Goal: Transaction & Acquisition: Purchase product/service

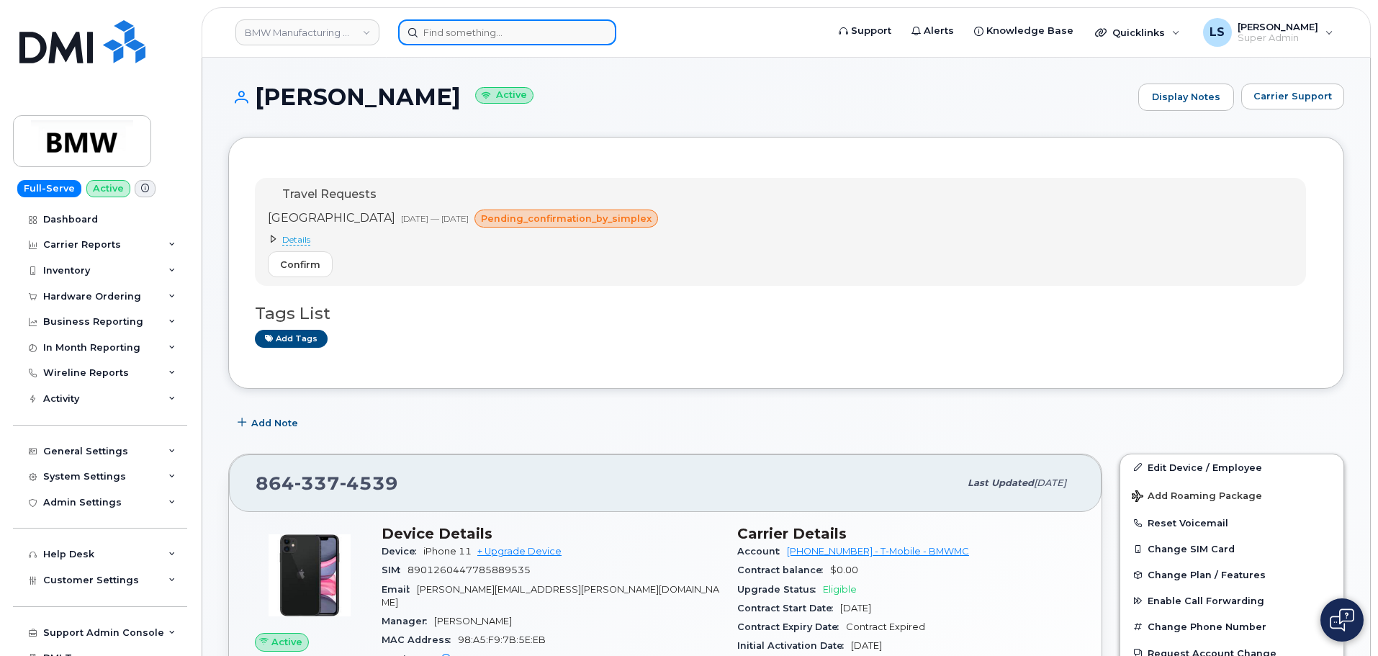
click at [452, 42] on input at bounding box center [507, 32] width 218 height 26
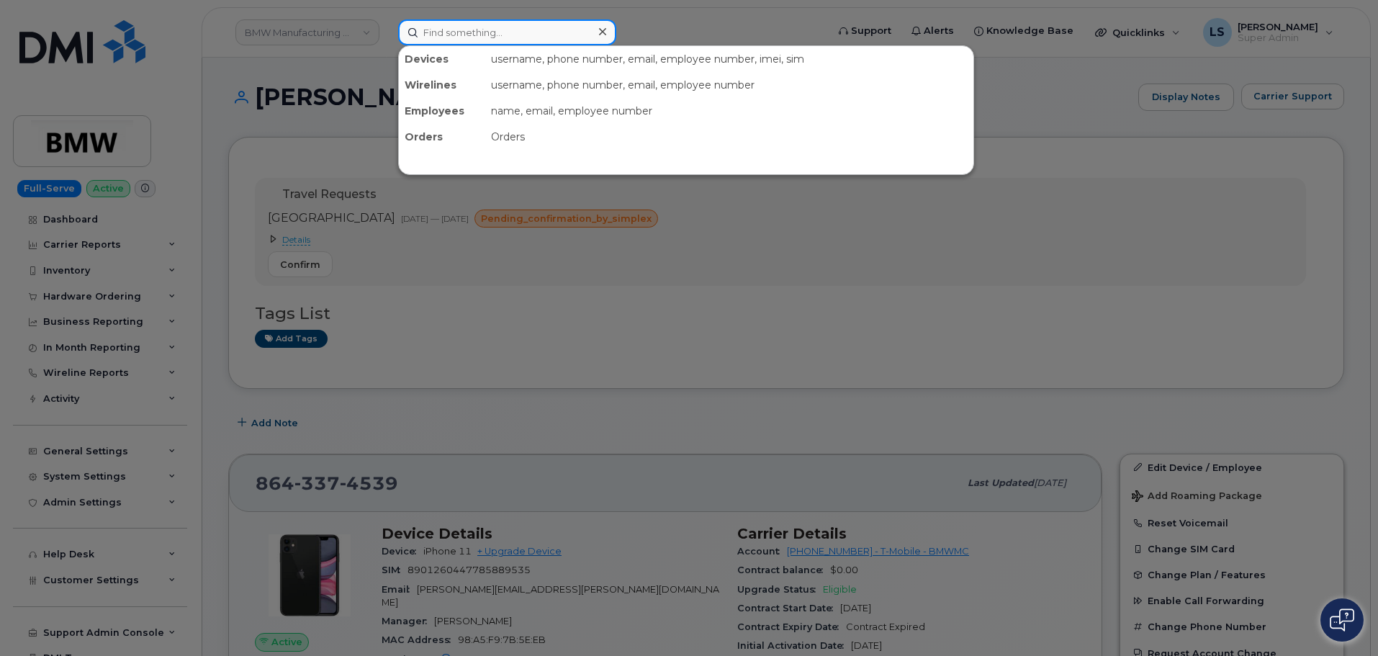
paste input "[PHONE_NUMBER]"
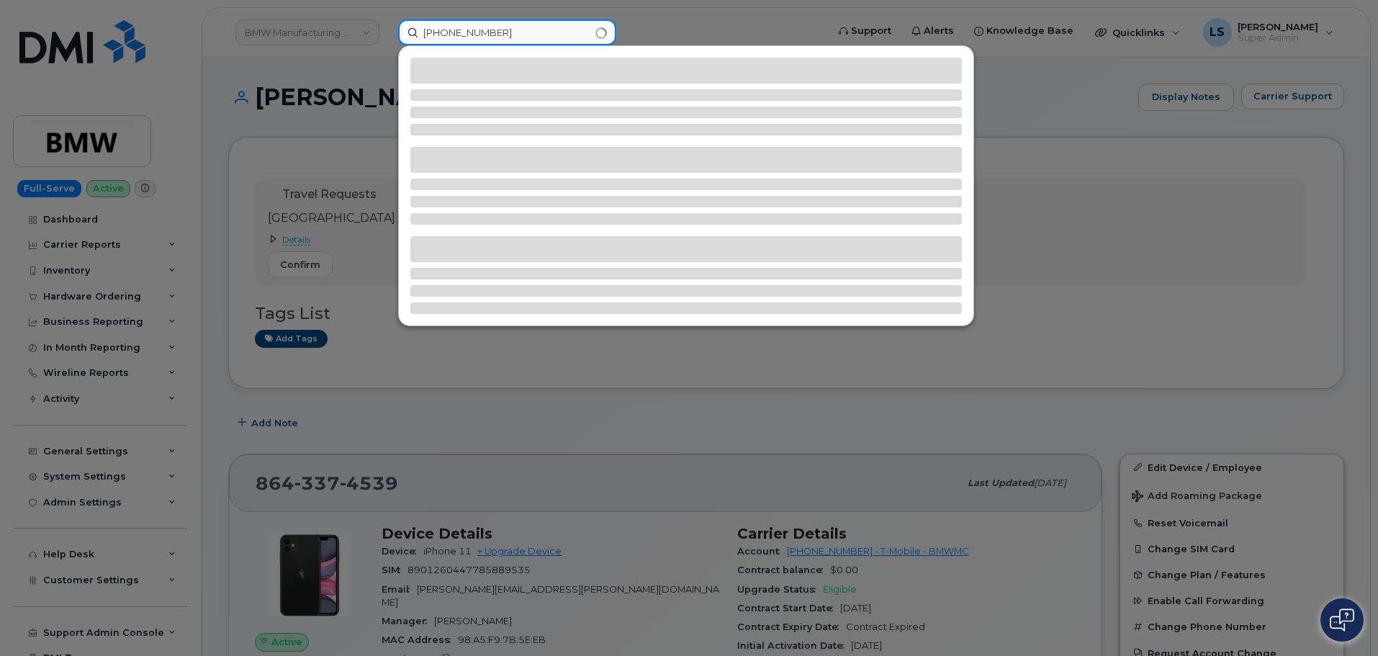
type input "[PHONE_NUMBER]"
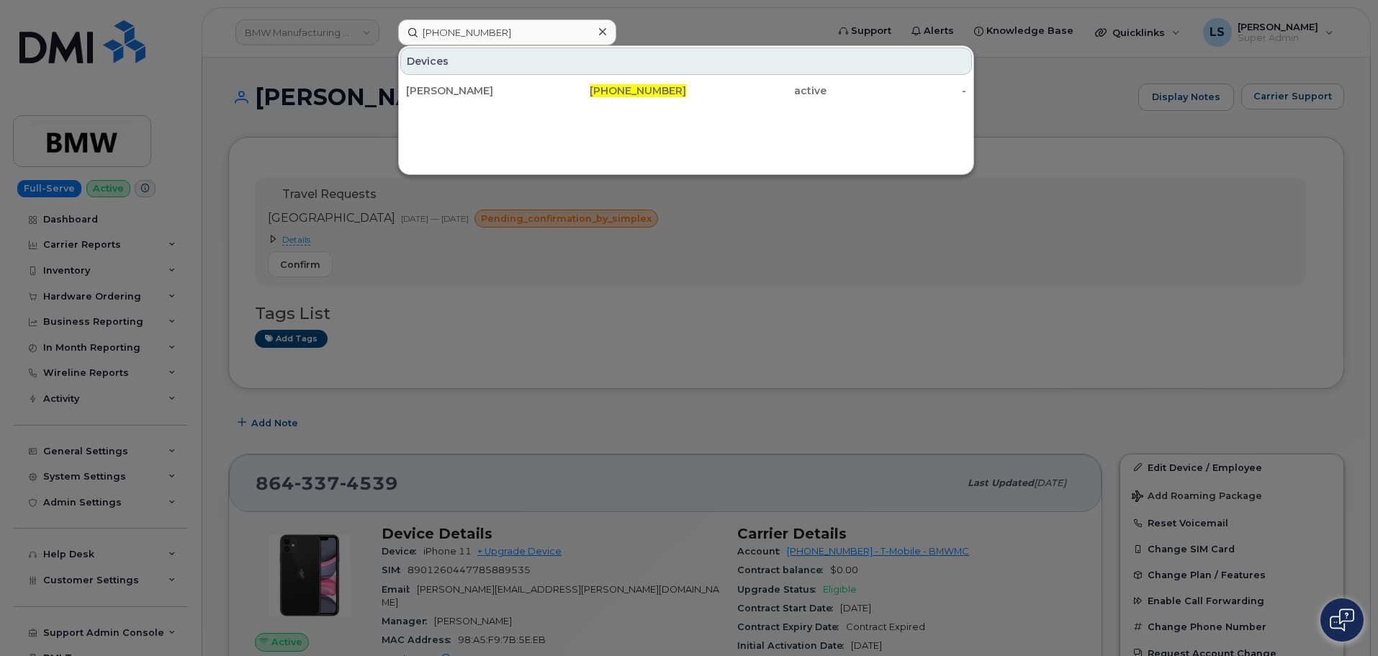
click at [454, 63] on div "Devices" at bounding box center [686, 61] width 572 height 27
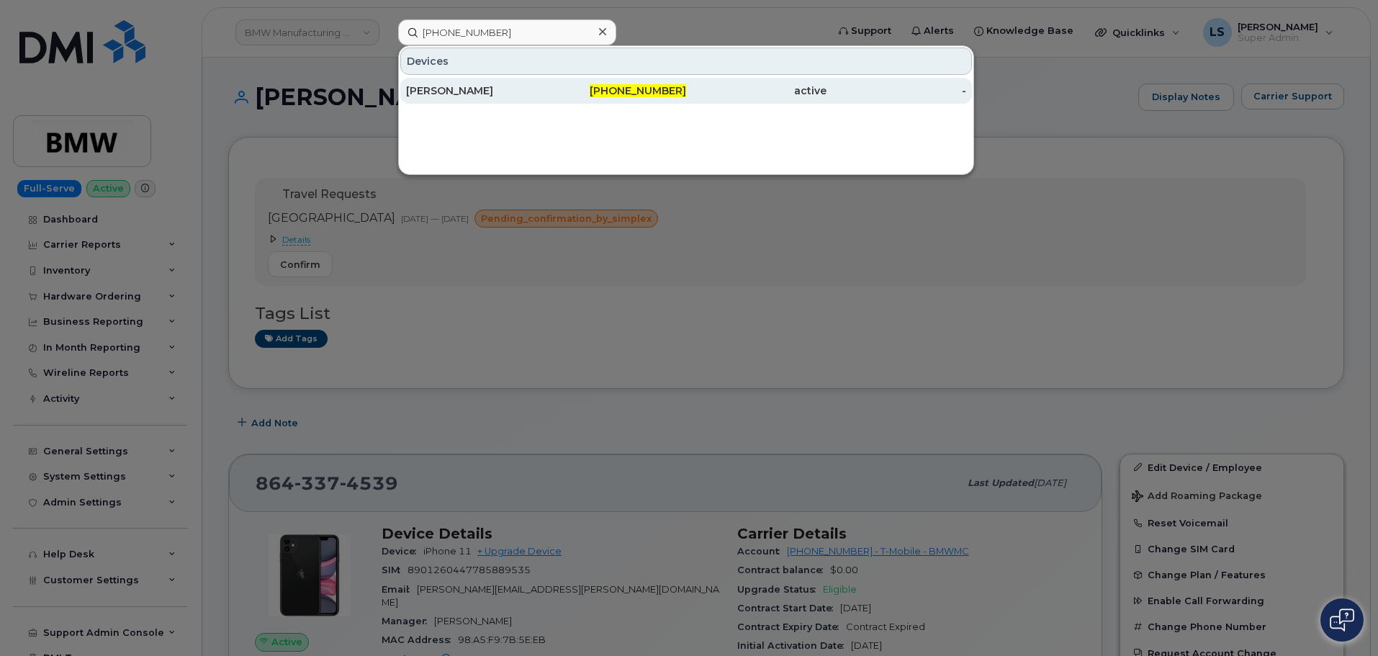
click at [547, 82] on div "JACOB ARDOIN" at bounding box center [617, 91] width 140 height 26
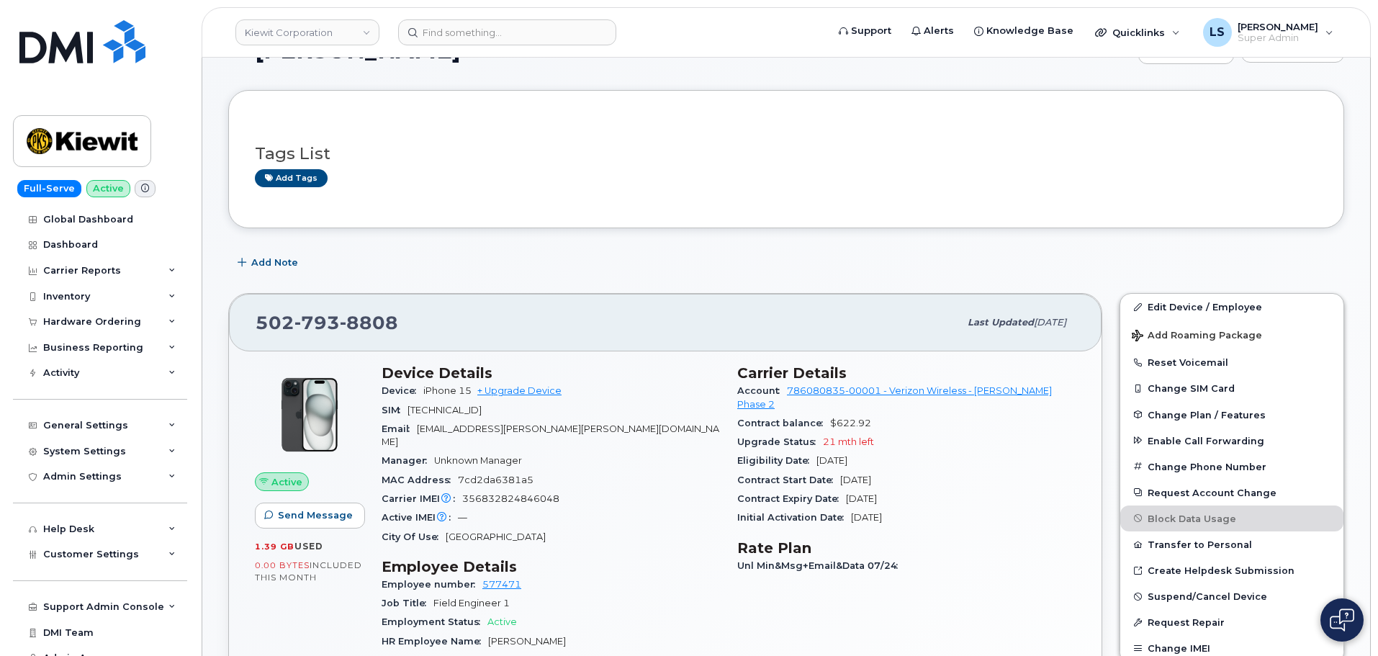
scroll to position [72, 0]
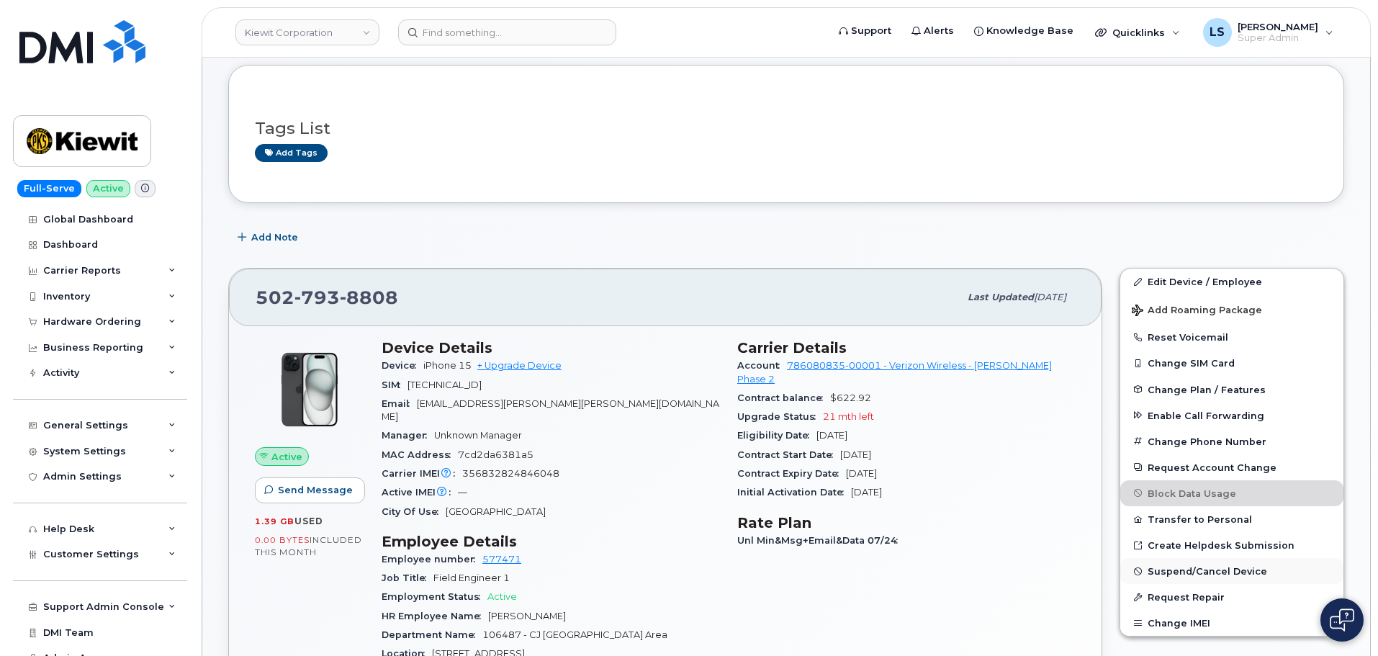
click at [1194, 573] on span "Suspend/Cancel Device" at bounding box center [1208, 571] width 120 height 11
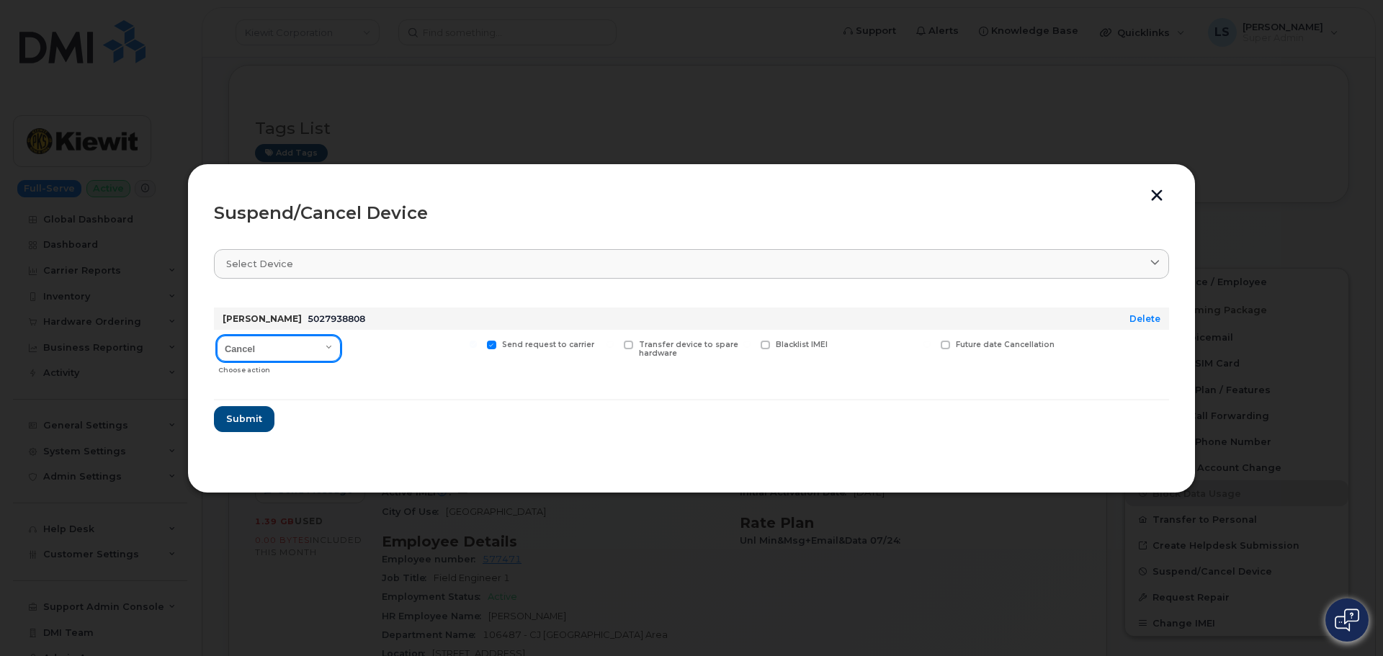
click at [323, 349] on select "Cancel Suspend - Reduced Rate Suspend - Full Rate Suspend - Lost Device/Stolen …" at bounding box center [279, 349] width 124 height 26
select select "[object Object]"
click at [217, 336] on select "Cancel Suspend - Reduced Rate Suspend - Full Rate Suspend - Lost Device/Stolen …" at bounding box center [279, 349] width 124 height 26
click at [253, 420] on span "Submit" at bounding box center [243, 419] width 36 height 14
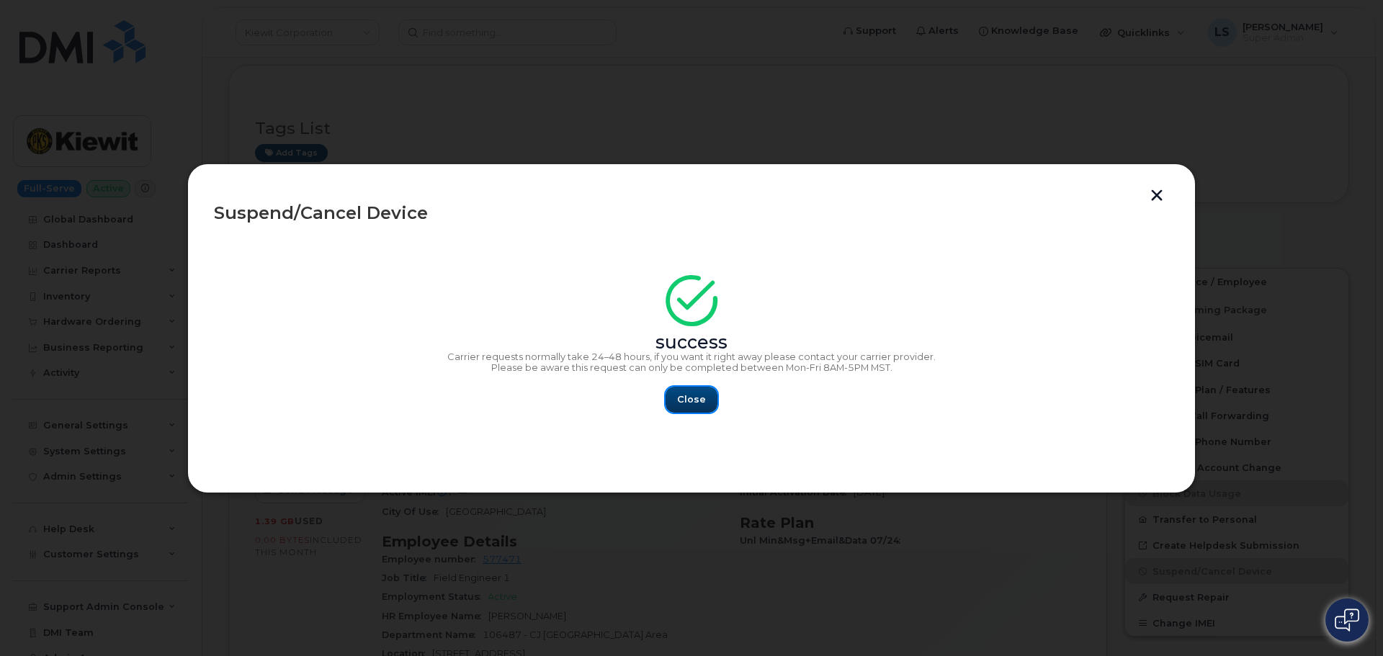
click at [694, 390] on button "Close" at bounding box center [691, 400] width 52 height 26
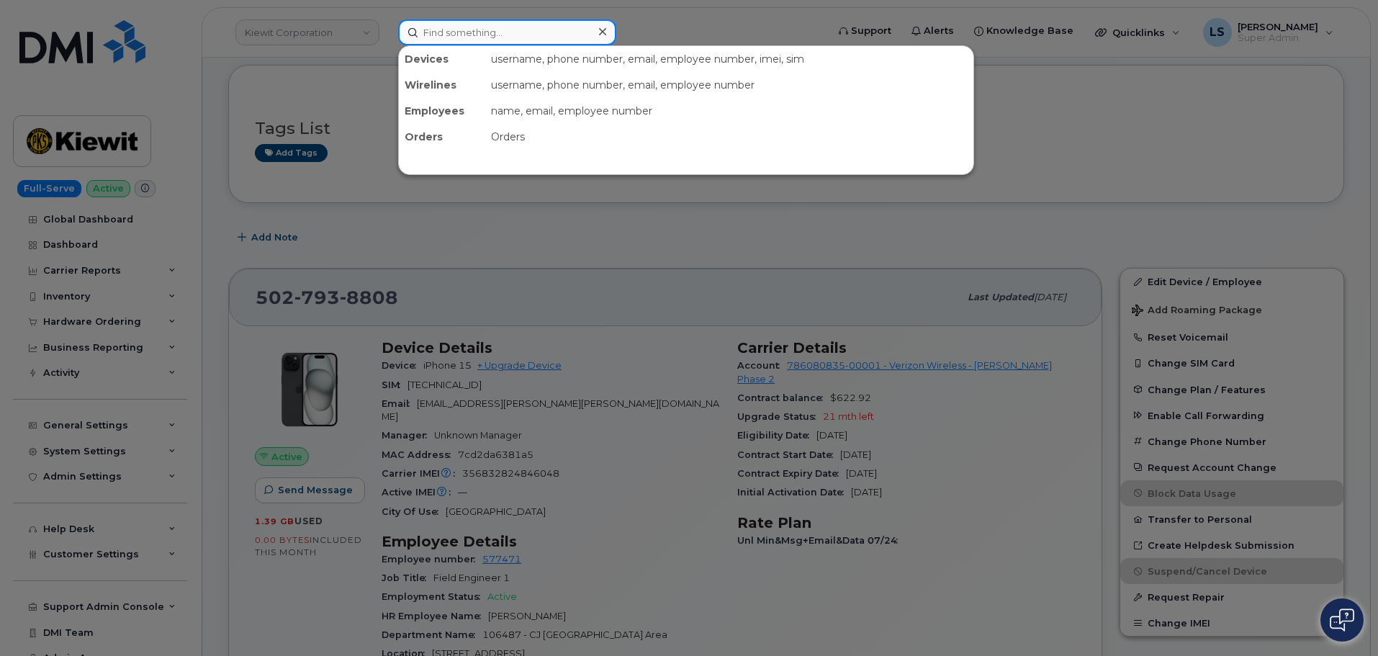
click at [533, 37] on input at bounding box center [507, 32] width 218 height 26
paste input "2242462554"
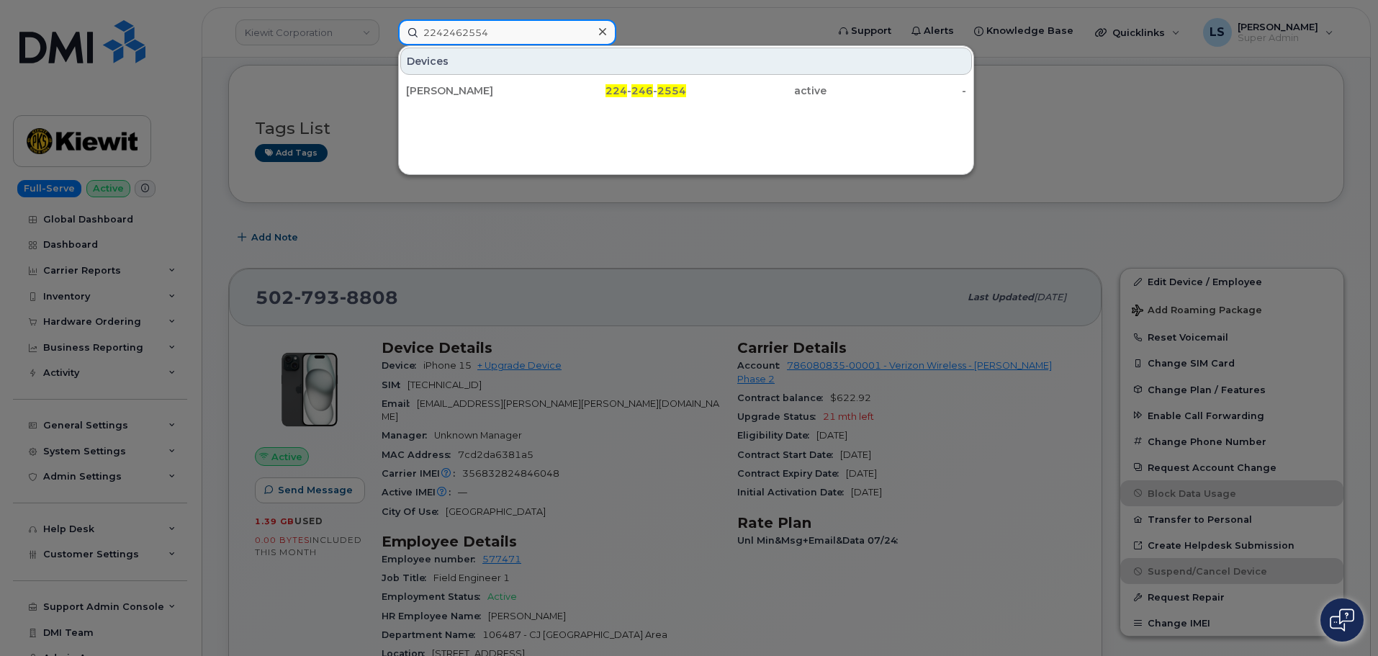
type input "2242462554"
click at [459, 94] on div "AVERY CASTILLE" at bounding box center [476, 91] width 140 height 14
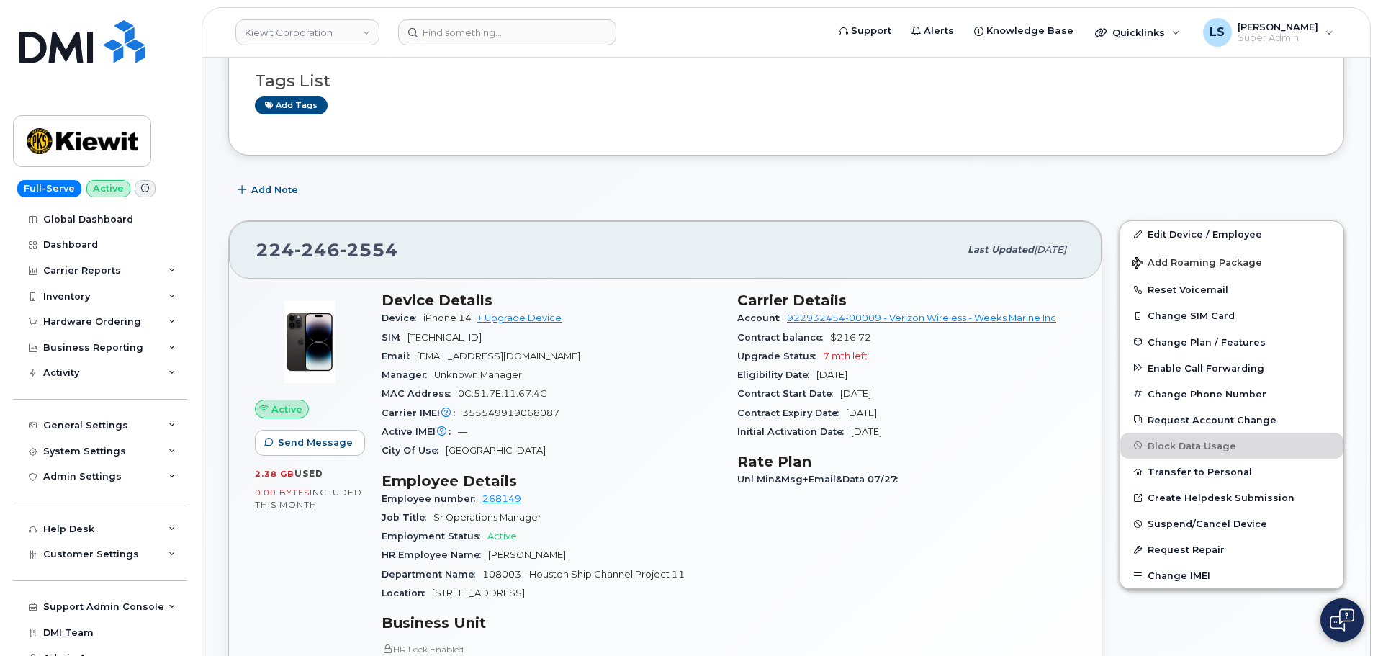
scroll to position [144, 0]
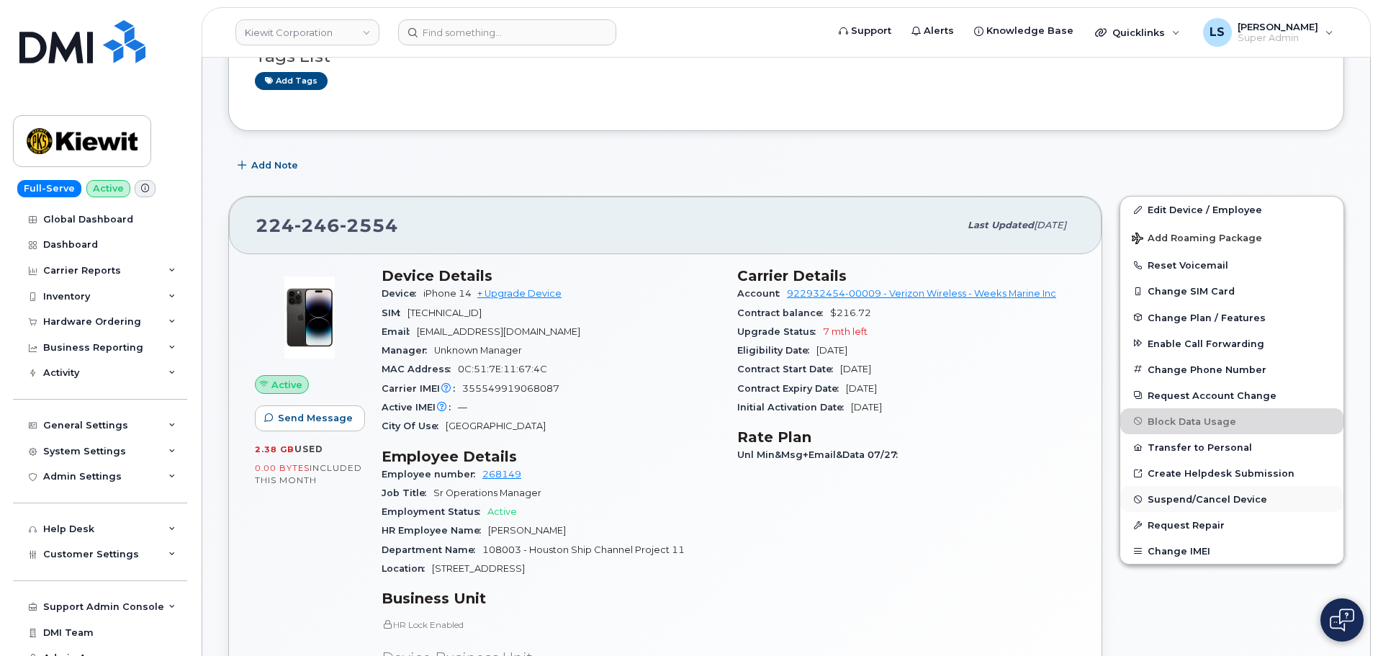
click at [1171, 499] on span "Suspend/Cancel Device" at bounding box center [1208, 499] width 120 height 11
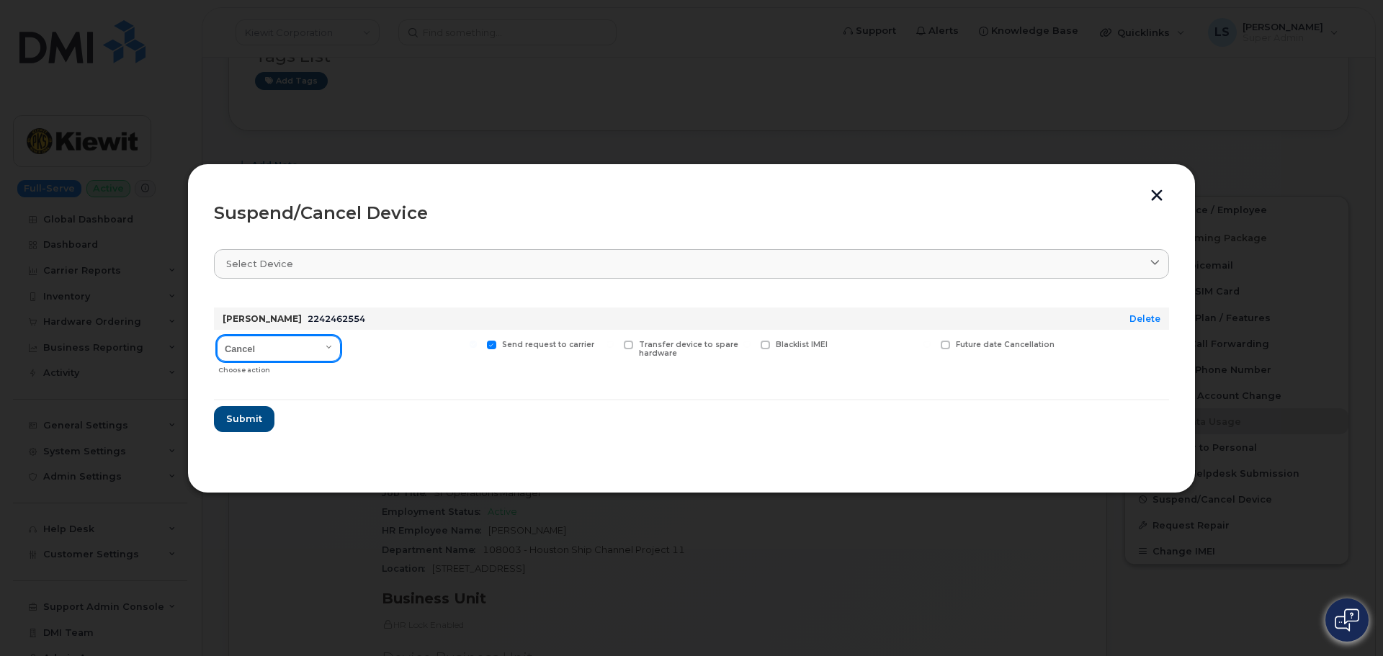
click at [331, 346] on select "Cancel Suspend - Reduced Rate Suspend - Full Rate Suspend - Lost Device/Stolen …" at bounding box center [279, 349] width 124 height 26
select select "[object Object]"
click at [217, 336] on select "Cancel Suspend - Reduced Rate Suspend - Full Rate Suspend - Lost Device/Stolen …" at bounding box center [279, 349] width 124 height 26
click at [250, 424] on span "Submit" at bounding box center [243, 419] width 36 height 14
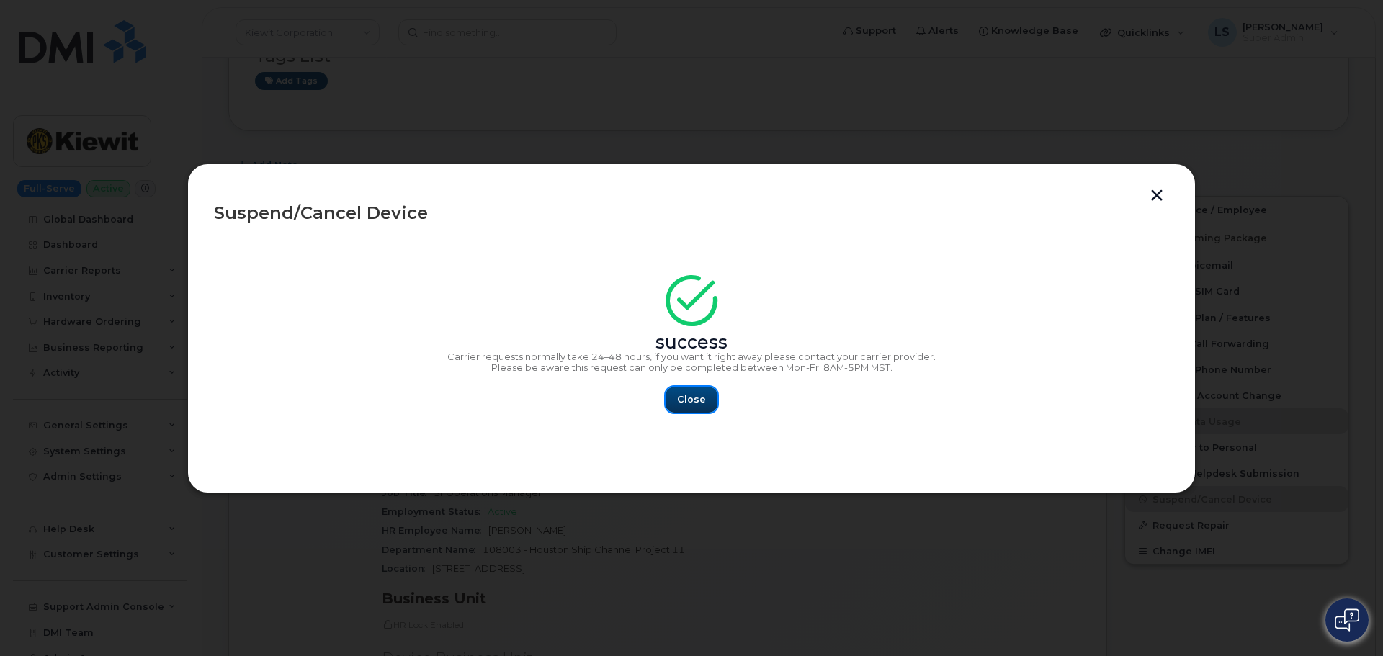
click at [694, 404] on span "Close" at bounding box center [691, 400] width 29 height 14
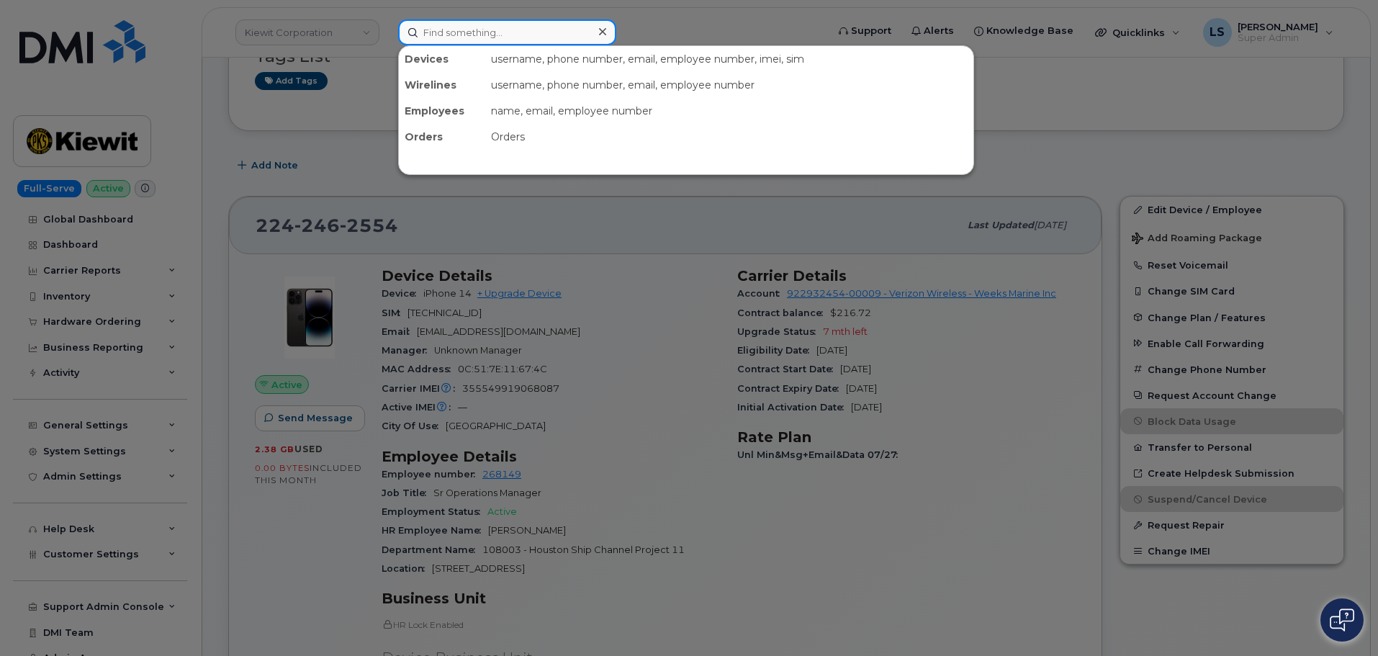
click at [479, 40] on input at bounding box center [507, 32] width 218 height 26
paste input "Ryan Patriquin"
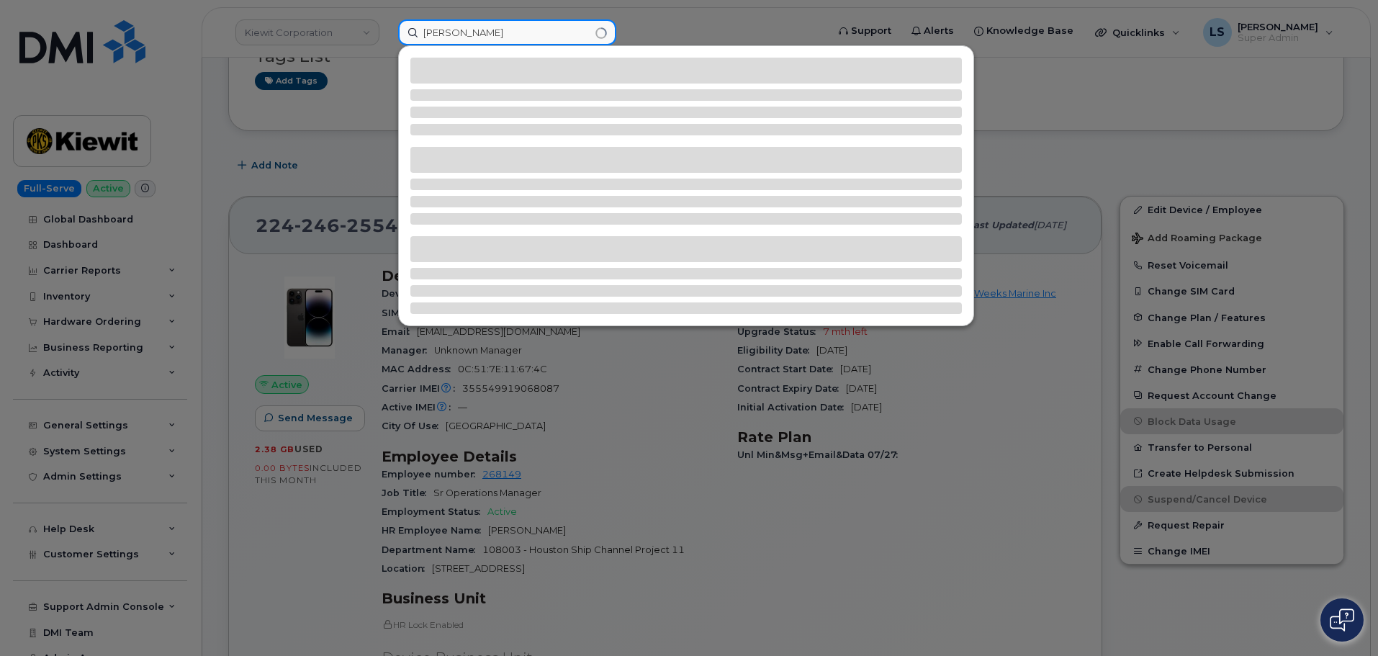
type input "Ryan Patriquin"
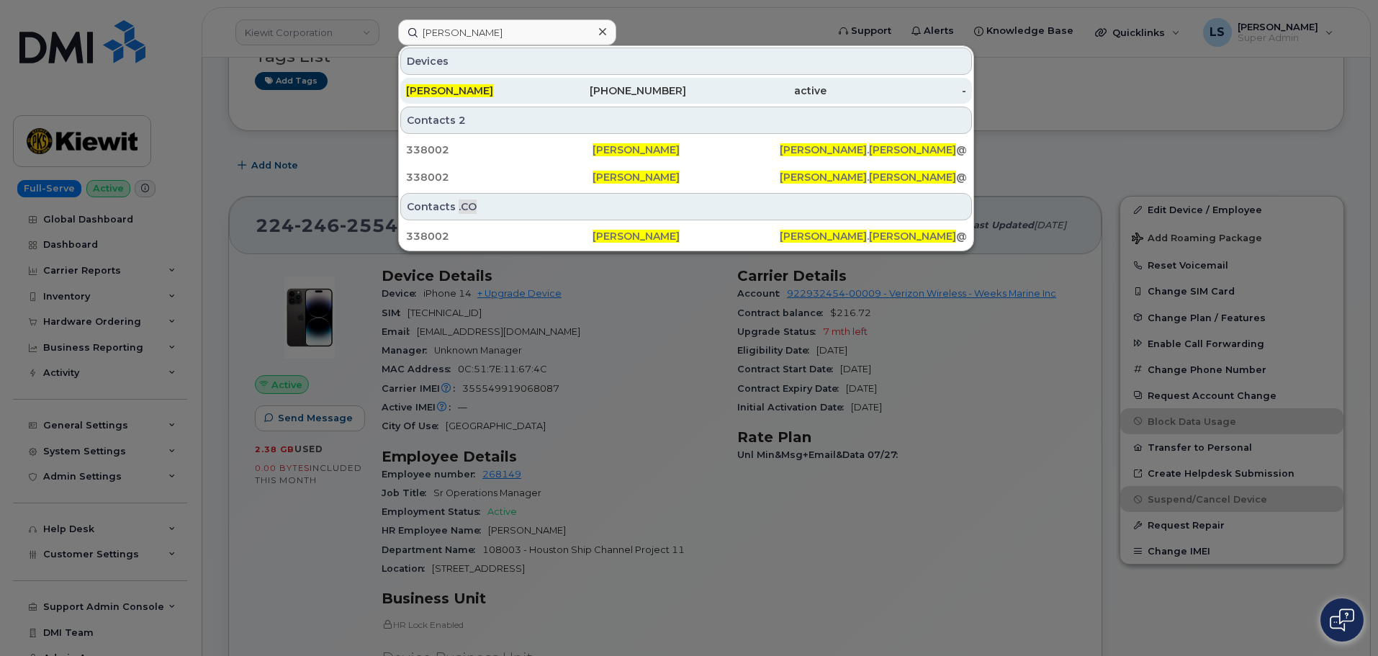
click at [686, 99] on div "343-573-7813" at bounding box center [756, 91] width 140 height 26
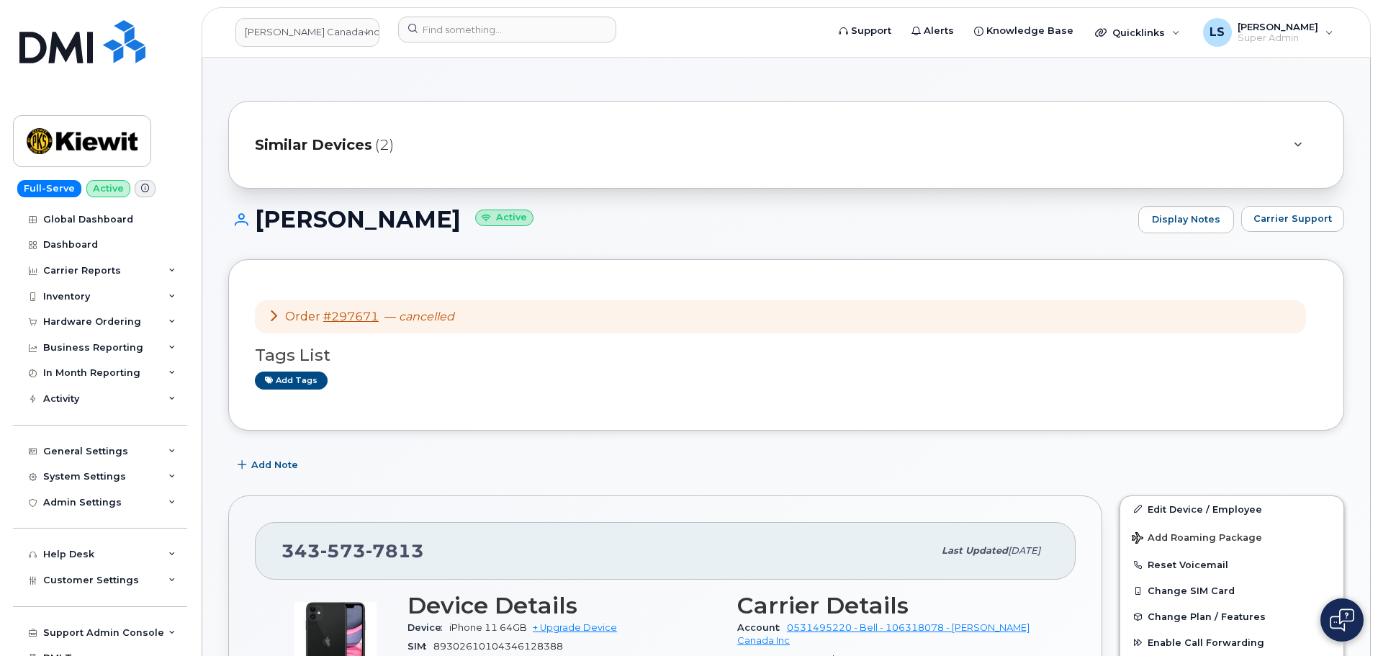
click at [407, 131] on div "Similar Devices (2)" at bounding box center [766, 144] width 1023 height 35
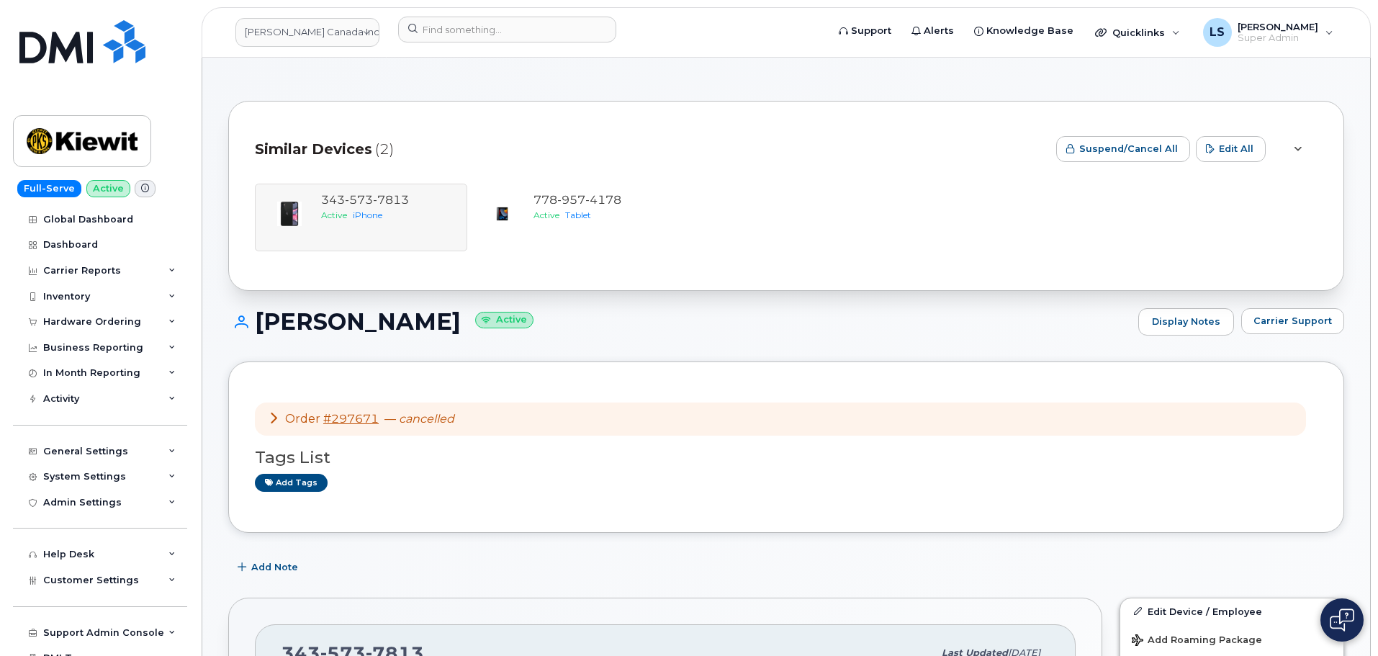
click at [444, 130] on div "Similar Devices (2)" at bounding box center [650, 148] width 790 height 43
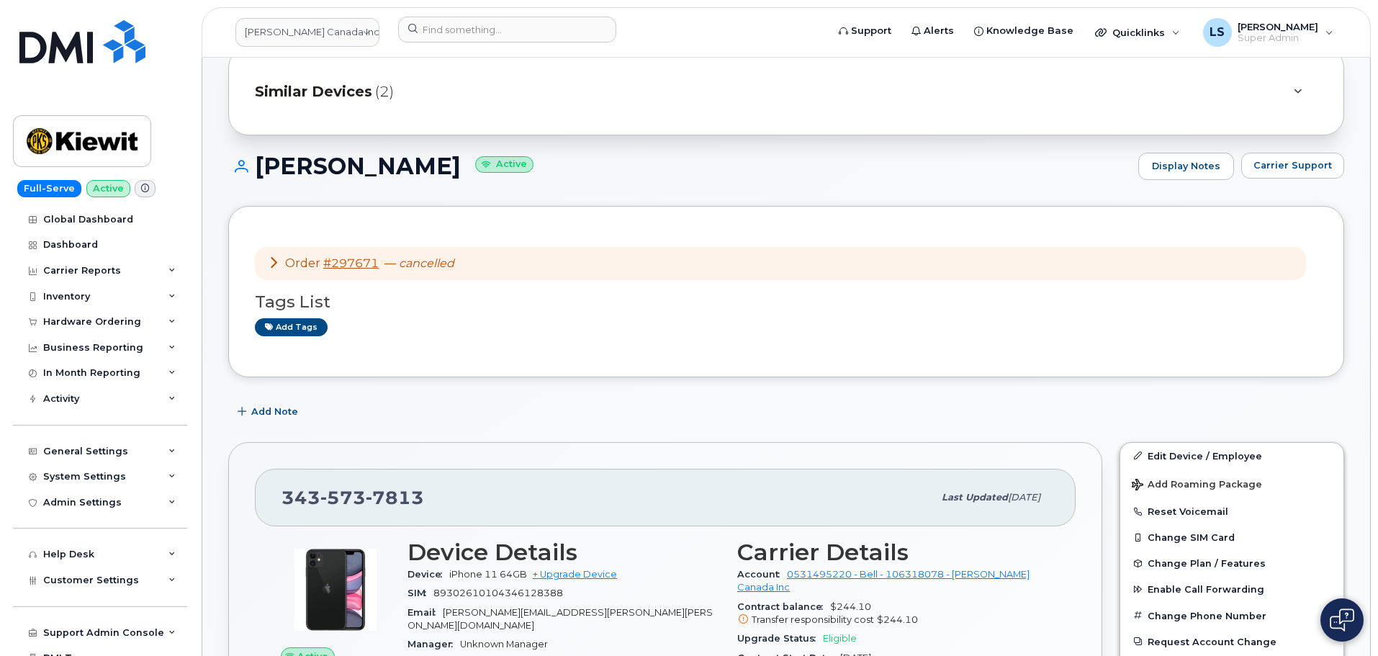
scroll to position [144, 0]
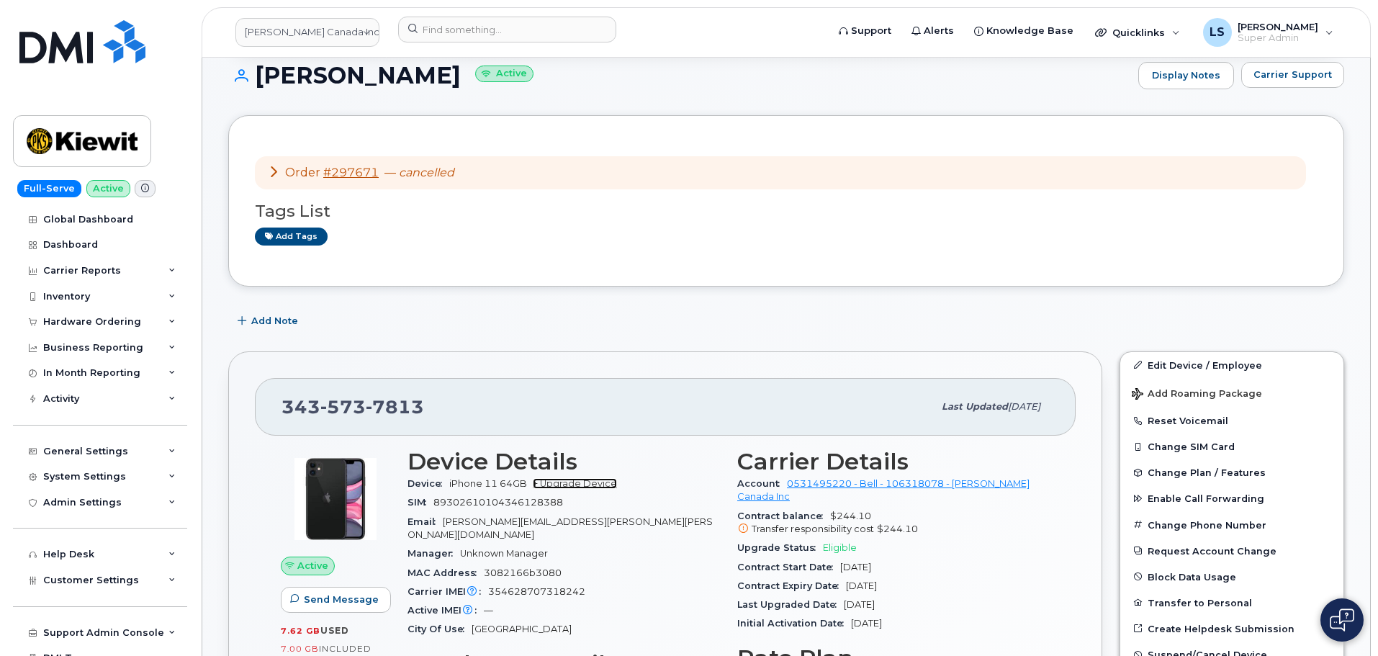
click at [604, 487] on link "+ Upgrade Device" at bounding box center [575, 483] width 84 height 11
drag, startPoint x: 452, startPoint y: 401, endPoint x: 294, endPoint y: 408, distance: 158.6
click at [283, 411] on div "343 573 7813" at bounding box center [608, 407] width 652 height 30
copy span "343 573 7813"
drag, startPoint x: 587, startPoint y: 498, endPoint x: 582, endPoint y: 478, distance: 20.1
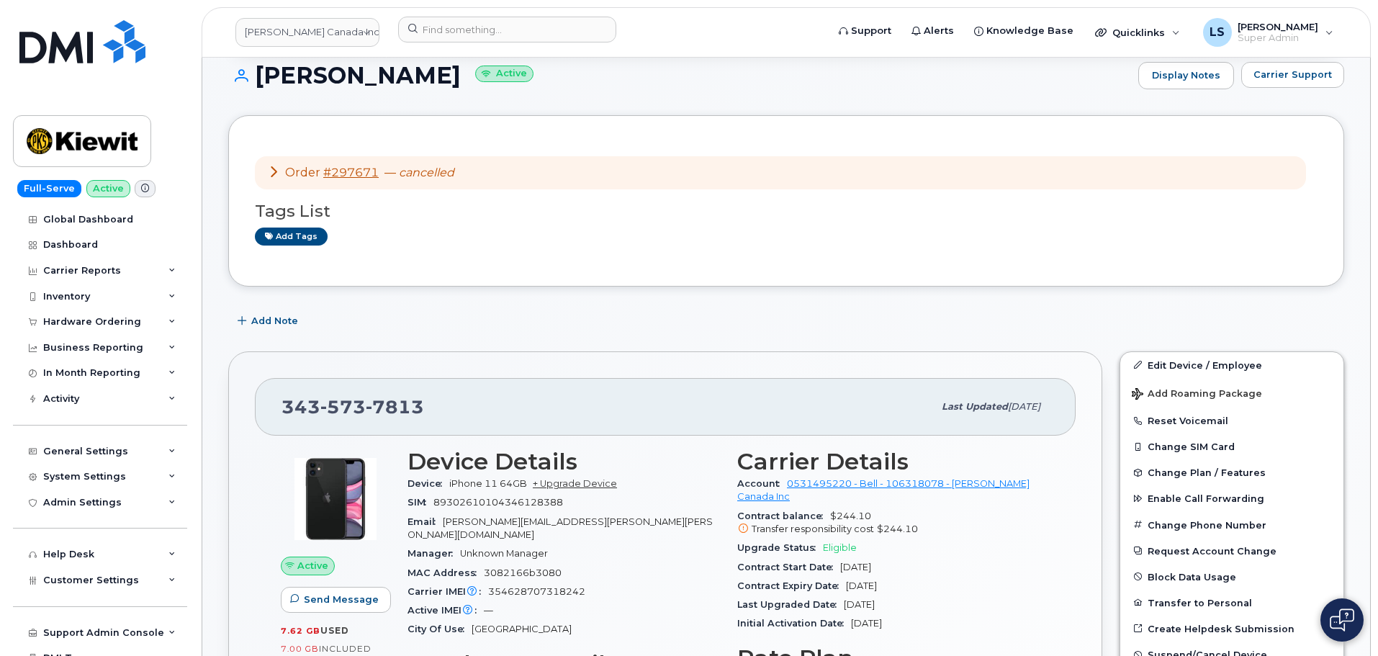
click at [587, 496] on div "SIM 89302610104346128388" at bounding box center [564, 502] width 313 height 19
click at [582, 477] on div "Device iPhone 11 64GB + Upgrade Device" at bounding box center [564, 484] width 313 height 19
click at [584, 481] on link "+ Upgrade Device" at bounding box center [575, 483] width 84 height 11
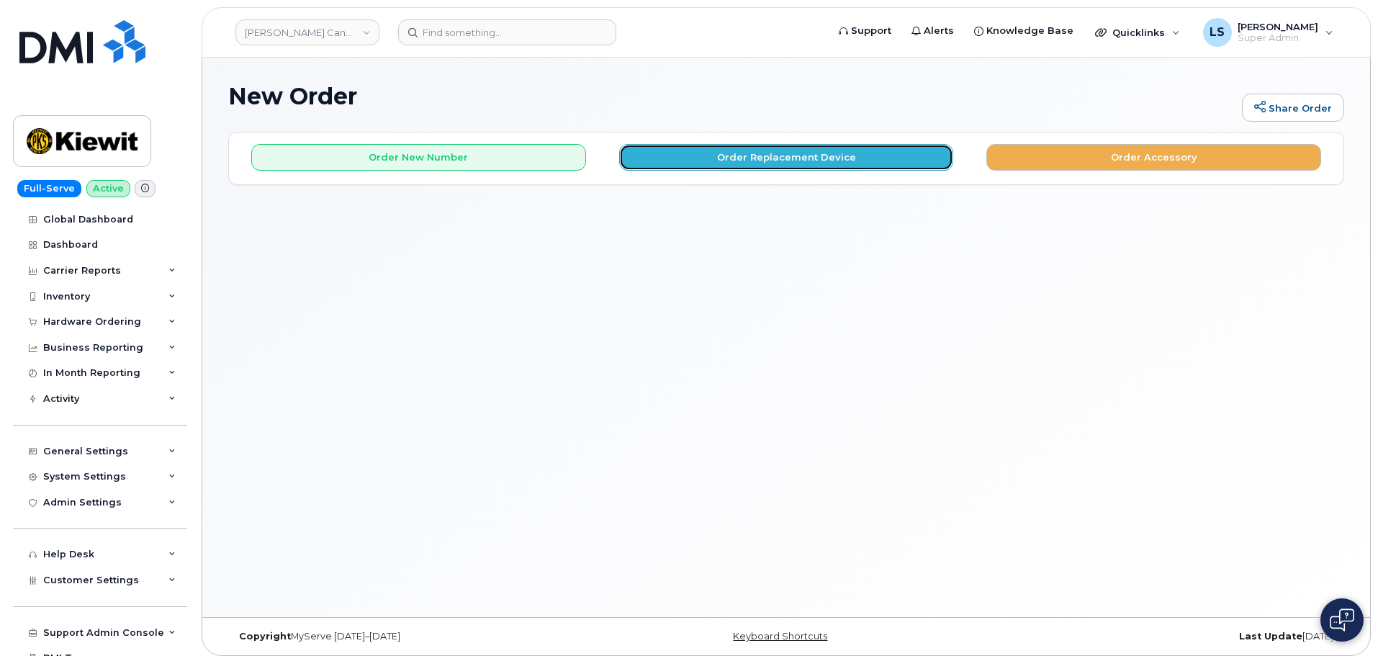
click at [730, 151] on button "Order Replacement Device" at bounding box center [786, 157] width 335 height 27
click at [691, 166] on button "Order Replacement Device" at bounding box center [786, 157] width 335 height 27
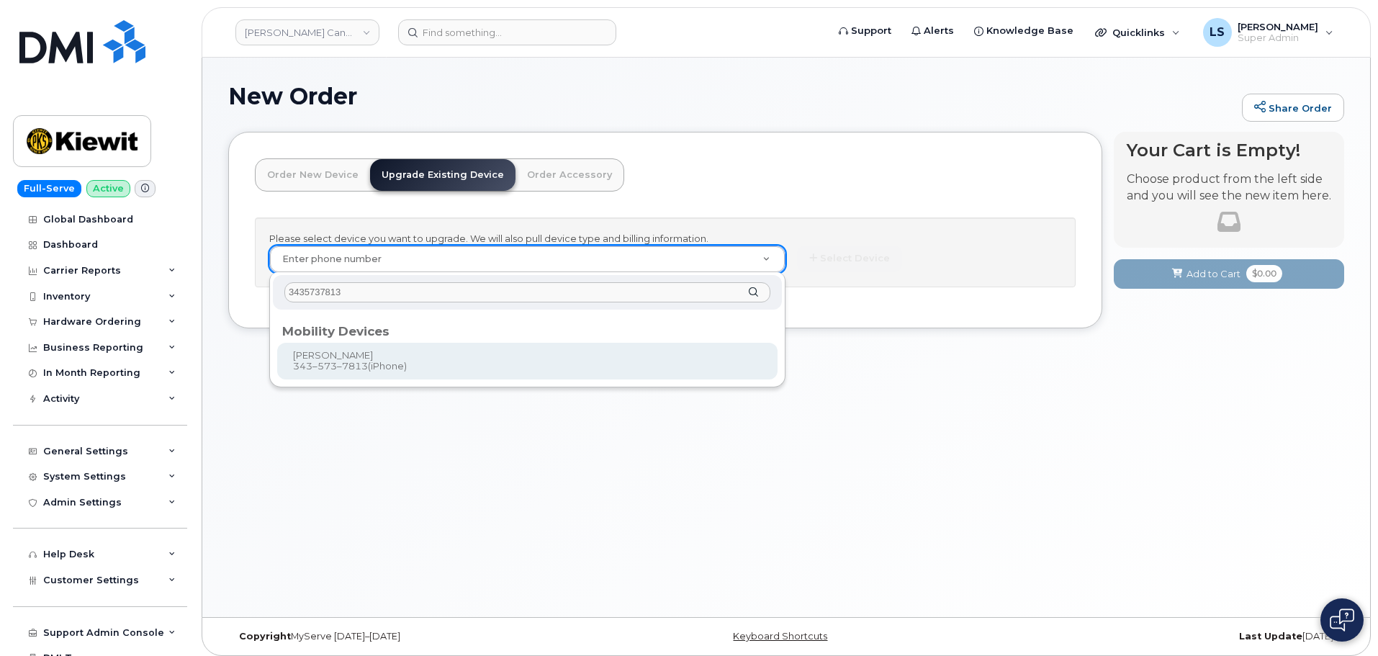
type input "3435737813"
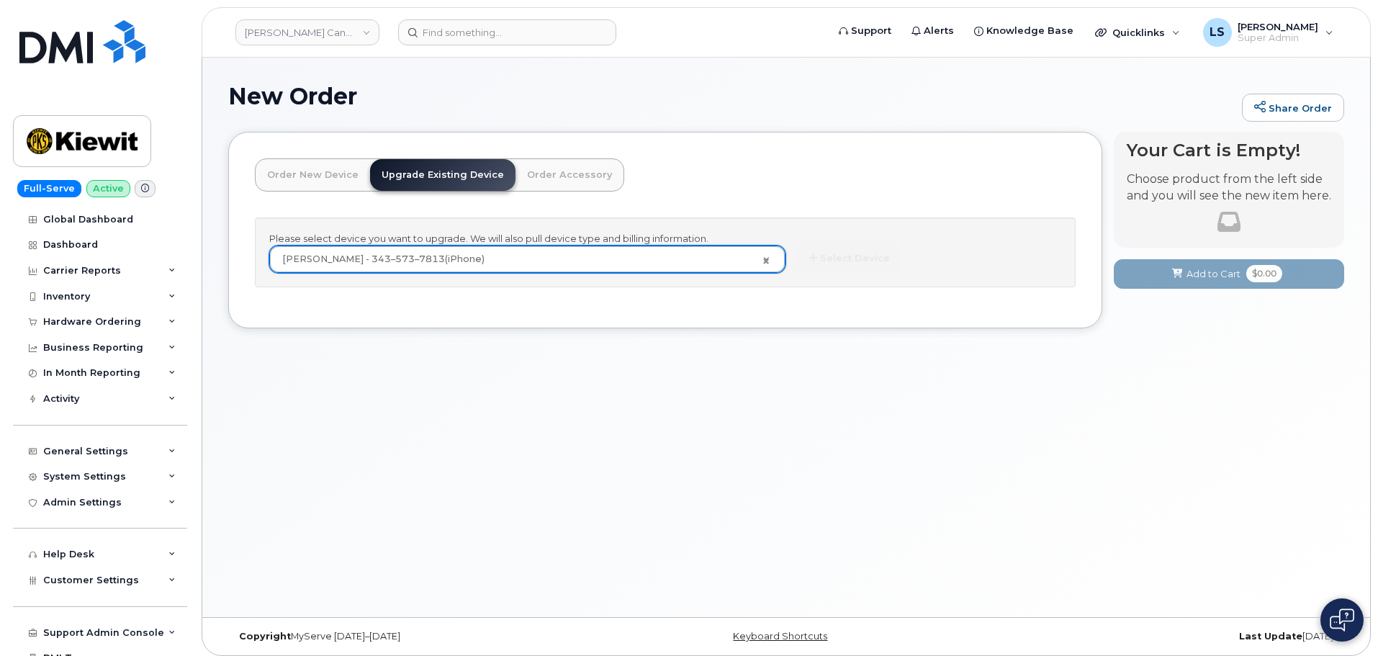
type input "555926"
click at [861, 248] on button "Select Device" at bounding box center [849, 259] width 105 height 27
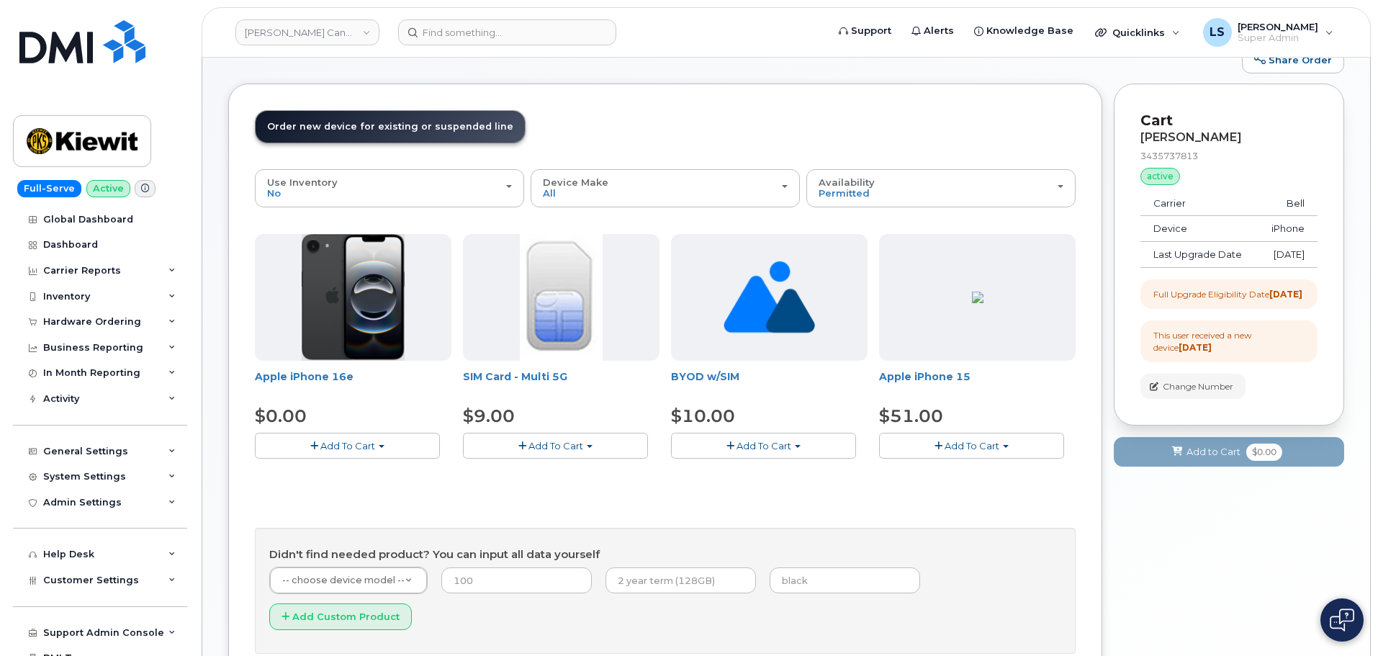
scroll to position [72, 0]
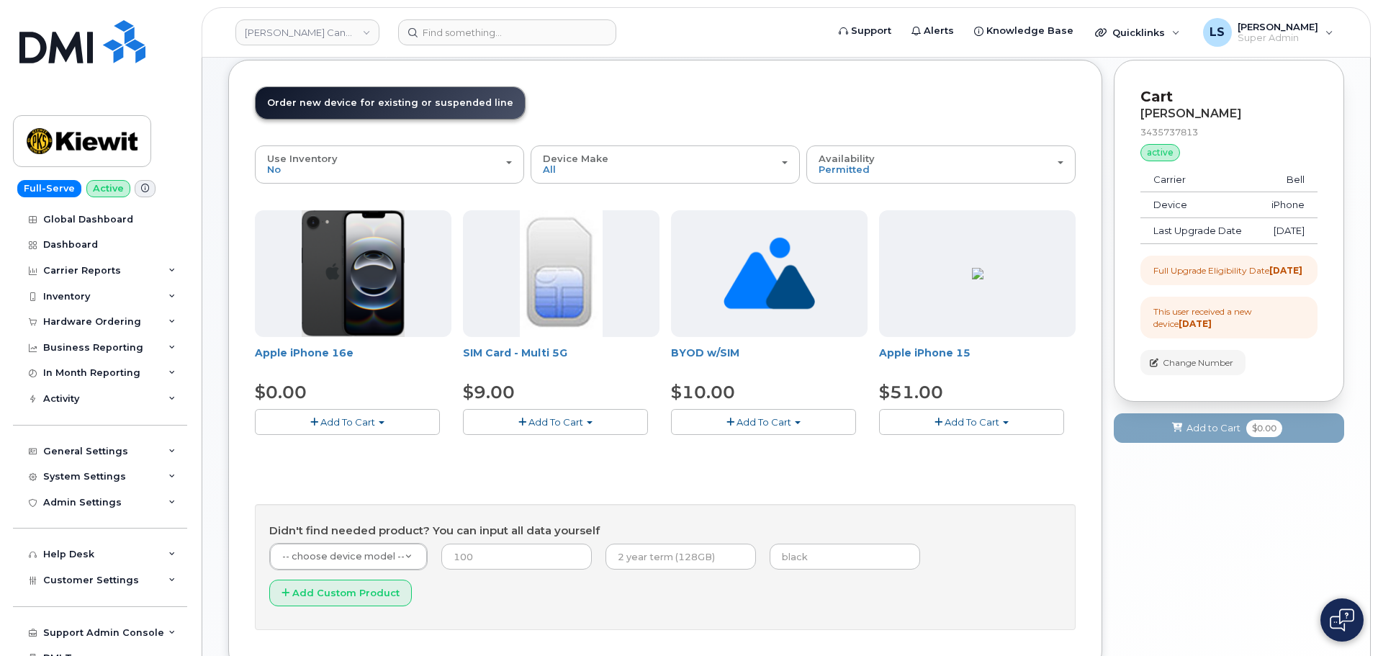
click at [979, 424] on button "Add To Cart" at bounding box center [971, 421] width 185 height 25
click at [980, 452] on span "Model Black 128 GB is available" at bounding box center [982, 449] width 150 height 12
click at [969, 434] on button "Add To Cart" at bounding box center [971, 421] width 185 height 25
click at [1003, 466] on link "$51.00 - 3-year upgrade (128GB model)" at bounding box center [993, 466] width 220 height 18
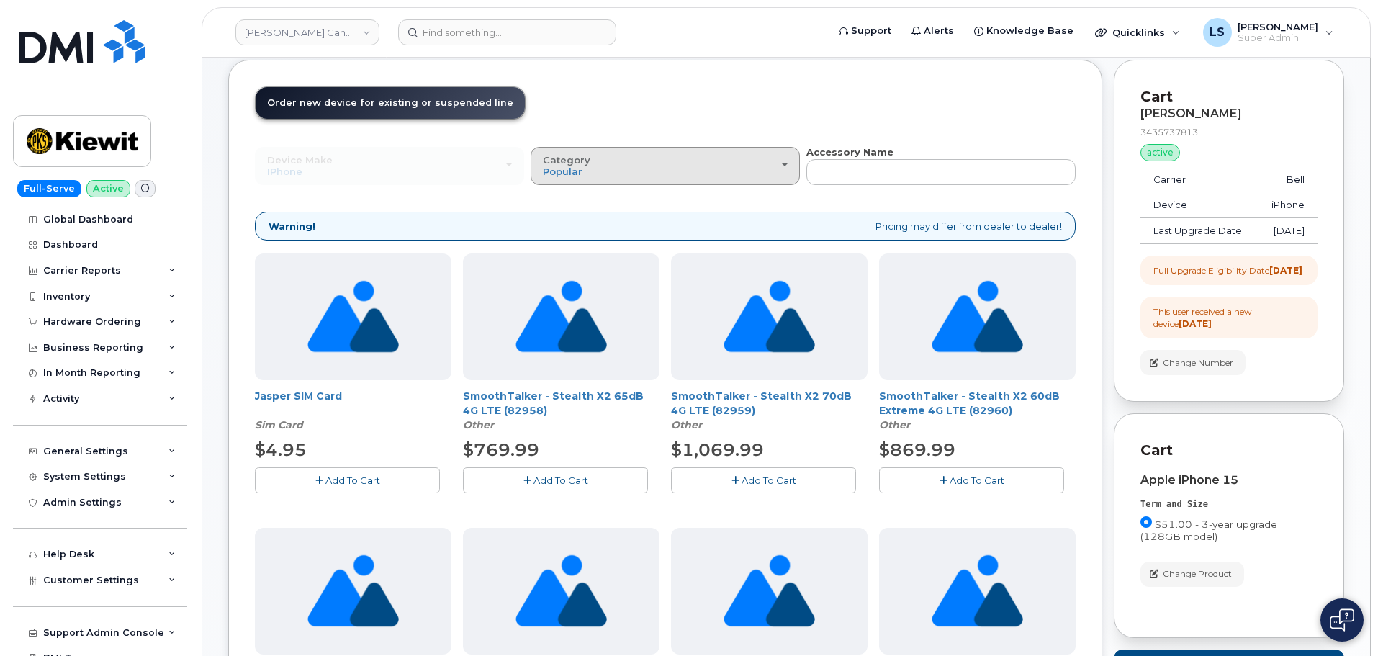
click at [720, 174] on div "Category Popular" at bounding box center [665, 166] width 245 height 22
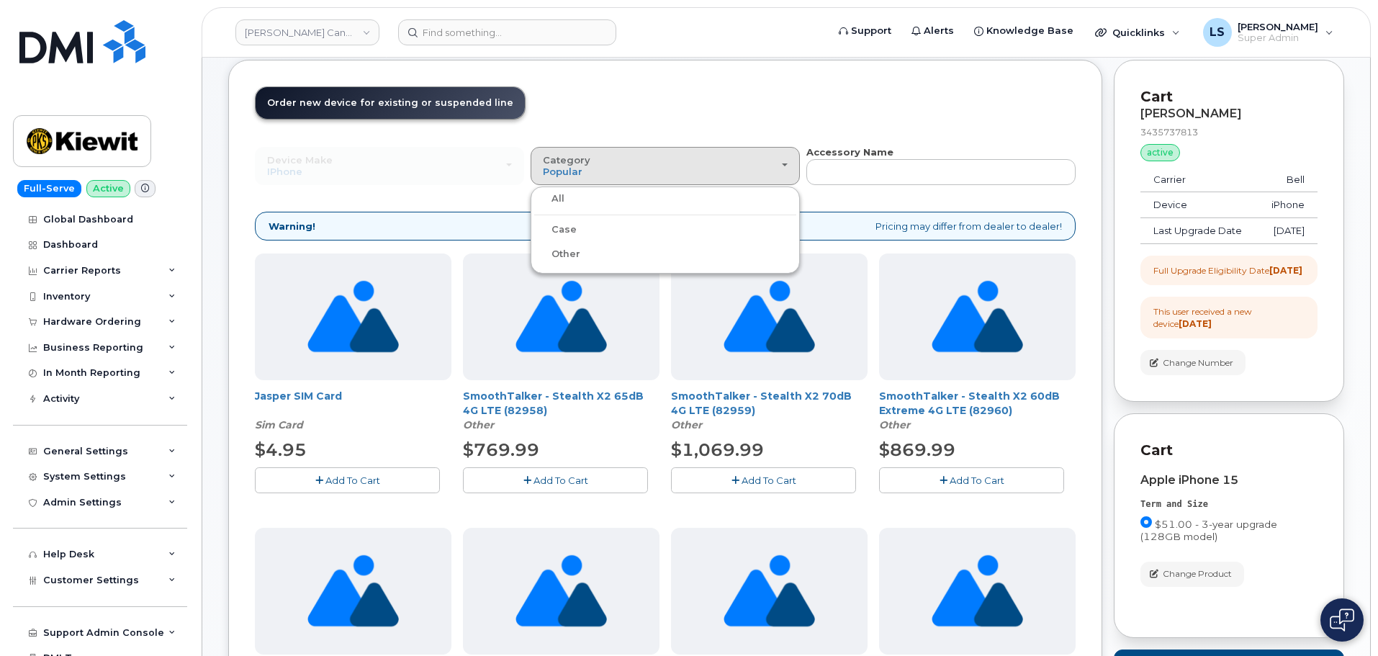
click at [568, 232] on label "Case" at bounding box center [555, 229] width 42 height 17
click at [0, 0] on input "Case" at bounding box center [0, 0] width 0 height 0
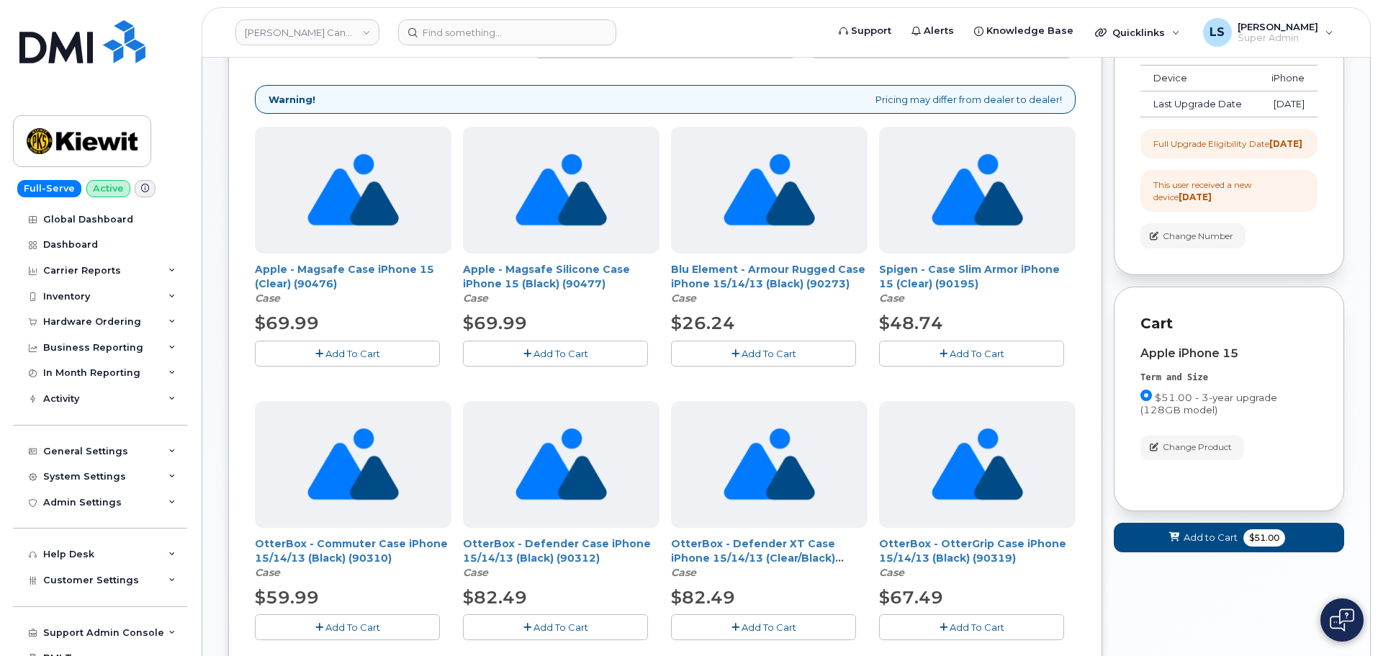
scroll to position [216, 0]
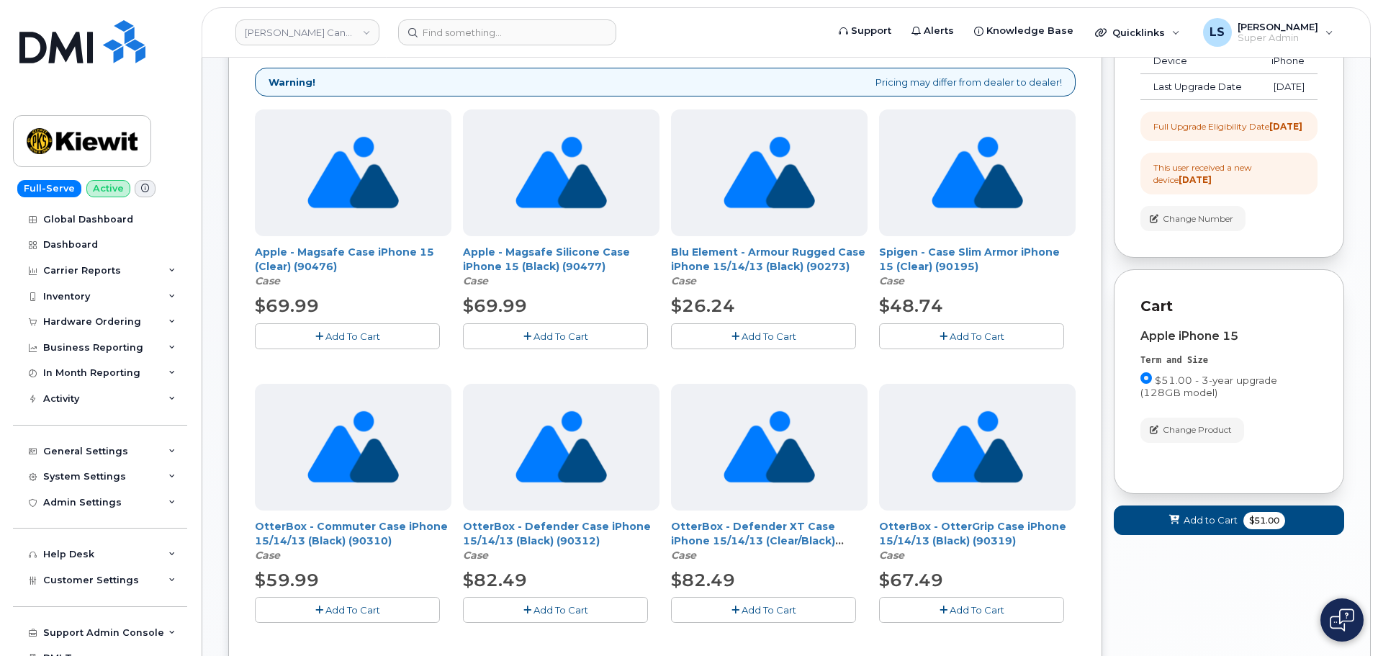
click at [357, 609] on span "Add To Cart" at bounding box center [353, 610] width 55 height 12
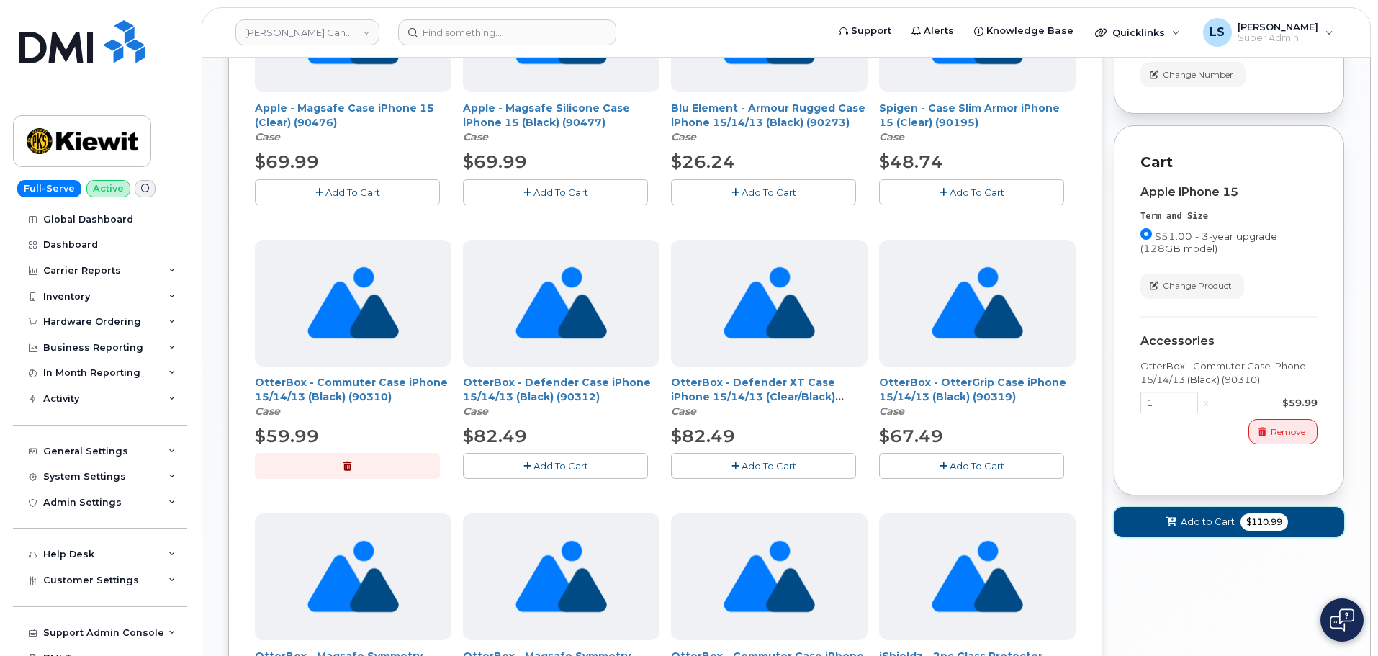
click at [1177, 529] on span at bounding box center [1172, 522] width 14 height 14
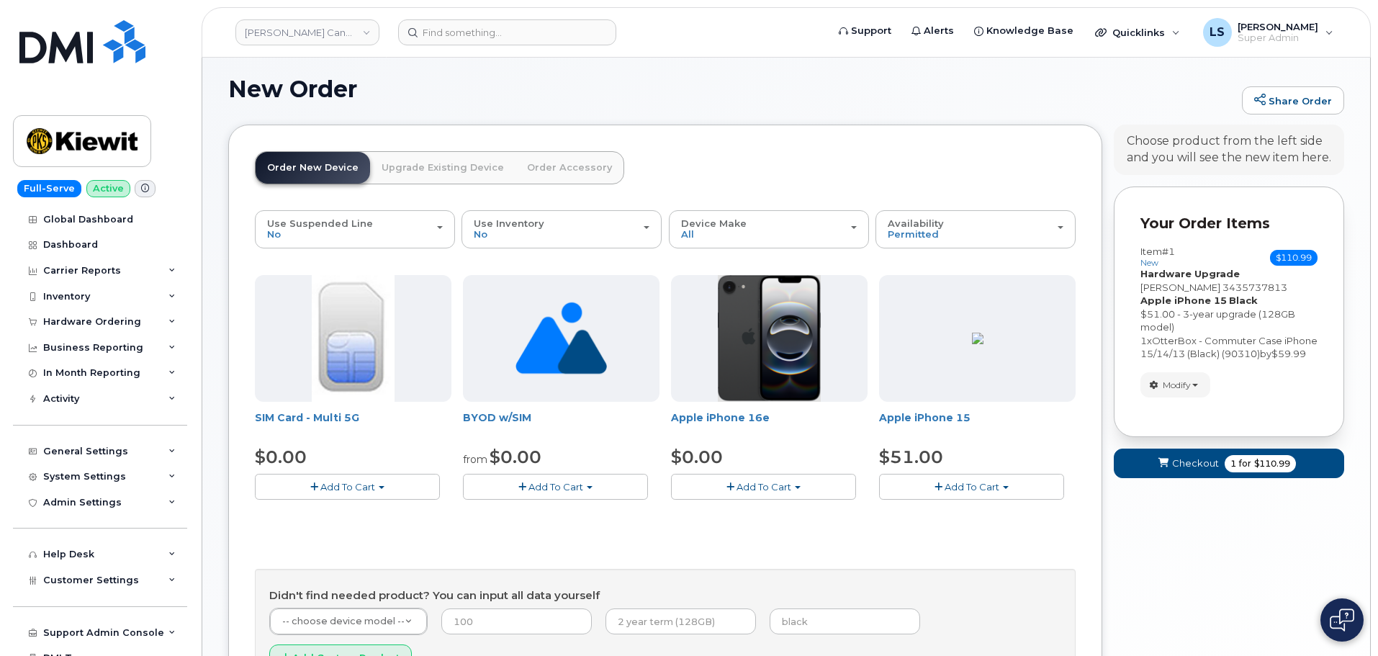
scroll to position [145, 0]
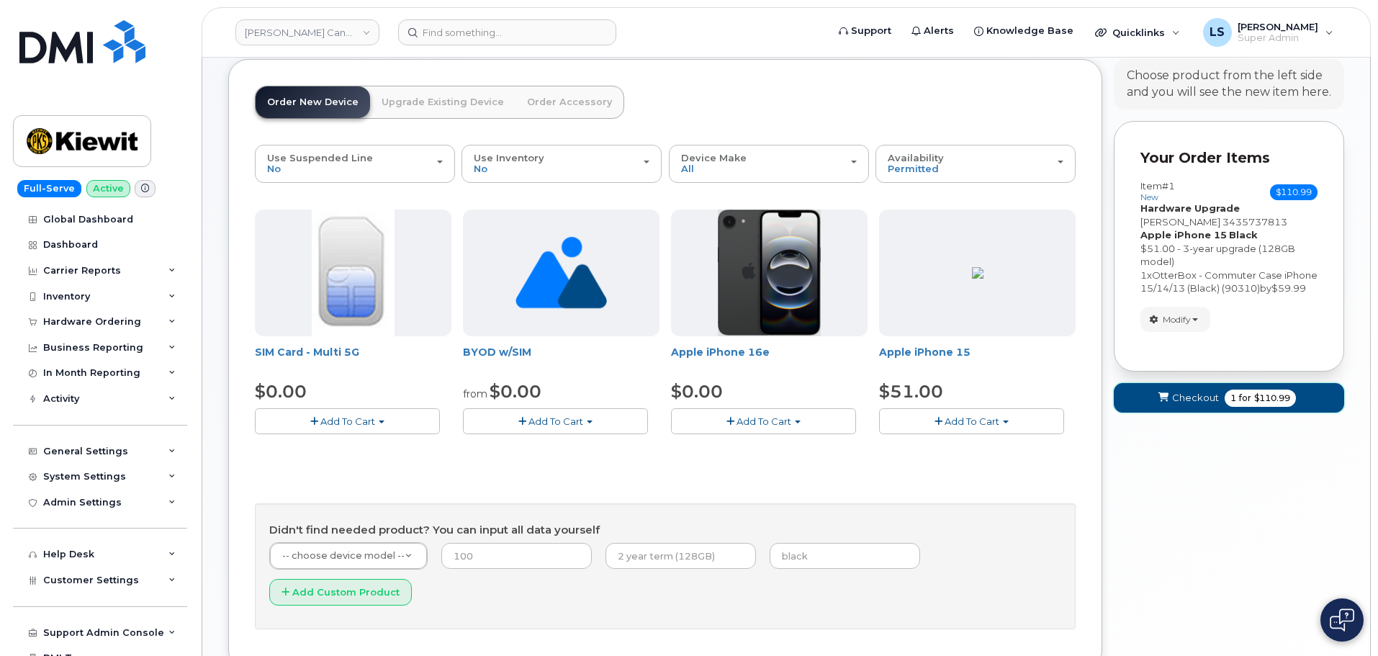
click at [1193, 405] on span "Checkout" at bounding box center [1196, 398] width 47 height 14
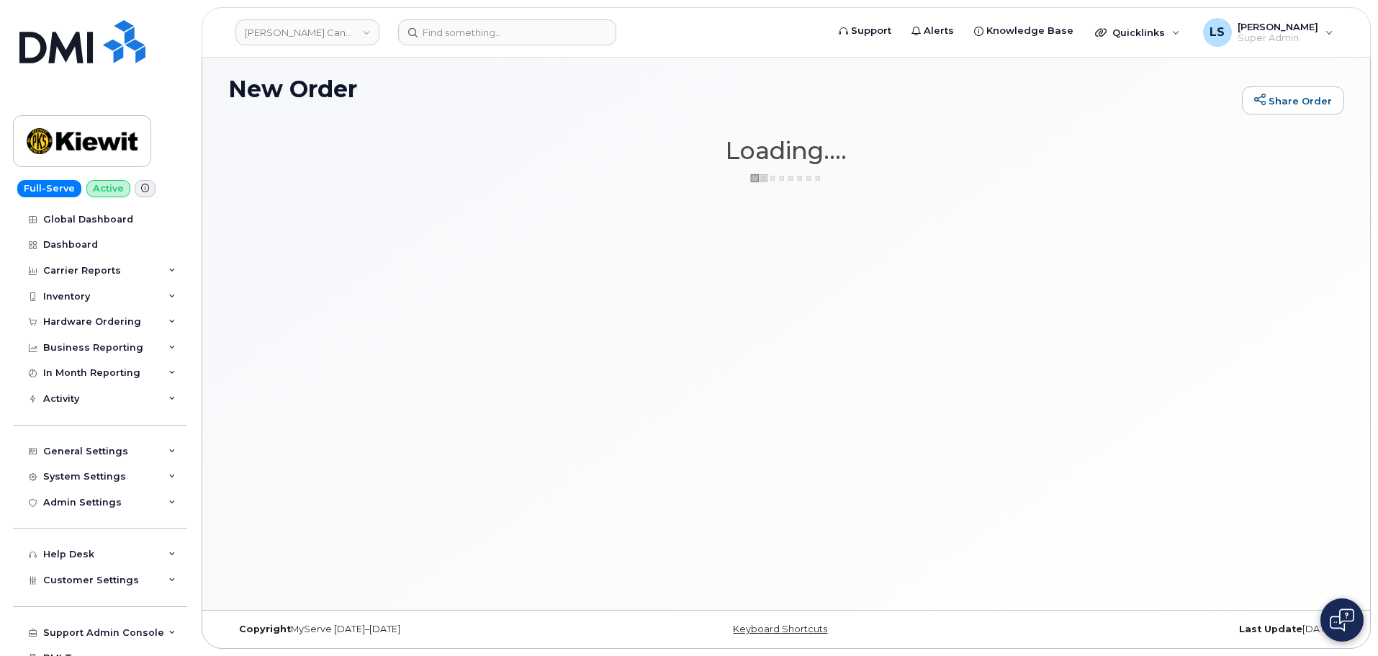
scroll to position [7, 0]
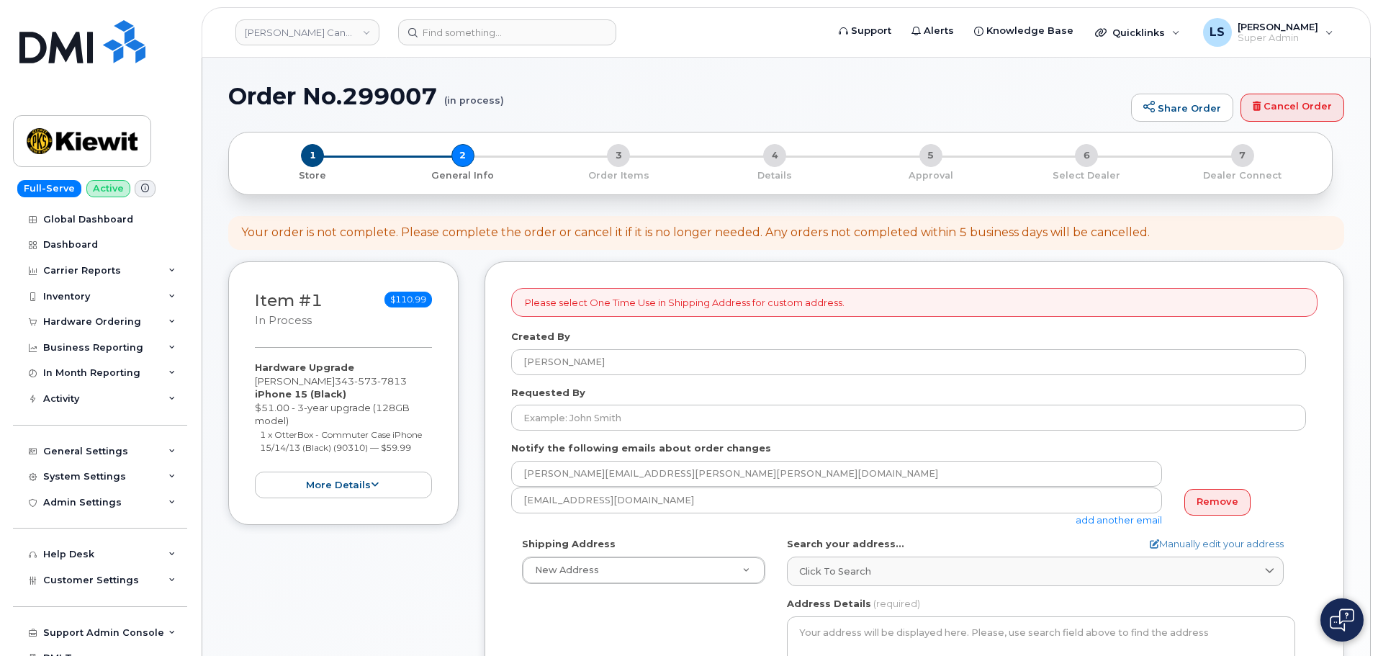
select select
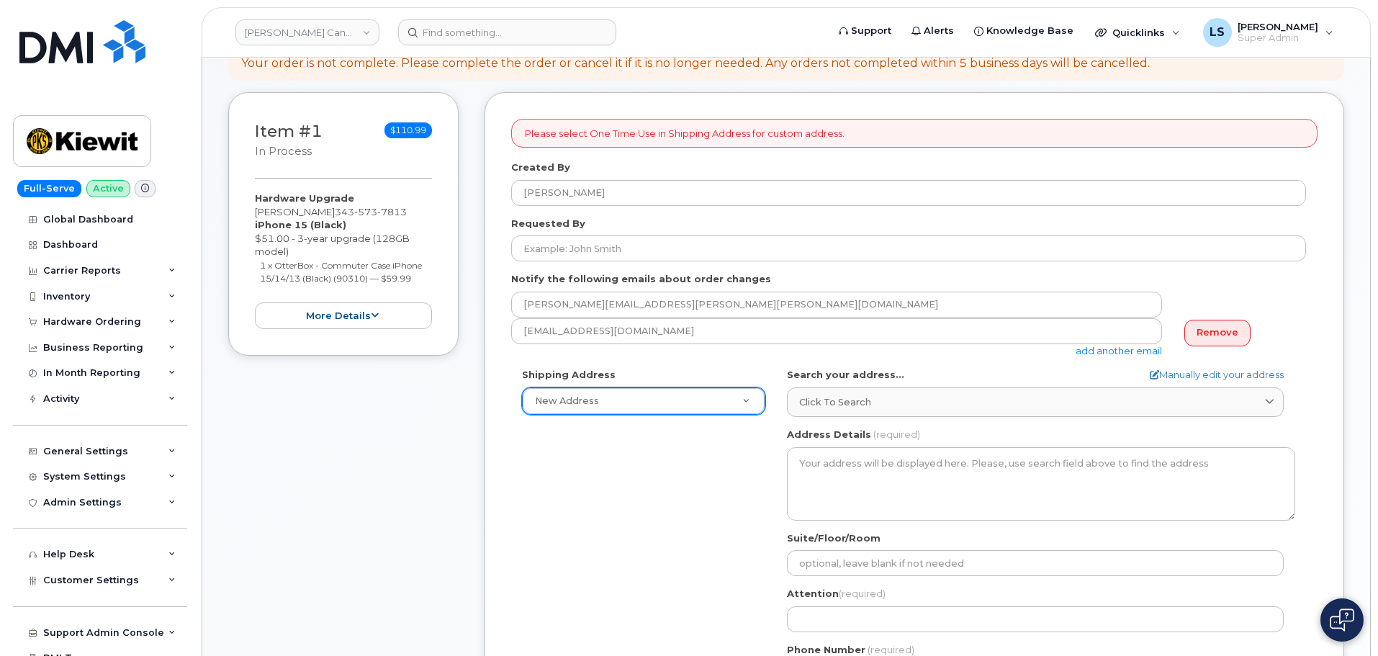
scroll to position [144, 0]
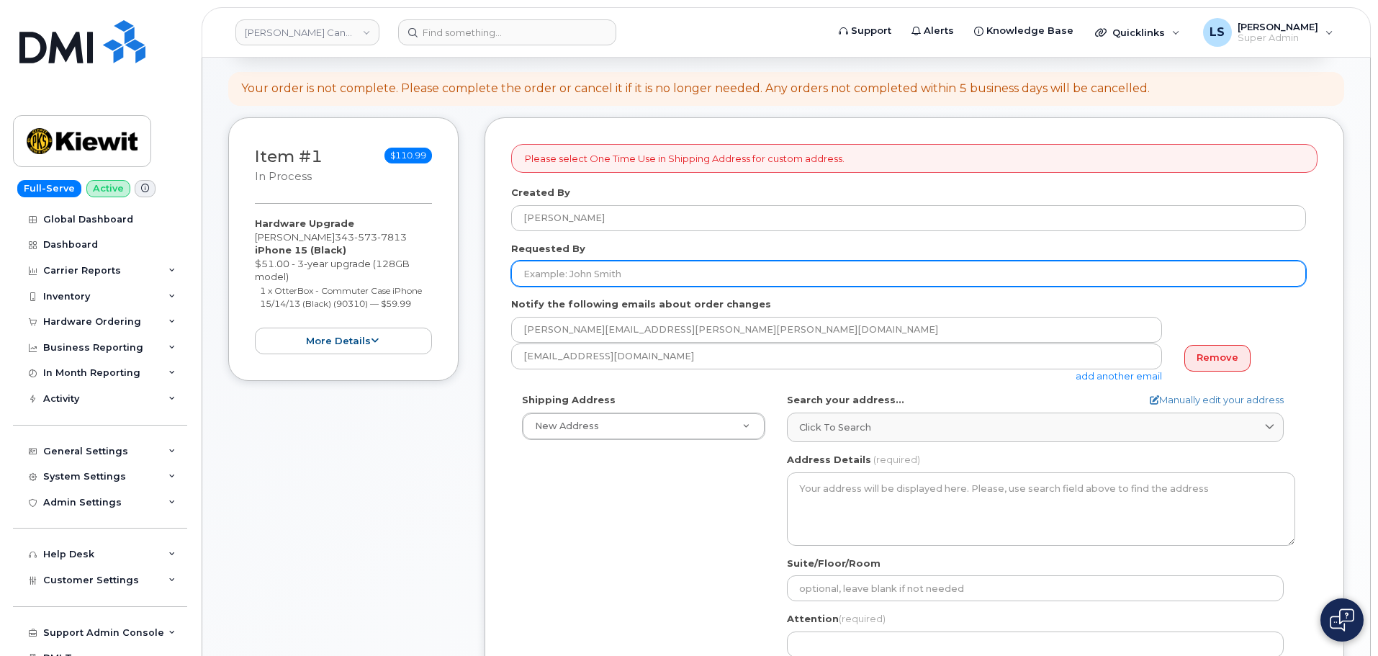
click at [561, 281] on input "Requested By" at bounding box center [908, 274] width 795 height 26
paste input "Alex Atagi"
type input "Alex Atagi"
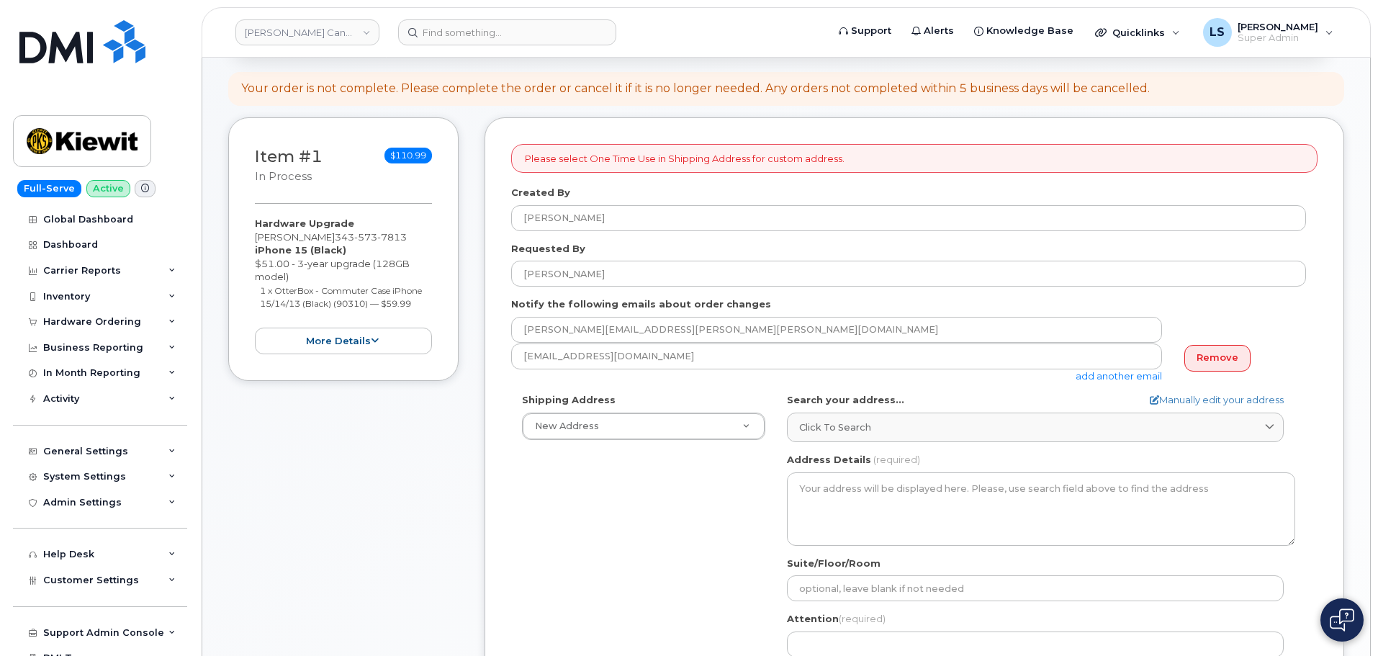
click at [580, 527] on div "Shipping Address New Address New Address 120-3055 Boul Saint-Martin O Beaver Ma…" at bounding box center [908, 558] width 795 height 331
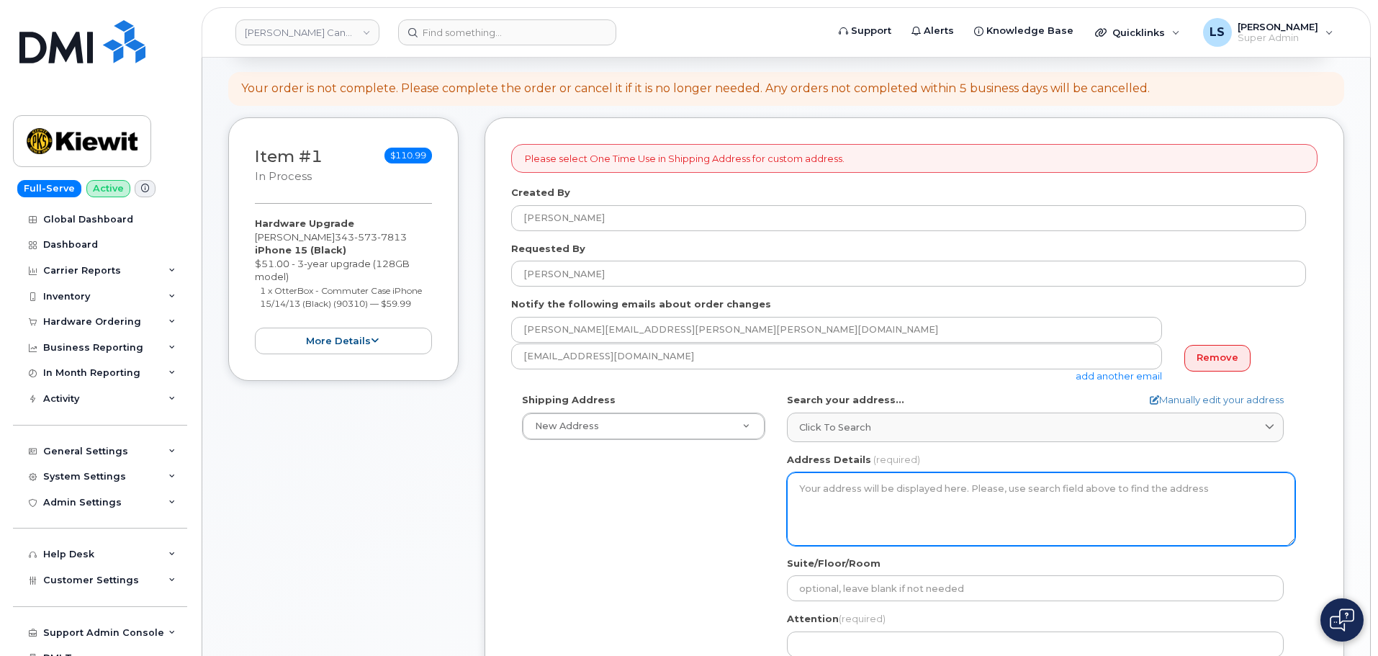
click at [805, 486] on textarea "Address Details" at bounding box center [1041, 508] width 508 height 73
click at [820, 477] on textarea "Address Details" at bounding box center [1041, 508] width 508 height 73
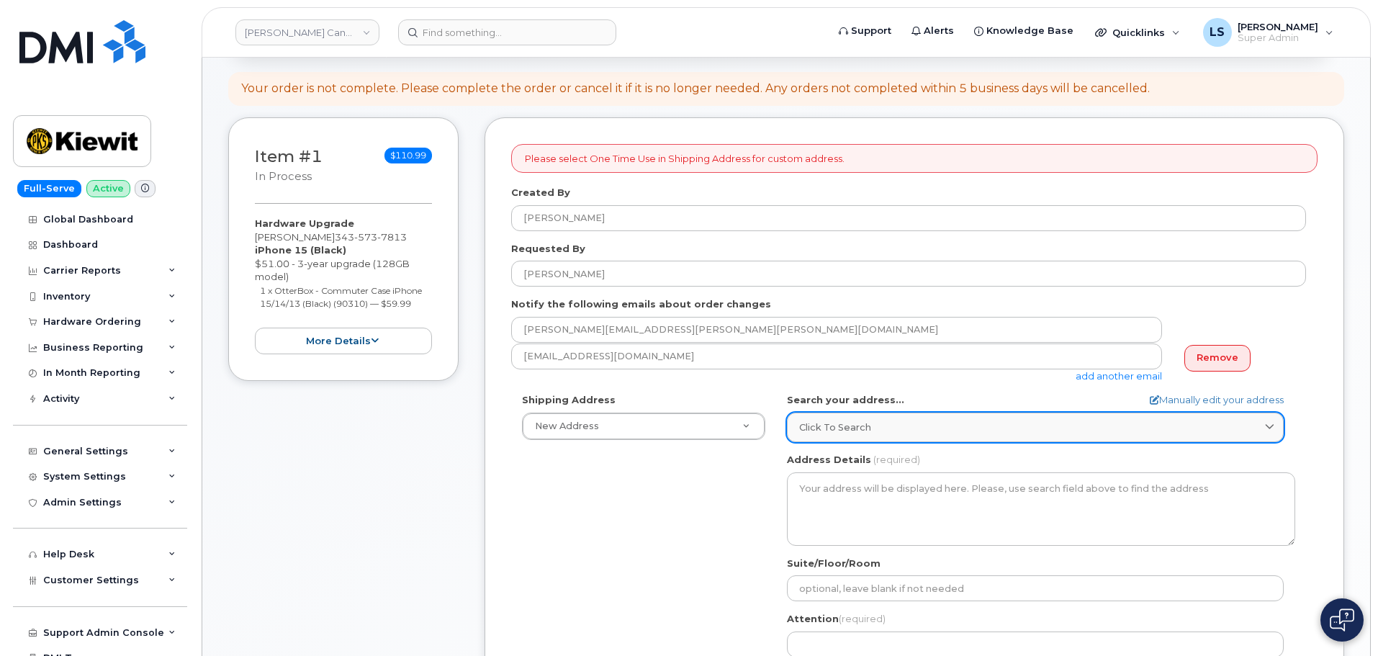
click at [835, 423] on span "Click to search" at bounding box center [835, 428] width 72 height 14
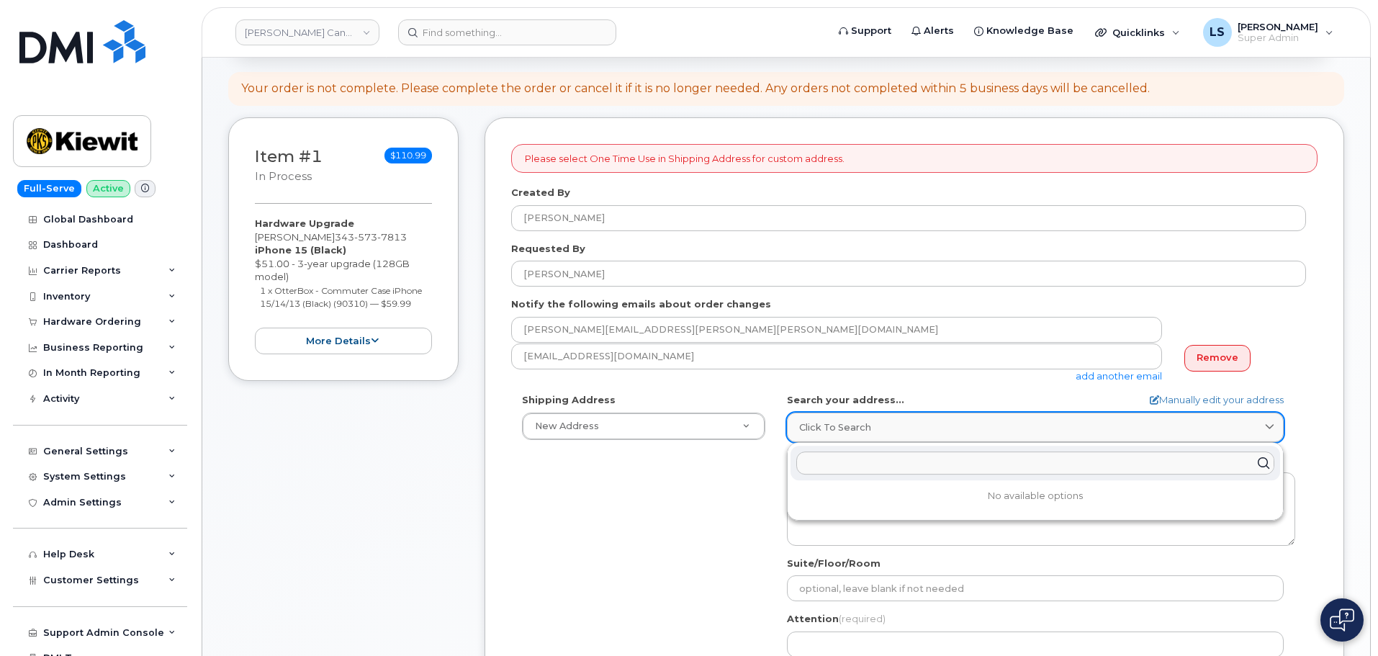
paste input "2000 W International Airport Road"
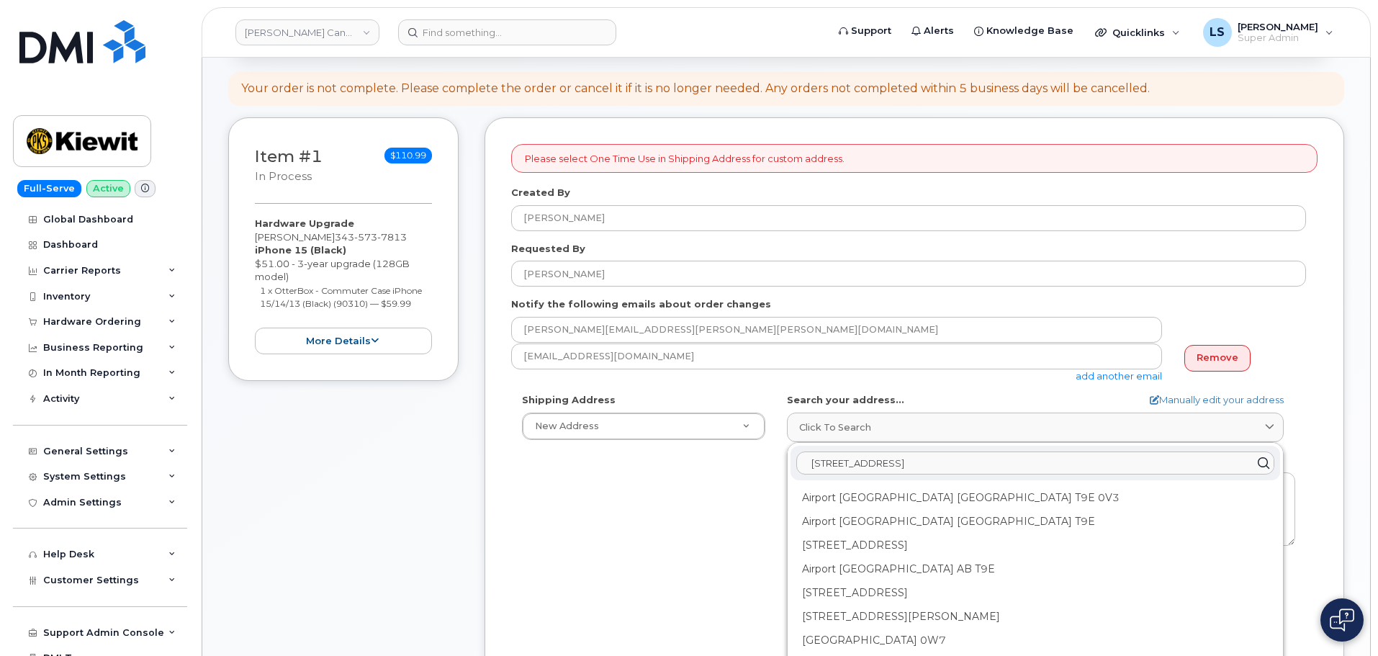
click at [1020, 466] on input "2000 W International Airport Road" at bounding box center [1036, 463] width 478 height 23
paste input "Anchorage, AK 99502"
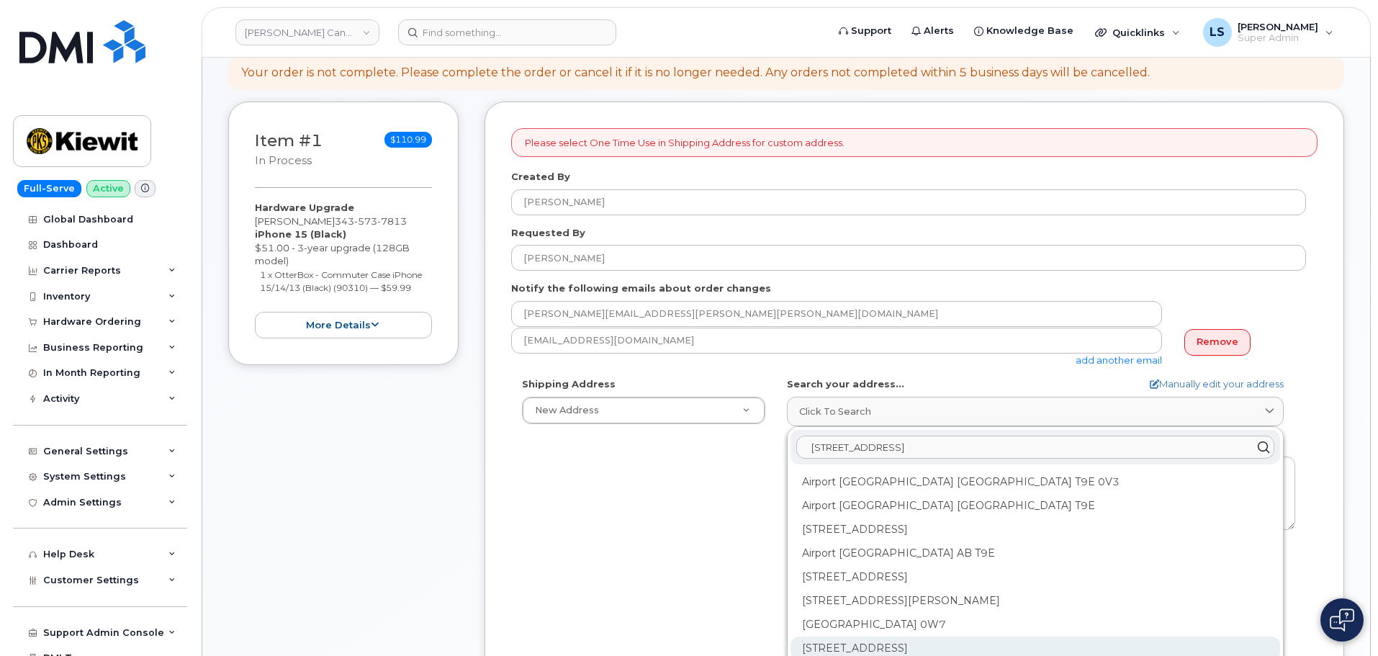
scroll to position [288, 0]
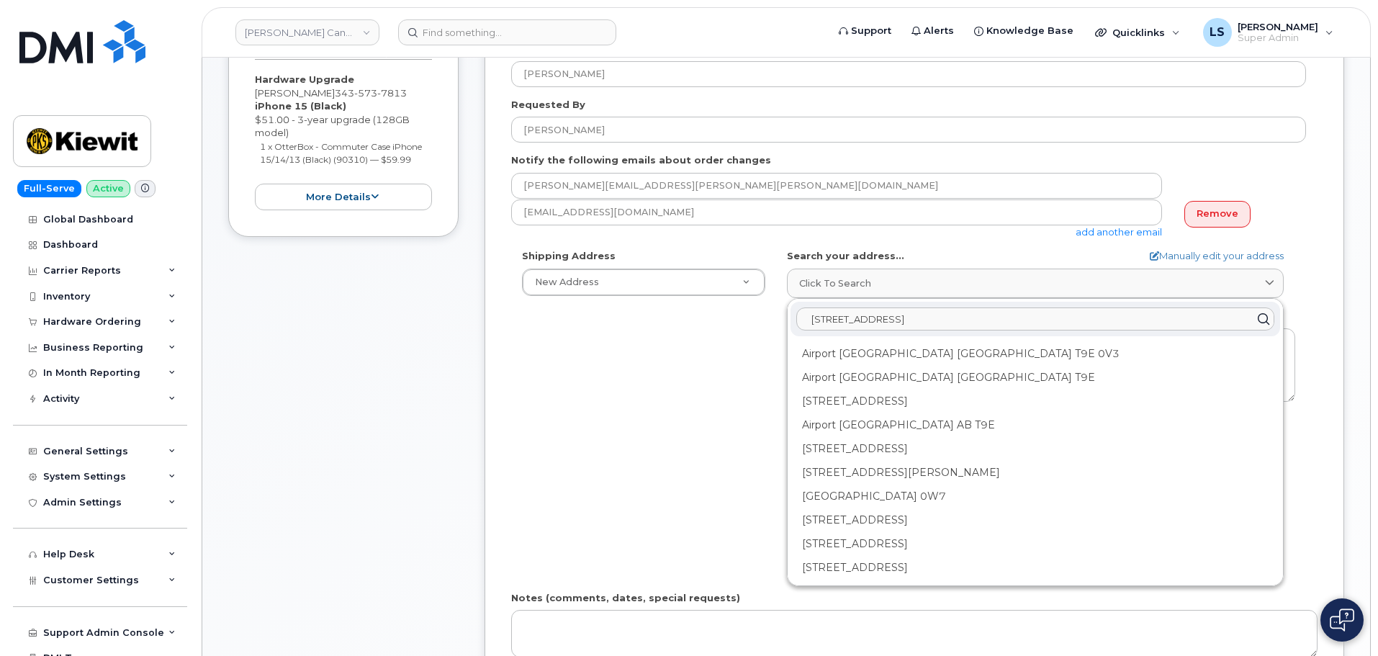
type input "2000 W International Airport Road Anchorage, AK 99502"
click at [1193, 254] on link "Manually edit your address" at bounding box center [1217, 256] width 134 height 14
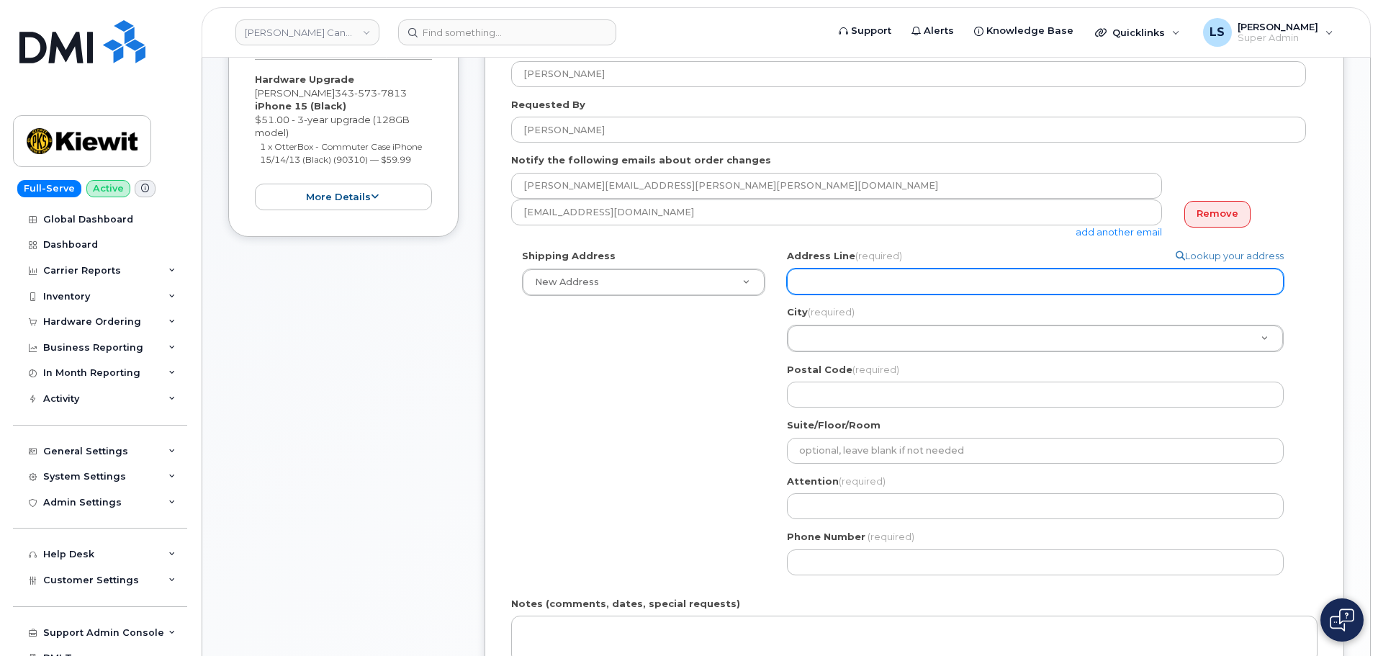
click at [862, 291] on input "Address Line (required)" at bounding box center [1035, 282] width 497 height 26
click at [995, 277] on input "Address Line (required)" at bounding box center [1035, 282] width 497 height 26
paste input "000 W International Airport Road"
select select
type input "000 W International Airport Road"
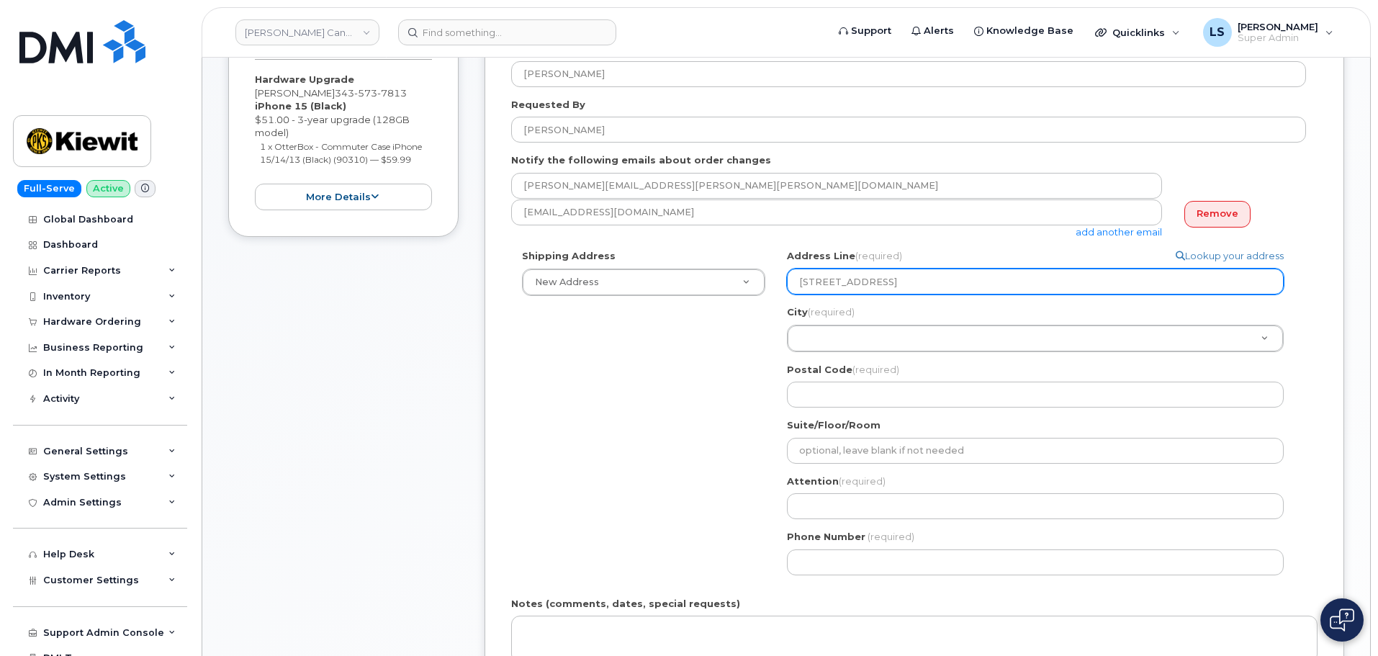
click at [799, 285] on input "000 W International Airport Road" at bounding box center [1035, 282] width 497 height 26
select select
type input "1000 W International Airport Road"
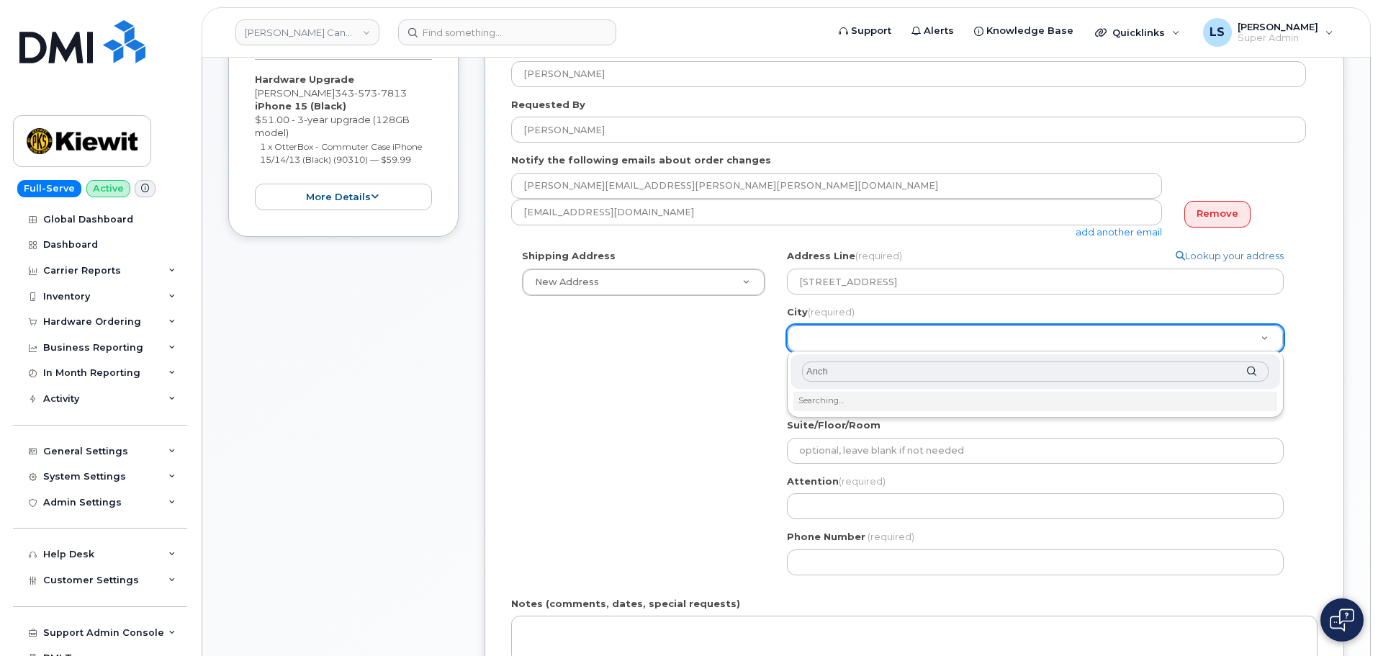
type input "Anc"
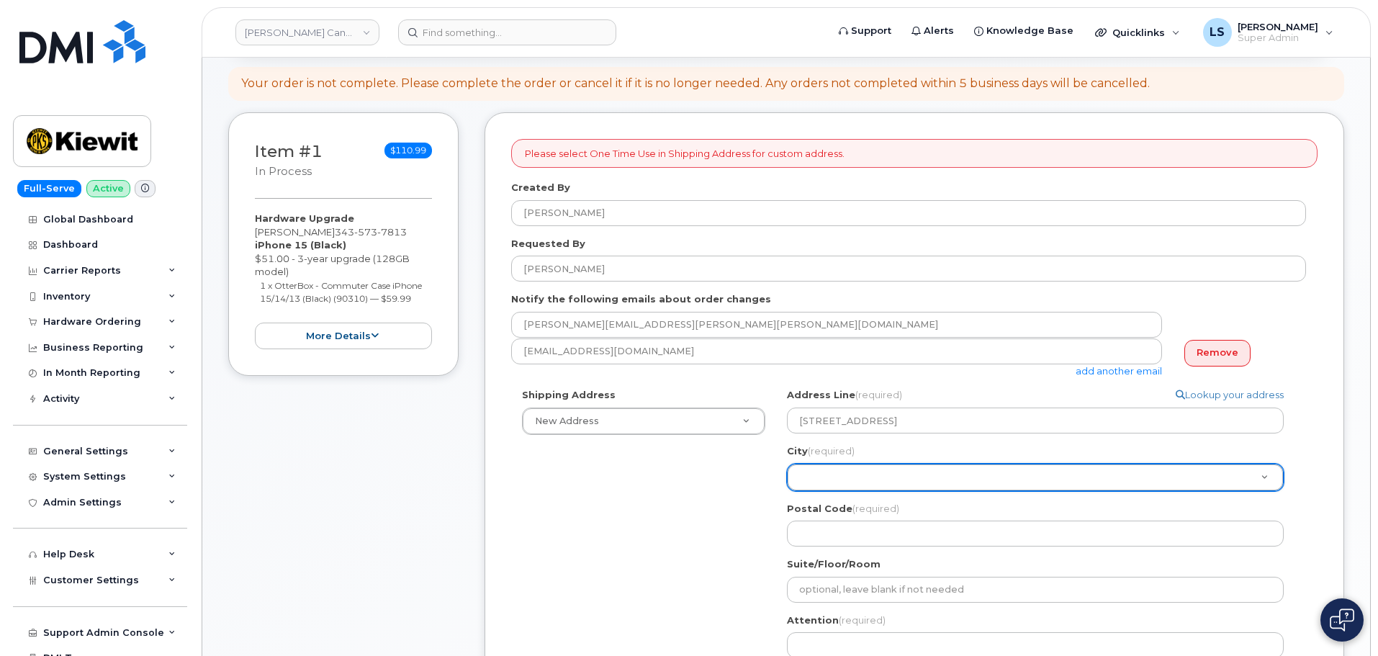
scroll to position [0, 0]
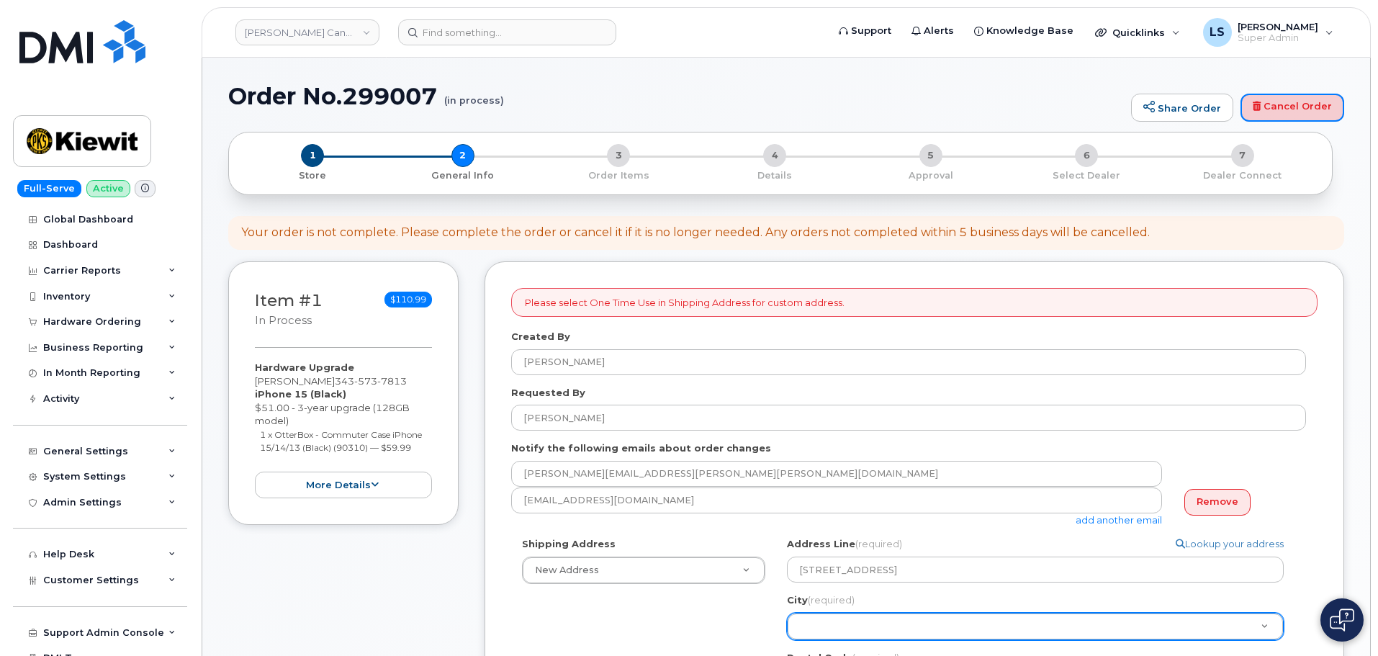
drag, startPoint x: 1275, startPoint y: 106, endPoint x: 747, endPoint y: 53, distance: 531.3
click at [1275, 106] on link "Cancel Order" at bounding box center [1293, 108] width 104 height 29
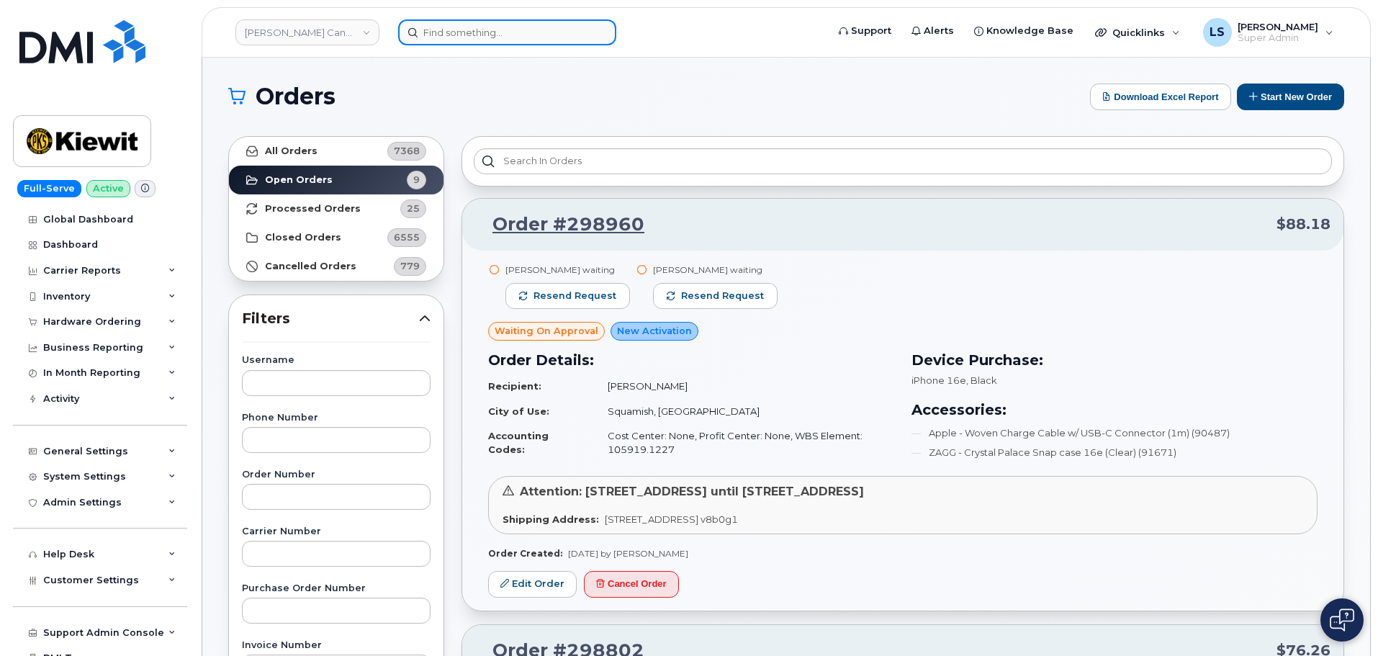
click at [455, 25] on input at bounding box center [507, 32] width 218 height 26
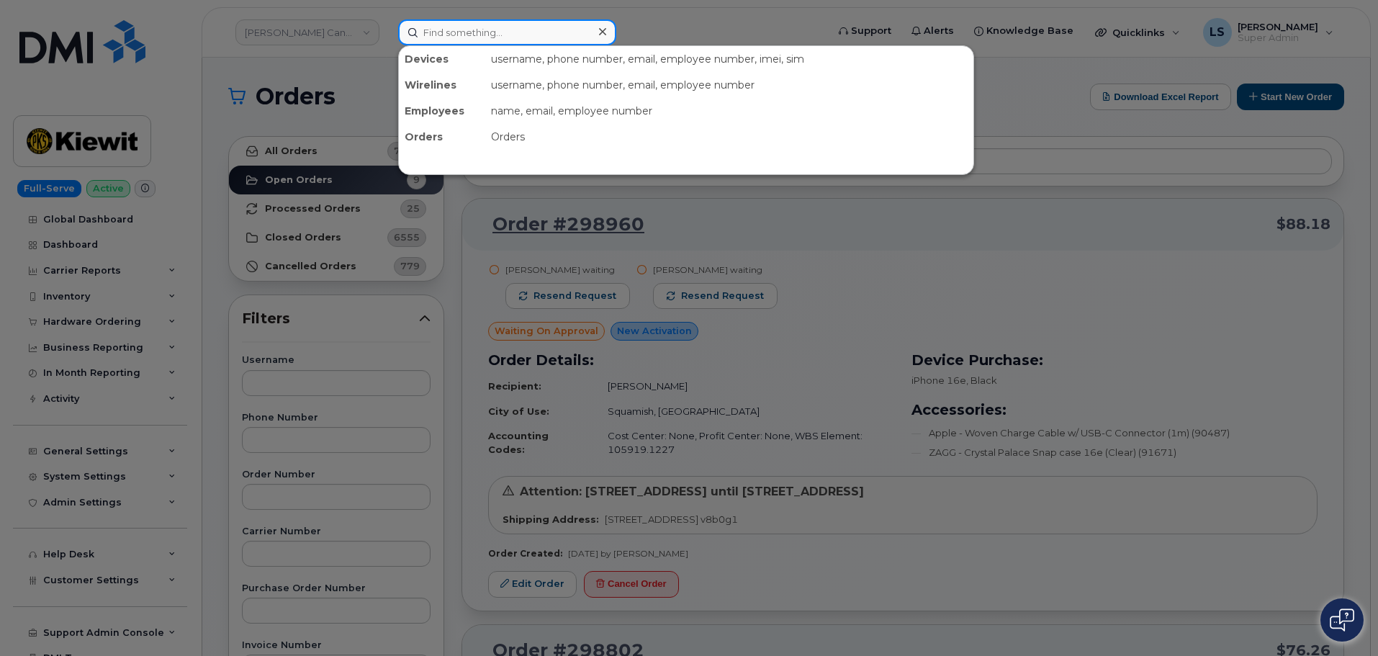
paste input "Anchorage"
type input "Anchorage"
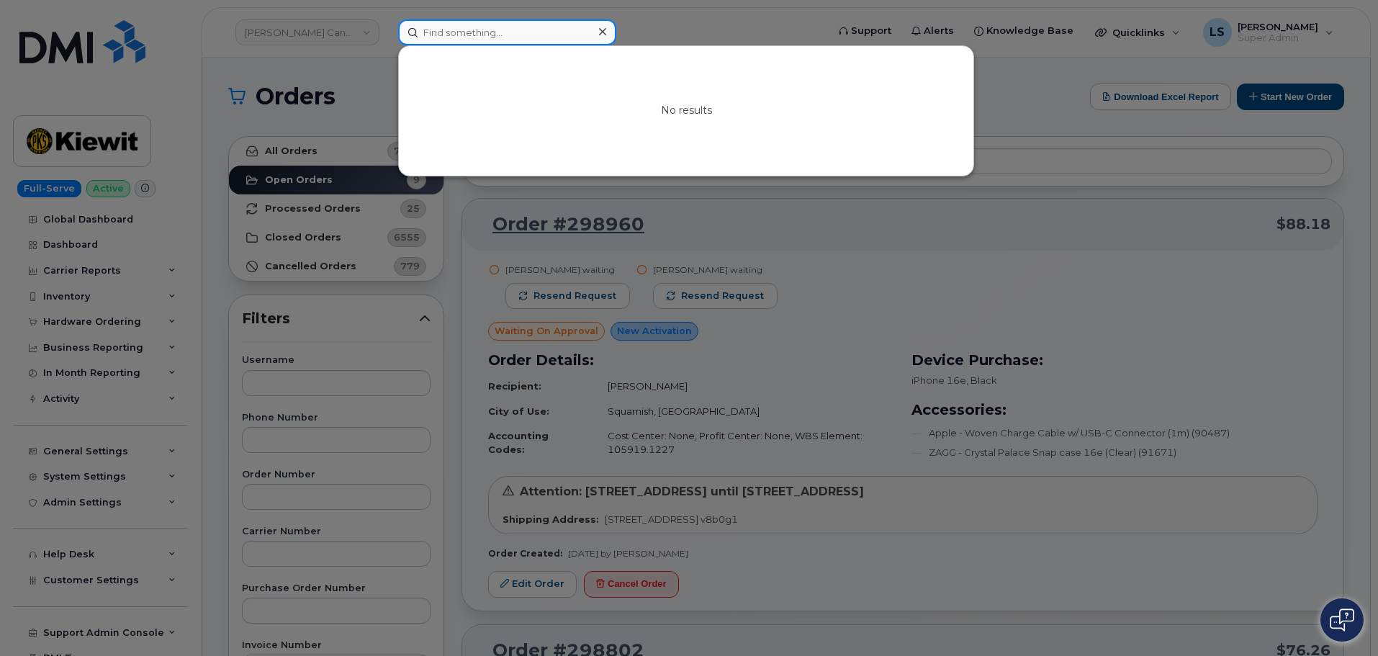
click at [483, 41] on input at bounding box center [507, 32] width 218 height 26
paste input "[PERSON_NAME]"
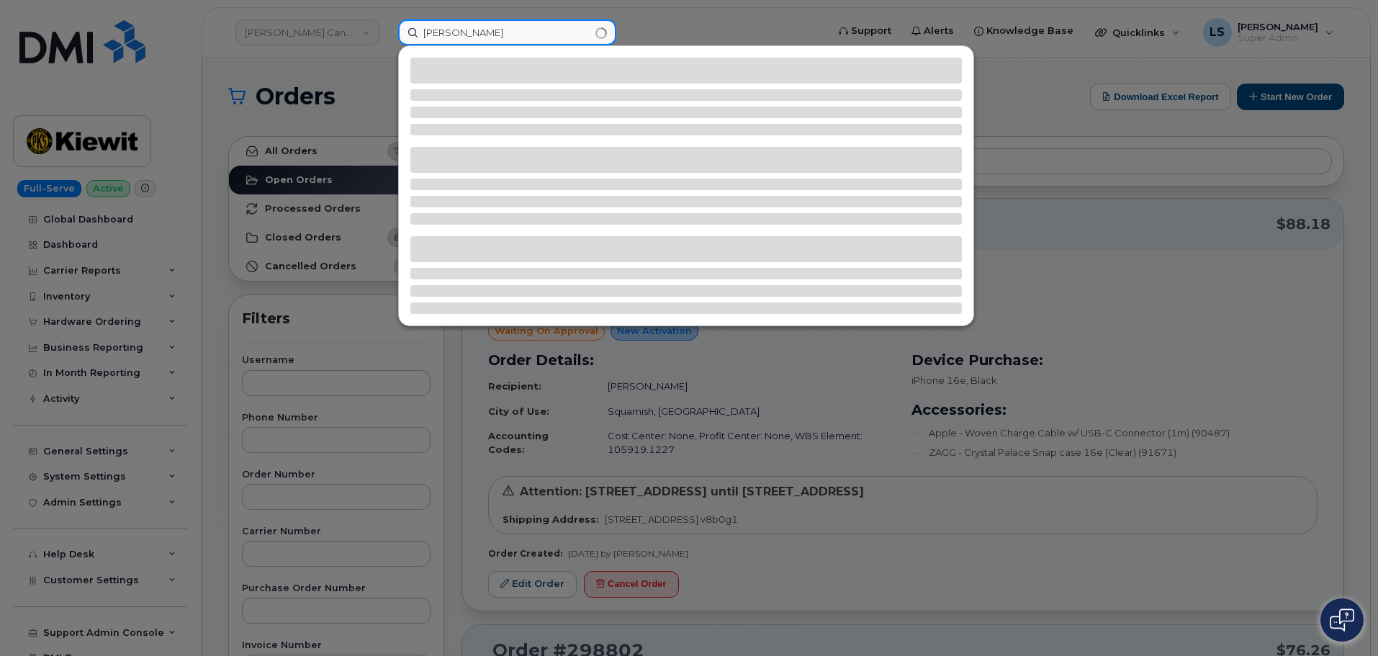
type input "[PERSON_NAME]"
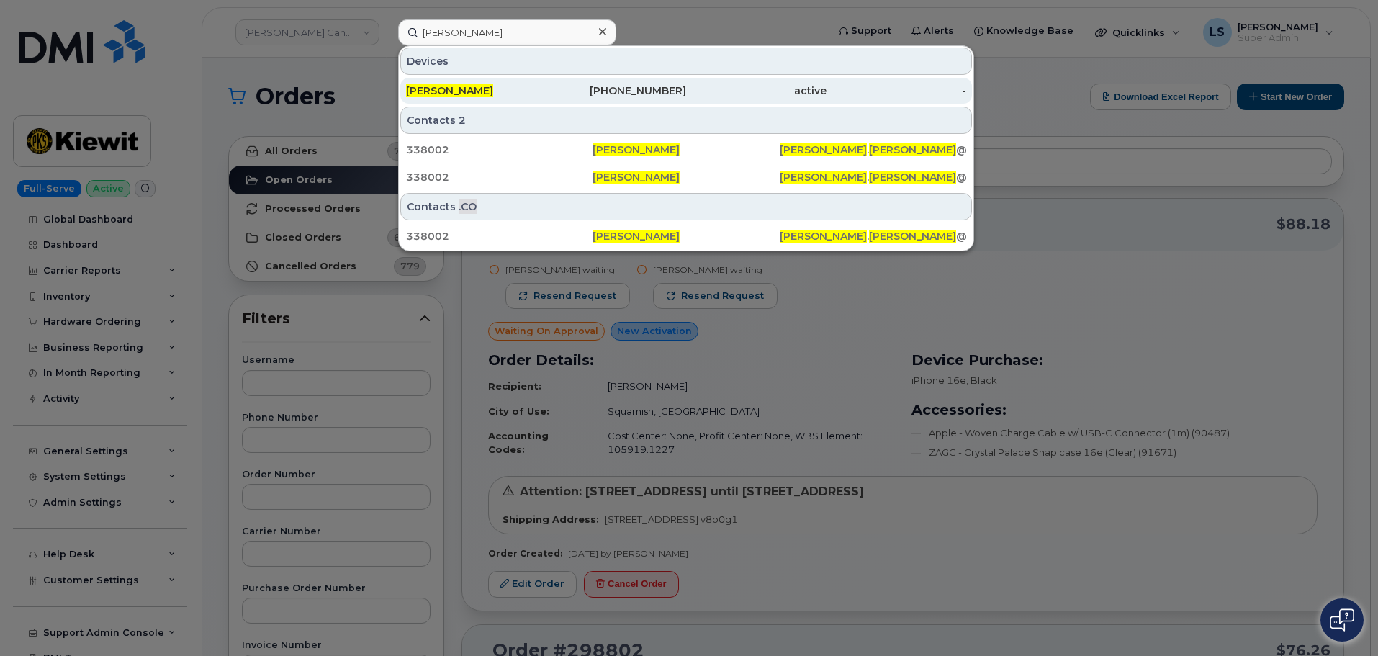
click at [552, 89] on div "[PHONE_NUMBER]" at bounding box center [617, 91] width 140 height 14
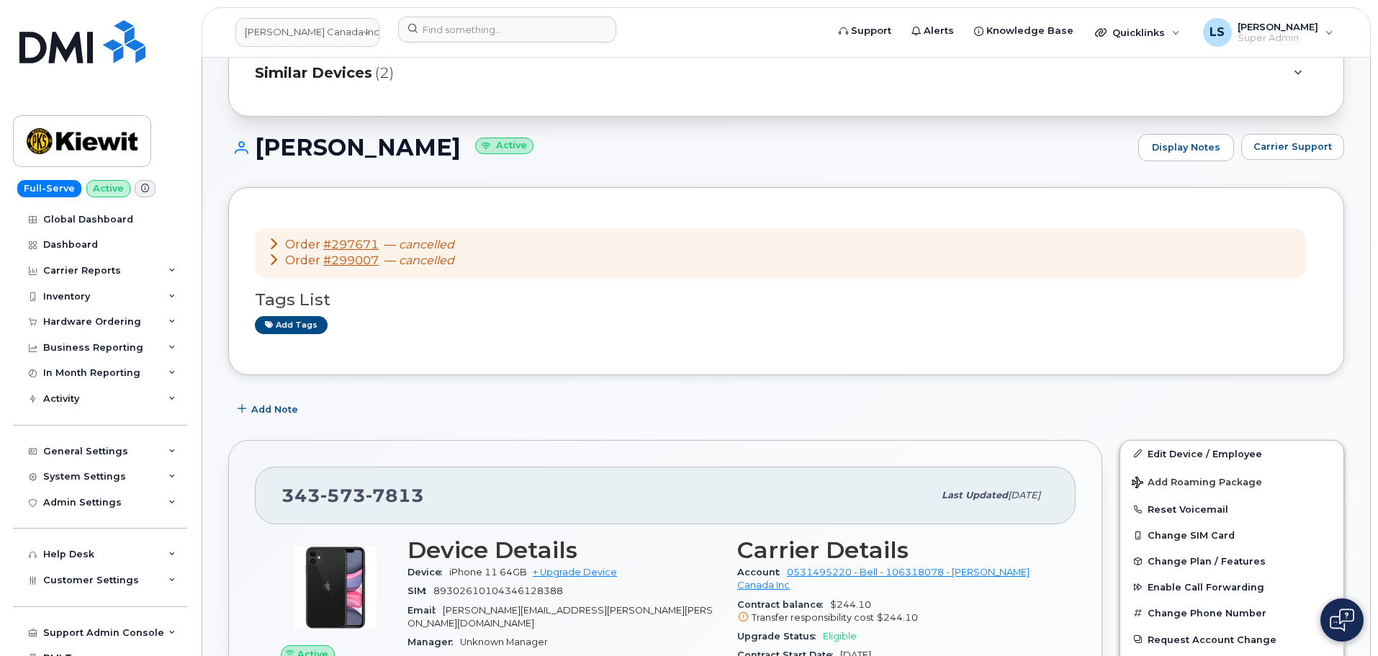
scroll to position [144, 0]
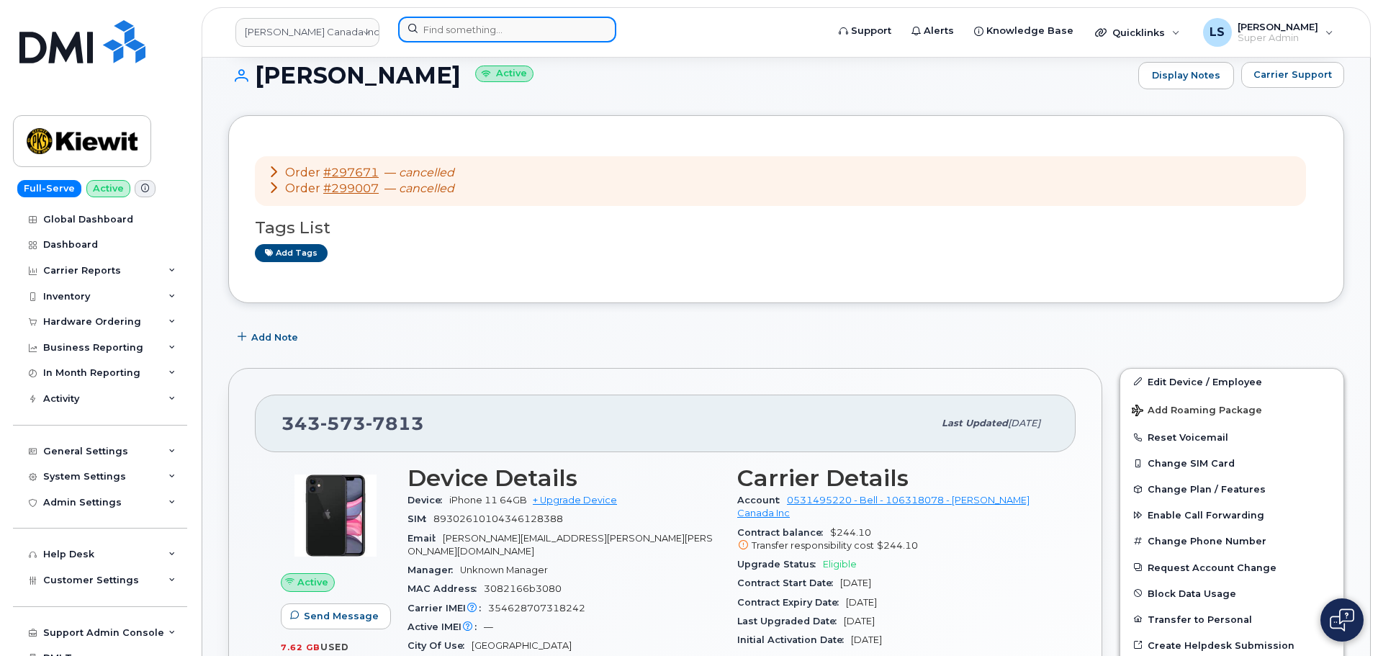
click at [486, 31] on input at bounding box center [507, 30] width 218 height 26
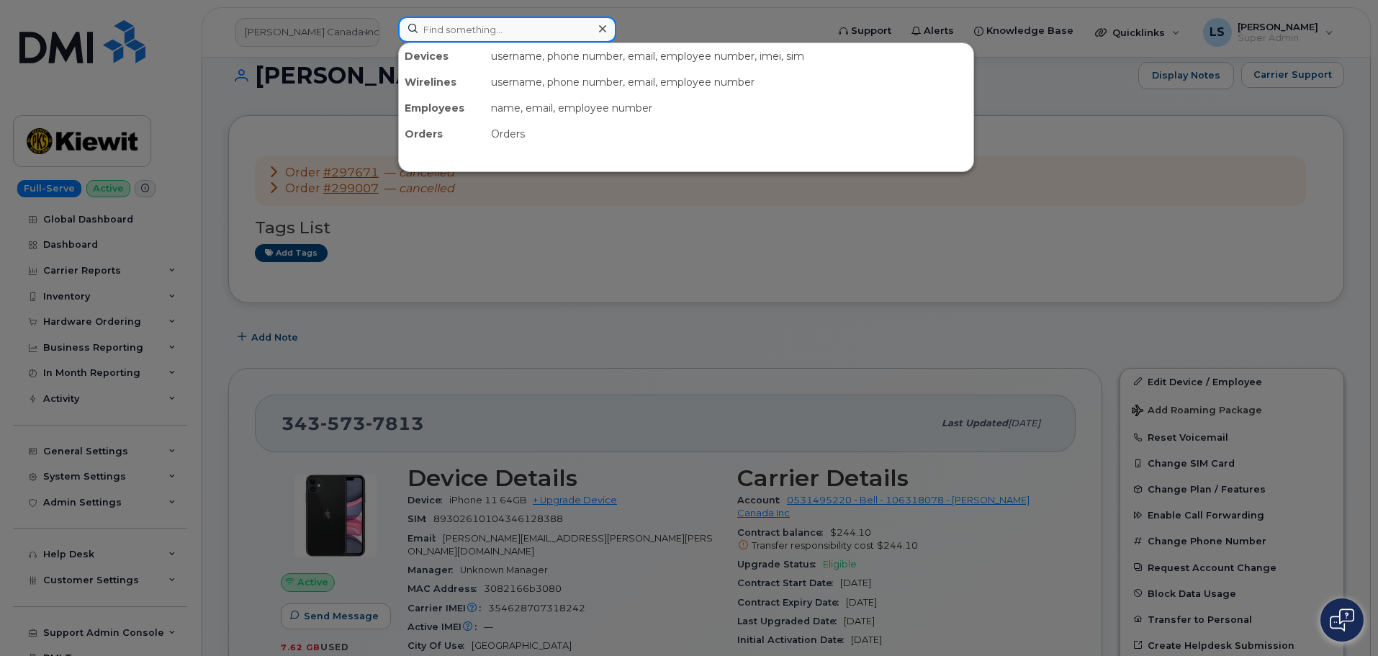
paste input "9494266821"
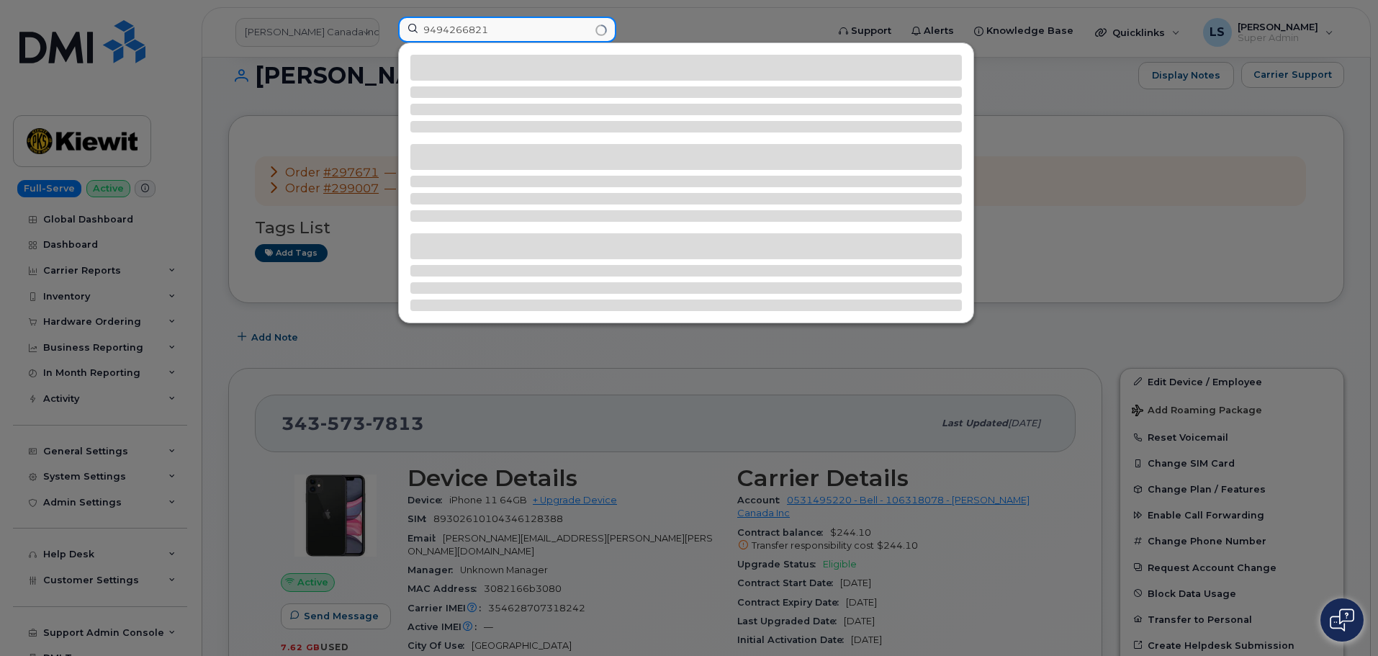
type input "9494266821"
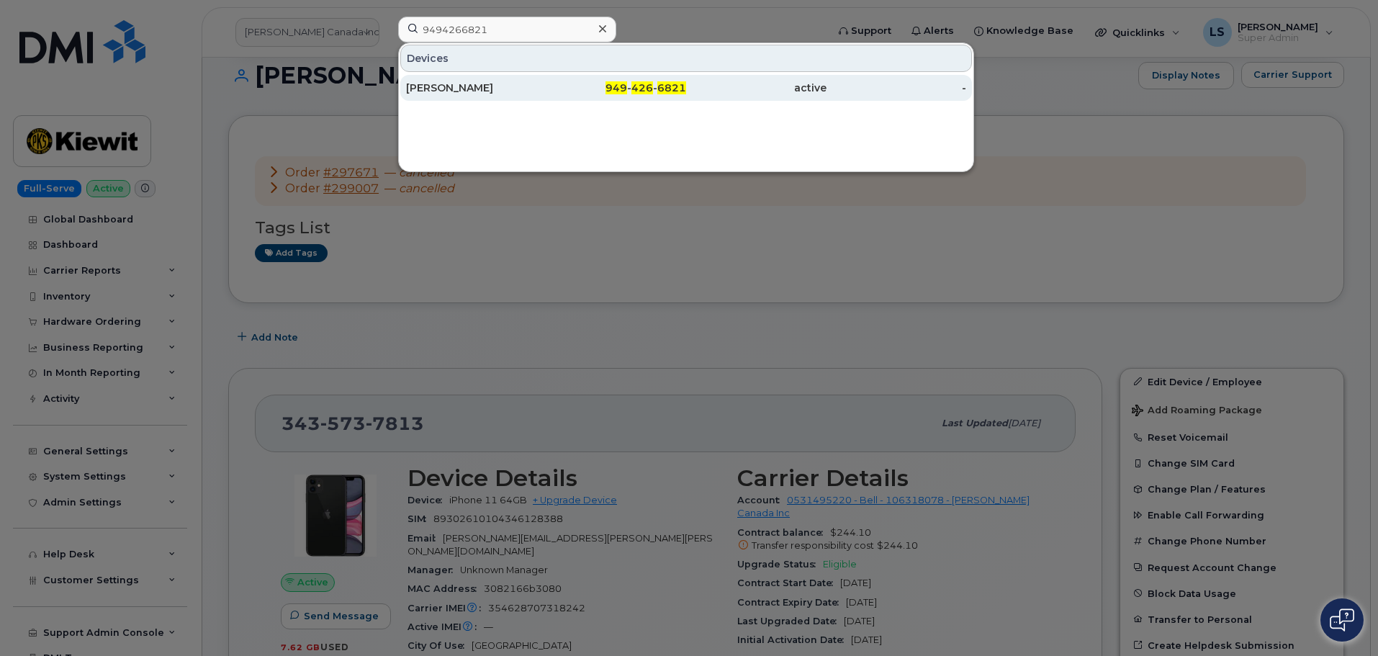
click at [488, 91] on div "ANDREW ELSANHUTY" at bounding box center [476, 88] width 140 height 14
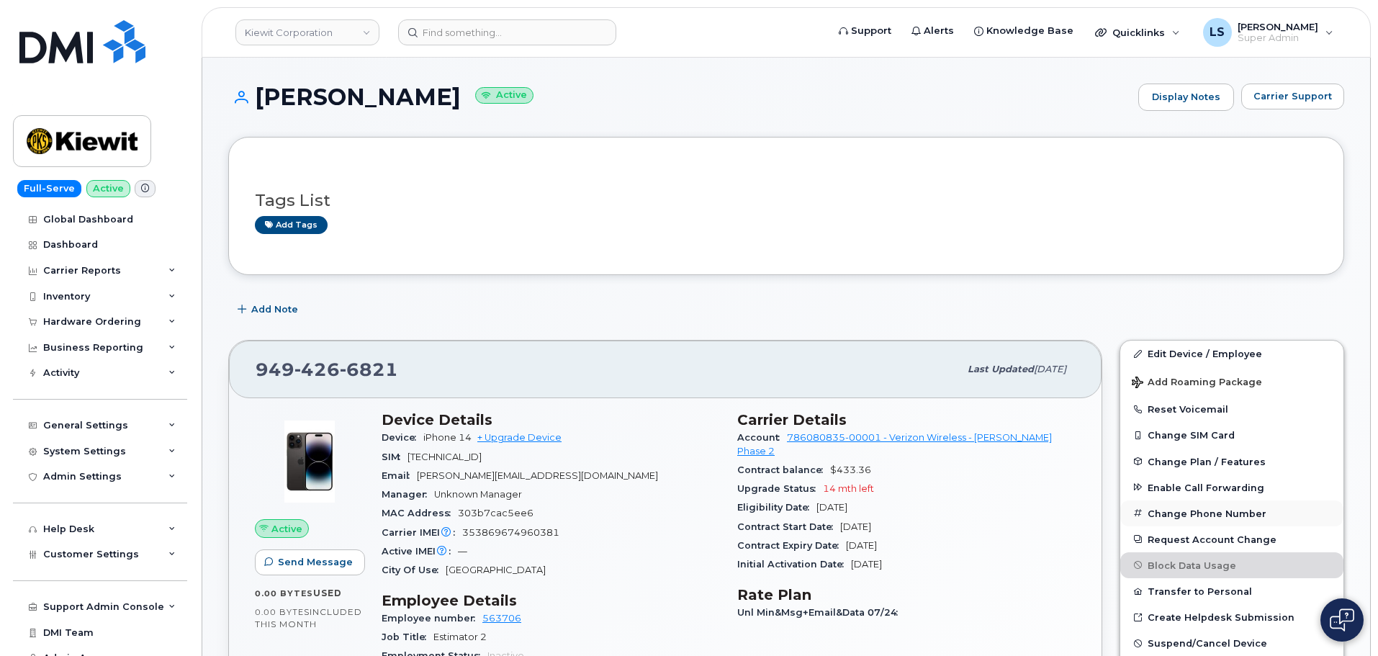
scroll to position [72, 0]
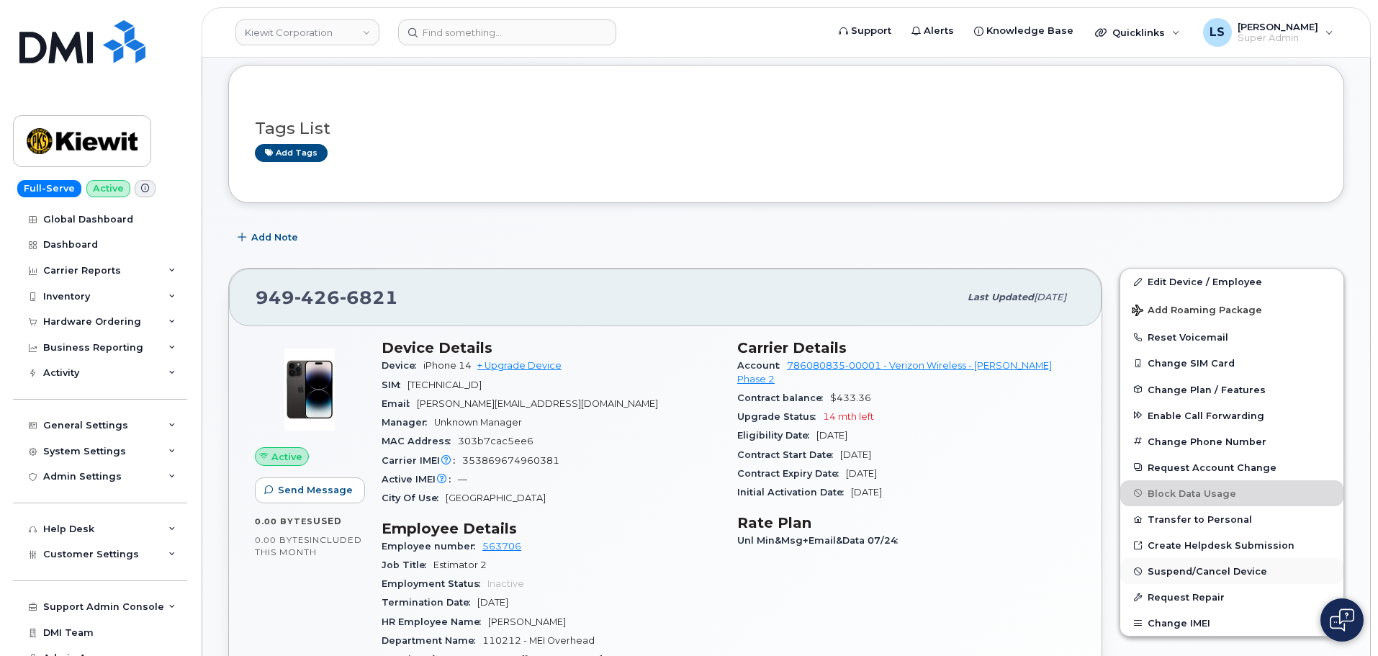
click at [1157, 567] on span "Suspend/Cancel Device" at bounding box center [1208, 571] width 120 height 11
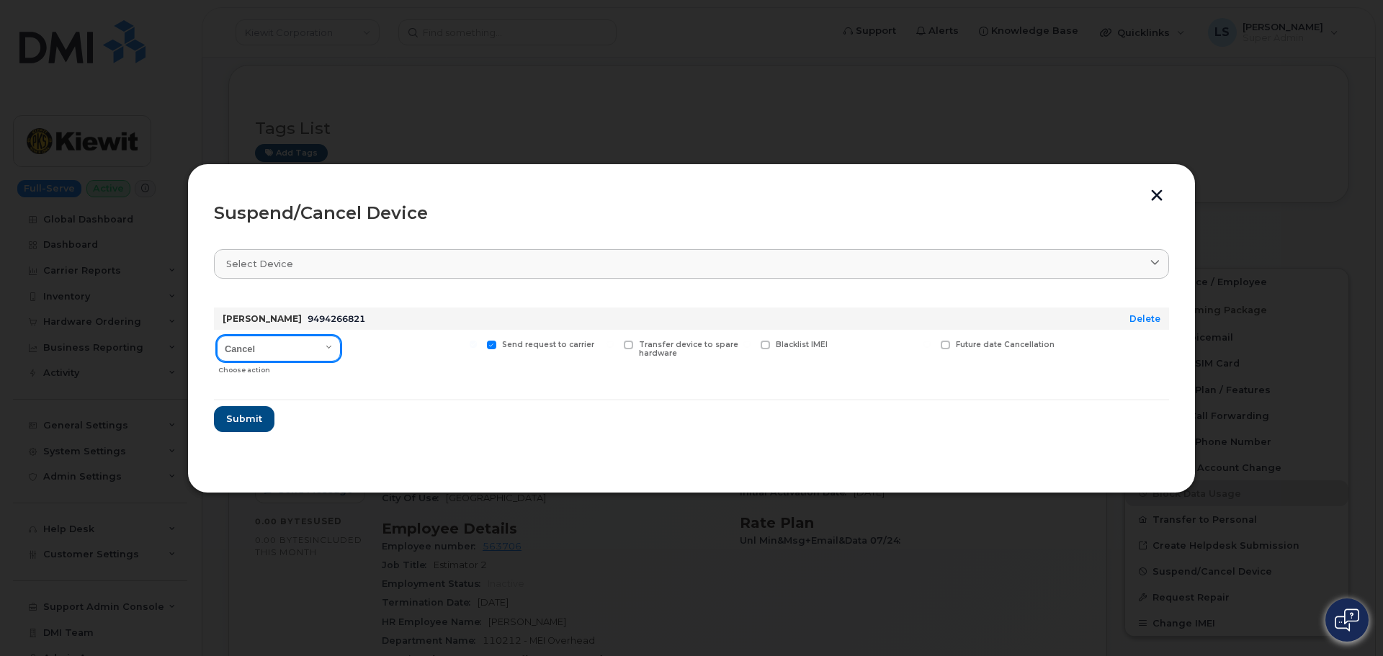
click at [276, 350] on select "Cancel Suspend - Reduced Rate Suspend - Full Rate Suspend - Lost Device/Stolen …" at bounding box center [279, 349] width 124 height 26
select select "[object Object]"
click at [217, 336] on select "Cancel Suspend - Reduced Rate Suspend - Full Rate Suspend - Lost Device/Stolen …" at bounding box center [279, 349] width 124 height 26
click at [239, 416] on span "Submit" at bounding box center [243, 419] width 36 height 14
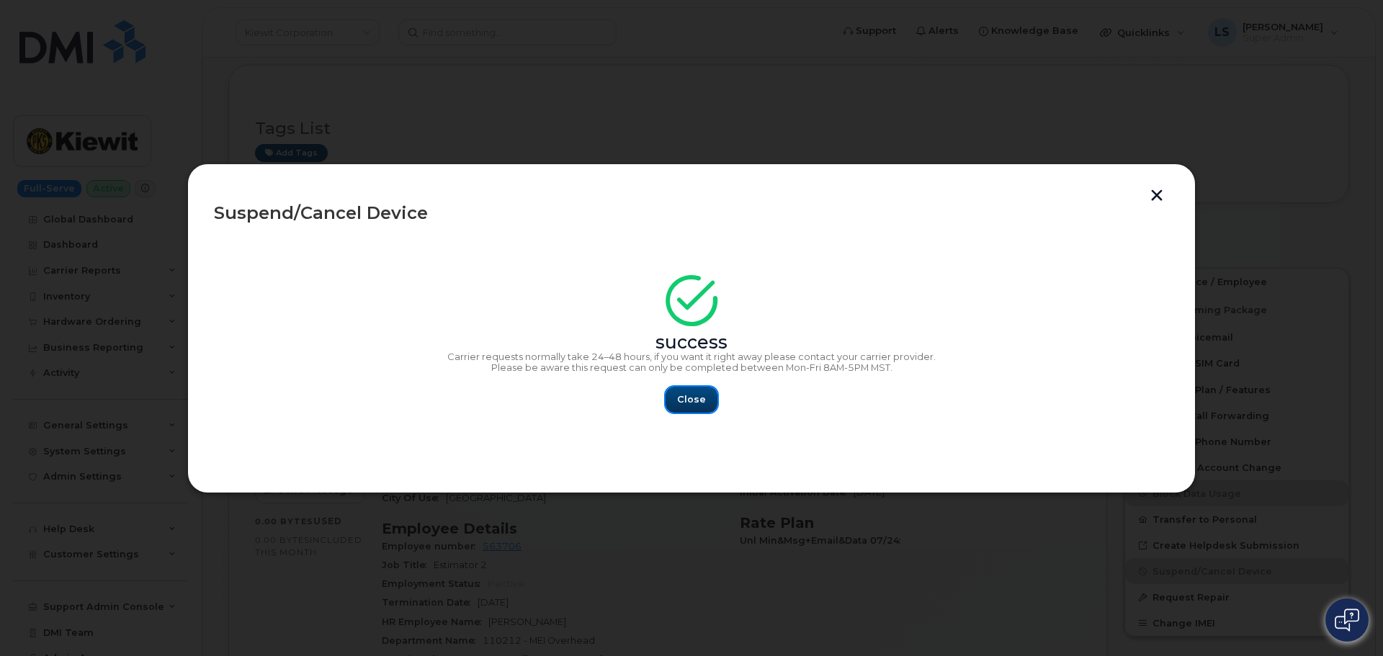
click at [711, 395] on button "Close" at bounding box center [691, 400] width 52 height 26
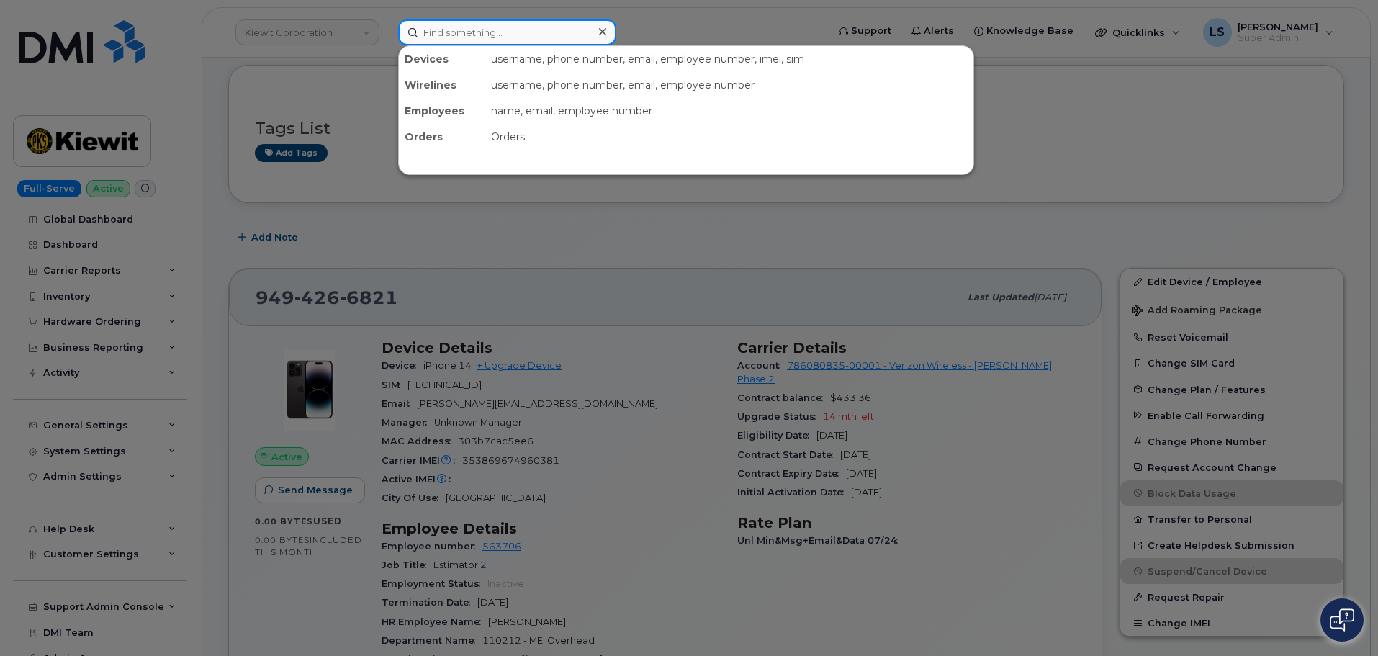
click at [444, 31] on input at bounding box center [507, 32] width 218 height 26
paste input "[PHONE_NUMBER]"
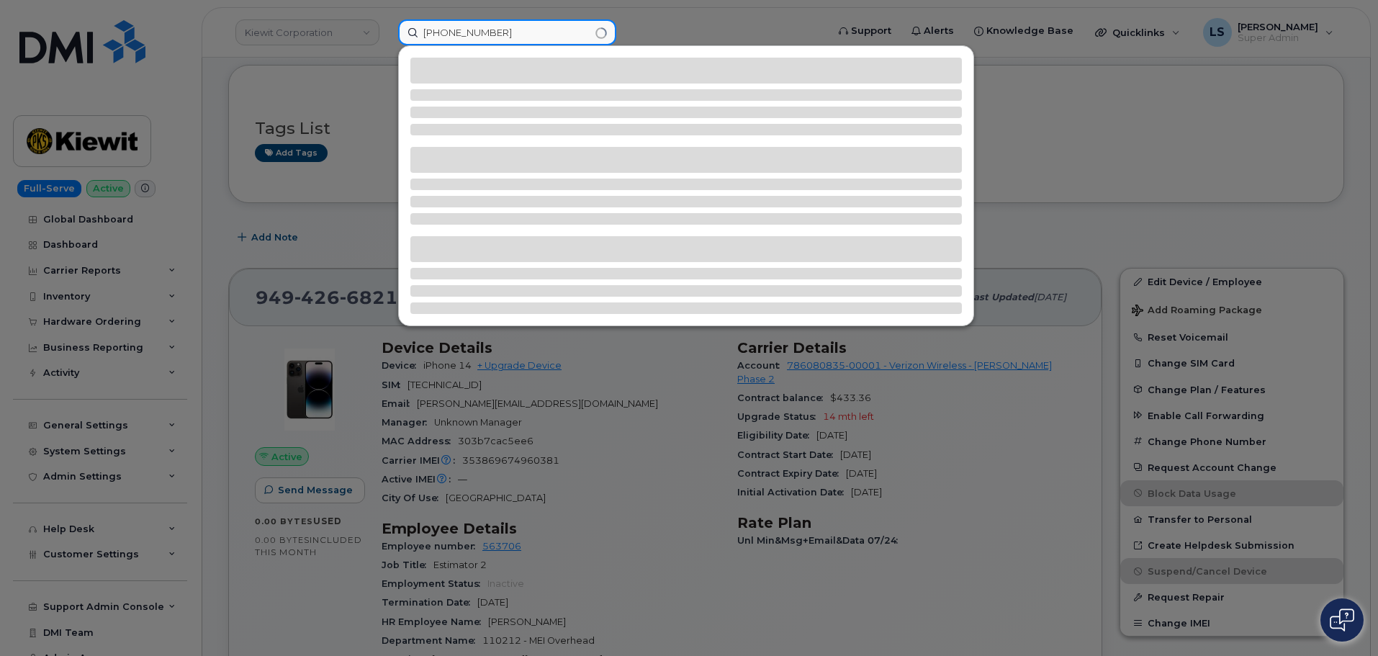
type input "[PHONE_NUMBER]"
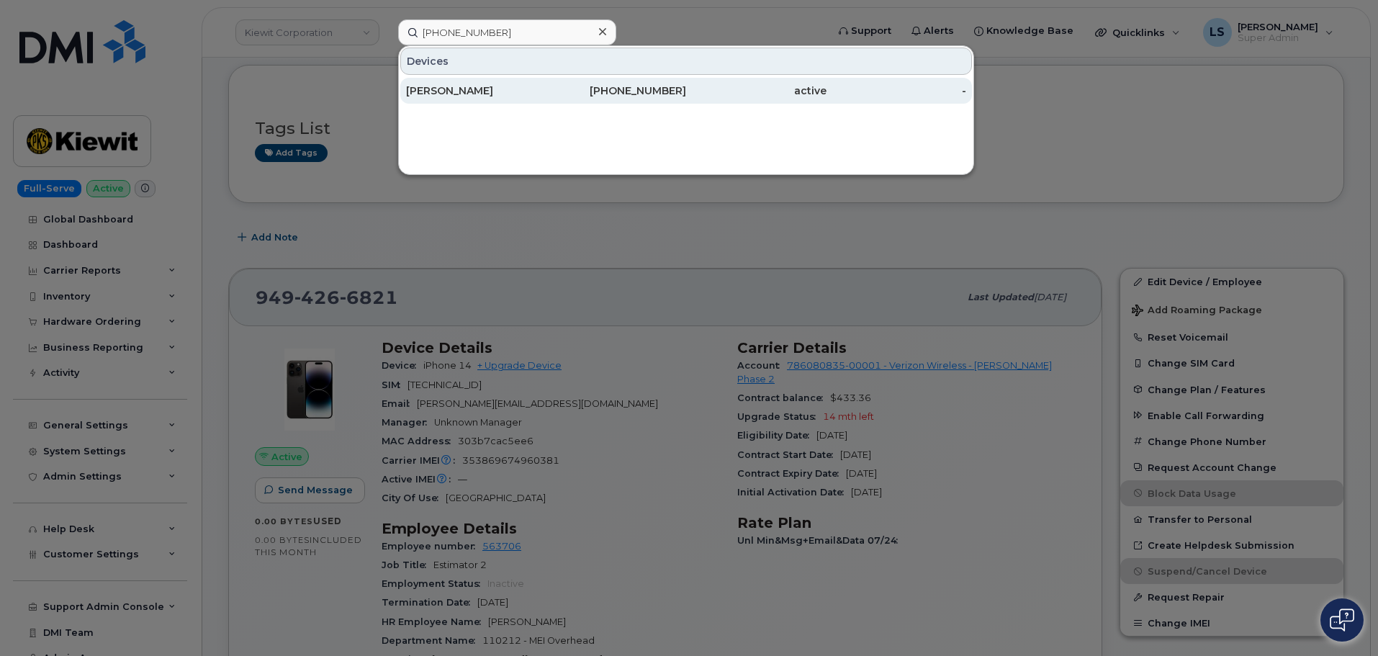
click at [480, 92] on div "[PERSON_NAME]" at bounding box center [476, 91] width 140 height 14
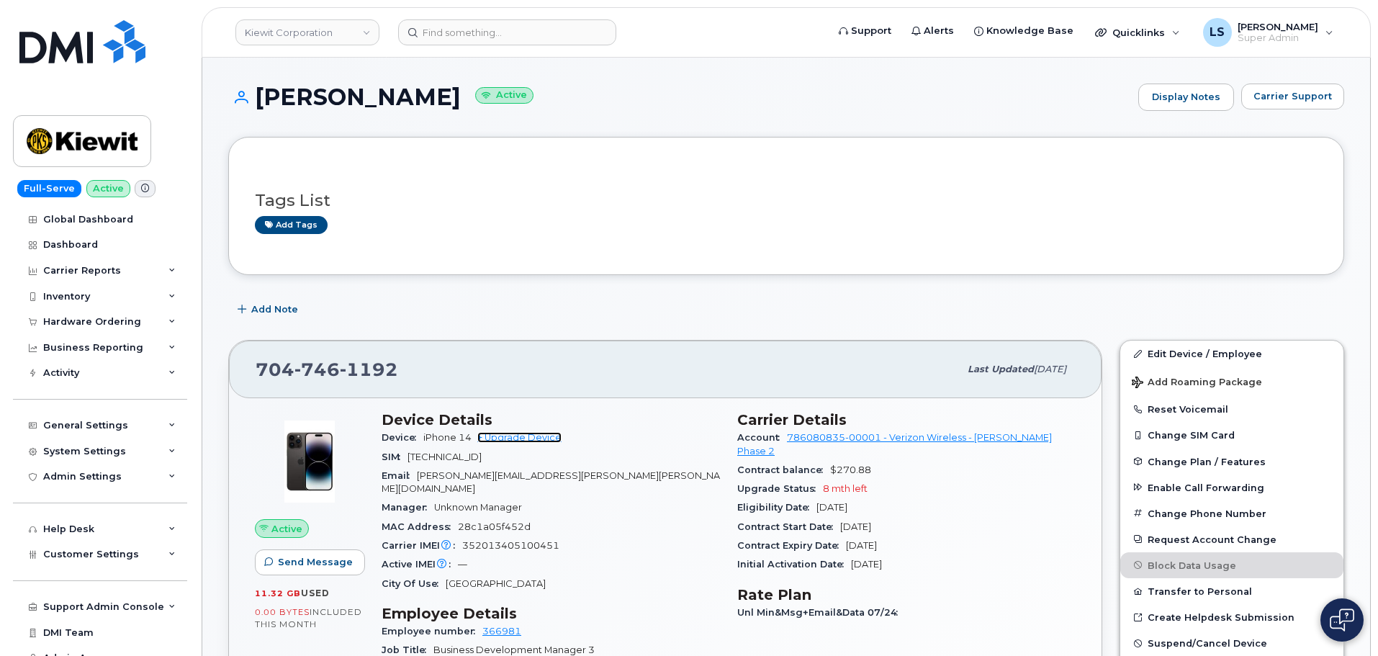
click at [542, 439] on link "+ Upgrade Device" at bounding box center [519, 437] width 84 height 11
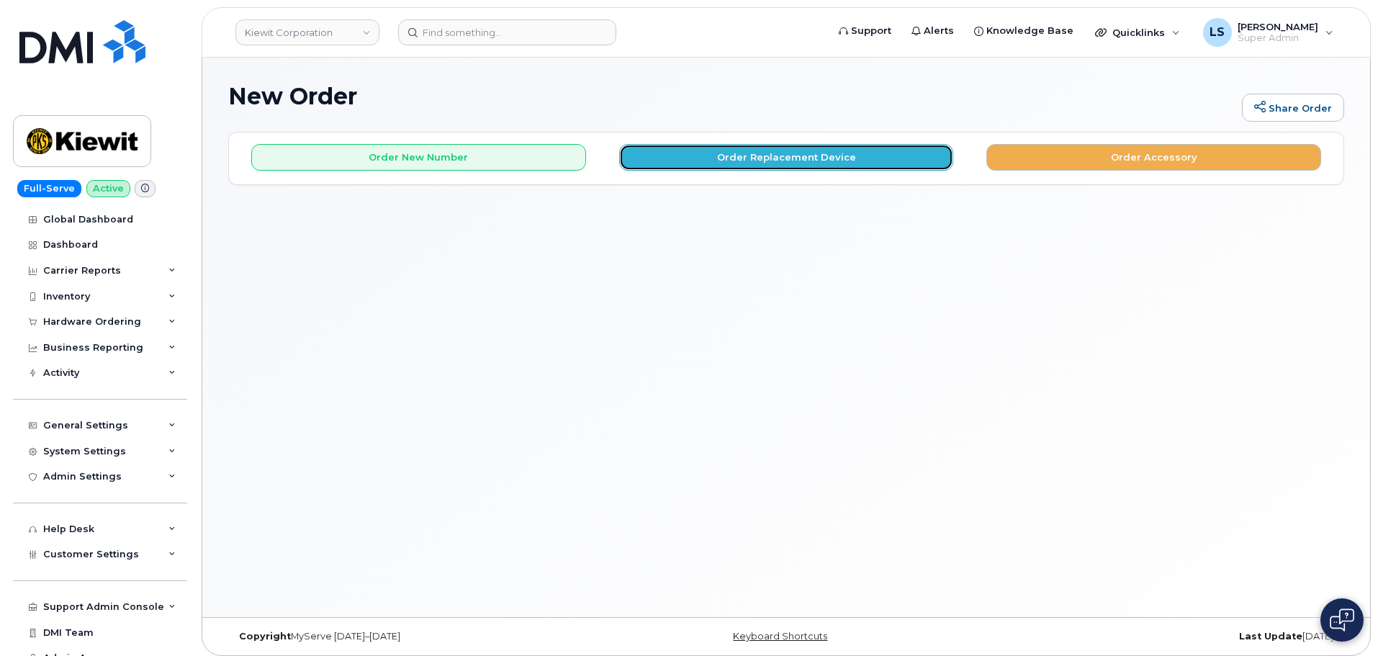
click at [814, 148] on button "Order Replacement Device" at bounding box center [786, 157] width 335 height 27
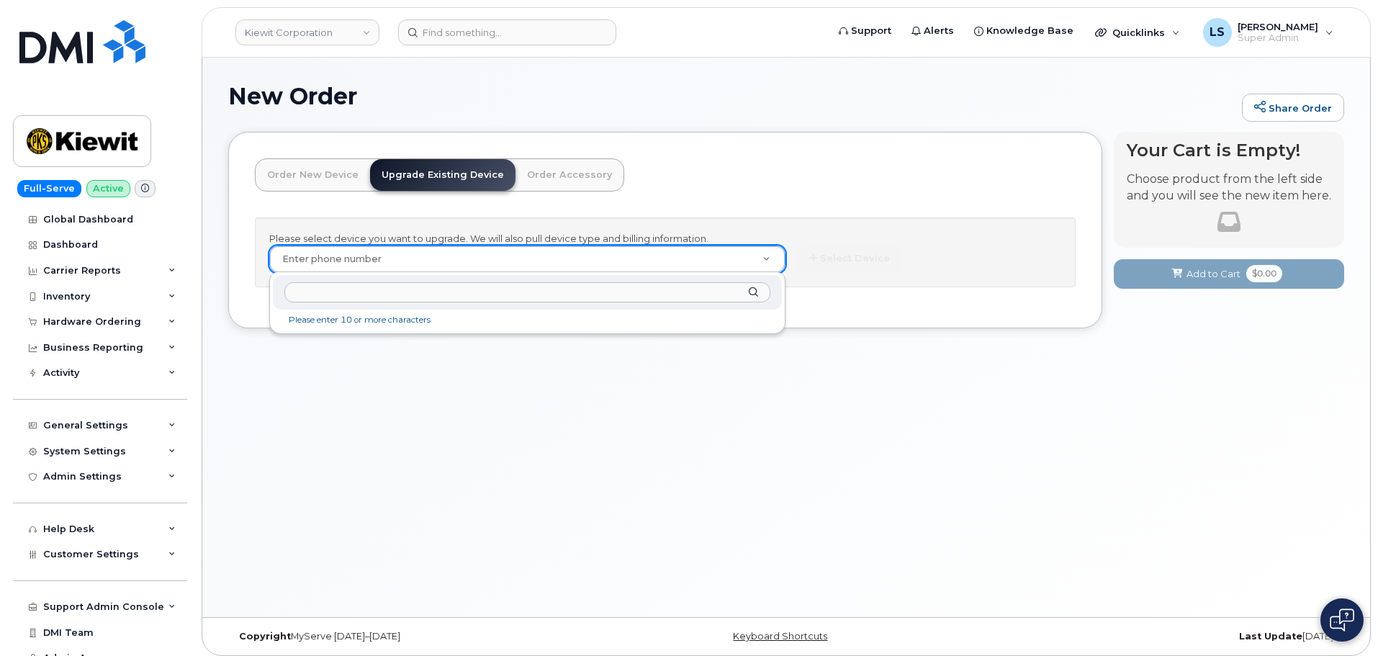
type input "(704) 746-1192"
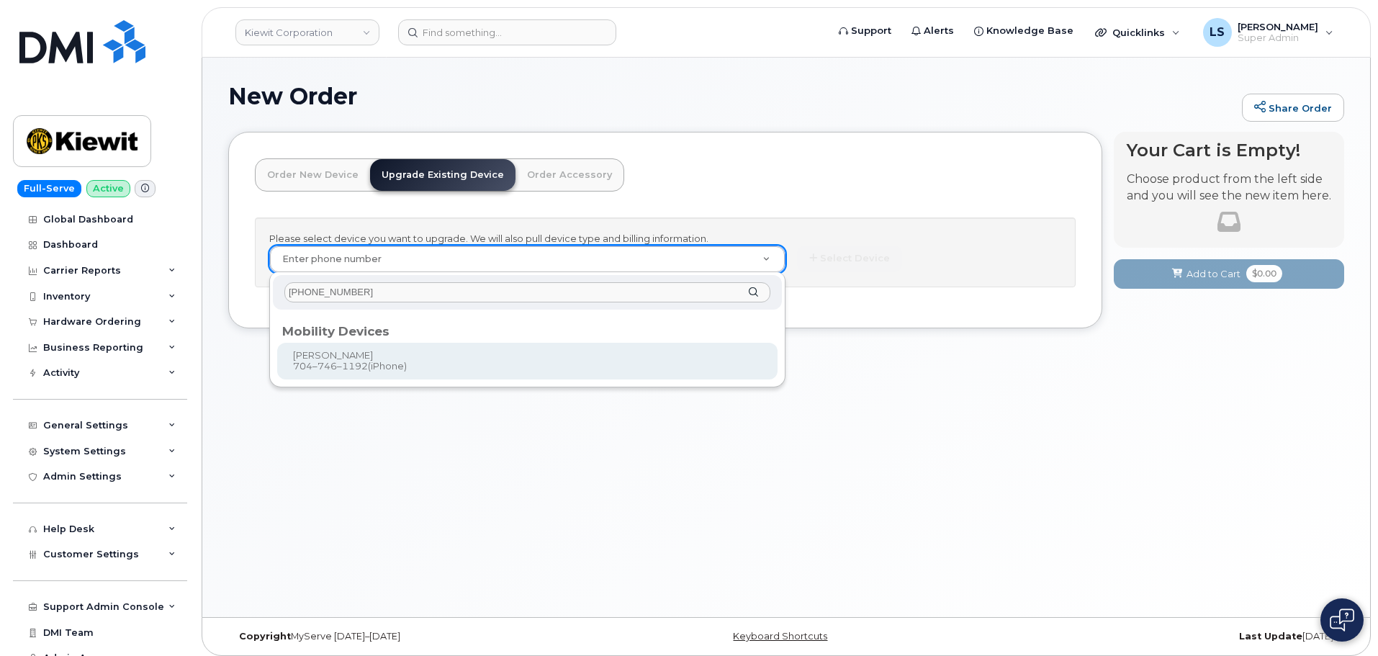
type input "1171212"
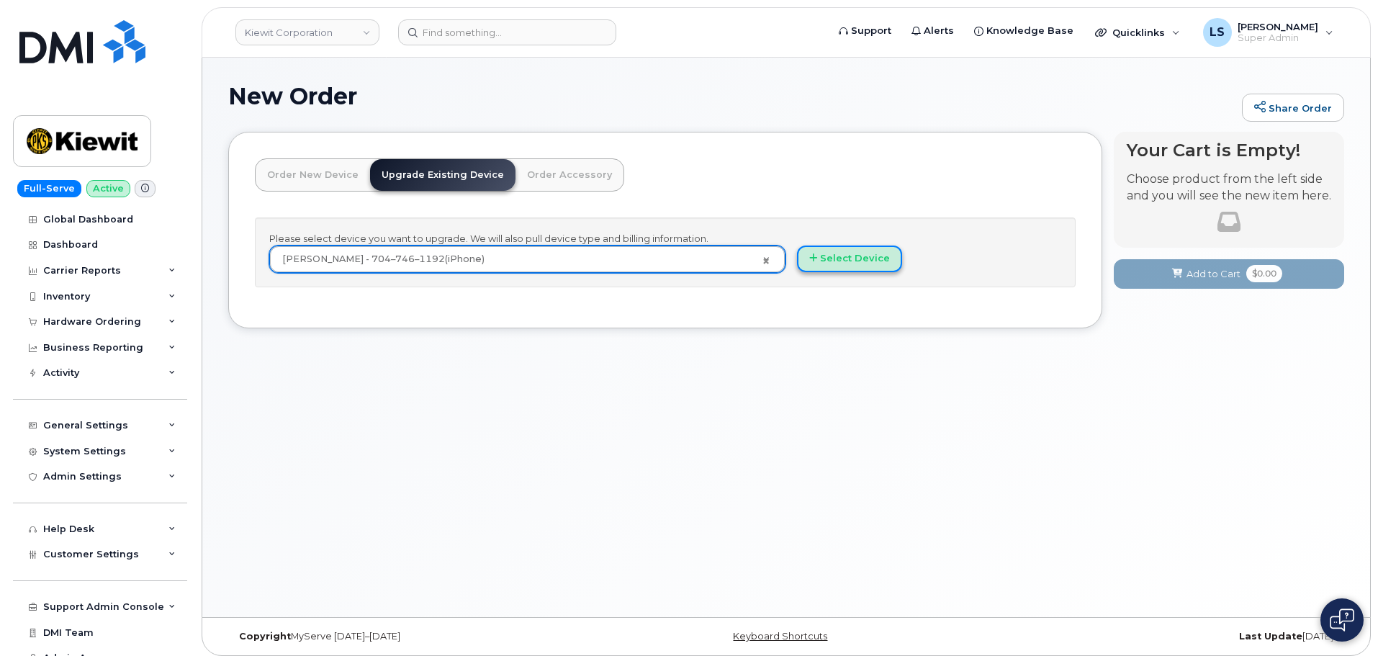
click at [862, 265] on button "Select Device" at bounding box center [849, 259] width 105 height 27
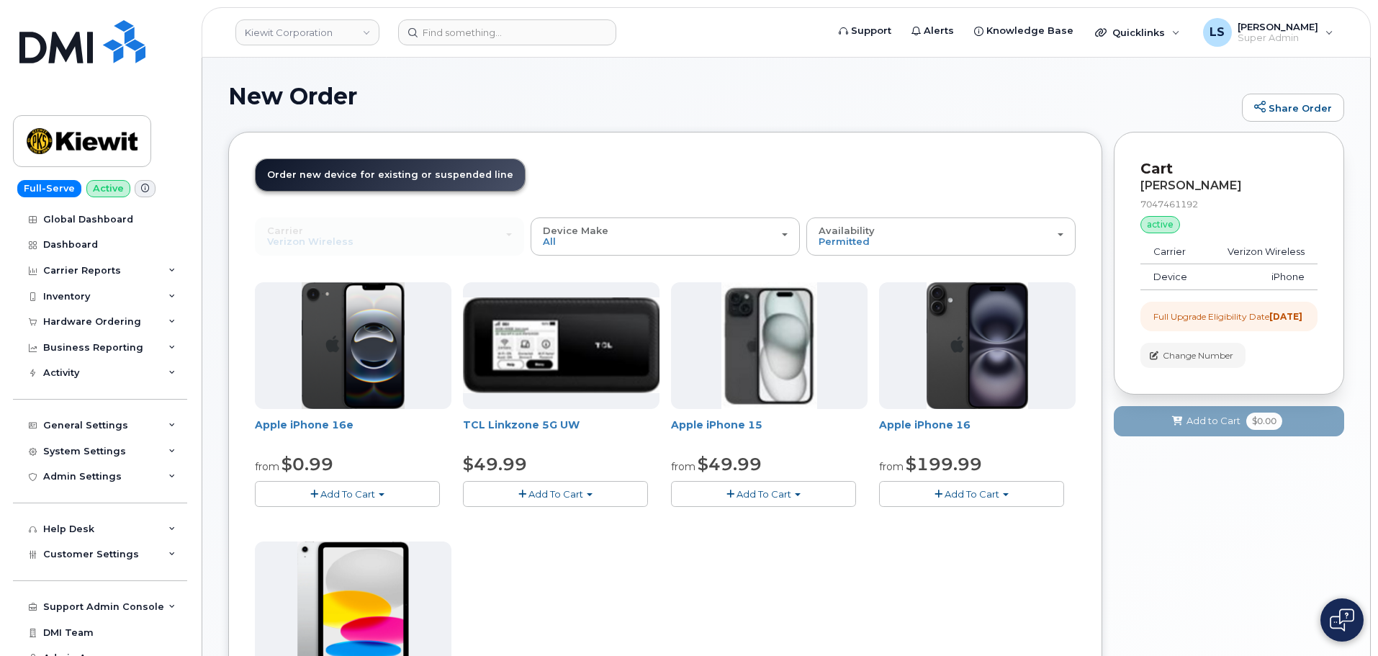
click at [351, 389] on img at bounding box center [354, 345] width 104 height 127
click at [328, 488] on span "Add To Cart" at bounding box center [347, 494] width 55 height 12
click at [376, 523] on link "$0.99 - 2 Year Upgrade (128GB)" at bounding box center [349, 521] width 181 height 18
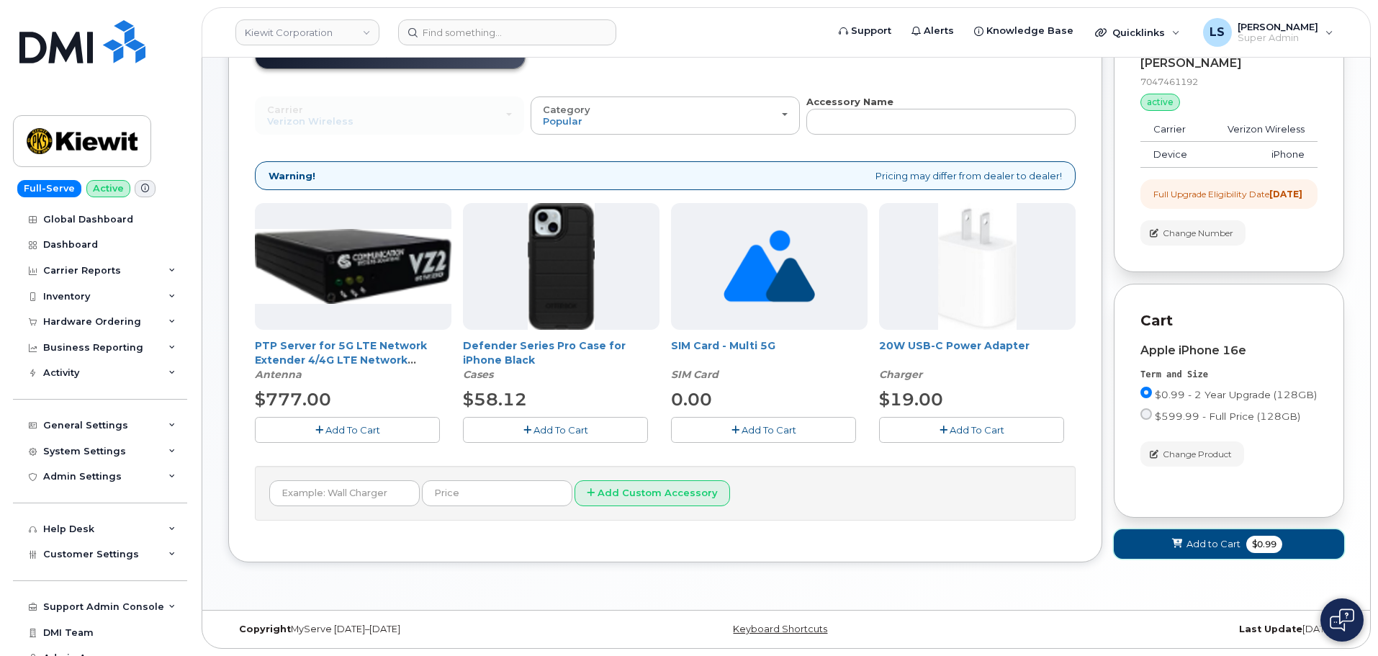
click at [1164, 548] on button "Add to Cart $0.99" at bounding box center [1229, 544] width 230 height 30
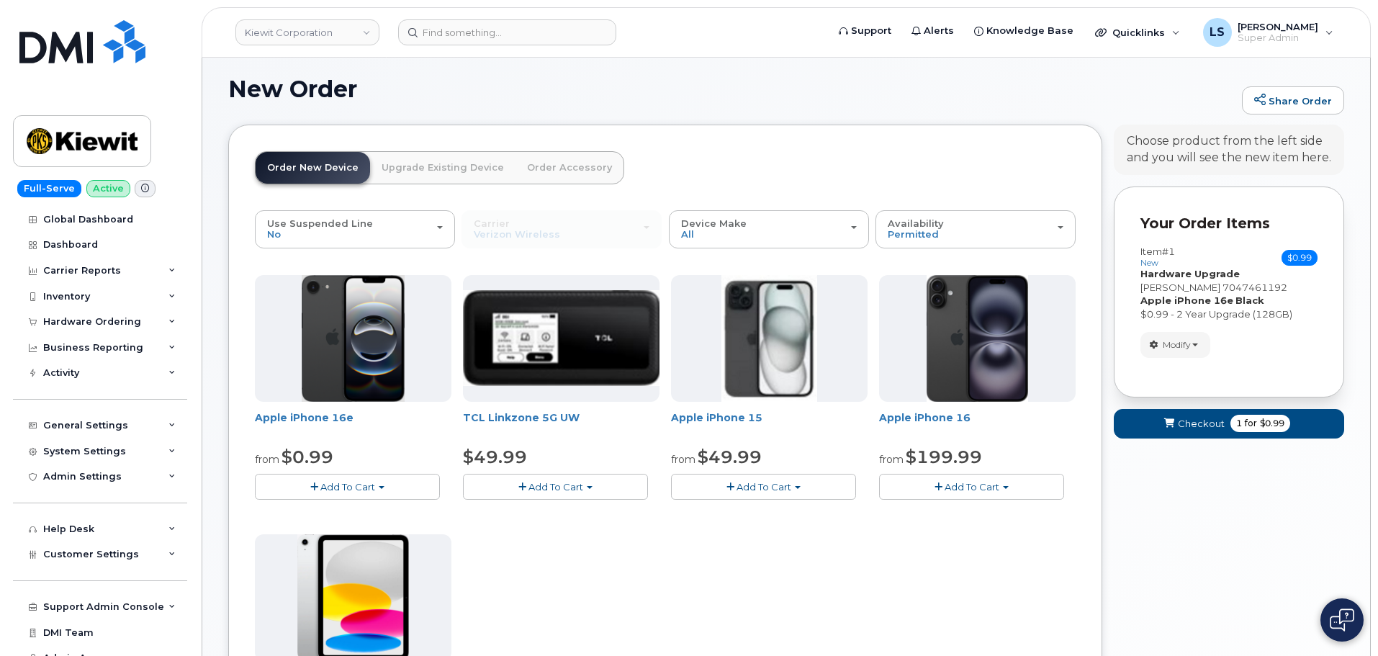
scroll to position [135, 0]
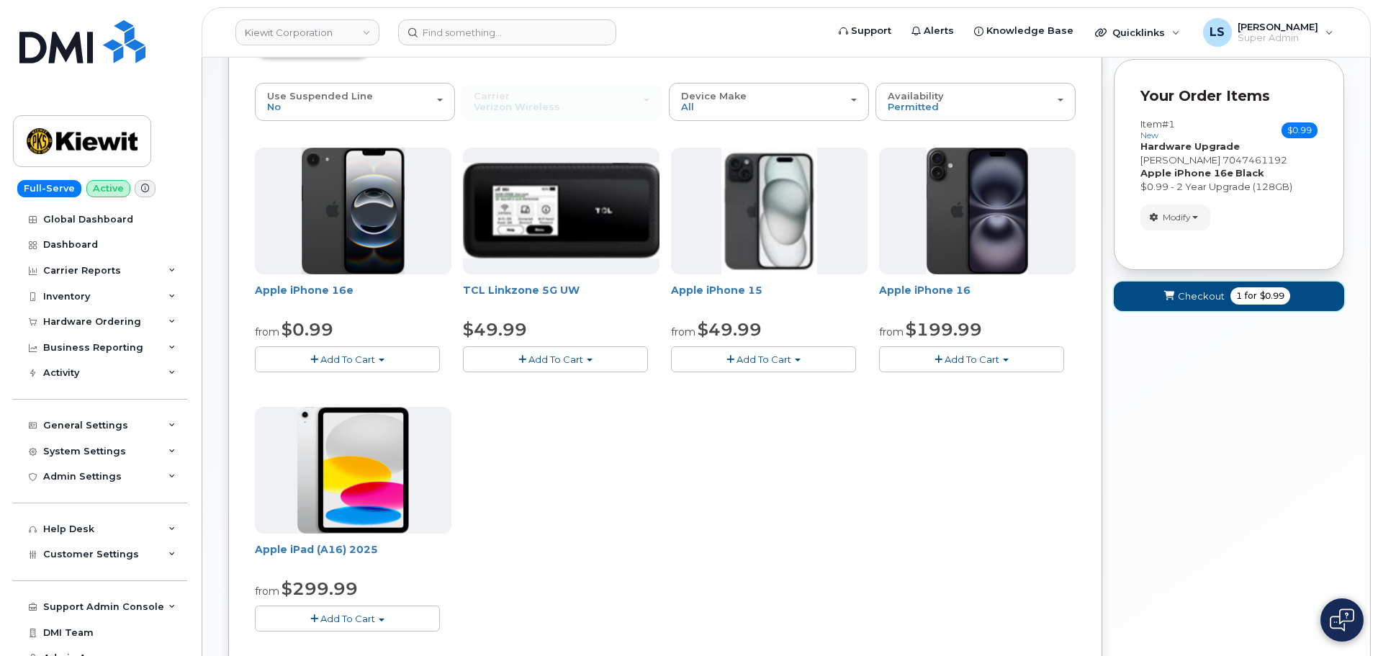
click at [1240, 300] on span "1" at bounding box center [1240, 296] width 6 height 13
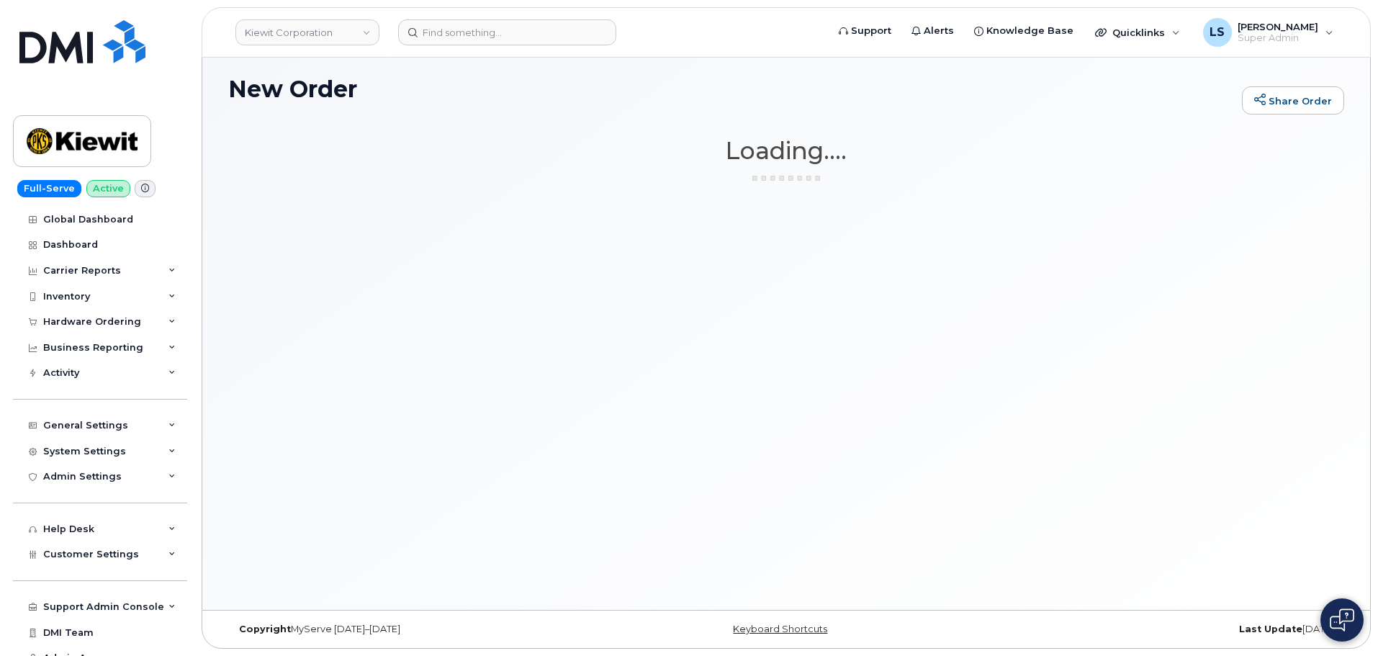
scroll to position [7, 0]
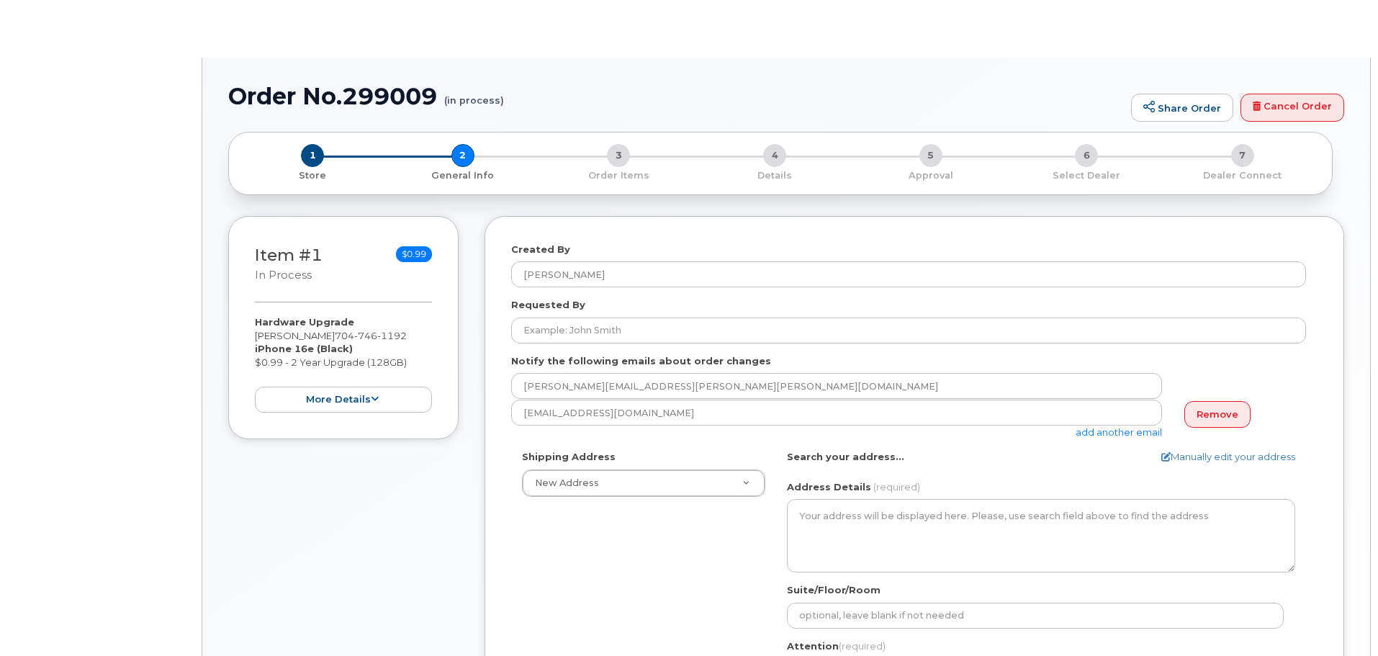
select select
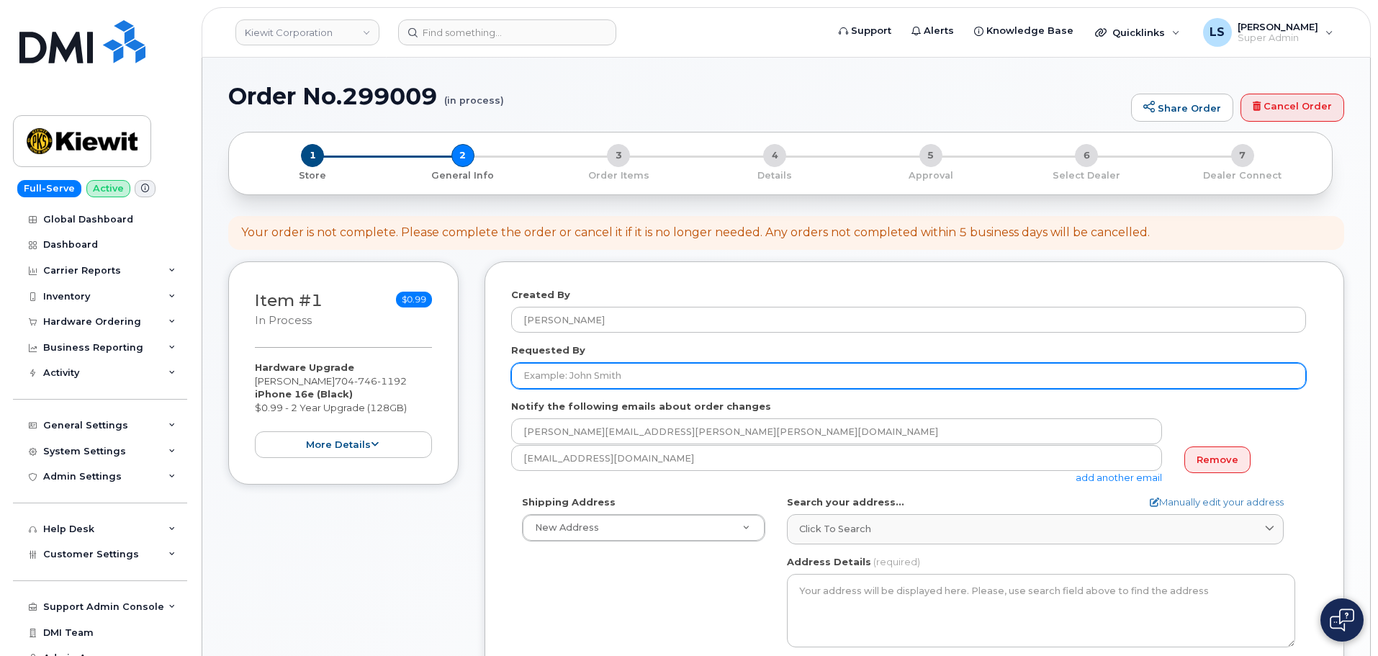
click at [544, 385] on input "Requested By" at bounding box center [908, 376] width 795 height 26
click at [609, 376] on input "Requested By" at bounding box center [908, 376] width 795 height 26
paste input "[PERSON_NAME]"
type input "[PERSON_NAME]"
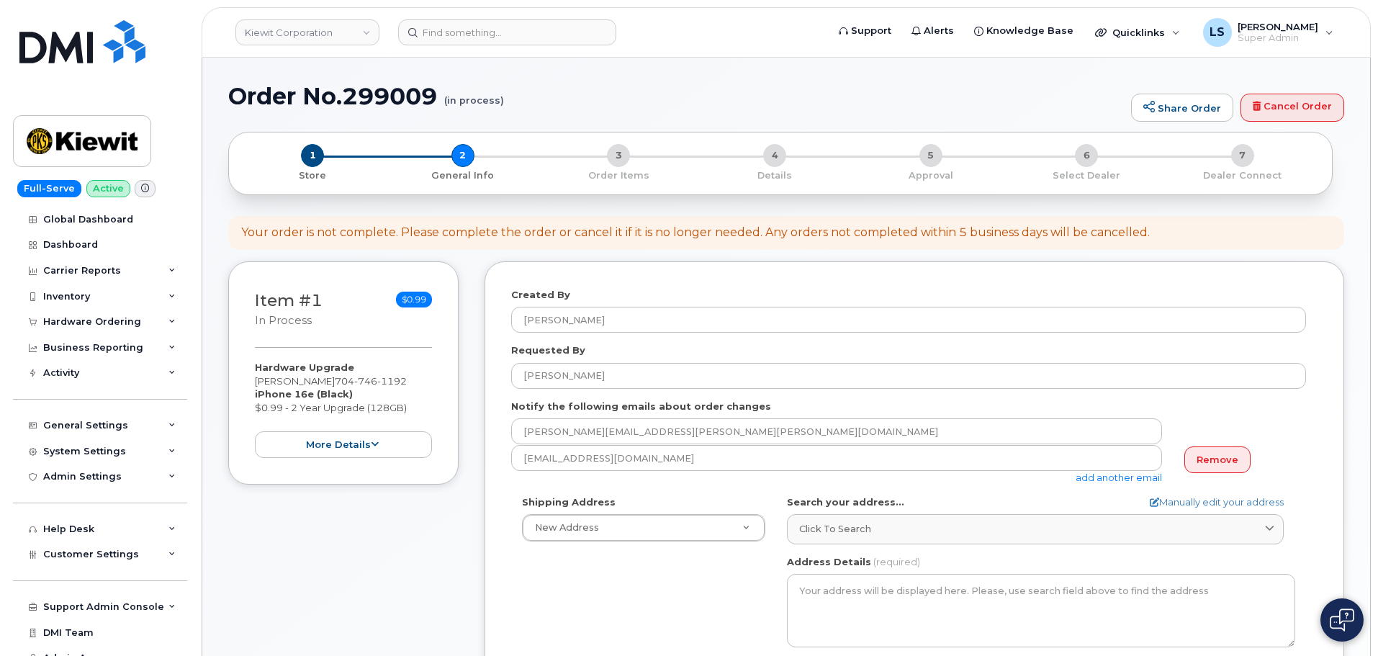
click at [505, 503] on div "Created By Luke Shomaker Requested By Rachel Mickschl Notify the following emai…" at bounding box center [915, 575] width 860 height 629
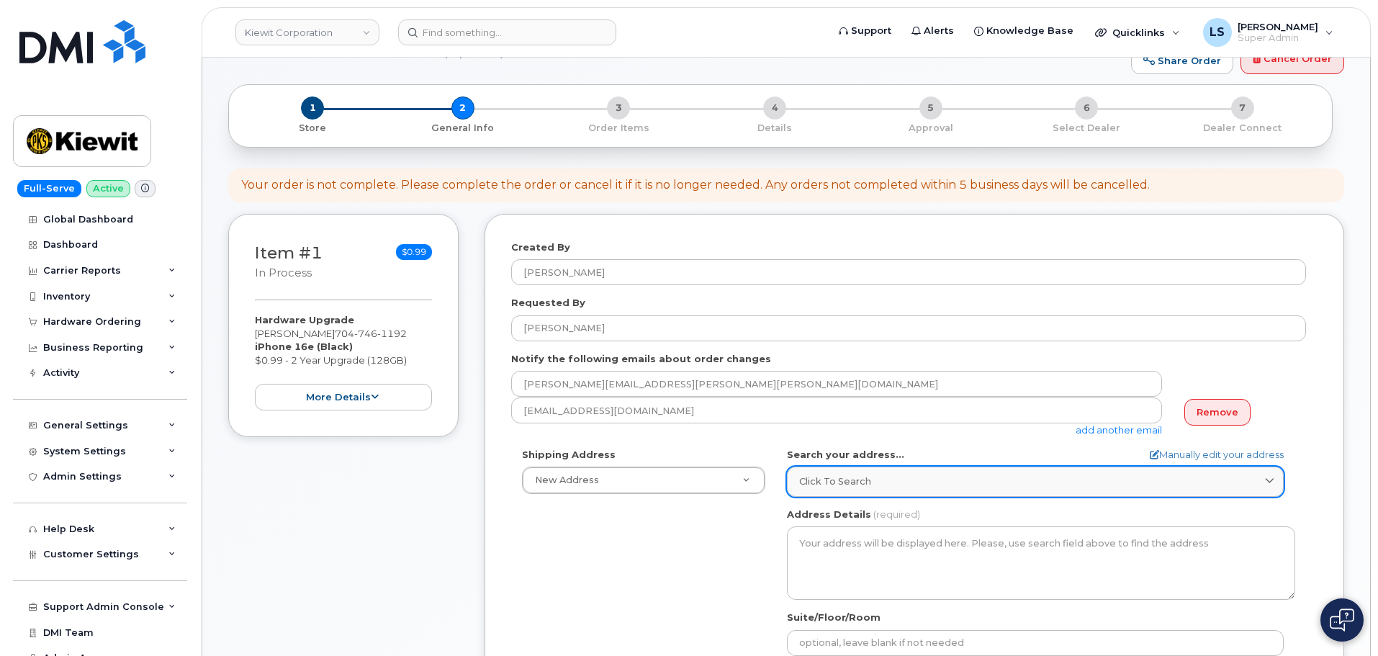
scroll to position [72, 0]
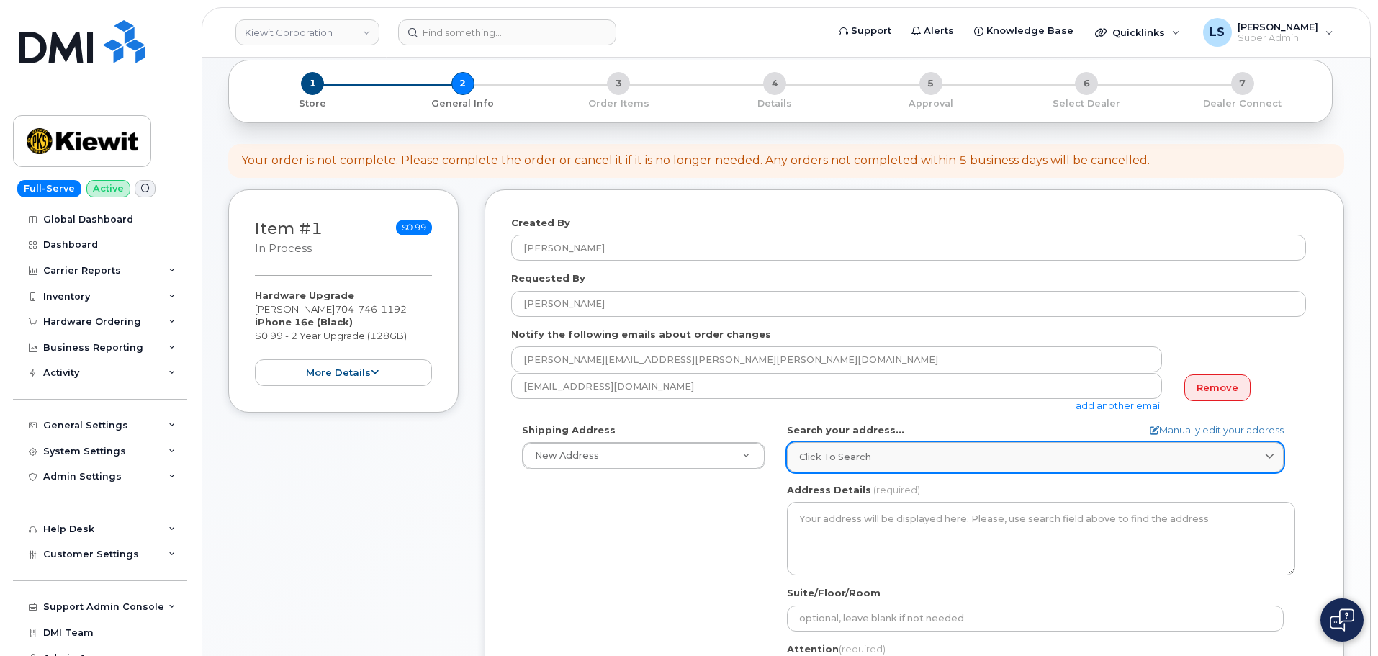
click at [838, 446] on link "Click to search" at bounding box center [1035, 457] width 497 height 30
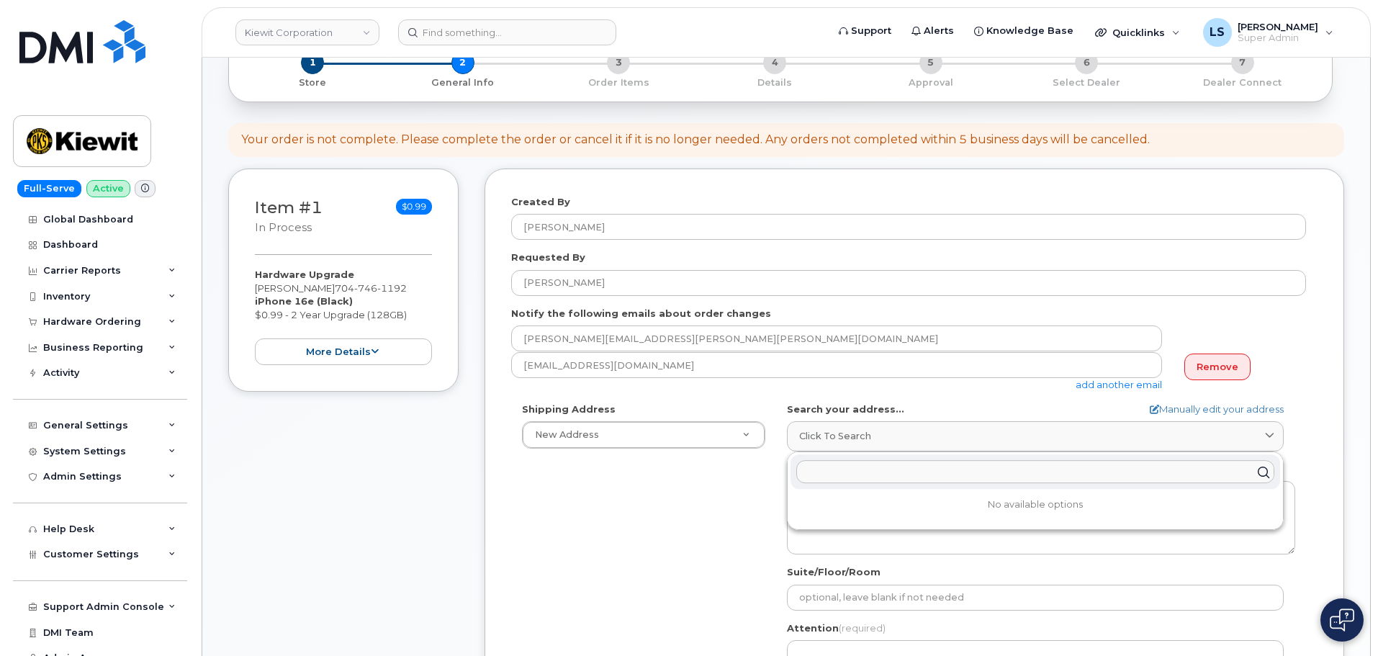
scroll to position [0, 0]
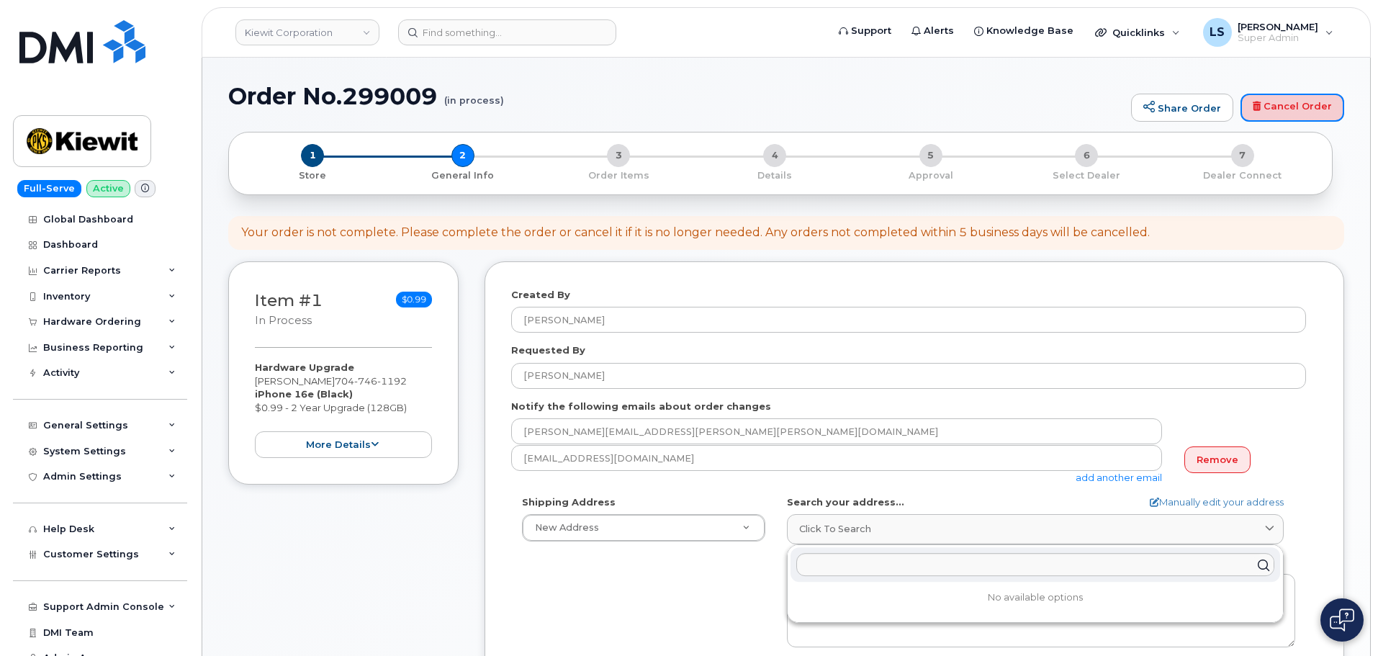
drag, startPoint x: 1268, startPoint y: 104, endPoint x: 743, endPoint y: 58, distance: 527.8
click at [1270, 104] on link "Cancel Order" at bounding box center [1293, 108] width 104 height 29
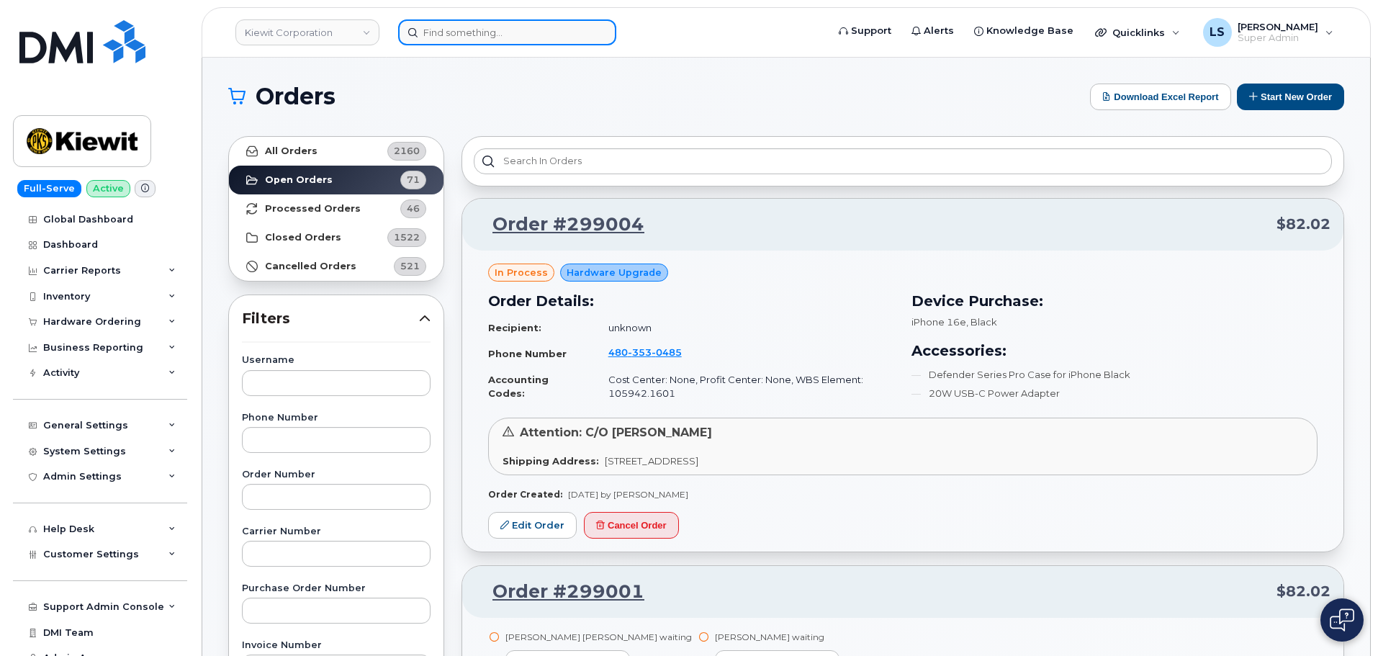
click at [457, 20] on input at bounding box center [507, 32] width 218 height 26
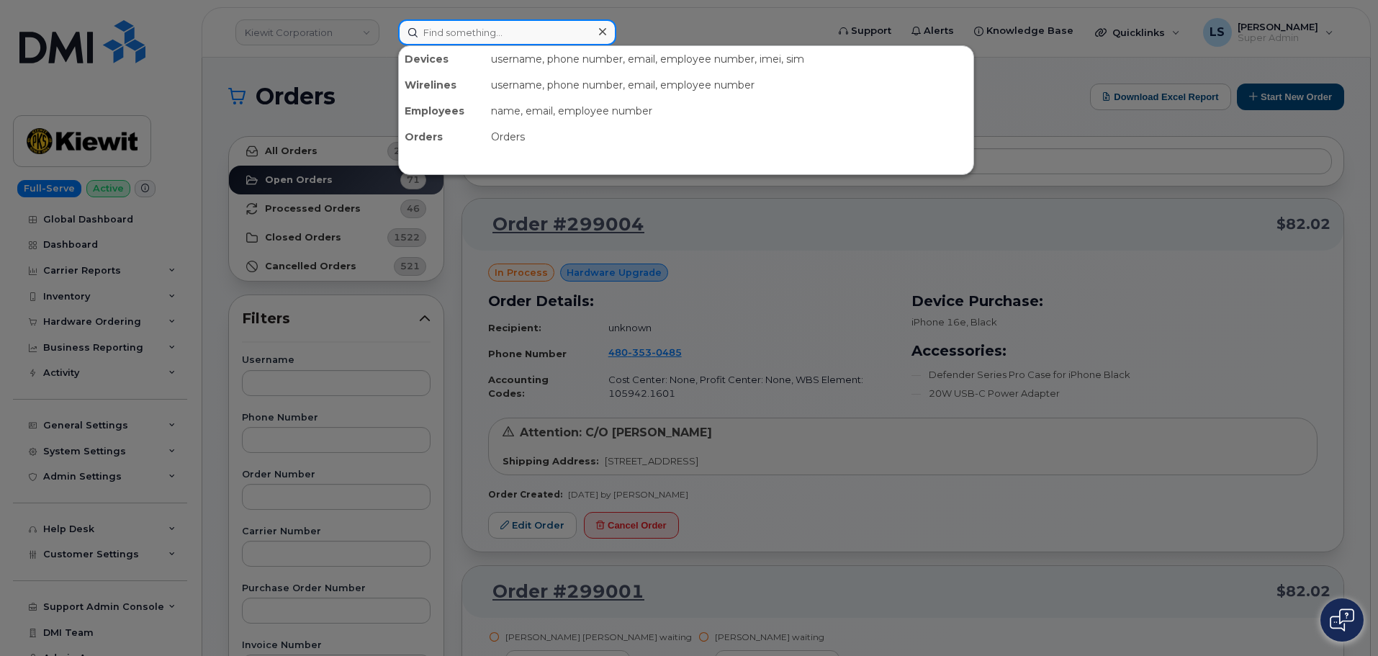
paste input "[PHONE_NUMBER]"
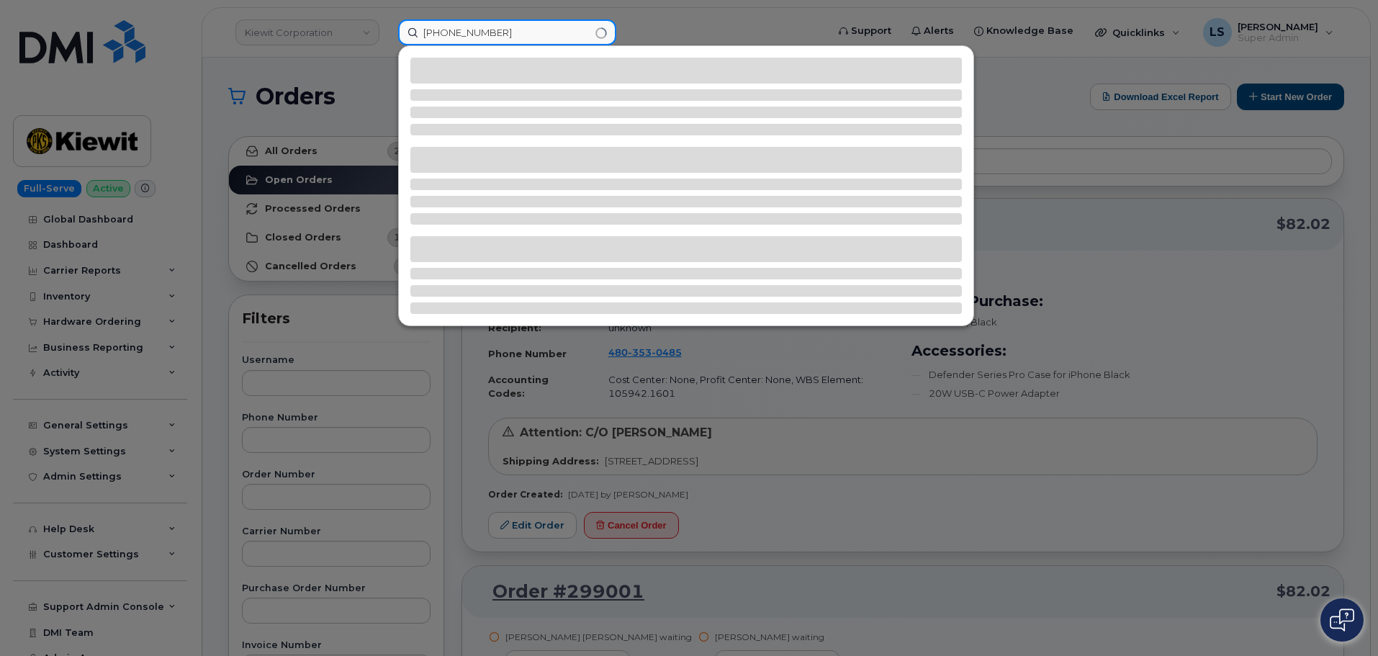
type input "[PHONE_NUMBER]"
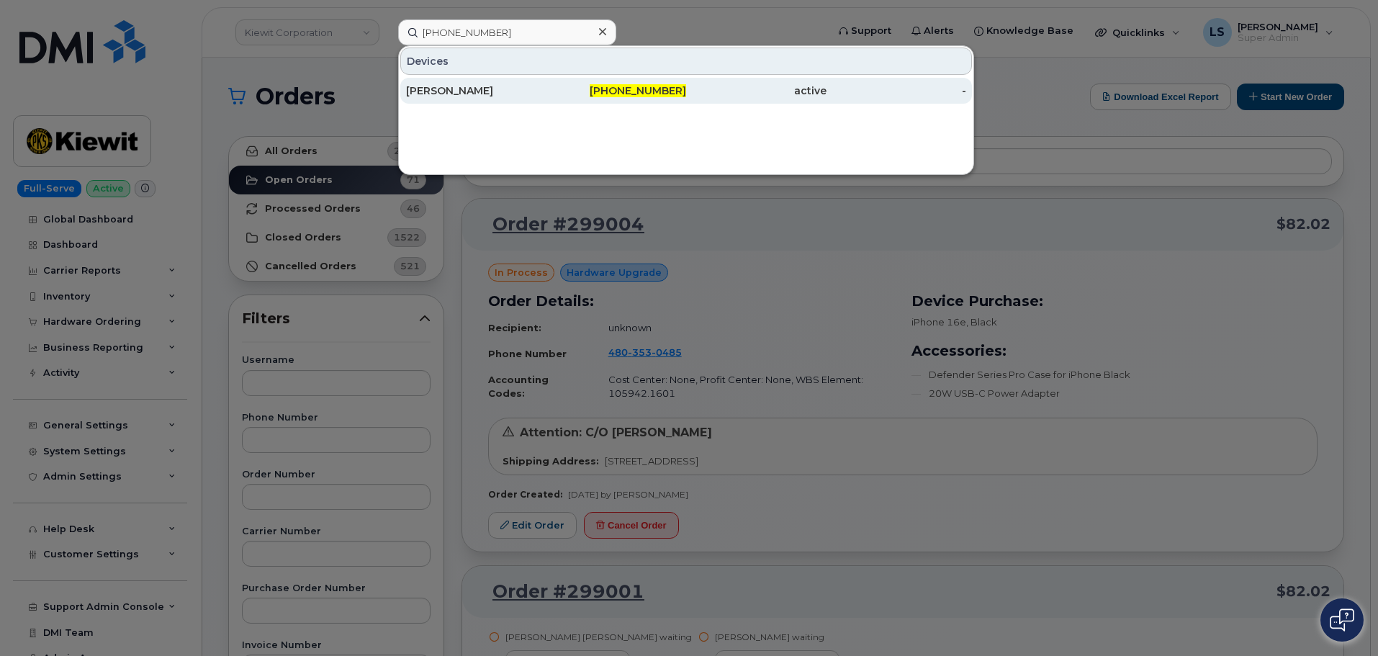
click at [471, 97] on div "[PERSON_NAME]" at bounding box center [476, 91] width 140 height 14
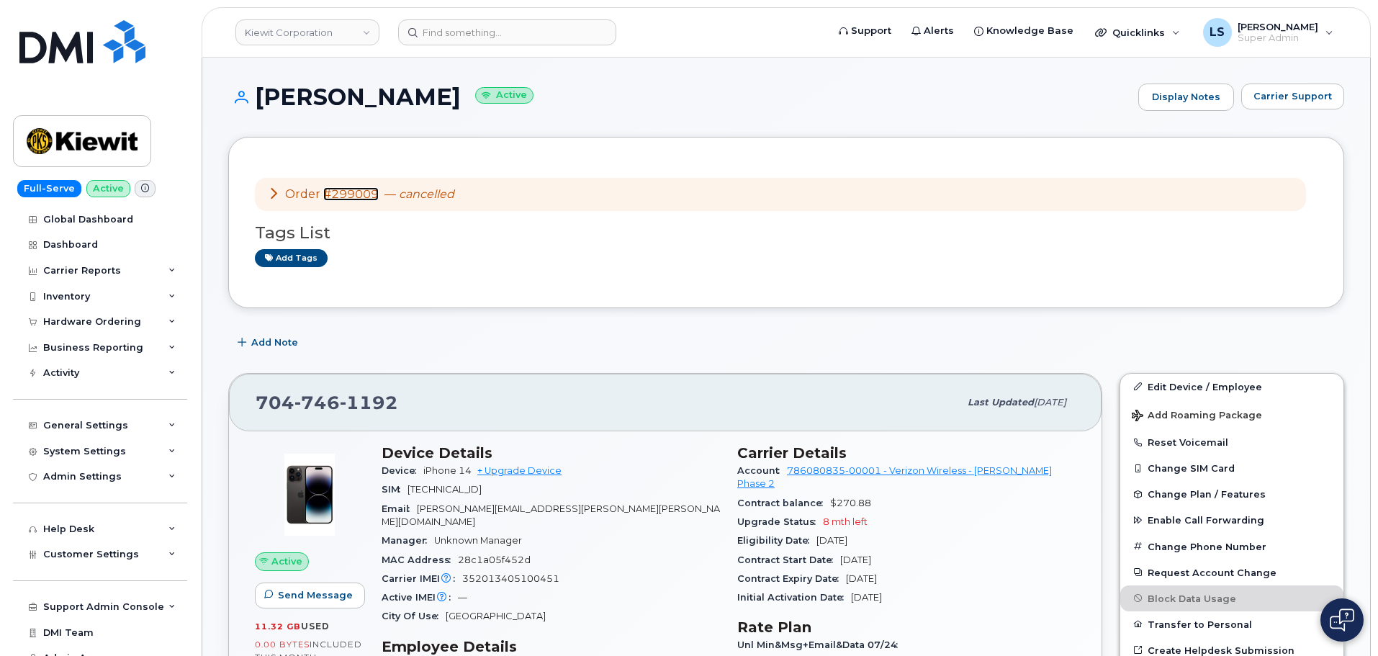
click at [352, 191] on link "#299009" at bounding box center [350, 194] width 55 height 14
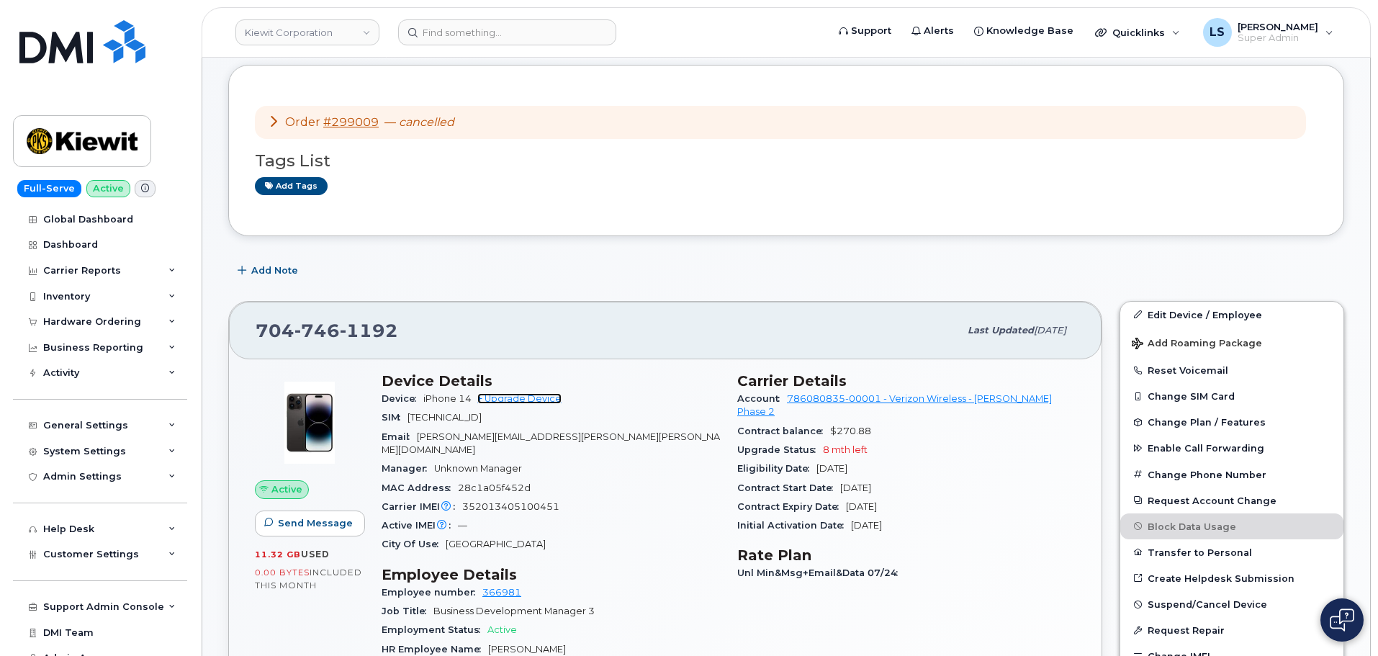
click at [521, 398] on link "+ Upgrade Device" at bounding box center [519, 398] width 84 height 11
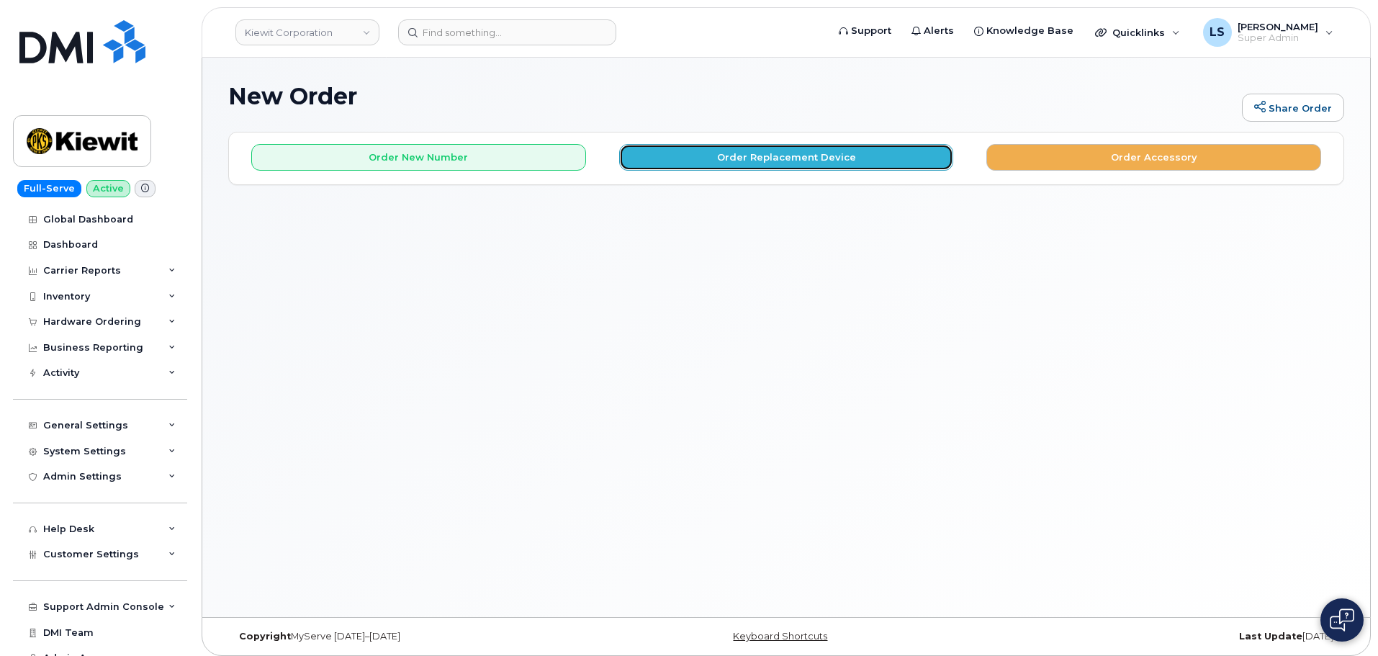
click at [716, 164] on button "Order Replacement Device" at bounding box center [786, 157] width 335 height 27
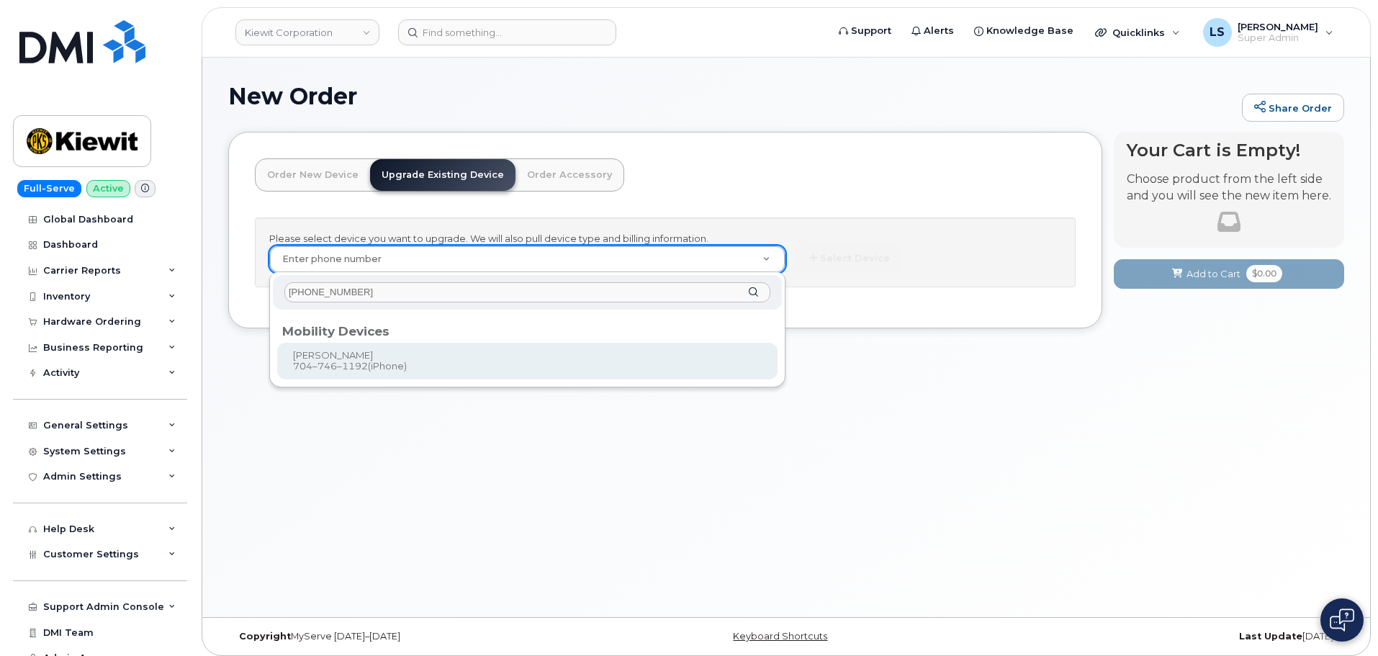
type input "[PHONE_NUMBER]"
drag, startPoint x: 379, startPoint y: 356, endPoint x: 428, endPoint y: 382, distance: 55.8
type input "1171212"
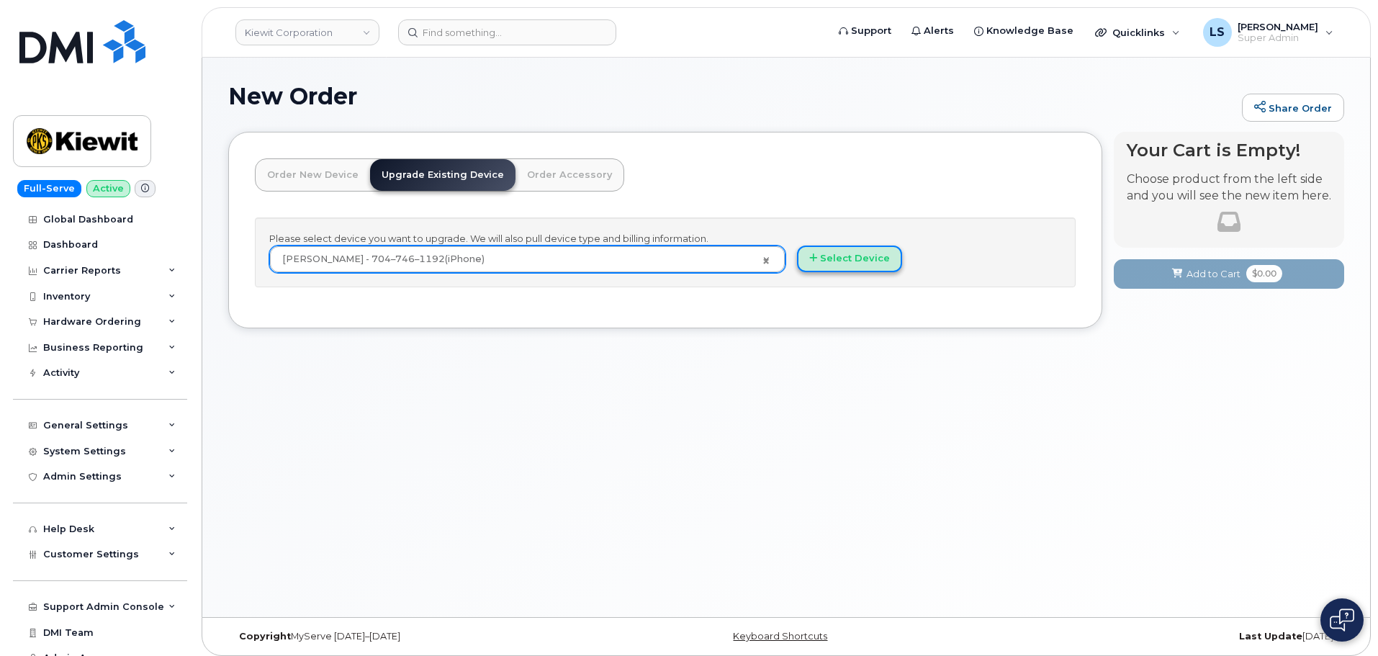
click at [814, 266] on button "Select Device" at bounding box center [849, 259] width 105 height 27
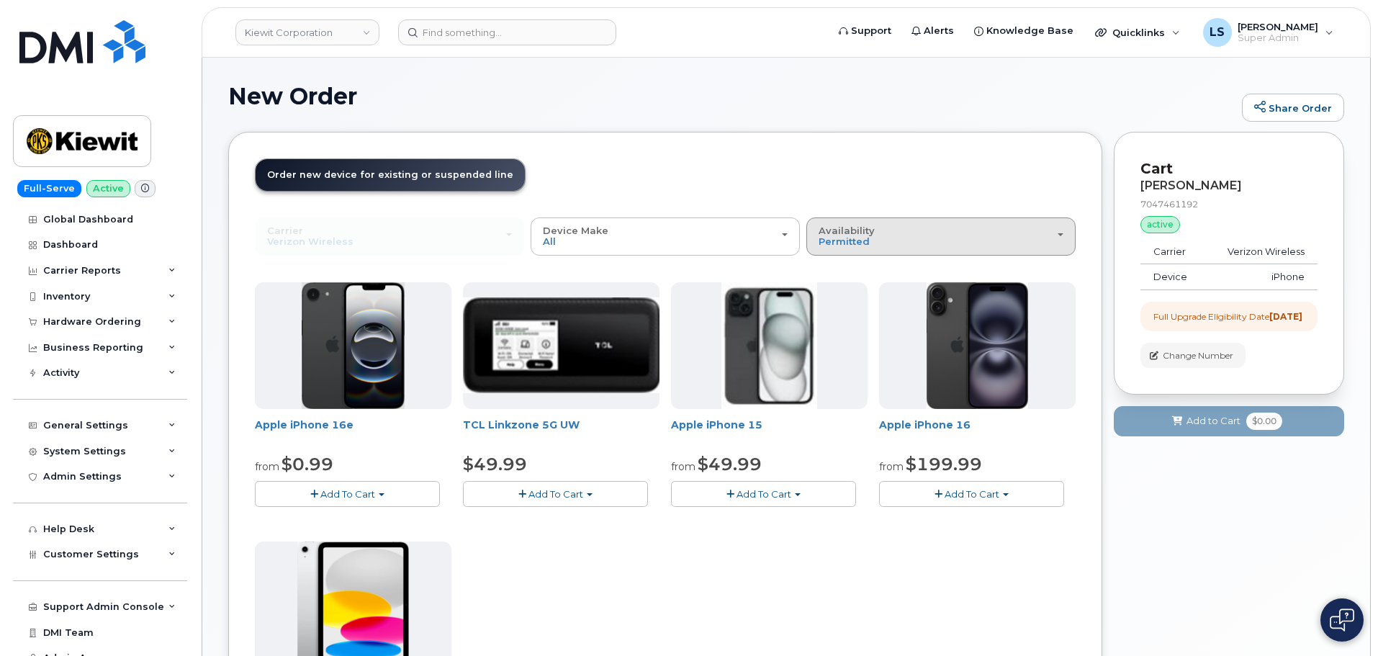
click at [843, 226] on span "Availability" at bounding box center [847, 231] width 56 height 12
click at [866, 290] on div "All" at bounding box center [941, 293] width 262 height 17
drag, startPoint x: 852, startPoint y: 233, endPoint x: 853, endPoint y: 277, distance: 43.2
click at [853, 233] on span "Availability" at bounding box center [847, 231] width 56 height 12
click at [834, 295] on label "All" at bounding box center [825, 293] width 30 height 17
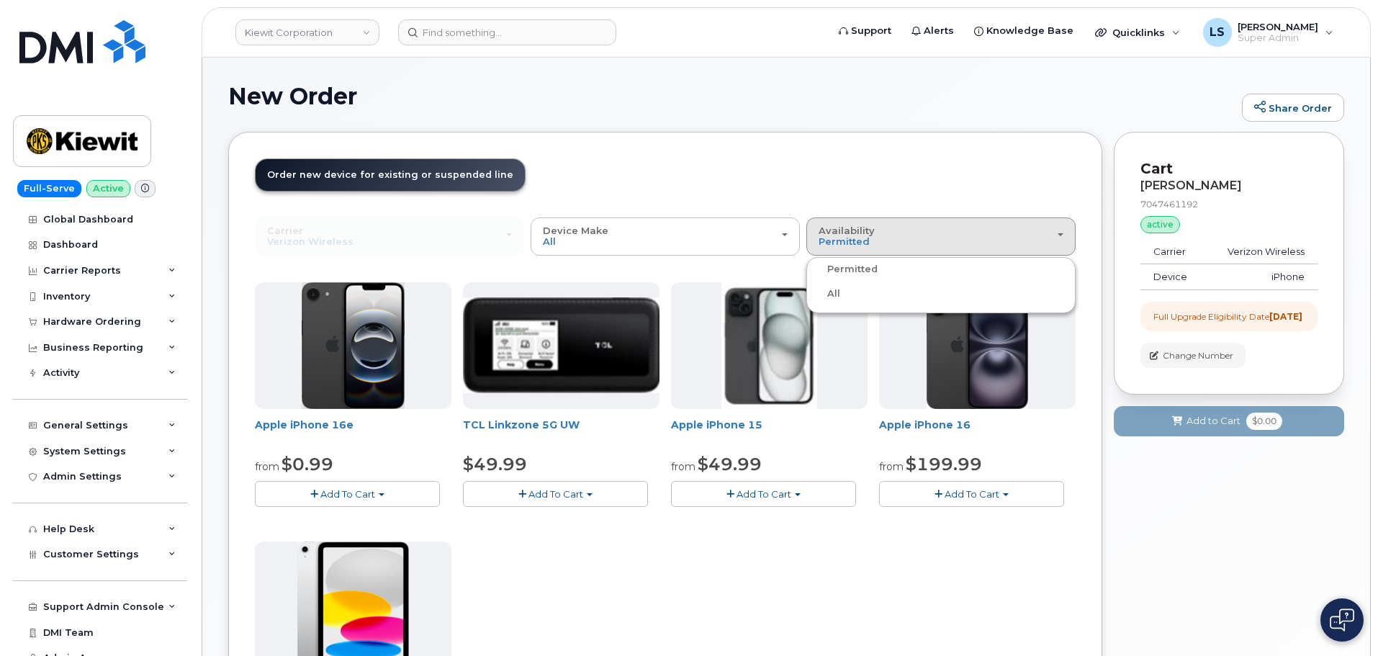
click at [0, 0] on input "All" at bounding box center [0, 0] width 0 height 0
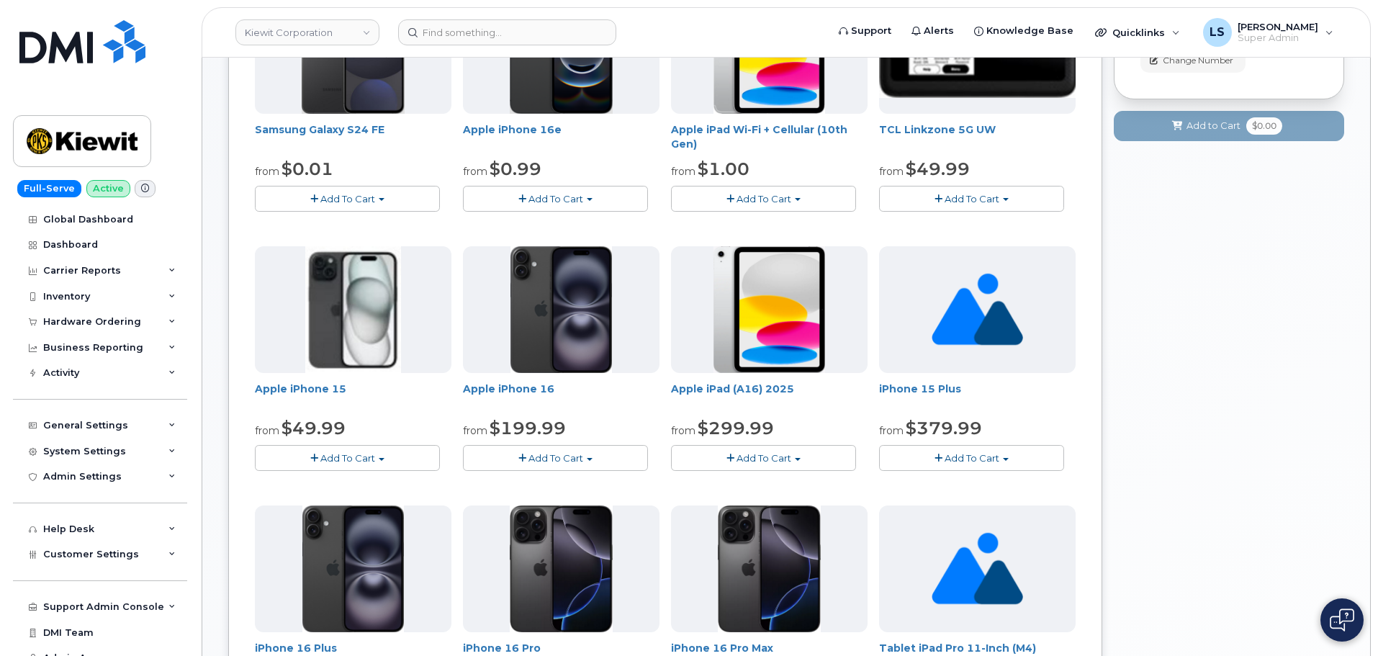
scroll to position [504, 0]
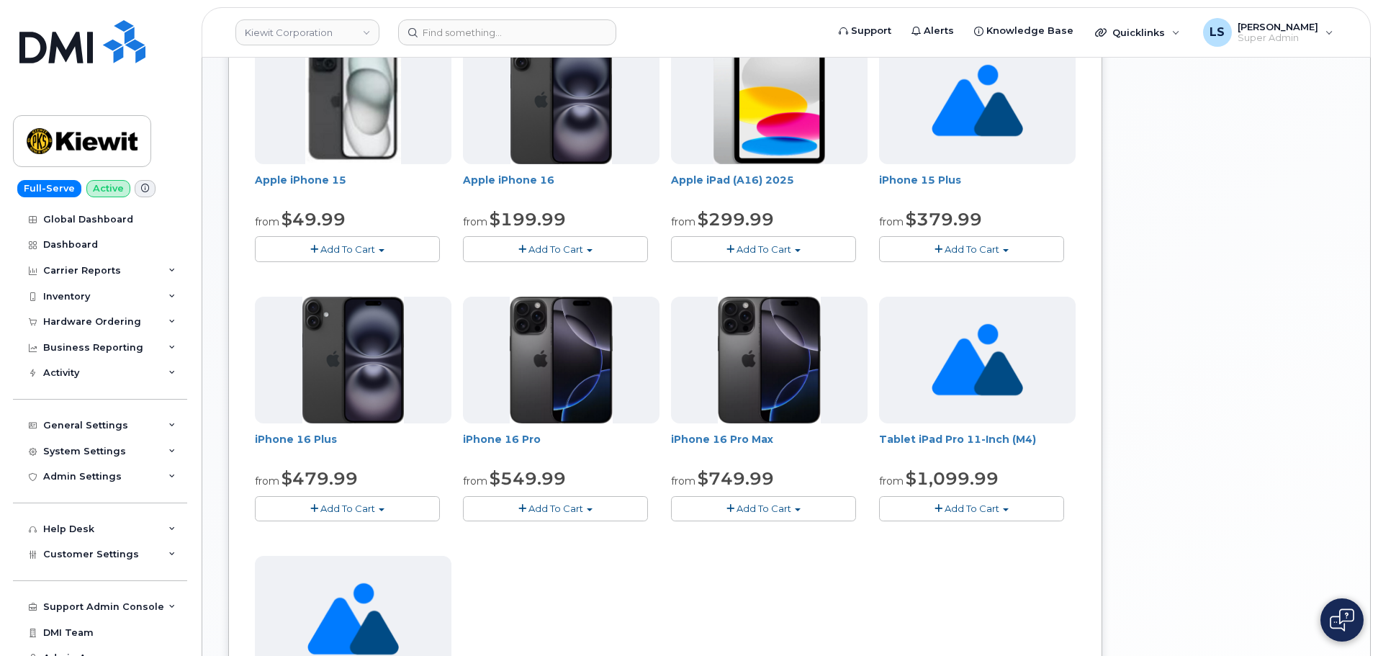
click at [525, 508] on span "button" at bounding box center [523, 508] width 8 height 9
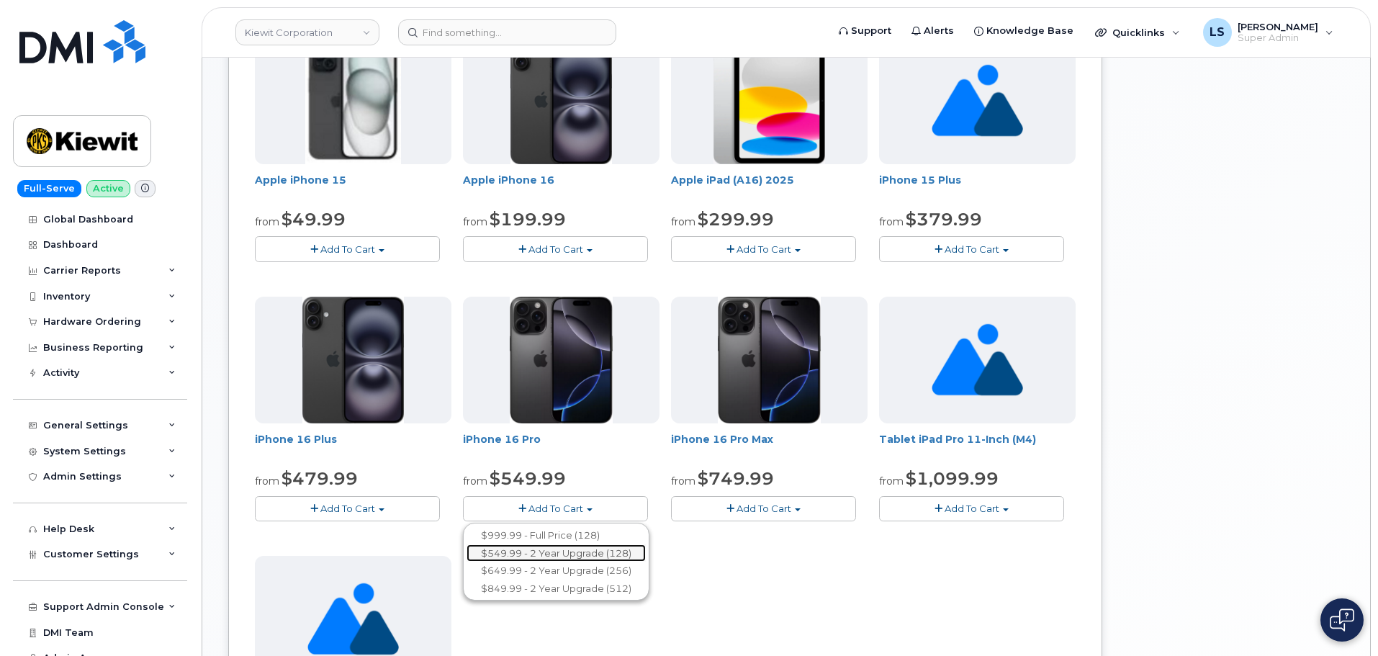
click at [561, 554] on link "$549.99 - 2 Year Upgrade (128)" at bounding box center [556, 553] width 179 height 18
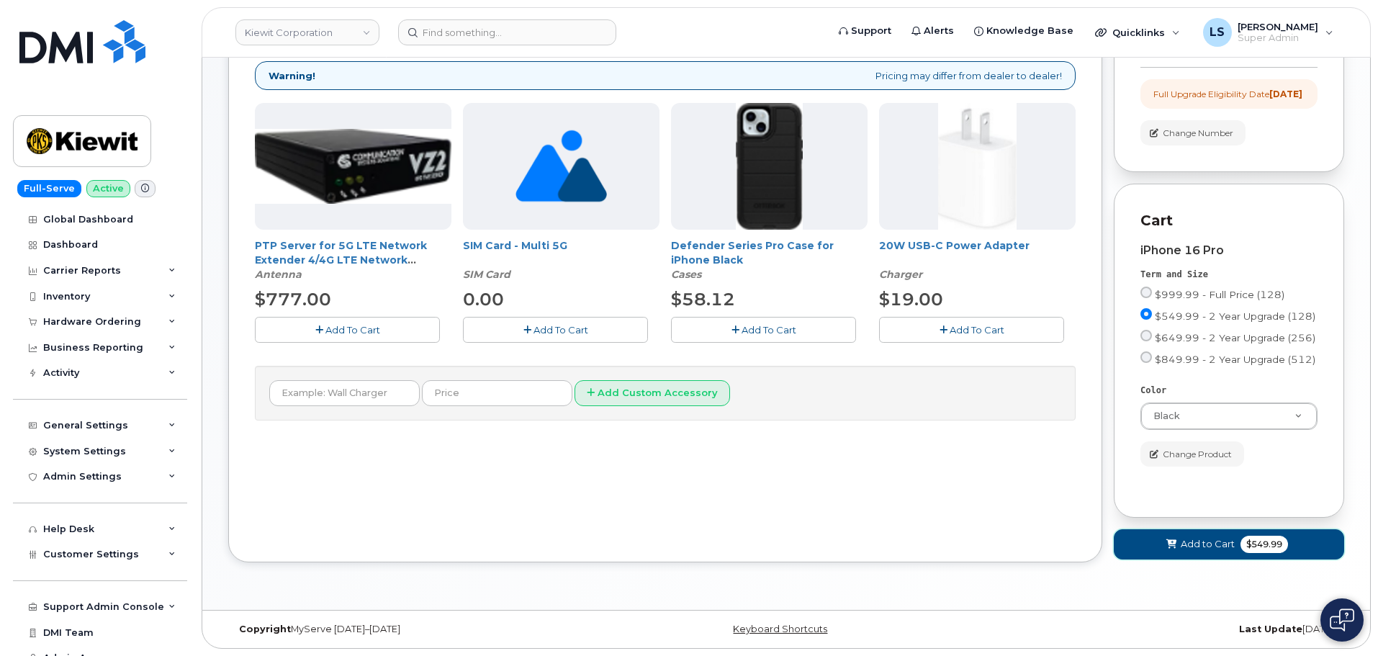
click at [1187, 550] on span "Add to Cart" at bounding box center [1208, 544] width 54 height 14
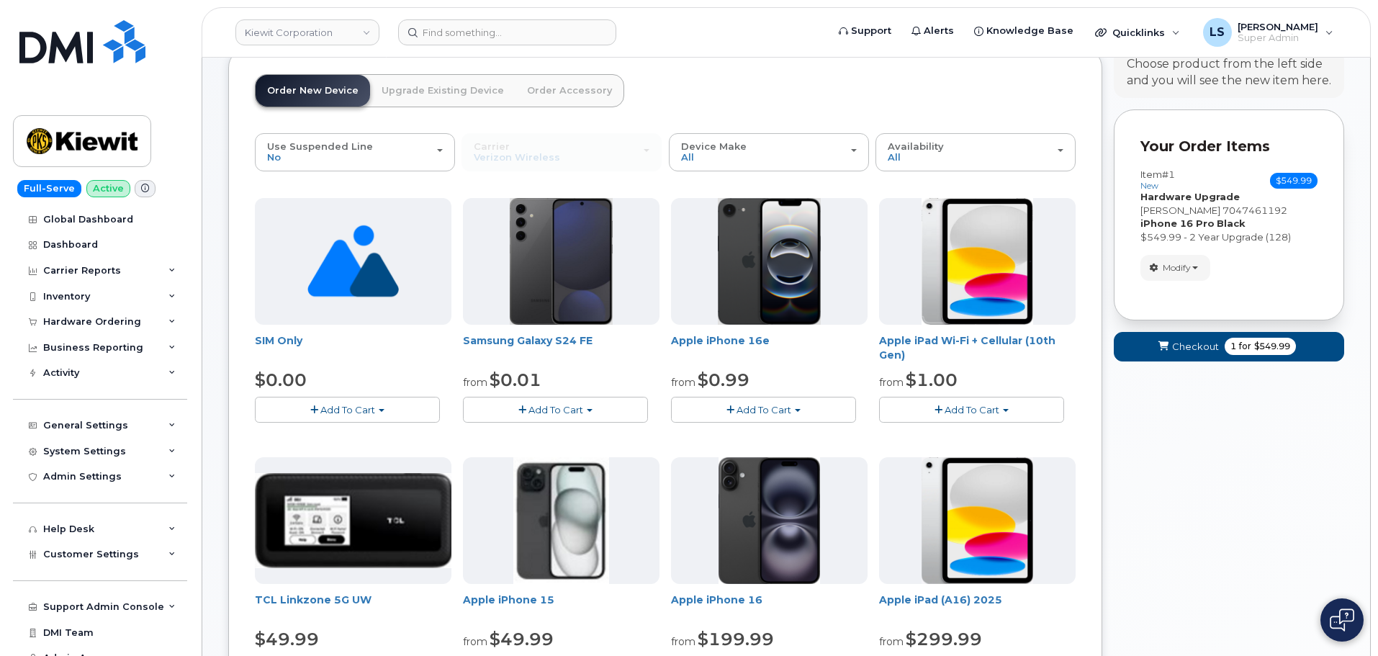
scroll to position [0, 0]
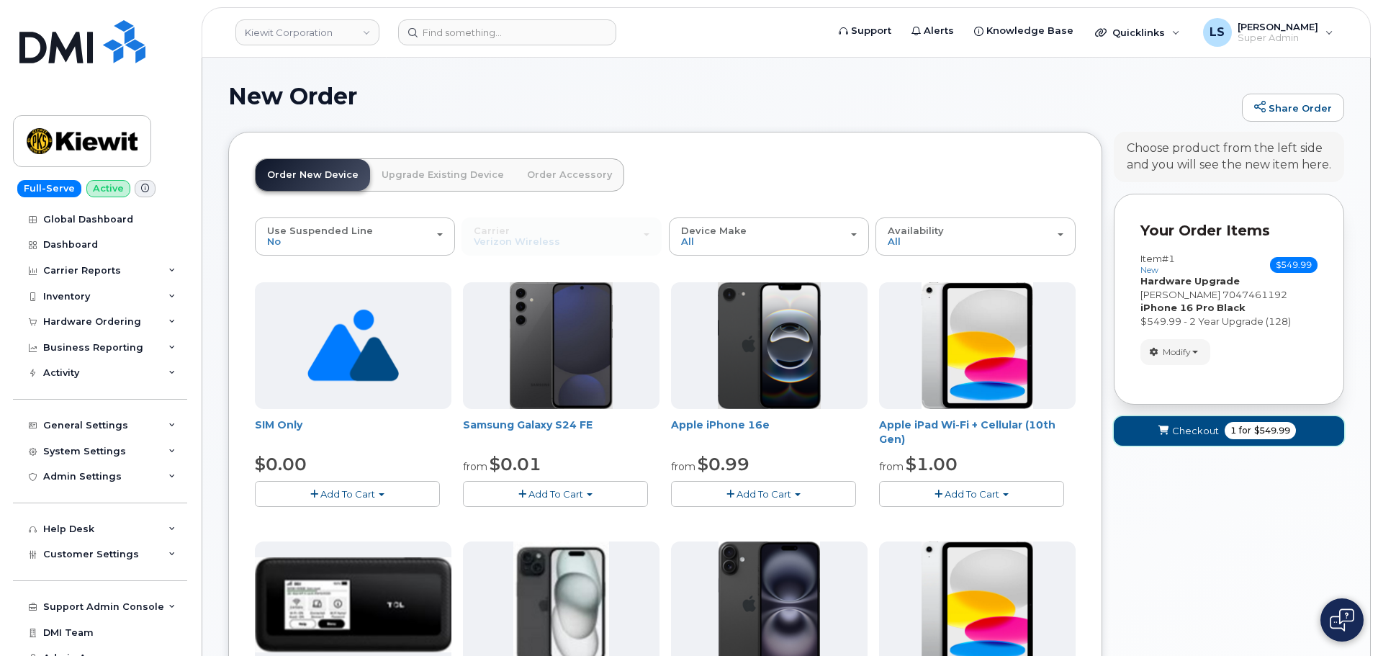
click at [1213, 434] on span "Checkout" at bounding box center [1196, 431] width 47 height 14
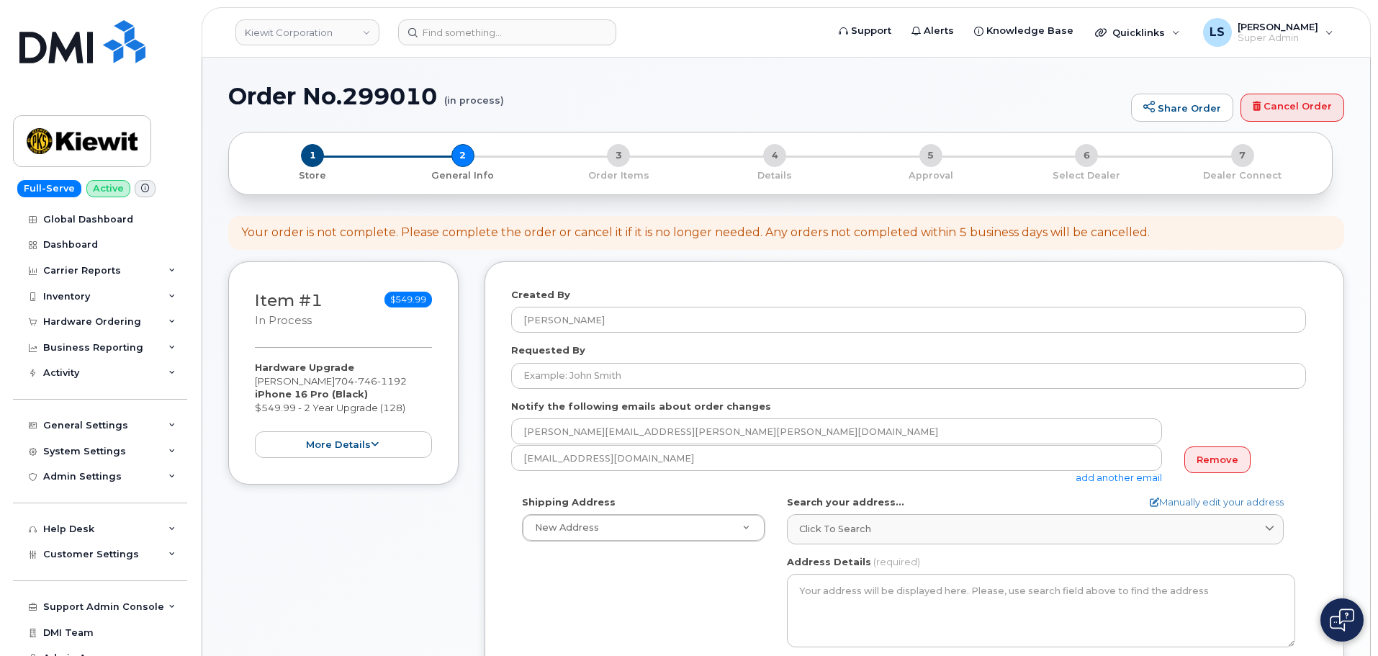
select select
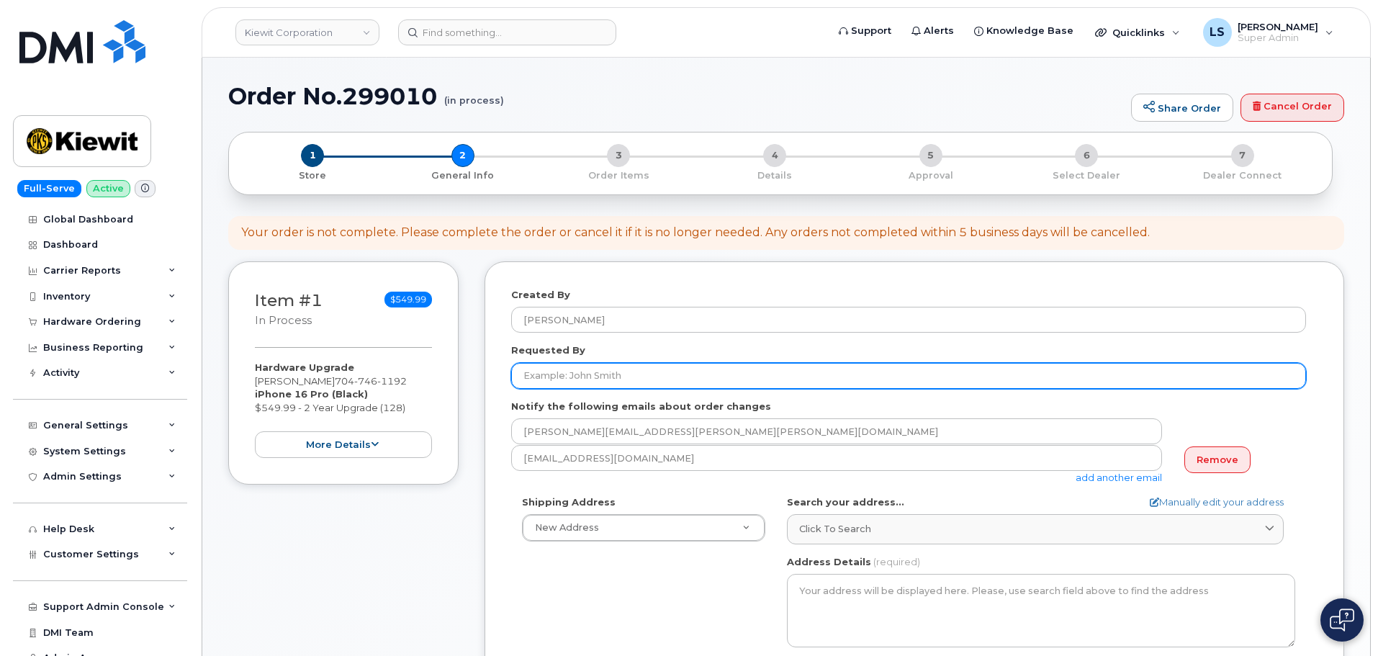
click at [534, 377] on input "Requested By" at bounding box center [908, 376] width 795 height 26
paste input "[PERSON_NAME]"
type input "[PERSON_NAME]"
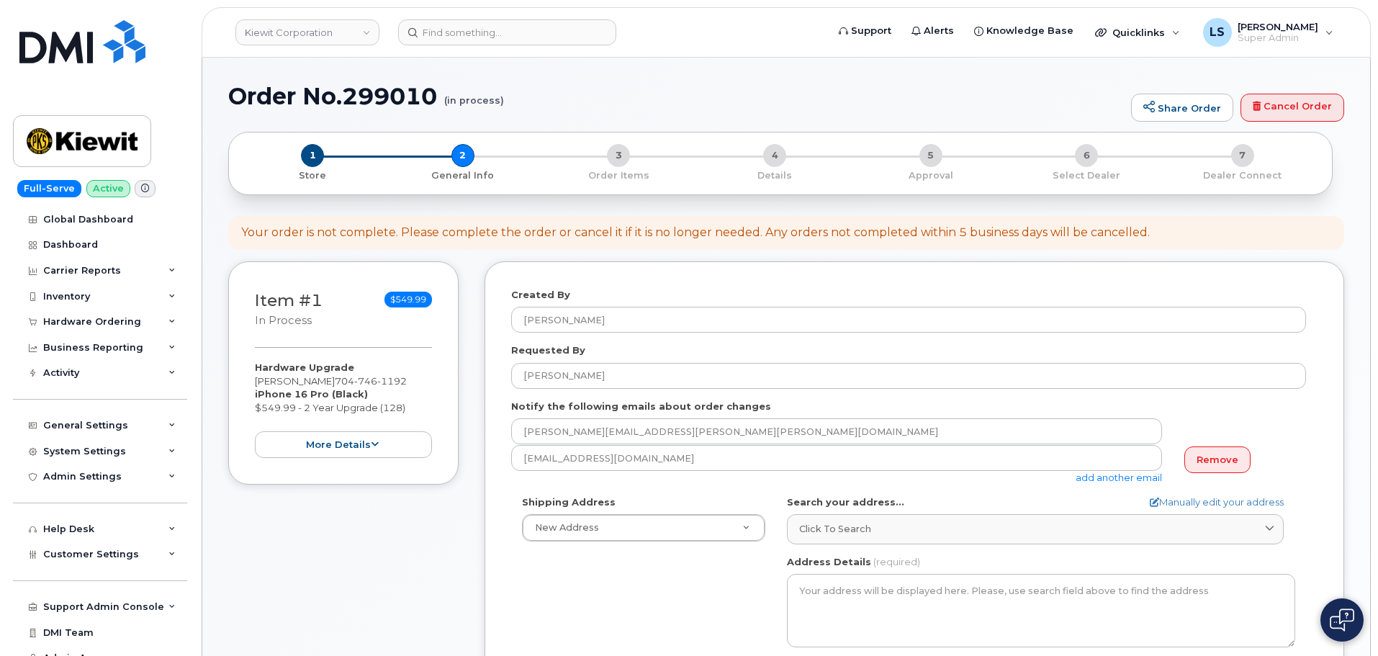
drag, startPoint x: 543, startPoint y: 602, endPoint x: 550, endPoint y: 598, distance: 7.4
click at [544, 601] on div "Shipping Address New Address New Address 1225 Country Club Rd Unit 10101 4629 T…" at bounding box center [908, 661] width 795 height 331
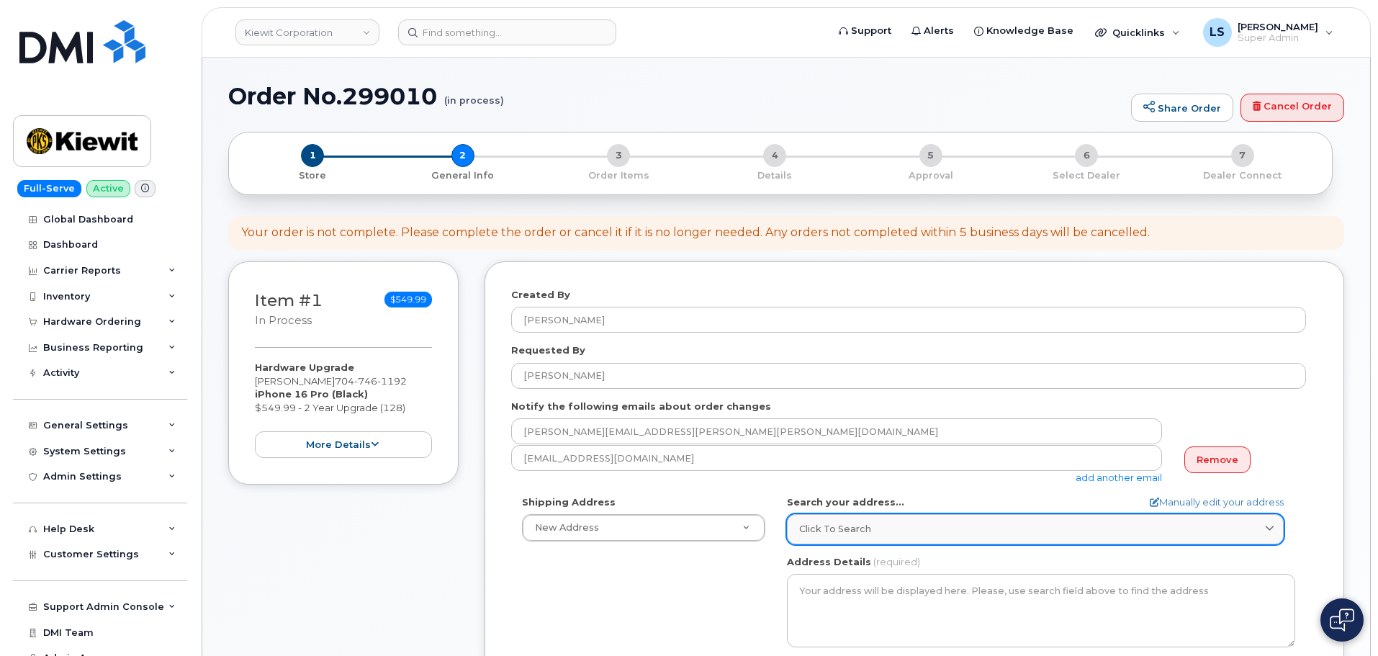
click at [812, 521] on link "Click to search" at bounding box center [1035, 529] width 497 height 30
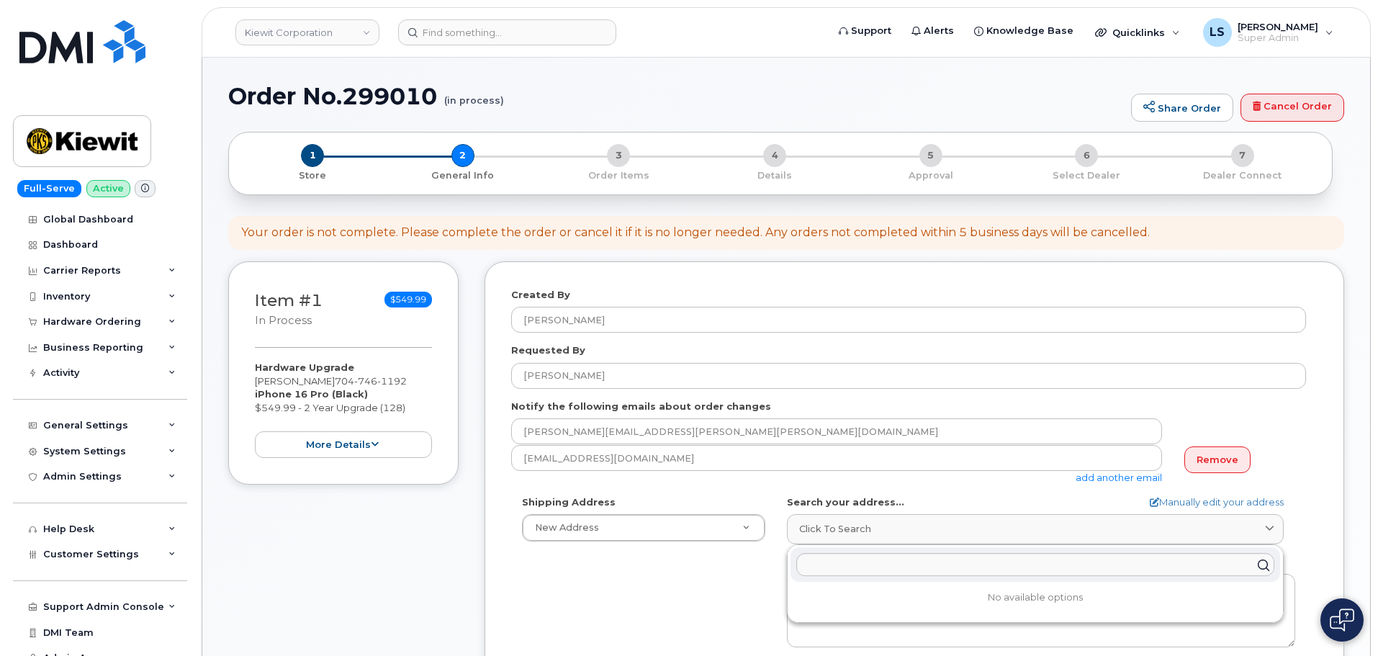
click at [836, 577] on div at bounding box center [1036, 565] width 490 height 35
click at [835, 565] on input "text" at bounding box center [1036, 565] width 478 height 23
paste input "2543 Glade Mill Ct Fuquay Varina NC 27526"
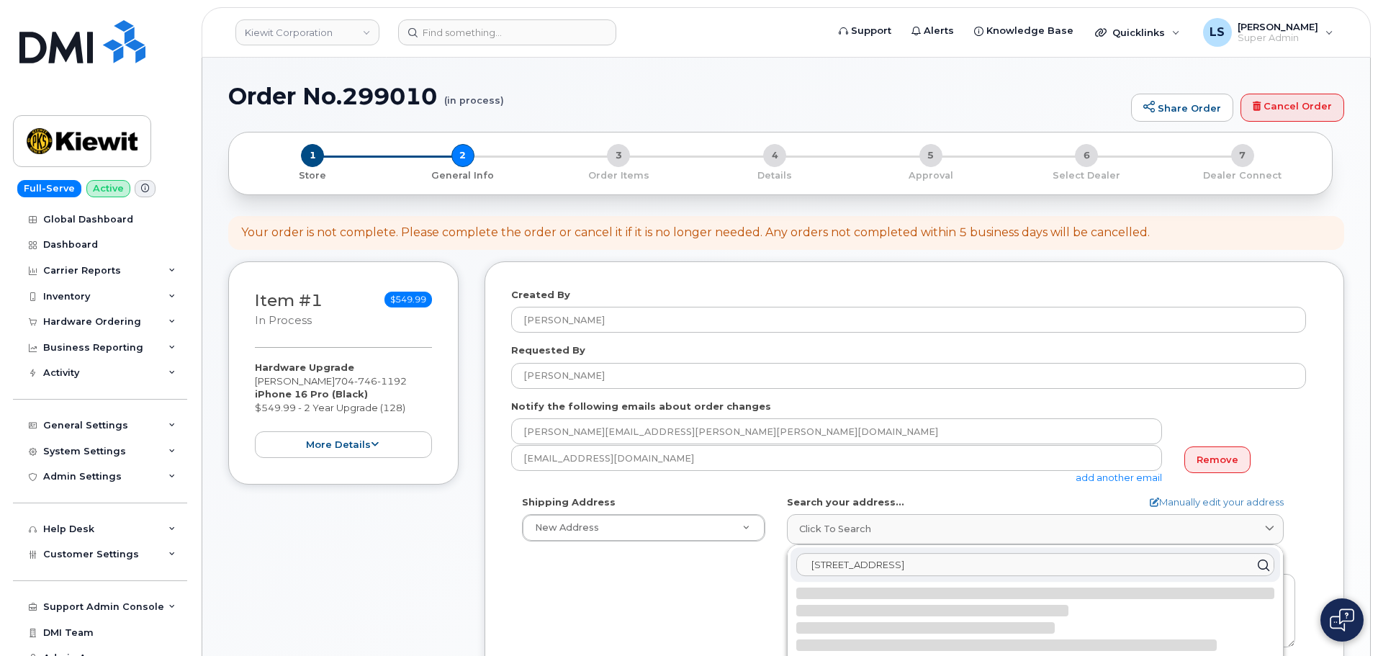
scroll to position [72, 0]
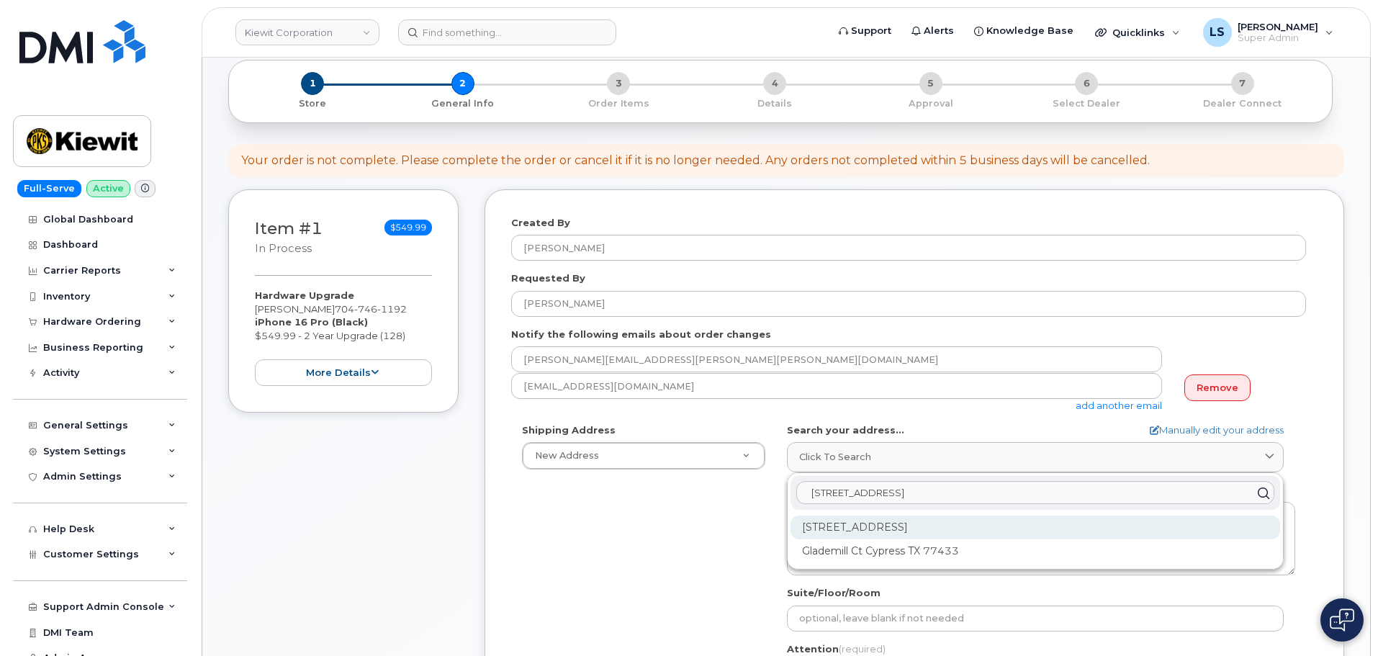
type input "2543 Glade Mill Ct Fuquay Varina NC 27526"
click at [821, 532] on div "2543 Glade Mill Ct Fuquay Varina NC 27526-3526" at bounding box center [1036, 528] width 490 height 24
select select
type textarea "2543 Glade Mill Ct FUQUAY VARINA NC 27526-3526 UNITED STATES"
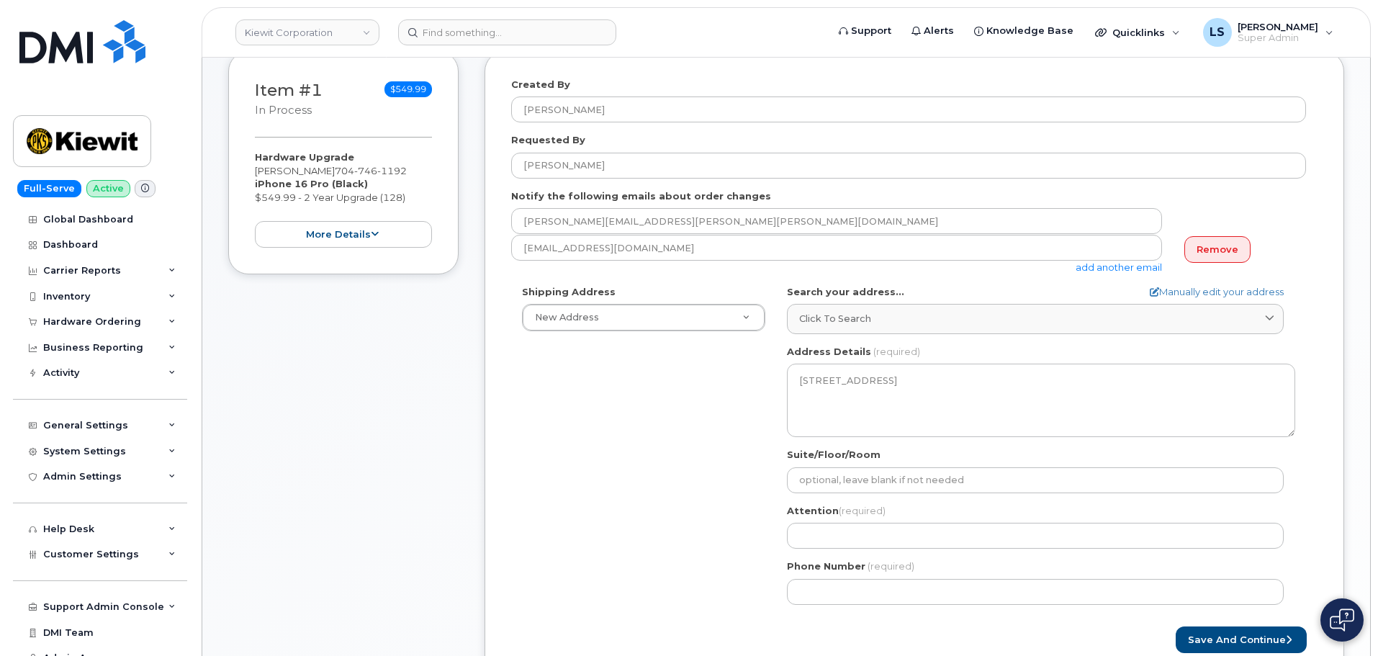
scroll to position [216, 0]
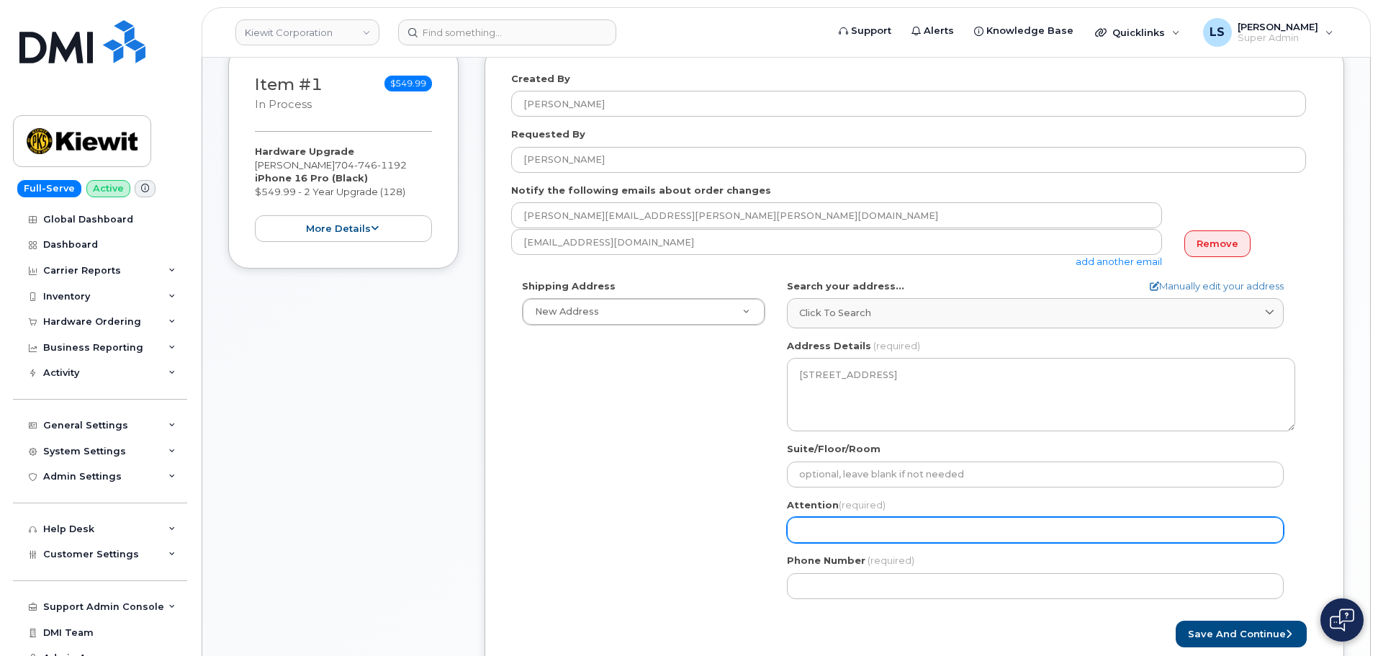
click at [814, 531] on input "Attention (required)" at bounding box center [1035, 530] width 497 height 26
paste input "[PERSON_NAME]"
select select
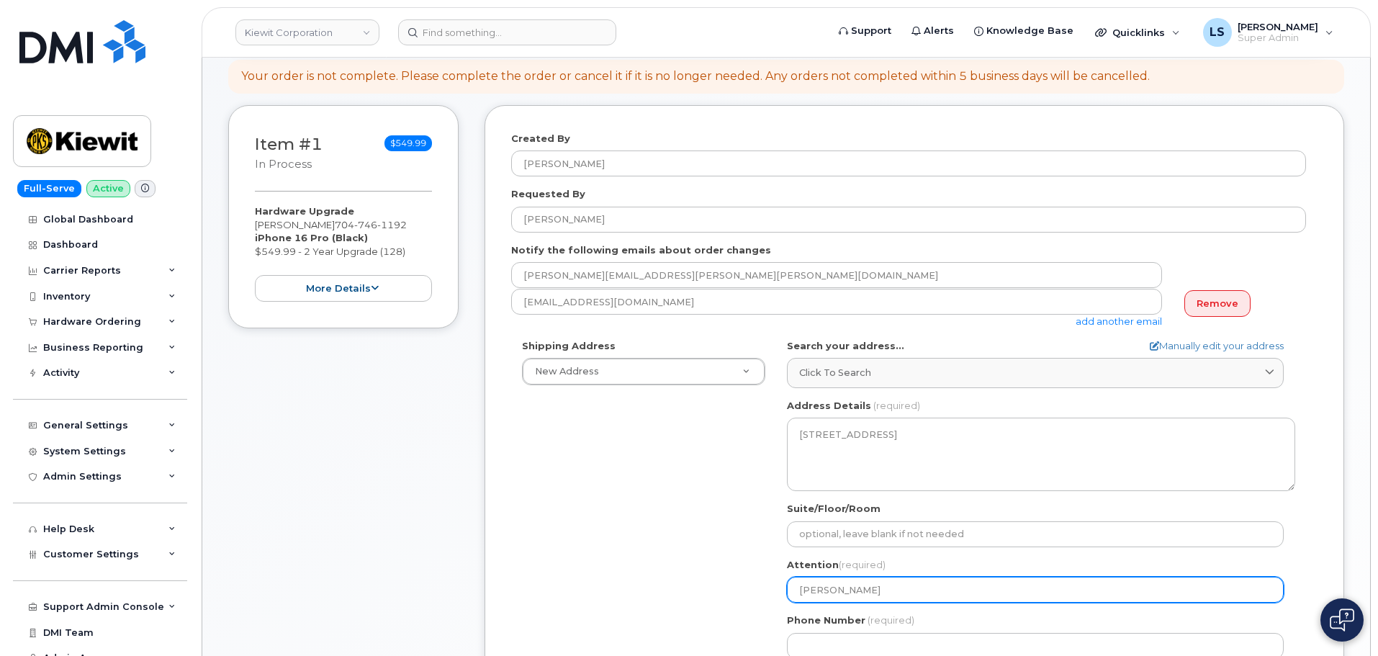
scroll to position [144, 0]
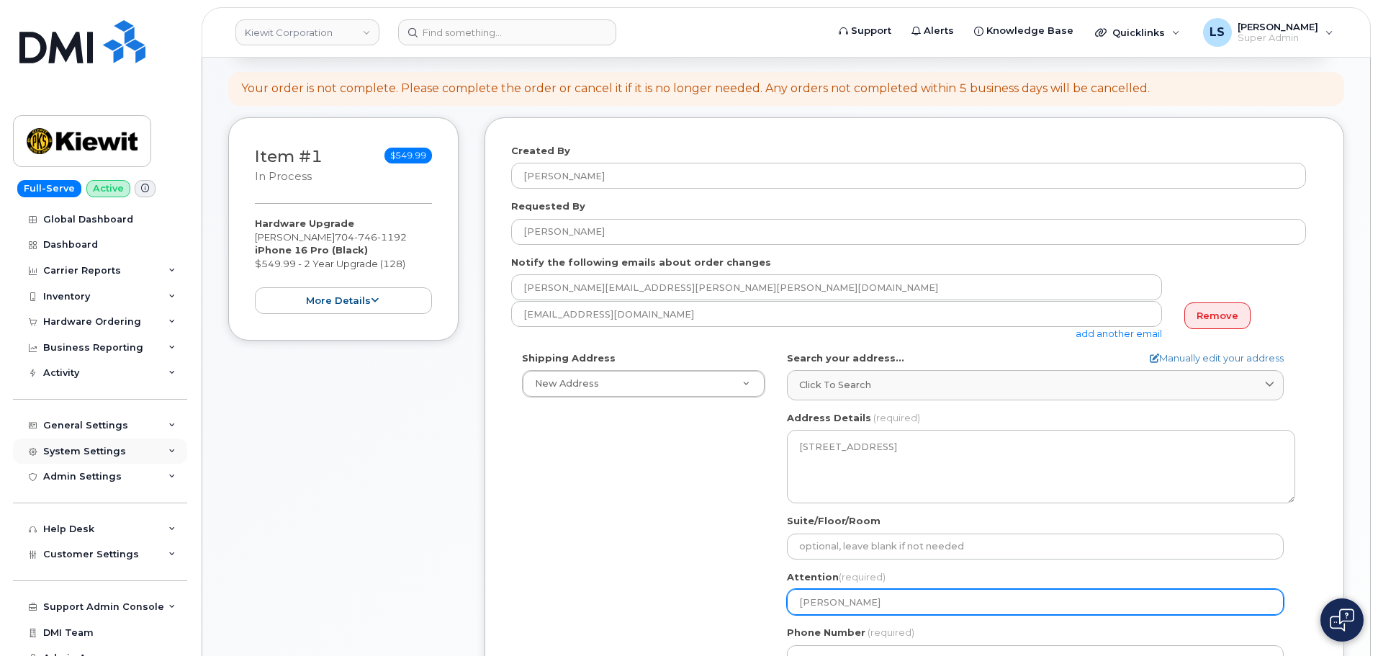
type input "Rachel Mickschl"
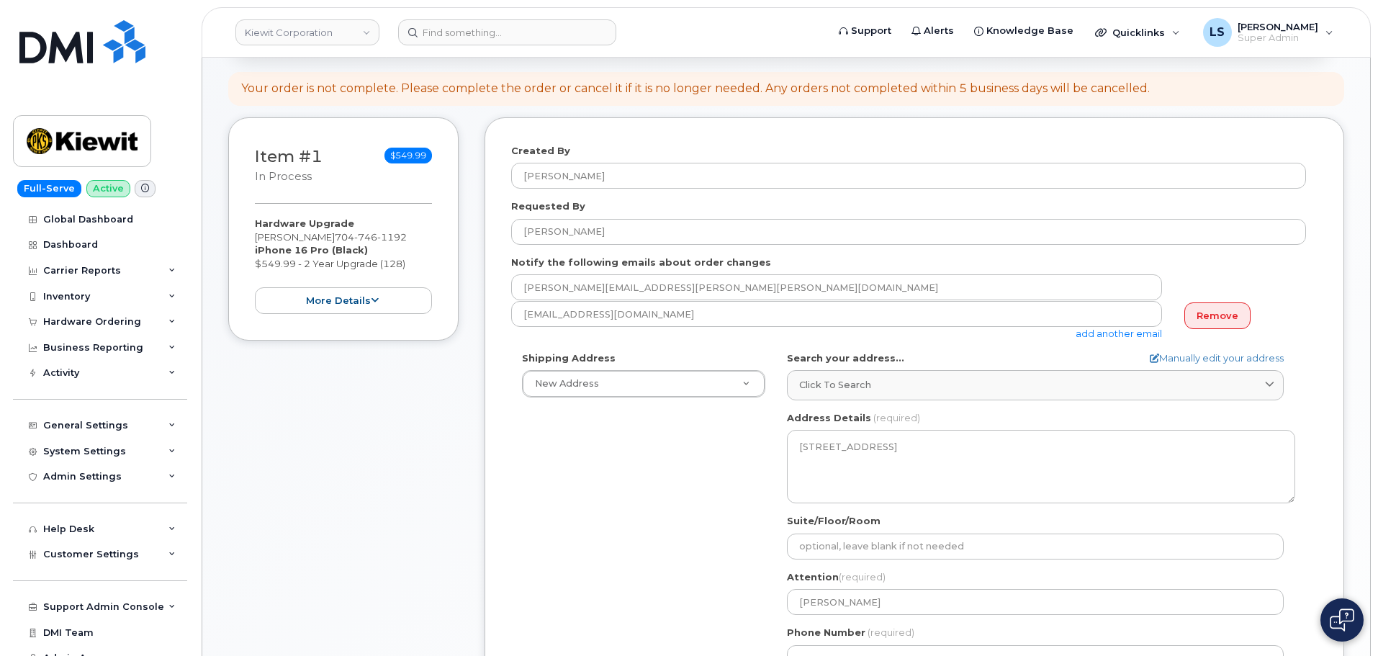
scroll to position [216, 0]
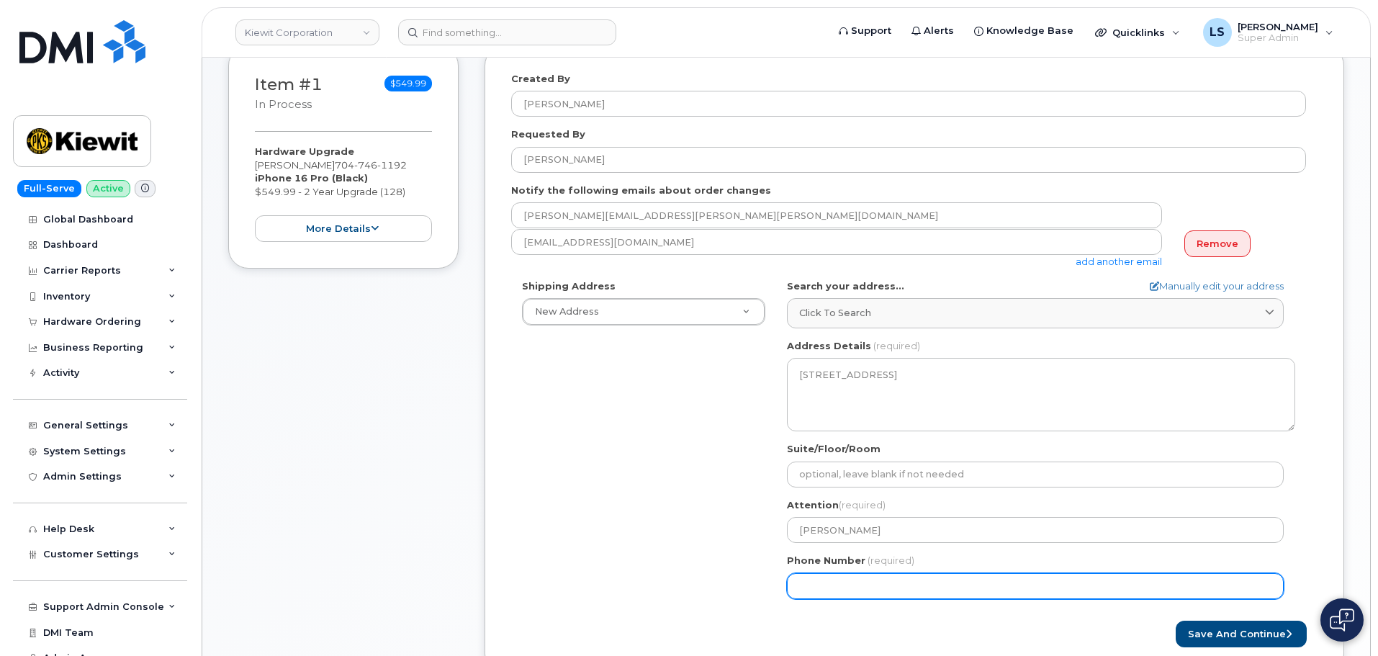
drag, startPoint x: 856, startPoint y: 600, endPoint x: 851, endPoint y: 591, distance: 11.0
click at [853, 597] on div "NC Fuquay Varina Search your address... Manually edit your address Click to sea…" at bounding box center [1041, 444] width 530 height 331
click at [851, 591] on input "Phone Number" at bounding box center [1035, 586] width 497 height 26
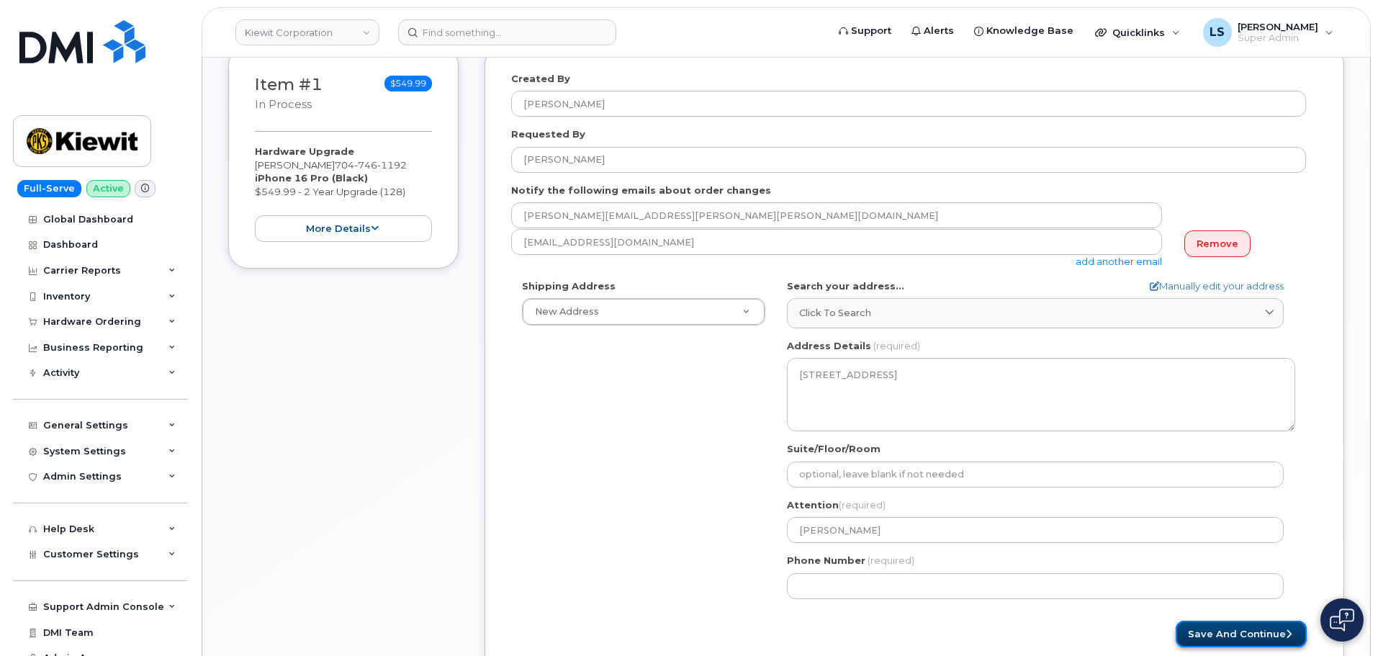
click at [1188, 632] on button "Save and Continue" at bounding box center [1241, 634] width 131 height 27
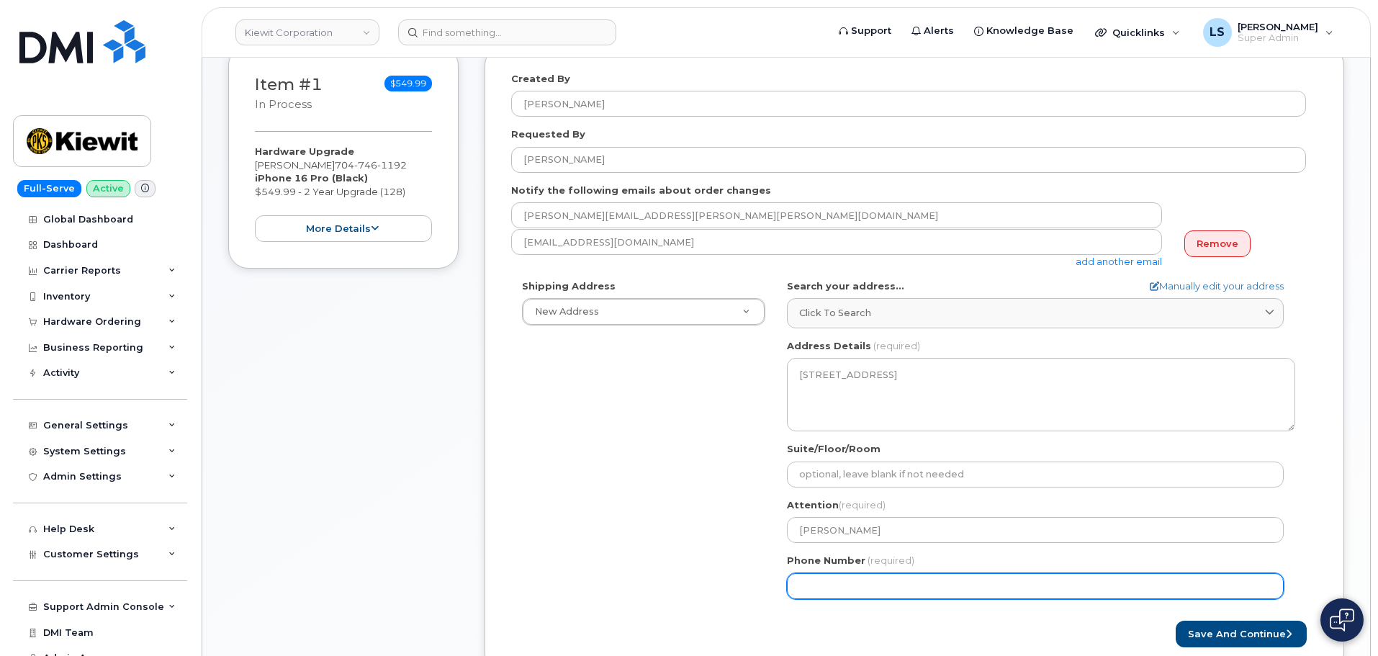
click at [894, 582] on input "Phone Number" at bounding box center [1035, 586] width 497 height 26
click at [848, 584] on input "Phone Number" at bounding box center [1035, 586] width 497 height 26
click at [826, 586] on input "Phone Number" at bounding box center [1035, 586] width 497 height 26
drag, startPoint x: 823, startPoint y: 591, endPoint x: 868, endPoint y: 602, distance: 46.1
click at [822, 591] on input "Phone Number" at bounding box center [1035, 586] width 497 height 26
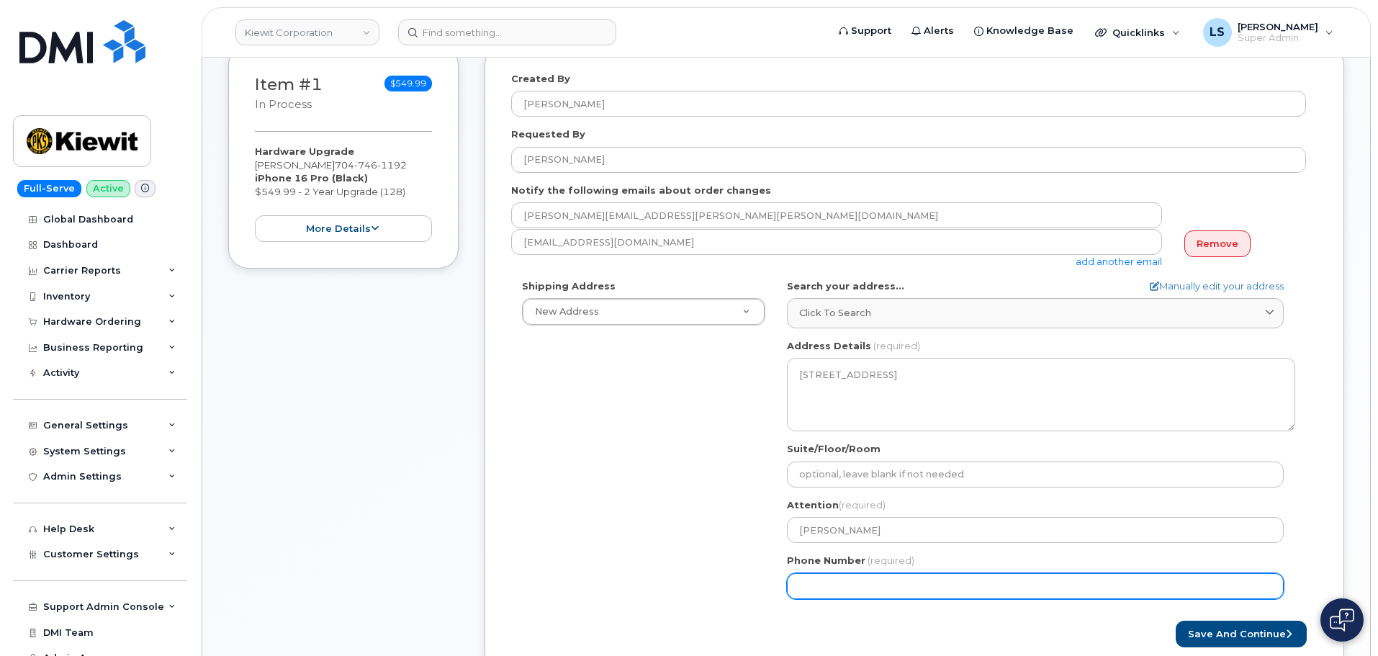
select select
type input "7047461192"
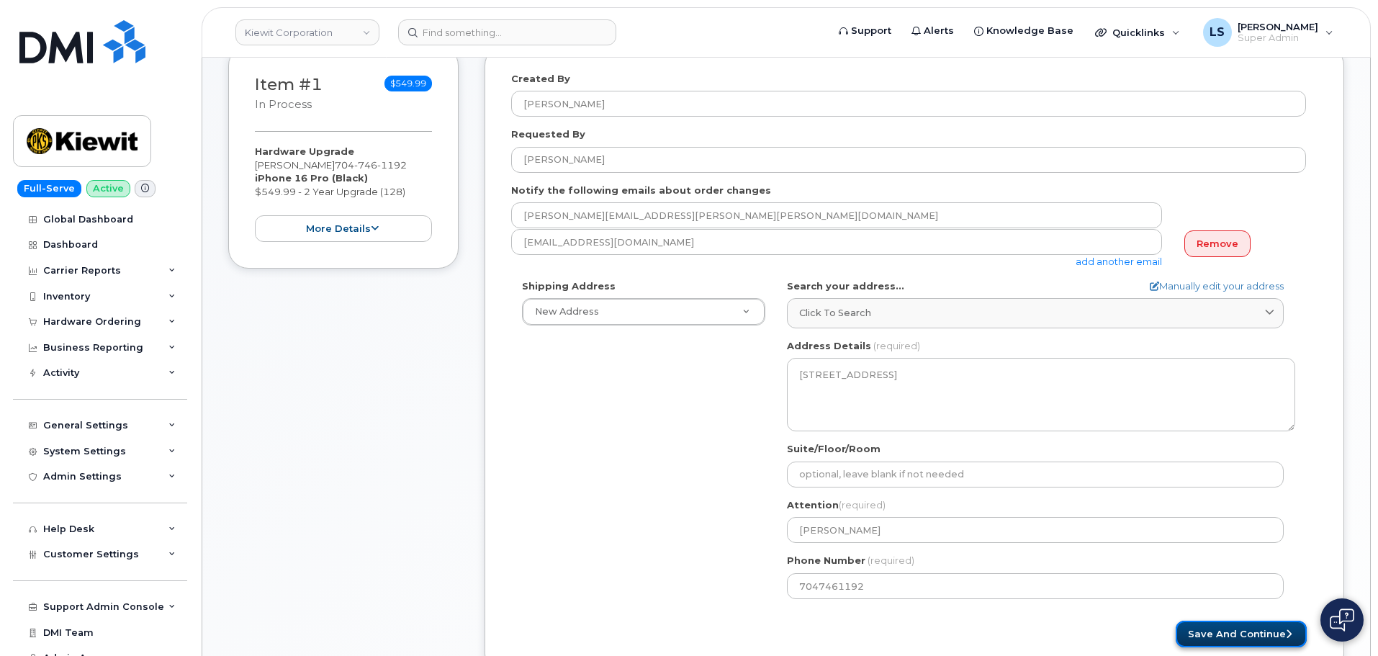
click at [1193, 635] on button "Save and Continue" at bounding box center [1241, 634] width 131 height 27
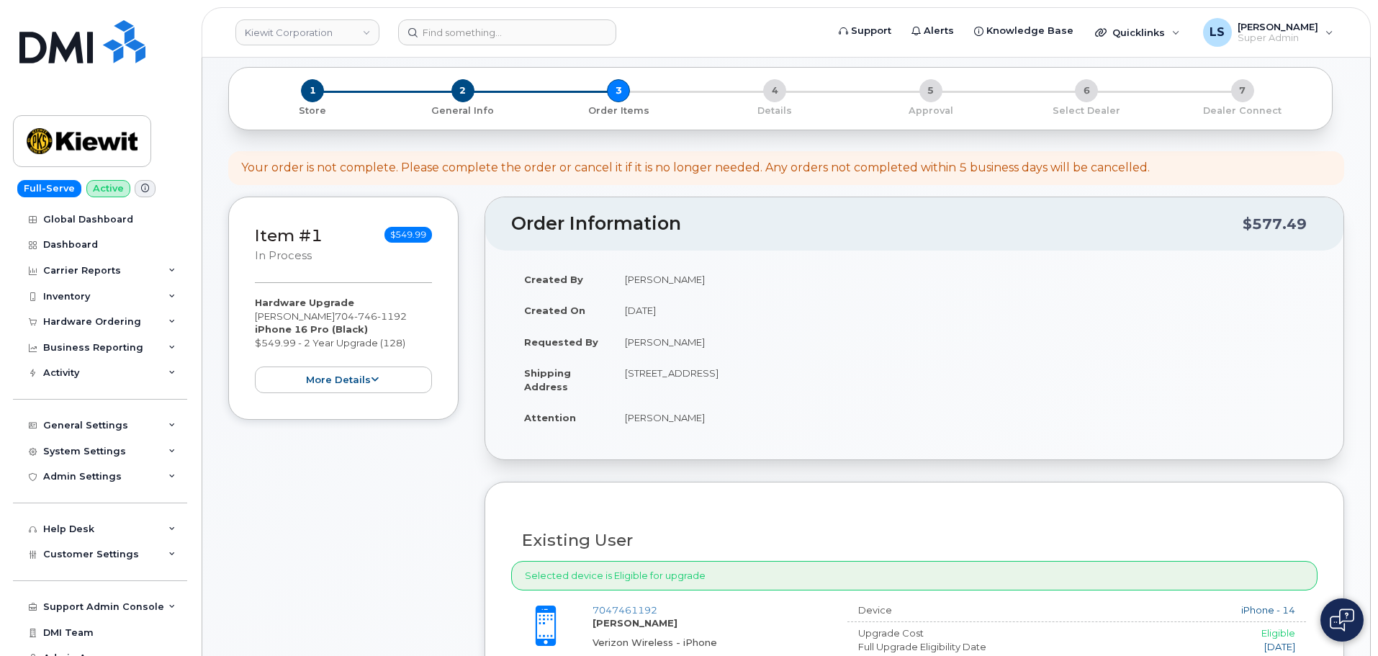
scroll to position [432, 0]
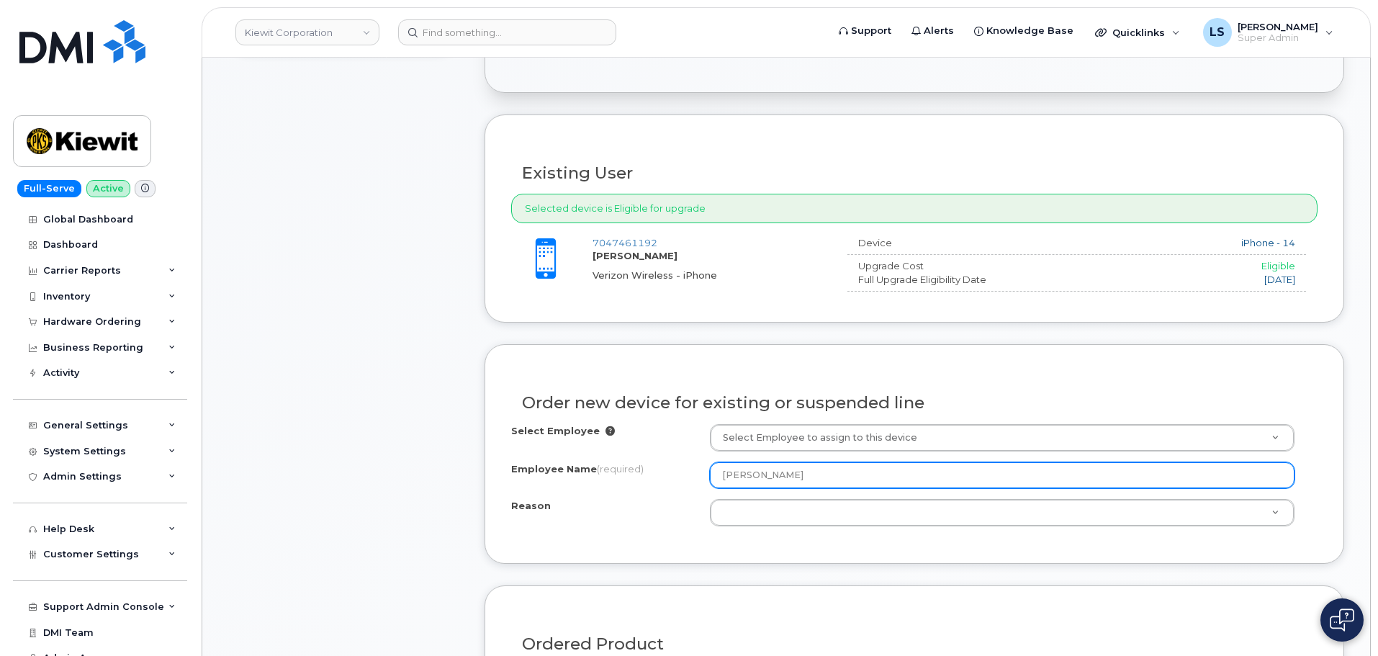
drag, startPoint x: 812, startPoint y: 470, endPoint x: 706, endPoint y: 462, distance: 106.9
click at [707, 462] on div "Employee Name (required) [PERSON_NAME]" at bounding box center [914, 475] width 807 height 26
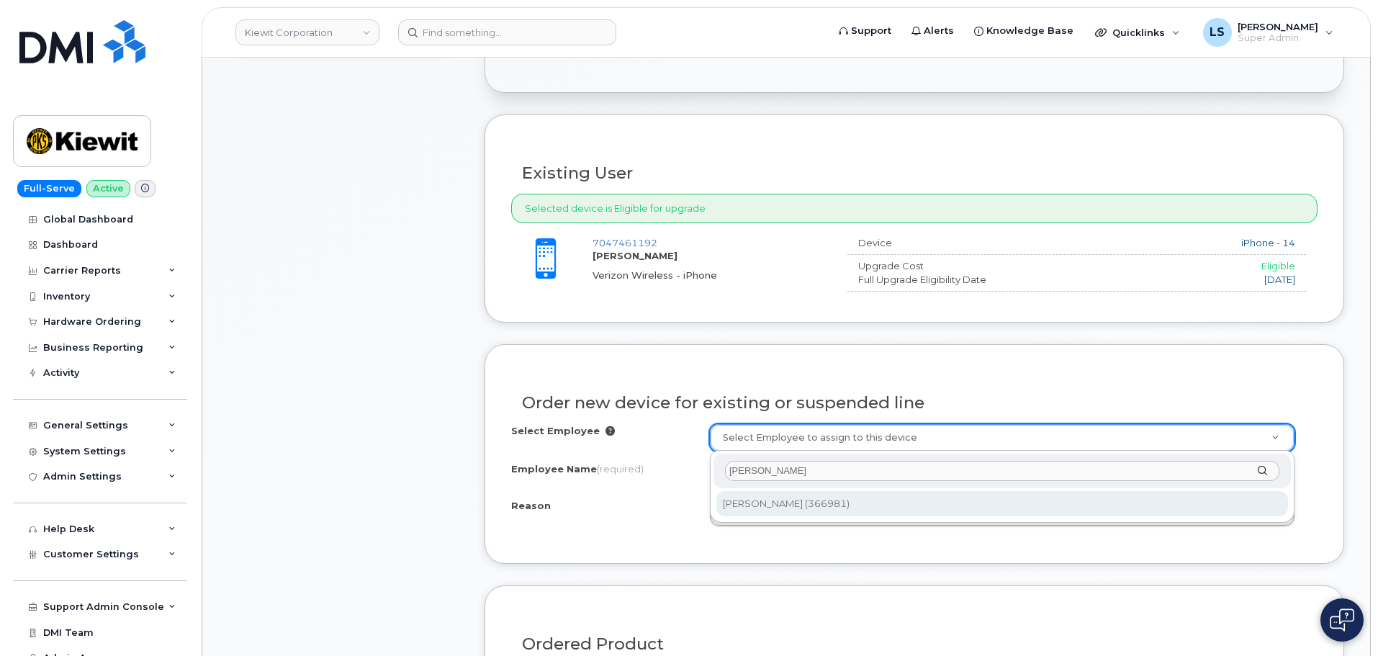
type input "[PERSON_NAME]"
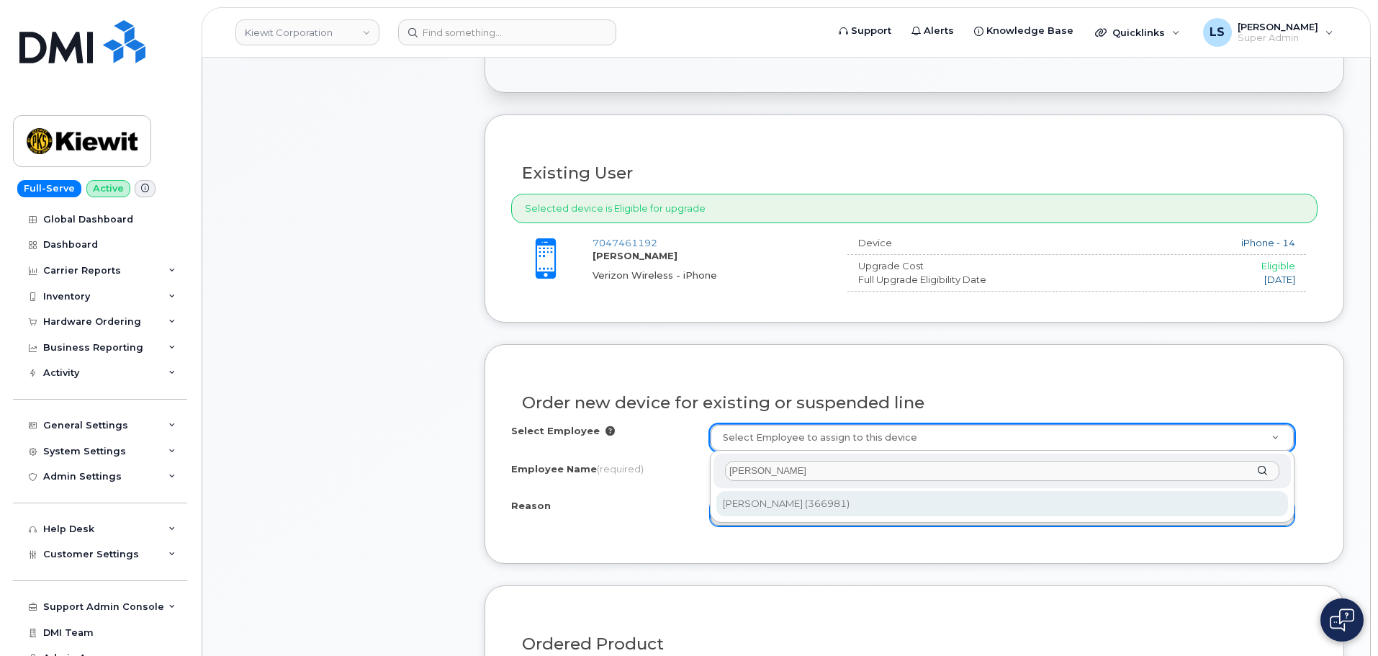
type input "2151980"
type input "[PERSON_NAME]"
select select
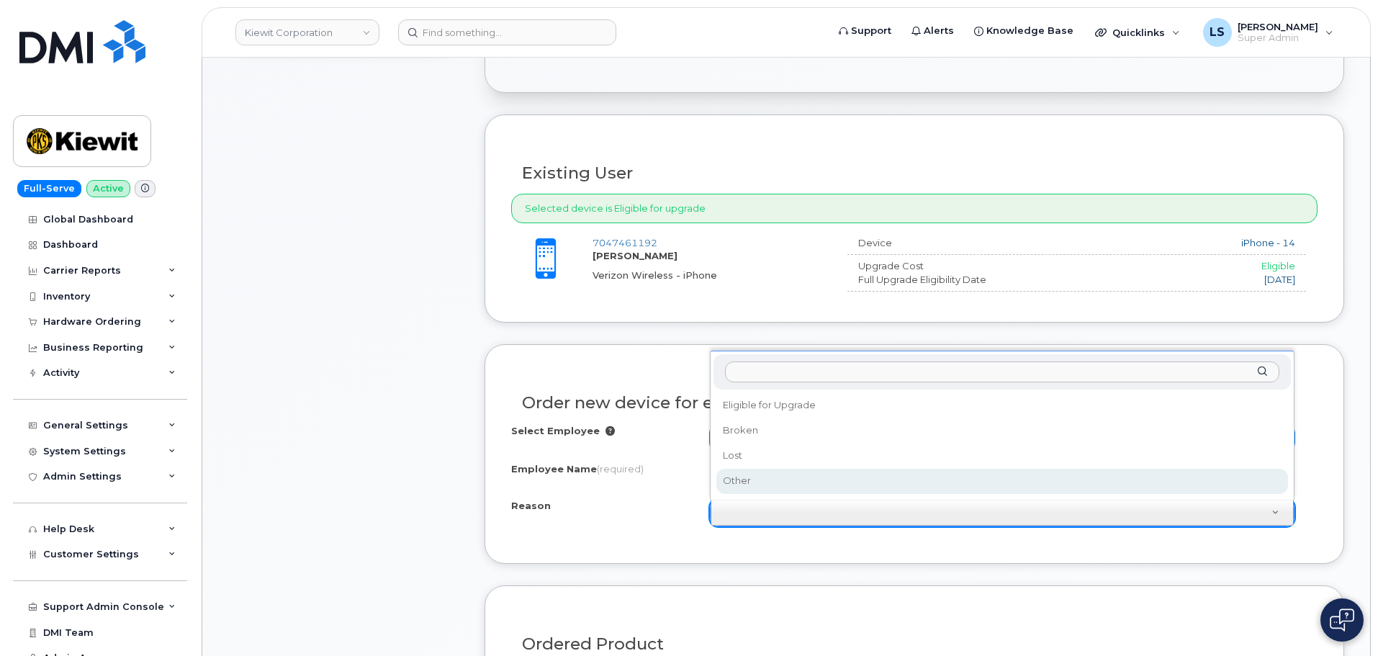
scroll to position [504, 0]
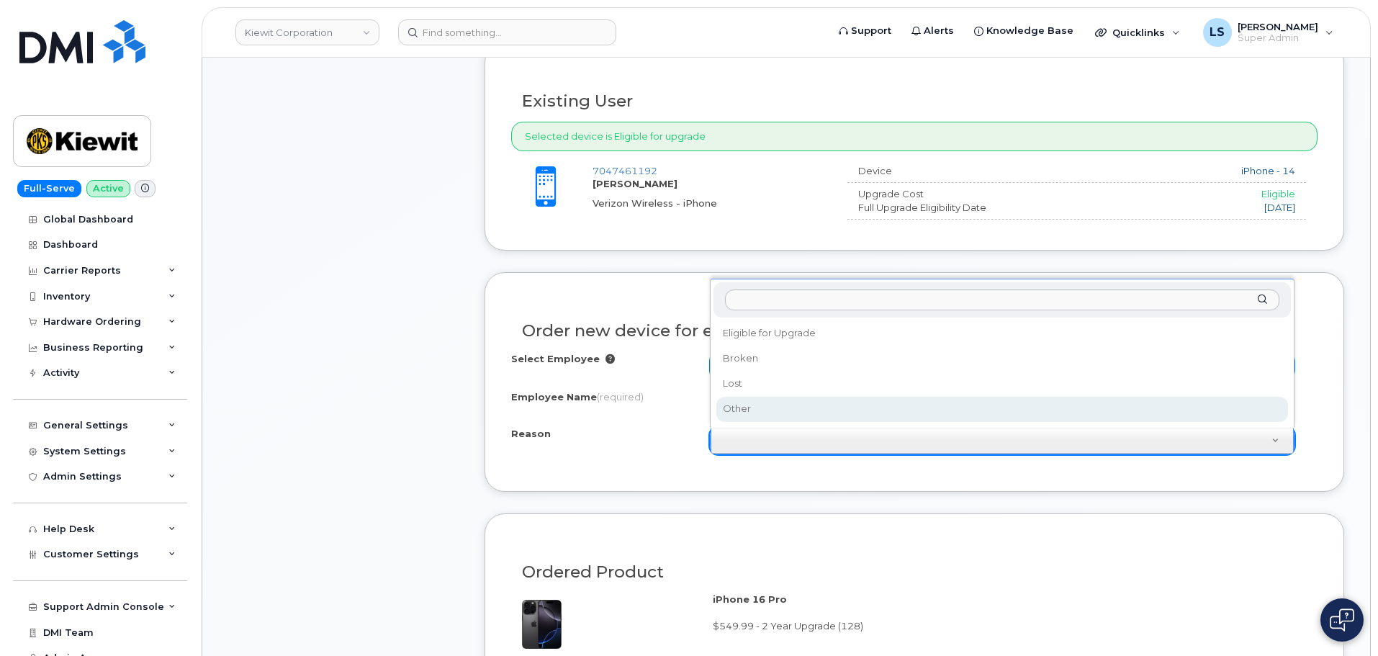
select select "other"
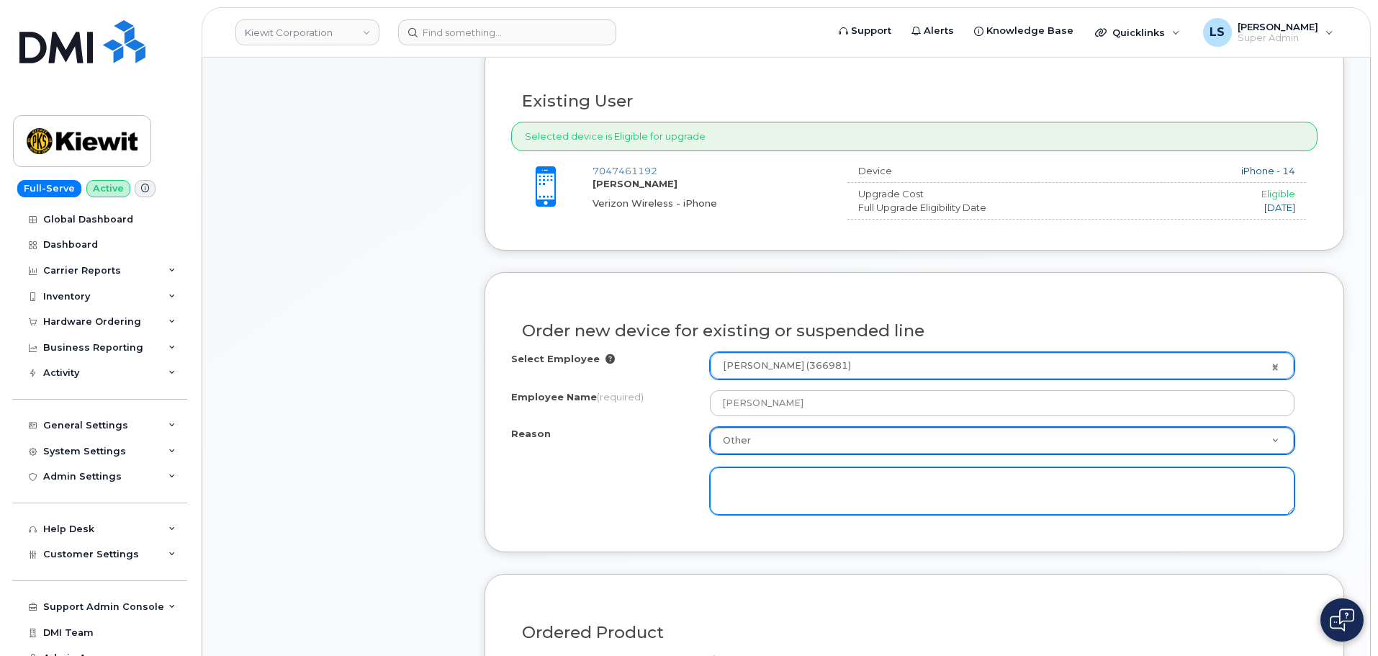
click at [732, 496] on textarea at bounding box center [1002, 491] width 585 height 48
type textarea "Wants to replace old device."
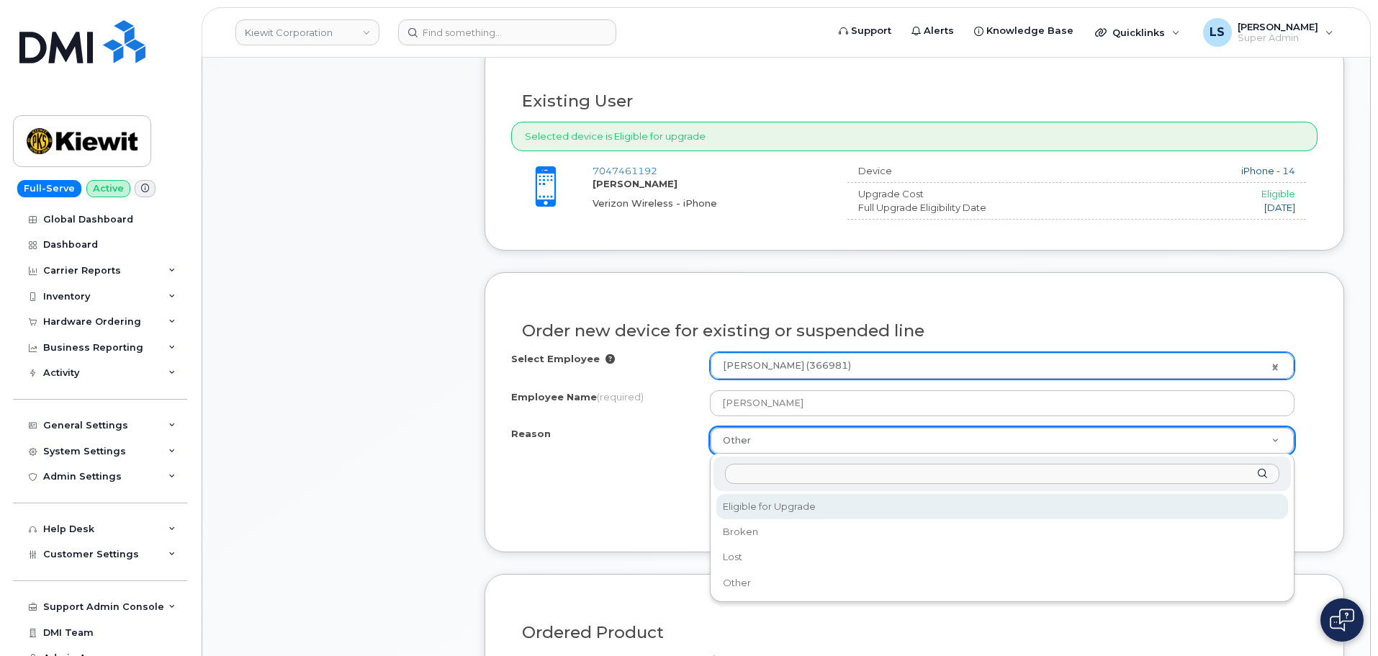
select select "eligible_for_upgrade"
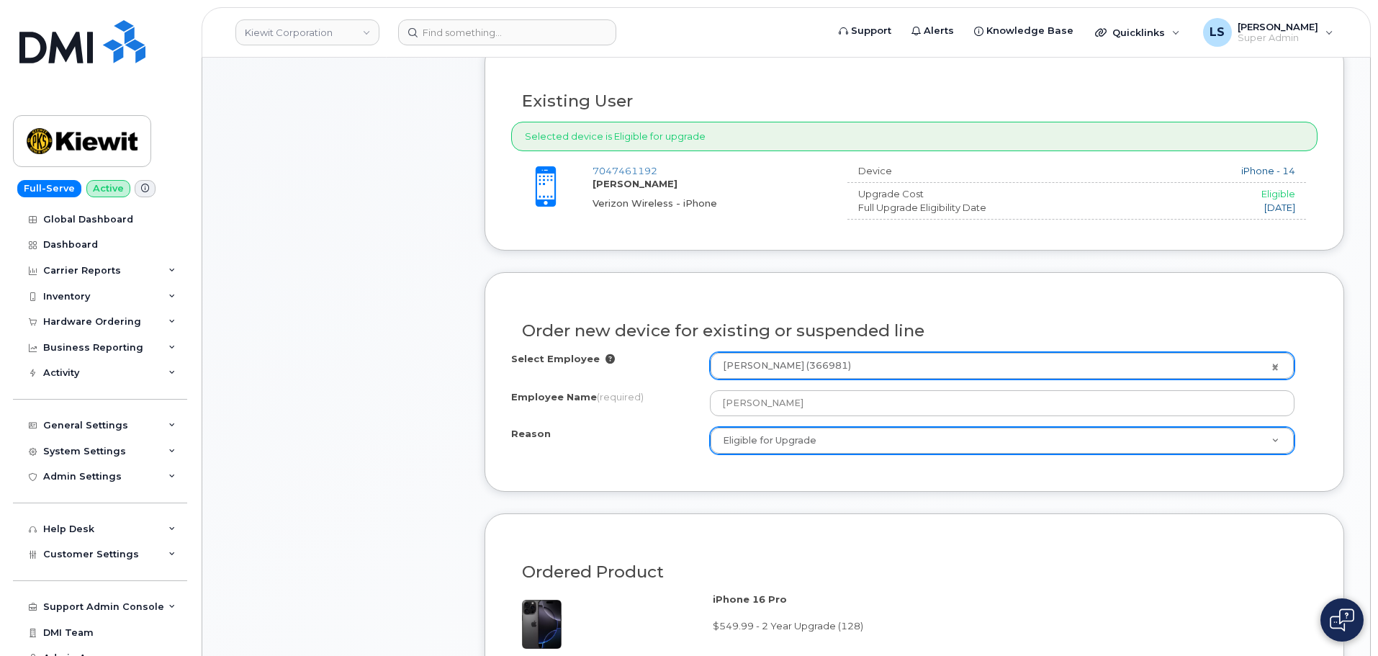
click at [416, 371] on div "Item #1 in process $549.99 Hardware Upgrade RACHEL MICKSCHL 704 746 1192 iPhone…" at bounding box center [343, 431] width 230 height 1349
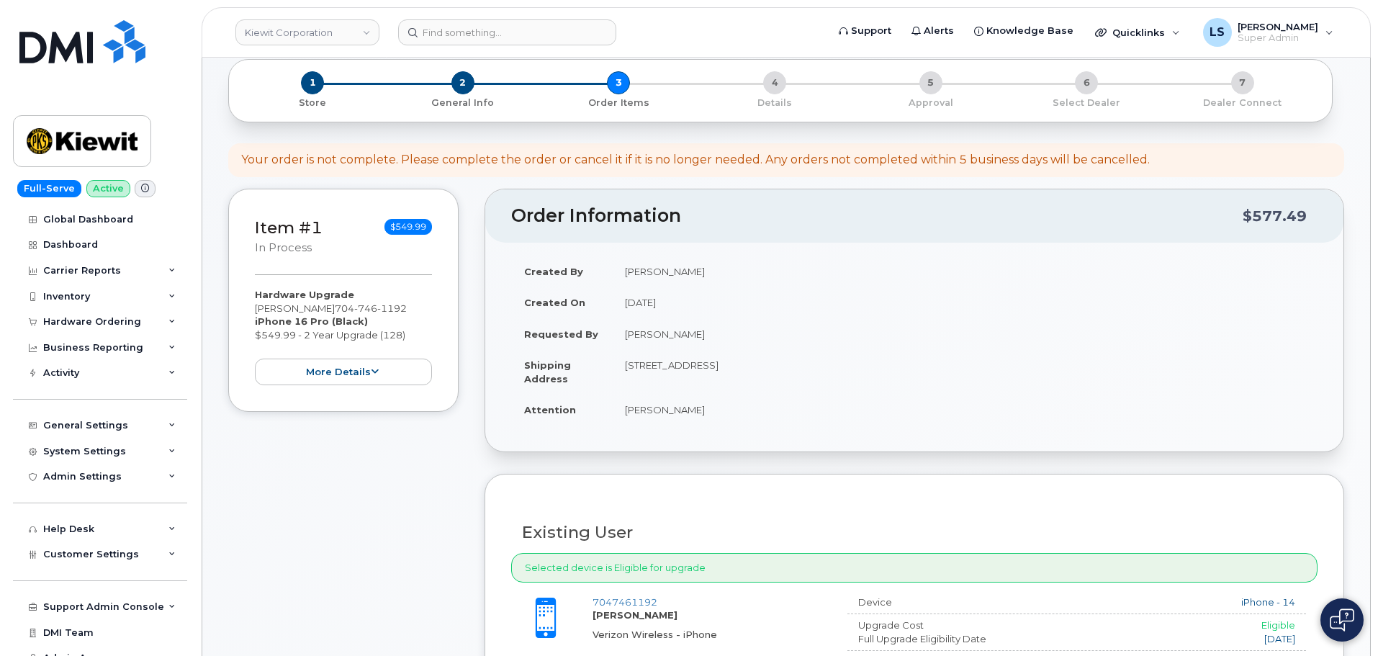
scroll to position [72, 0]
drag, startPoint x: 421, startPoint y: 310, endPoint x: 351, endPoint y: 307, distance: 70.7
click at [351, 307] on span "704 746 1192" at bounding box center [371, 309] width 72 height 12
copy span "704 746 1192"
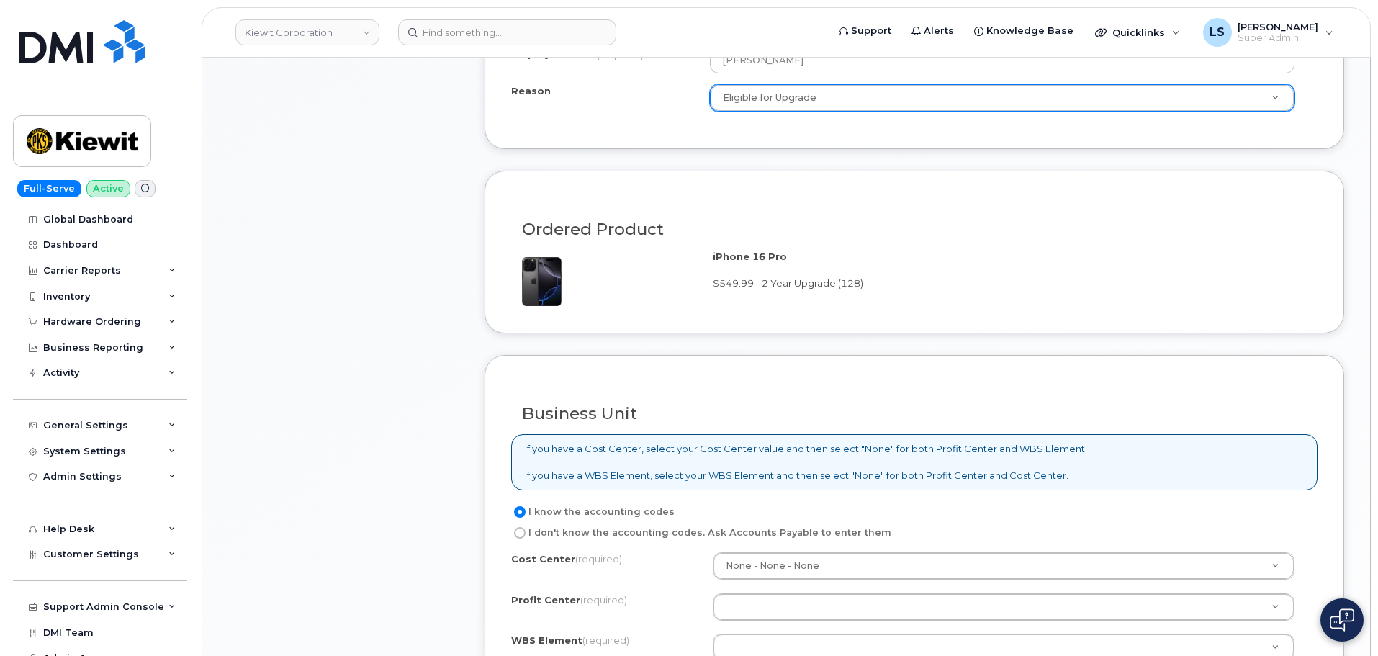
scroll to position [936, 0]
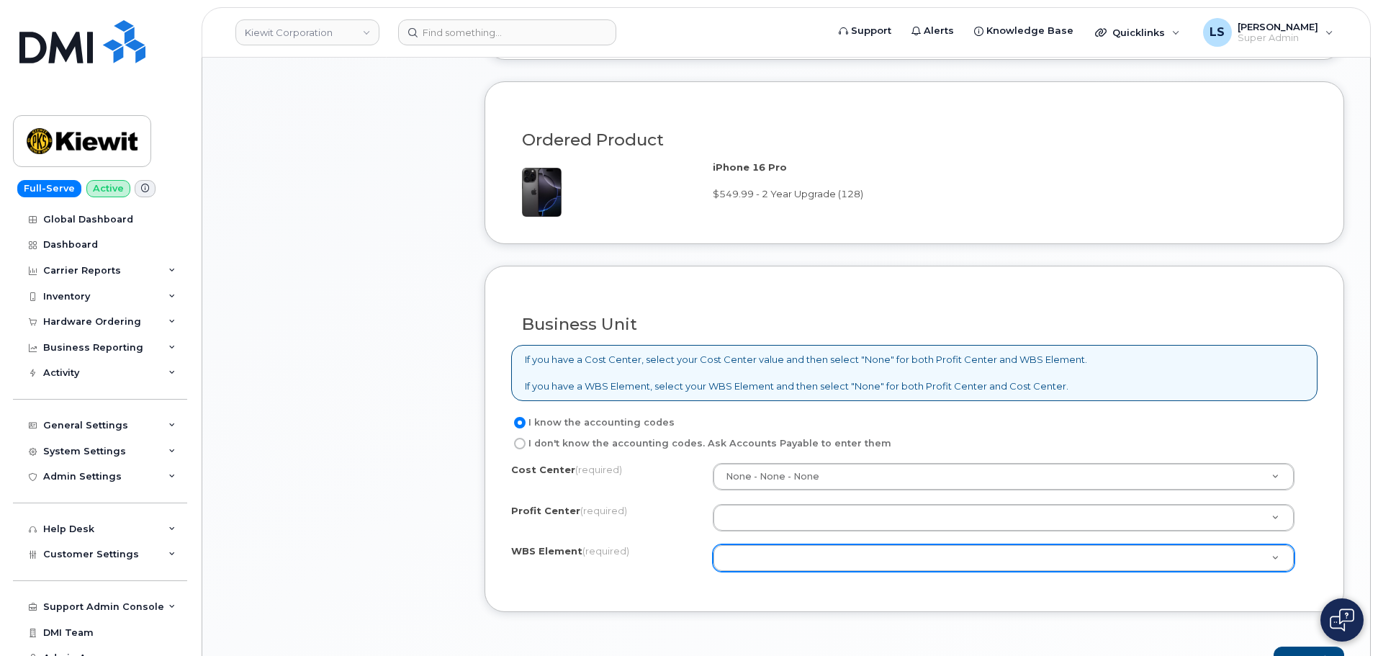
click at [776, 577] on div "Cost Center (required) None - None - None Profit Center (required) None - None …" at bounding box center [914, 524] width 807 height 122
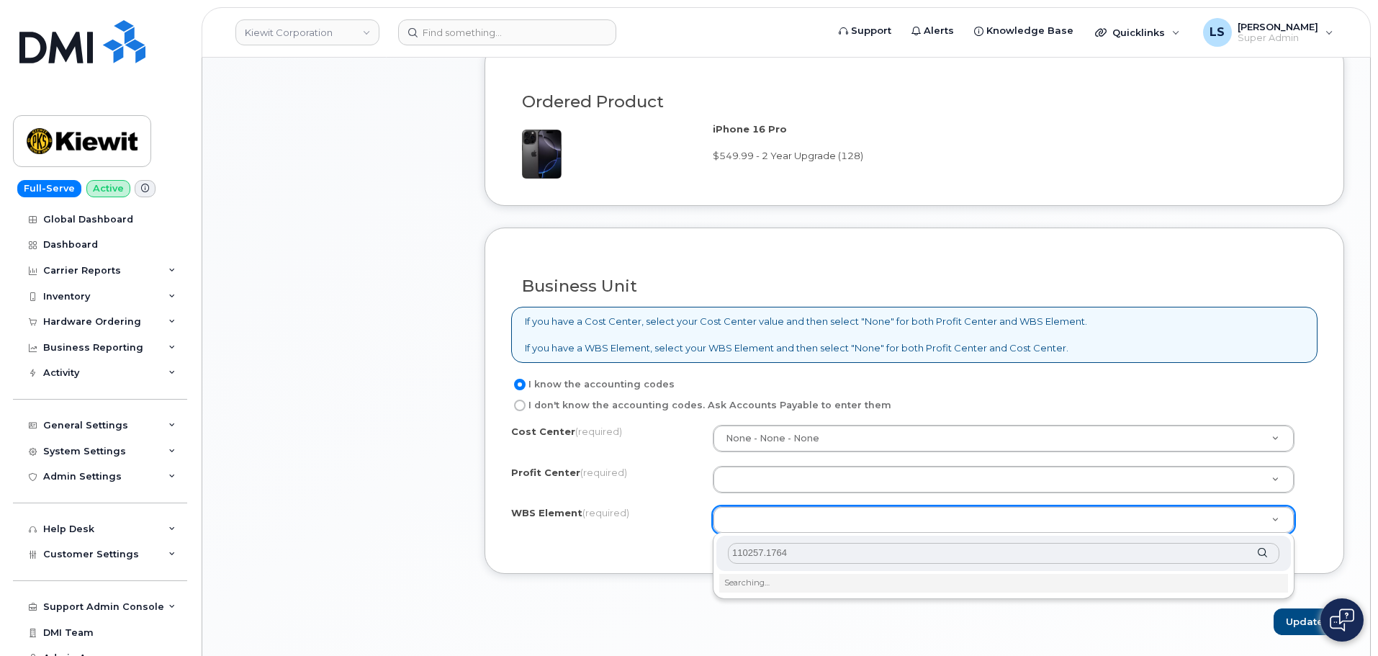
scroll to position [1008, 0]
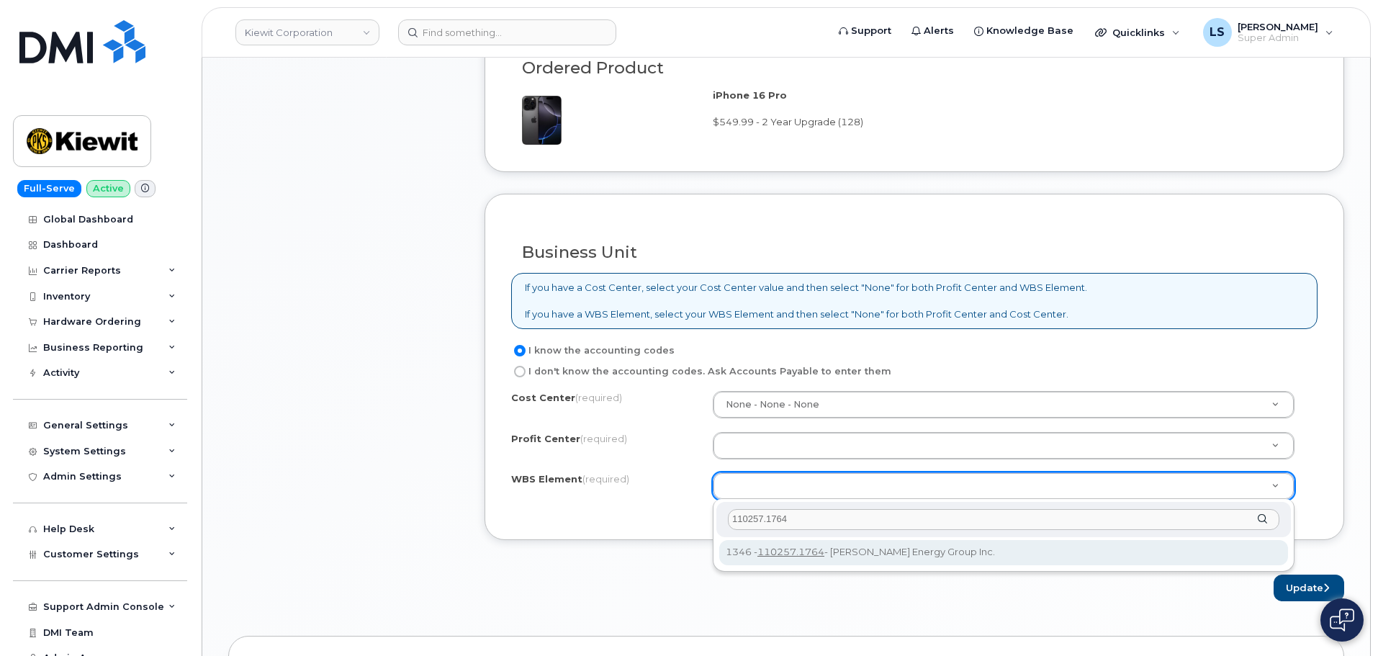
type input "110257.1764"
drag, startPoint x: 743, startPoint y: 552, endPoint x: 757, endPoint y: 504, distance: 50.4
type input "110257.1764"
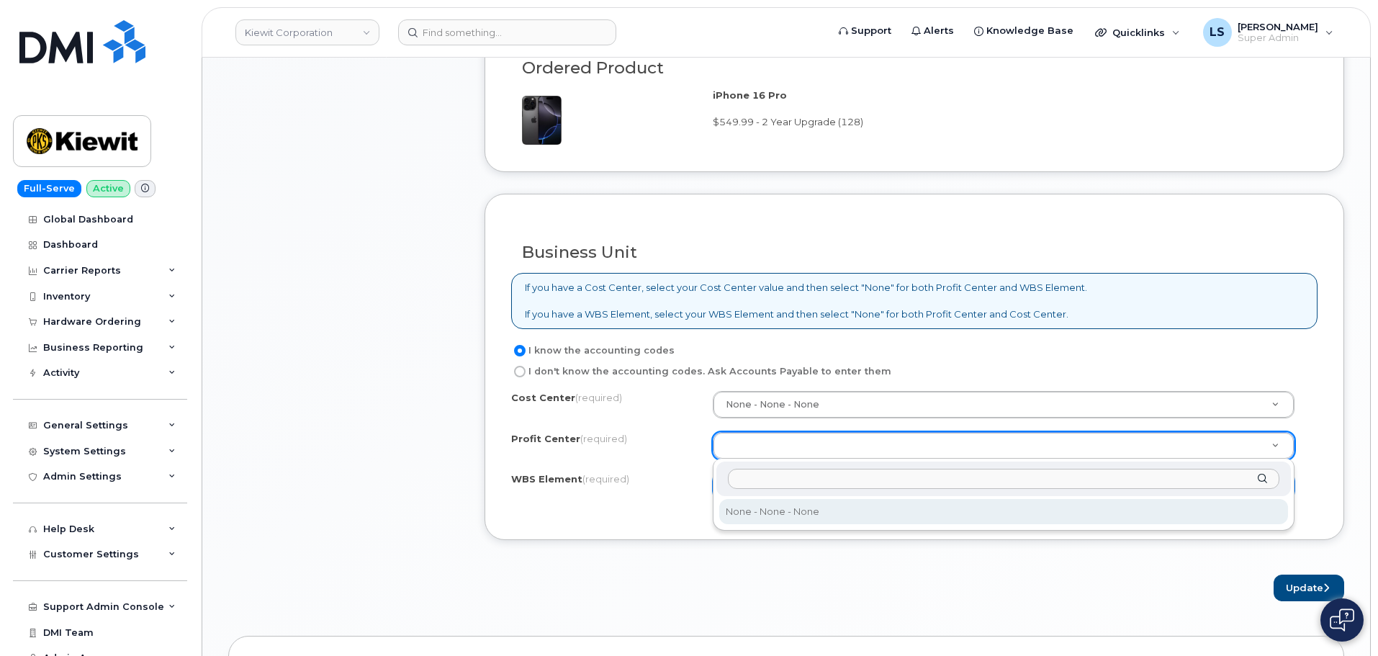
drag, startPoint x: 753, startPoint y: 506, endPoint x: 756, endPoint y: 519, distance: 13.1
select select "None"
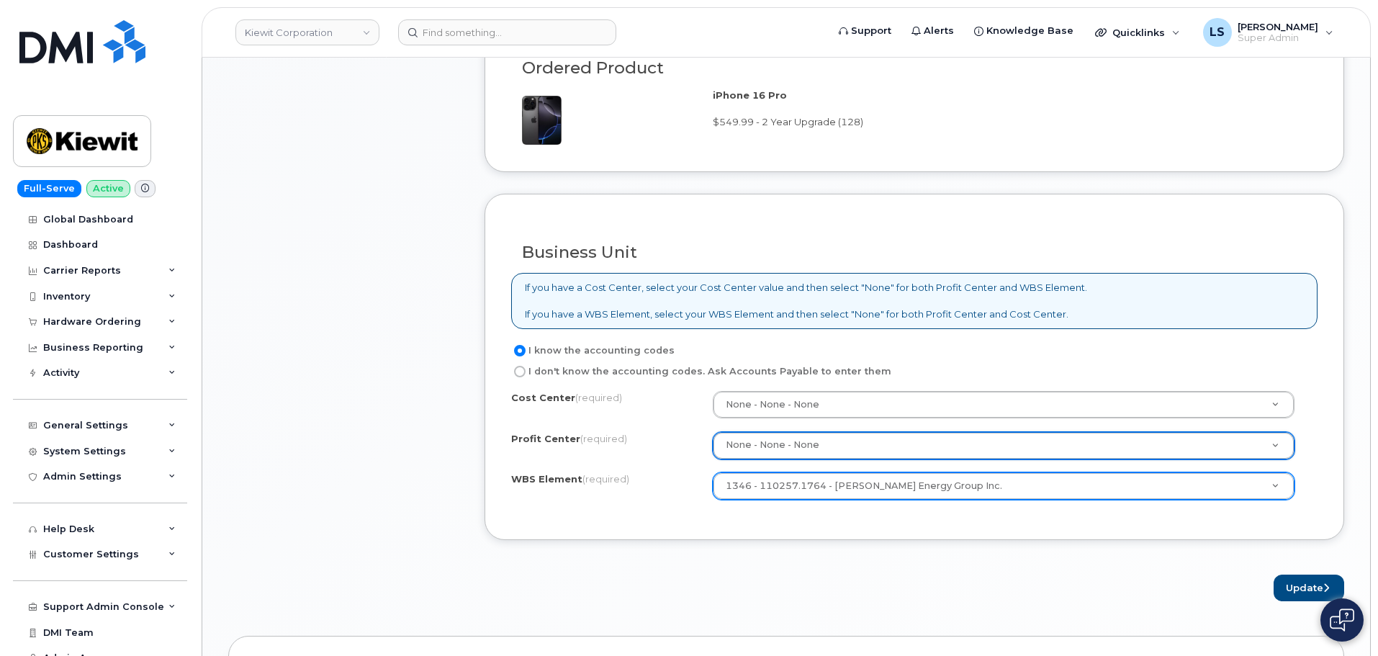
click at [768, 547] on form "Existing User Additional cost to upgrading the device $0.00 Selected device is …" at bounding box center [915, 69] width 860 height 1063
click at [1283, 583] on button "Update" at bounding box center [1309, 588] width 71 height 27
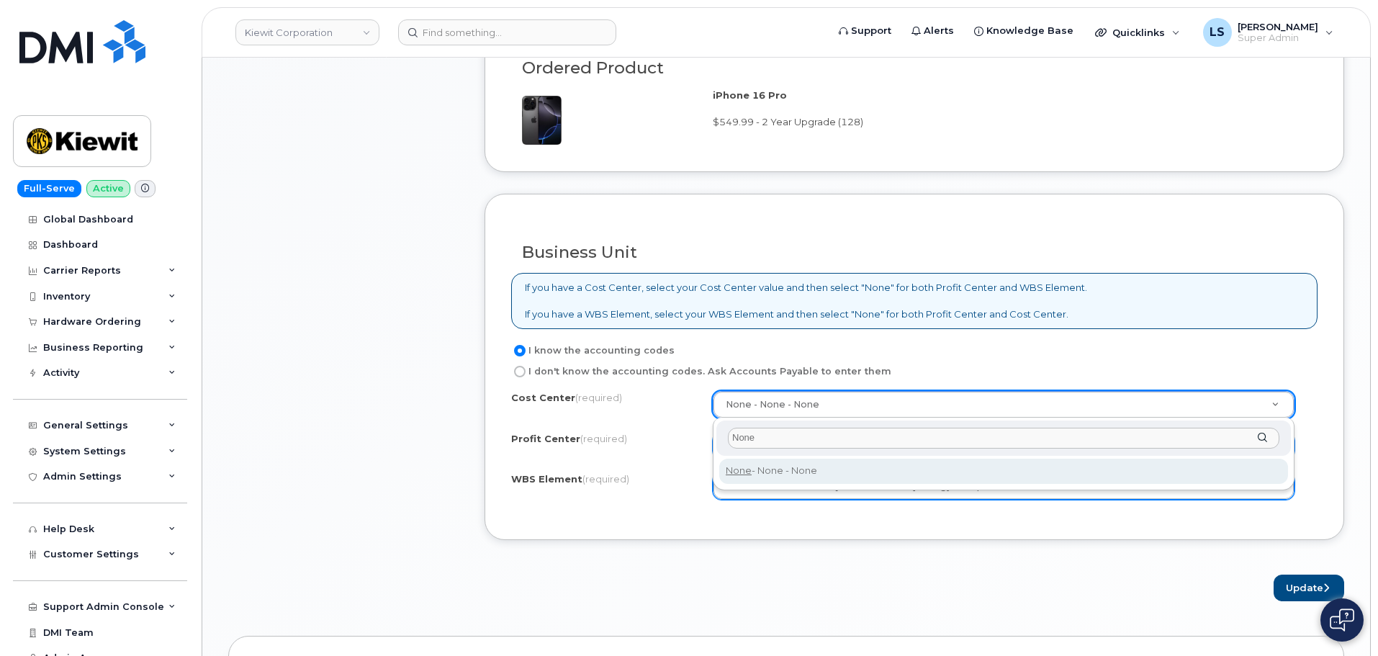
type input "None"
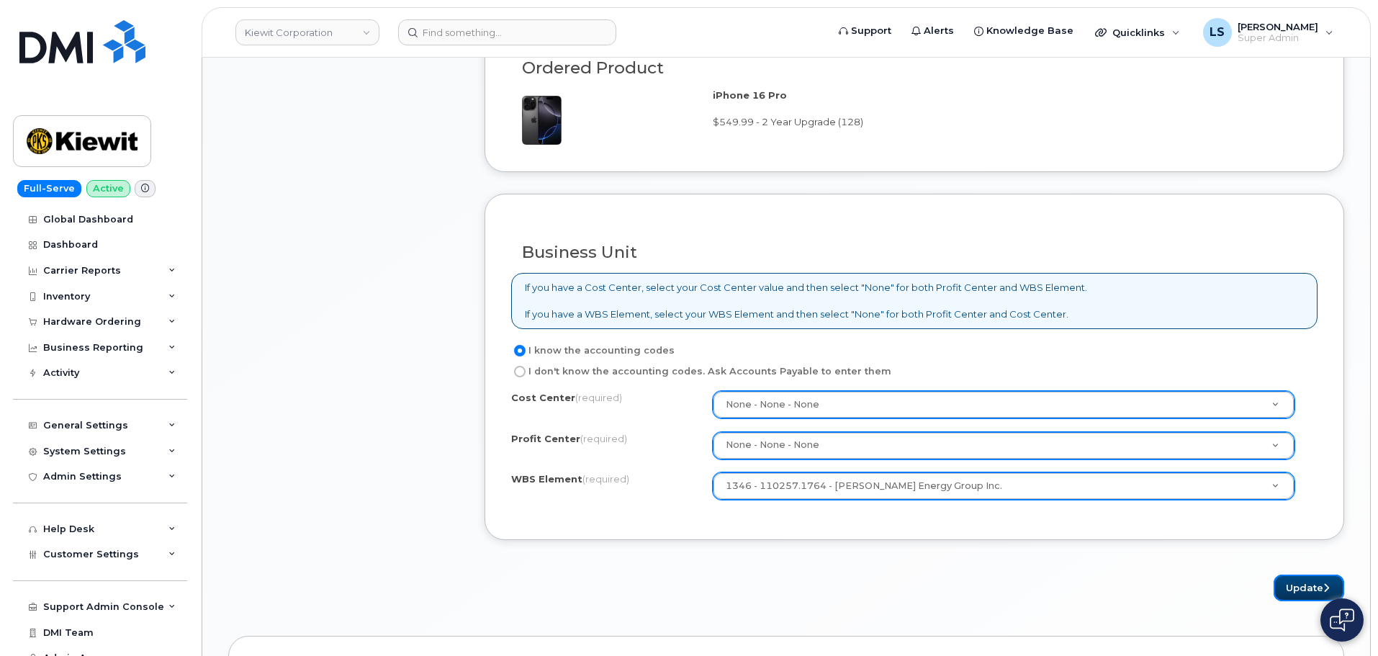
drag, startPoint x: 1293, startPoint y: 587, endPoint x: 1158, endPoint y: 596, distance: 135.7
click at [1294, 588] on button "Update" at bounding box center [1309, 588] width 71 height 27
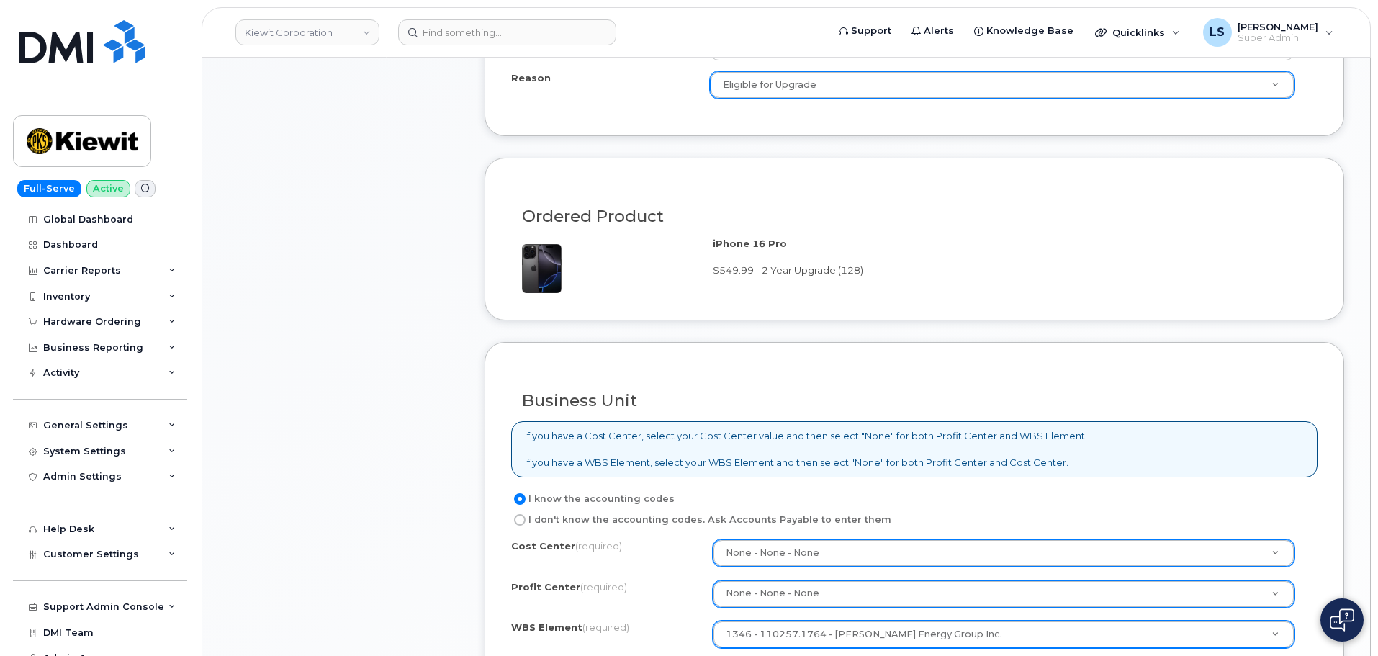
scroll to position [648, 0]
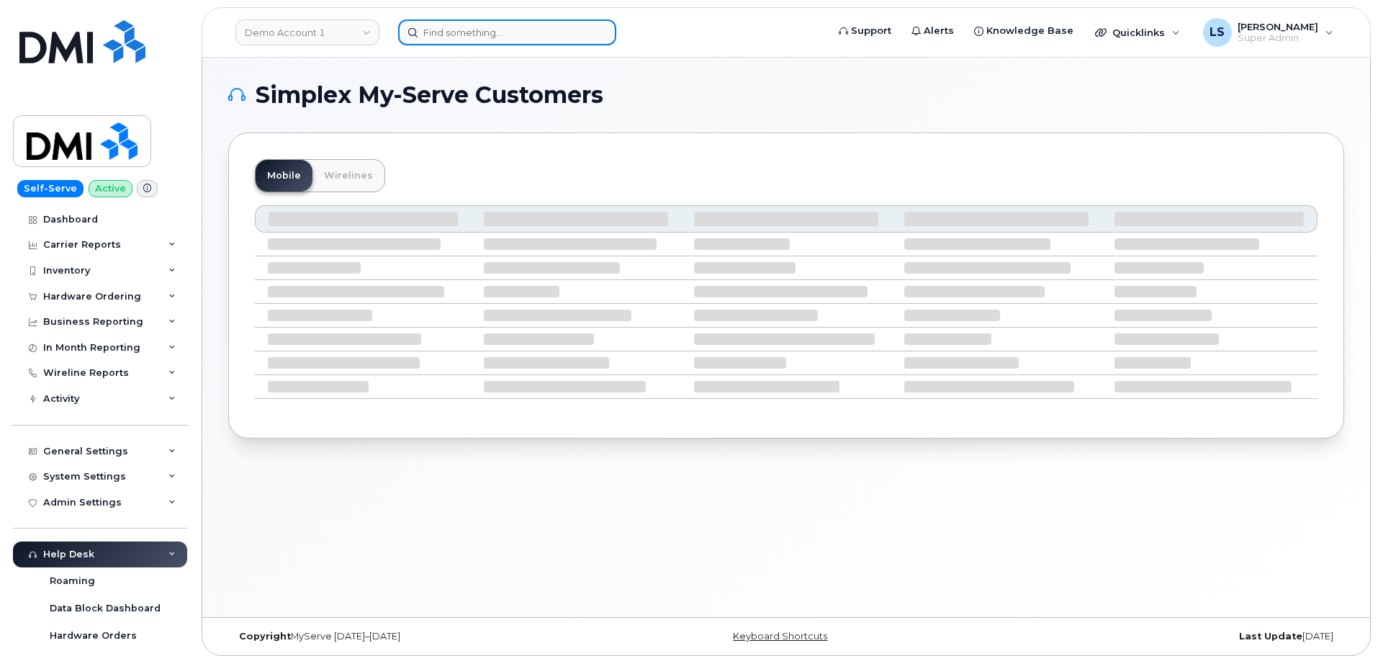
click at [504, 43] on input at bounding box center [507, 32] width 218 height 26
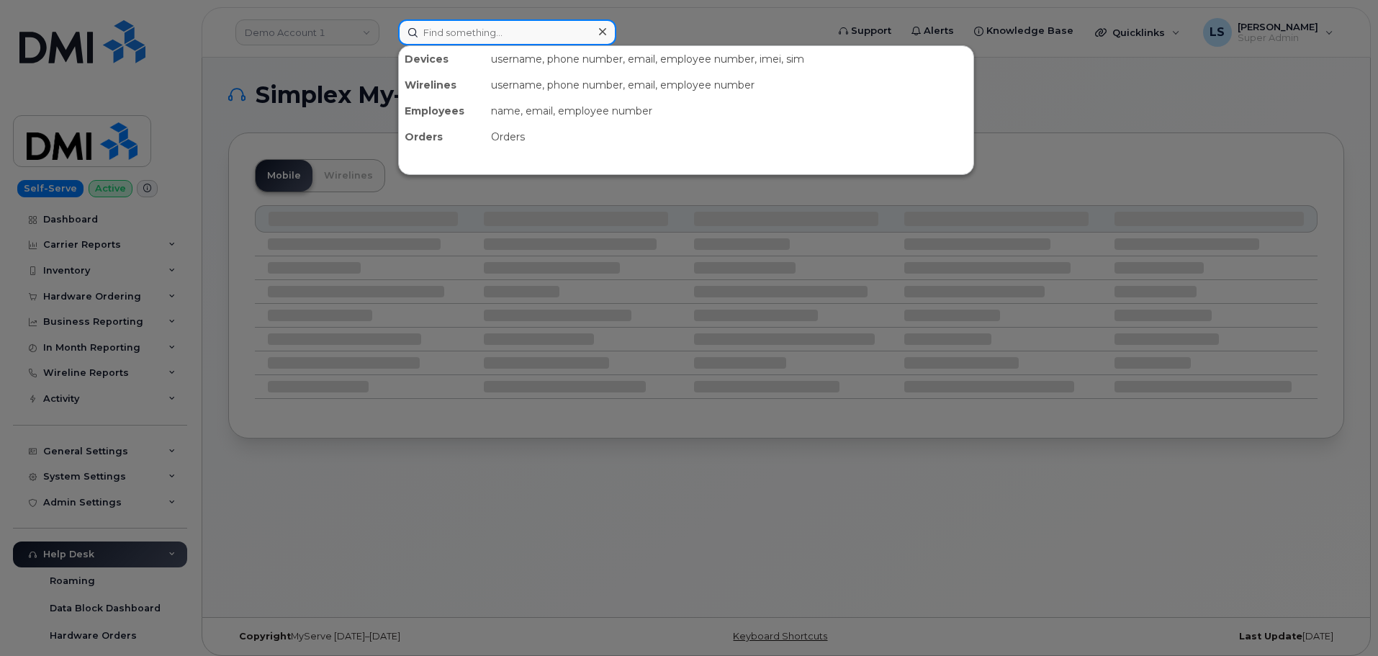
paste input "7047461192"
type input "7047461192"
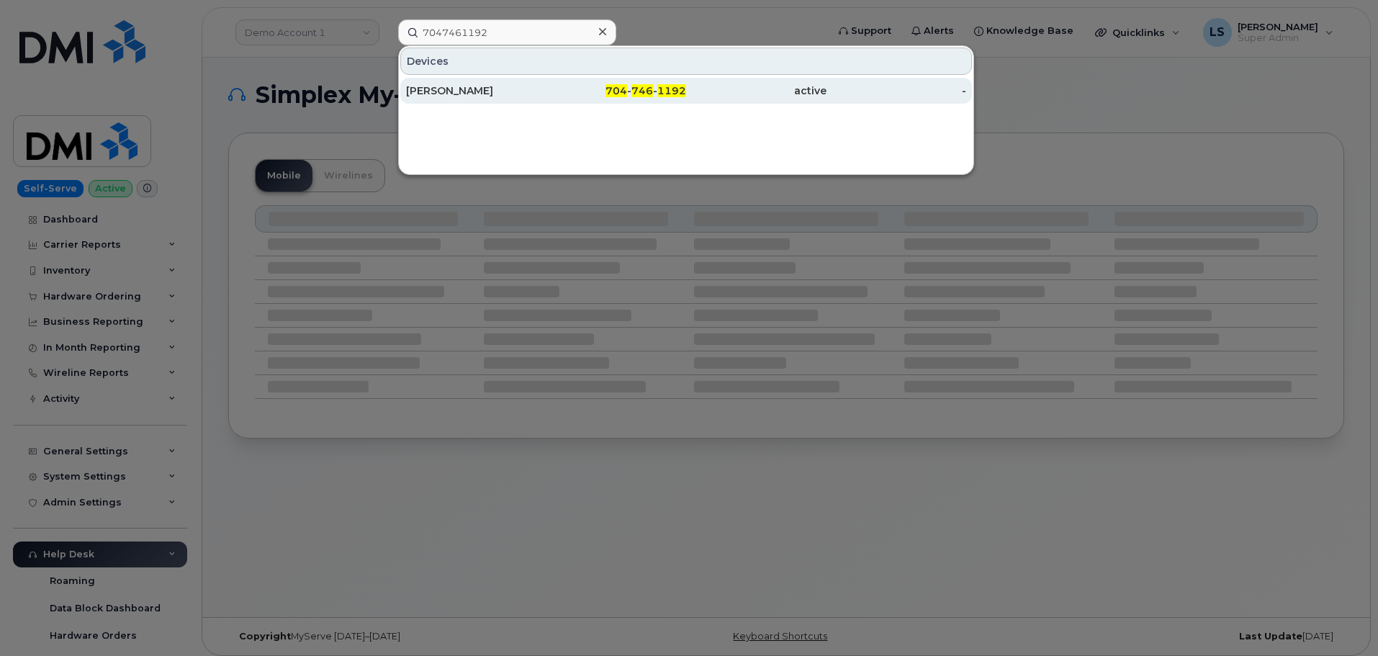
click at [568, 89] on div "704 - 746 - 1192" at bounding box center [617, 91] width 140 height 14
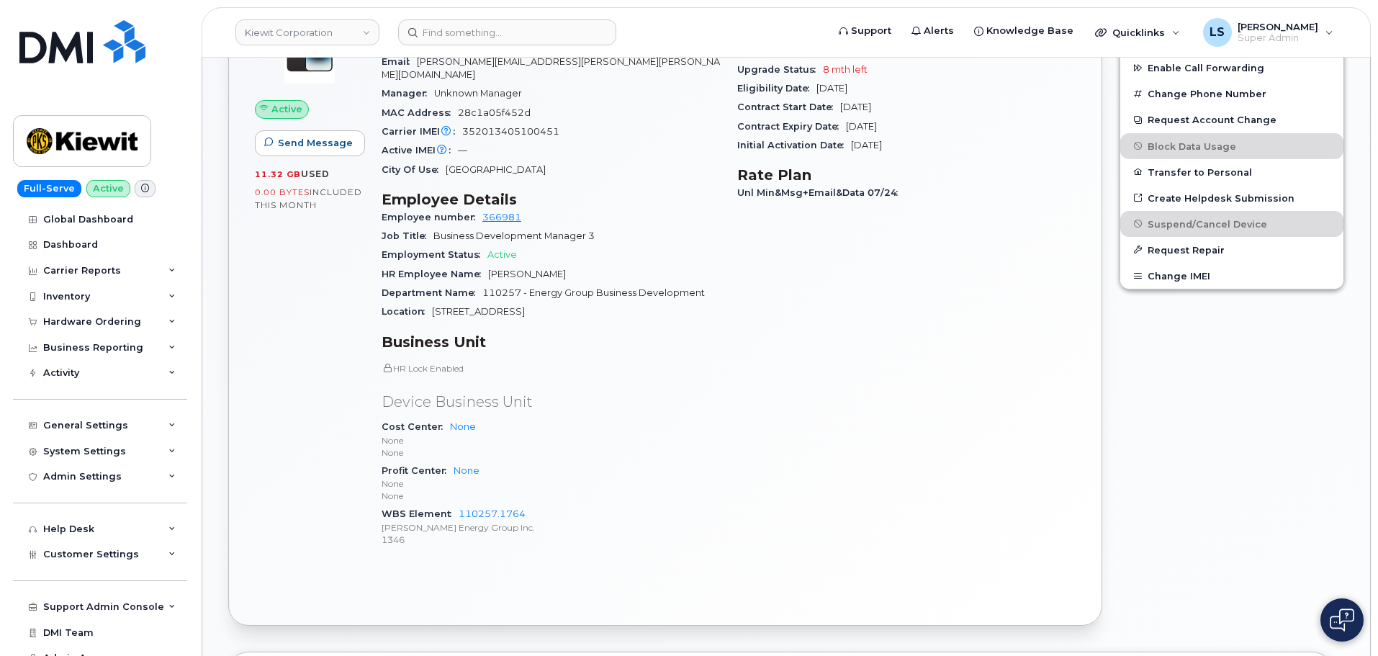
scroll to position [452, 0]
drag, startPoint x: 537, startPoint y: 499, endPoint x: 623, endPoint y: 116, distance: 392.6
click at [459, 506] on div "WBS Element 110257.1764 [PERSON_NAME] Energy Group Inc. 1346" at bounding box center [551, 528] width 338 height 44
copy link "110257.1764"
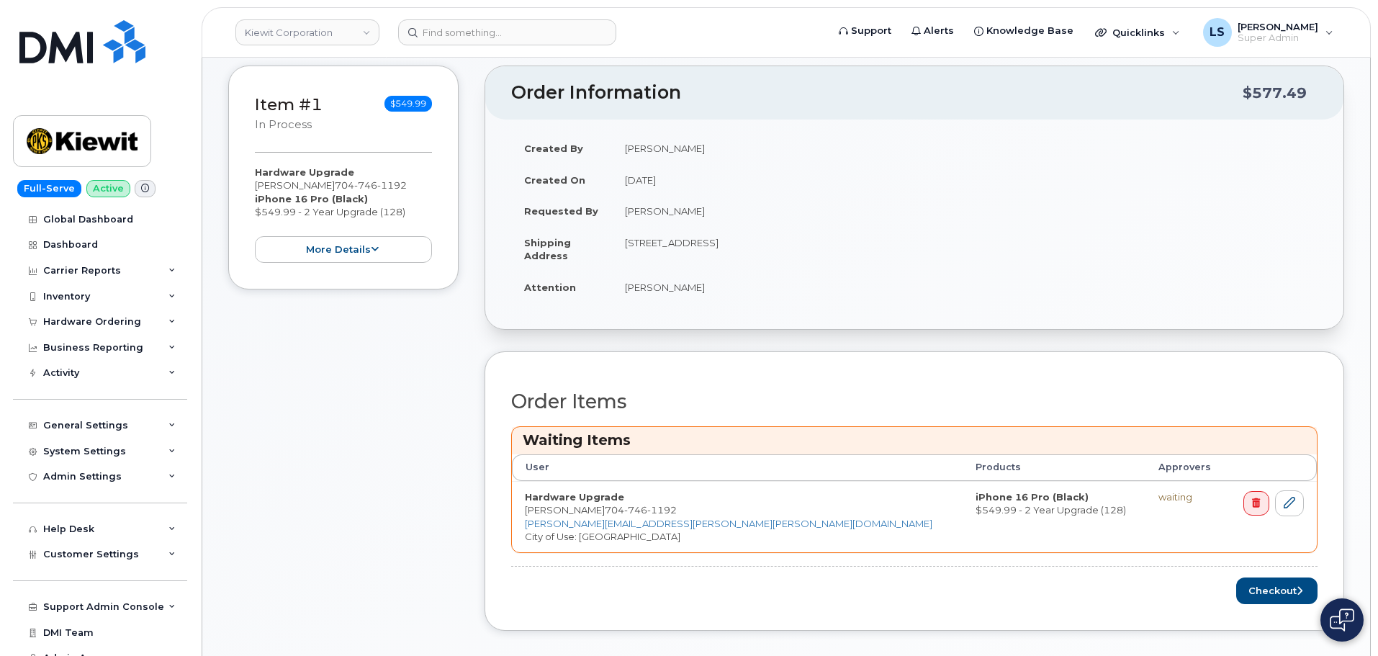
scroll to position [360, 0]
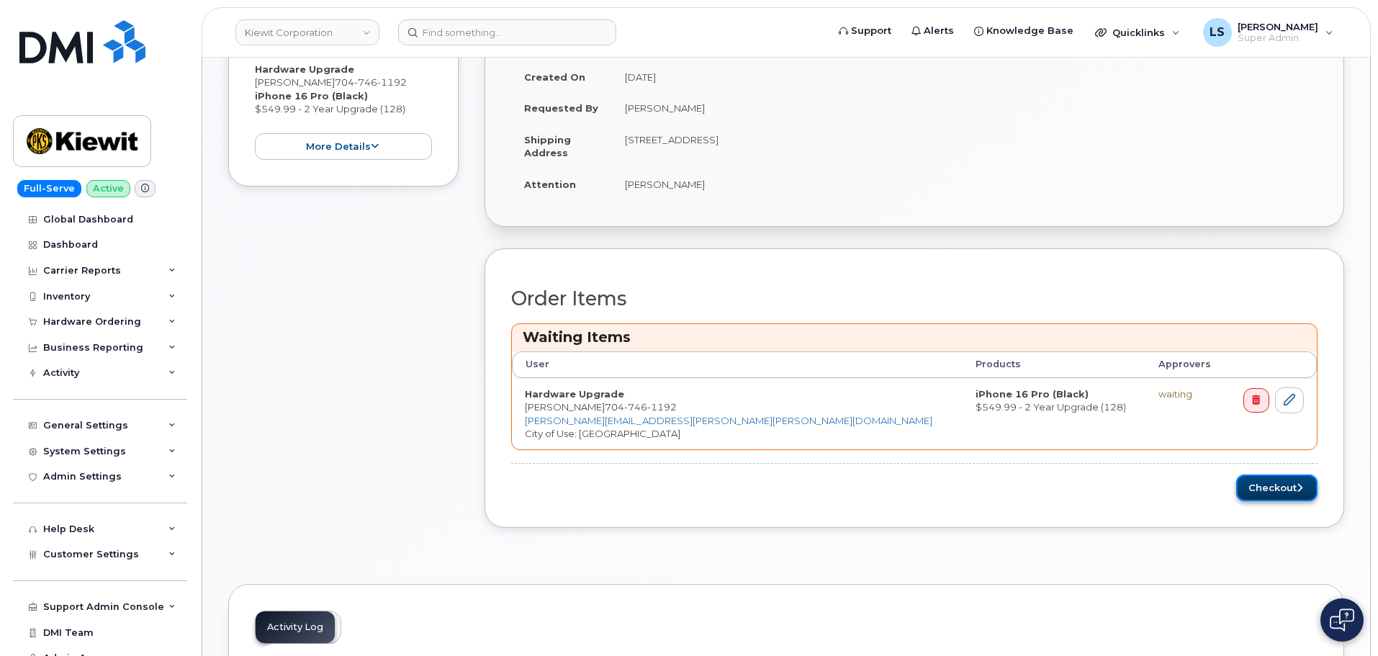
click at [1273, 485] on button "Checkout" at bounding box center [1277, 488] width 81 height 27
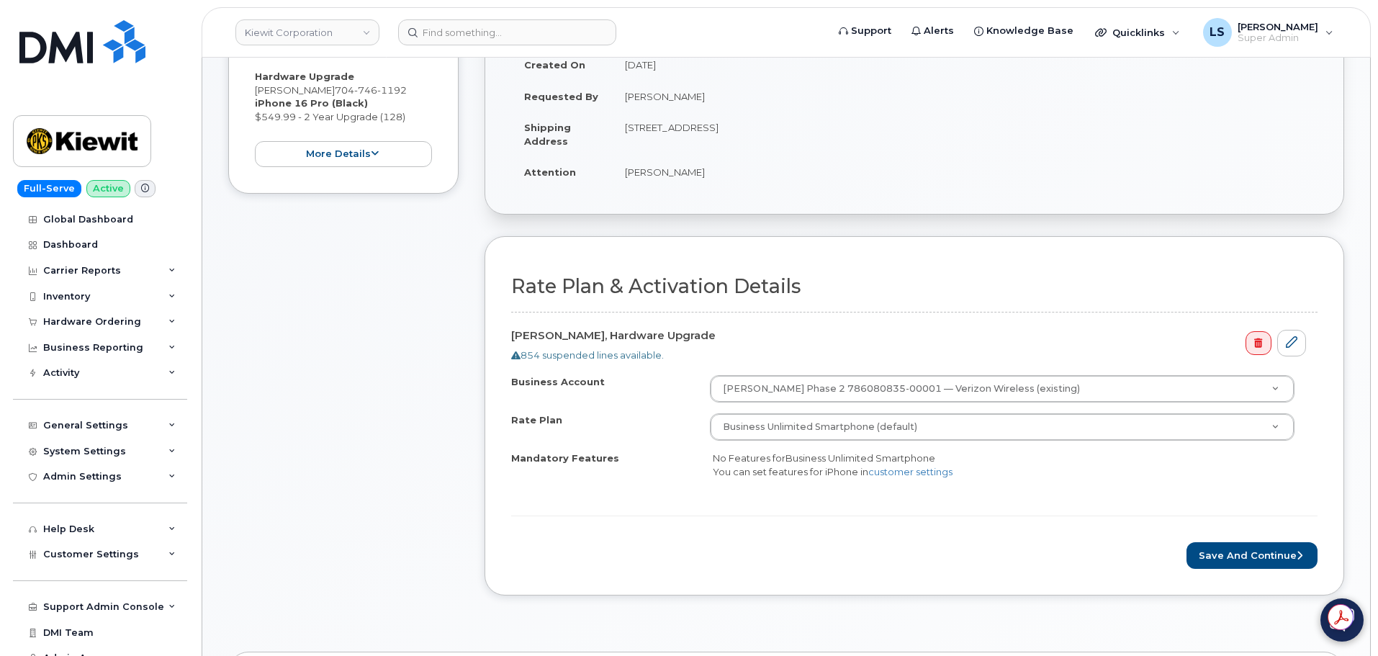
scroll to position [288, 0]
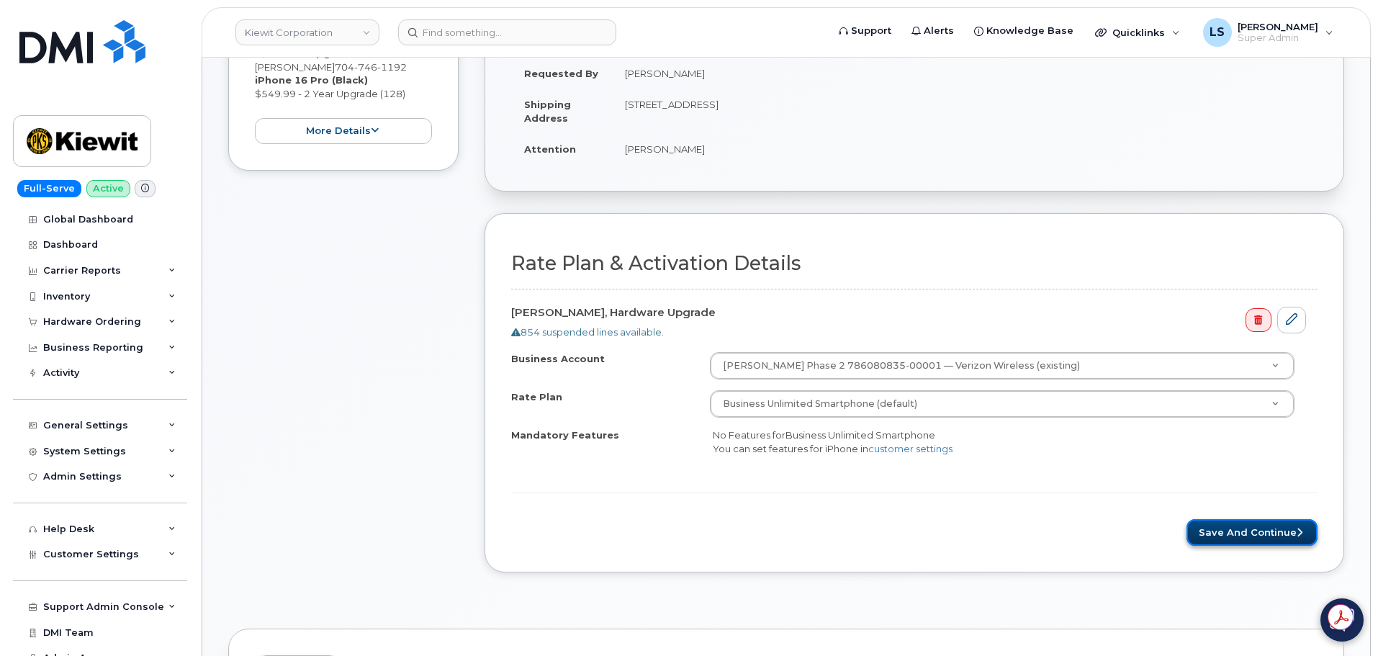
click at [1248, 540] on button "Save and Continue" at bounding box center [1252, 532] width 131 height 27
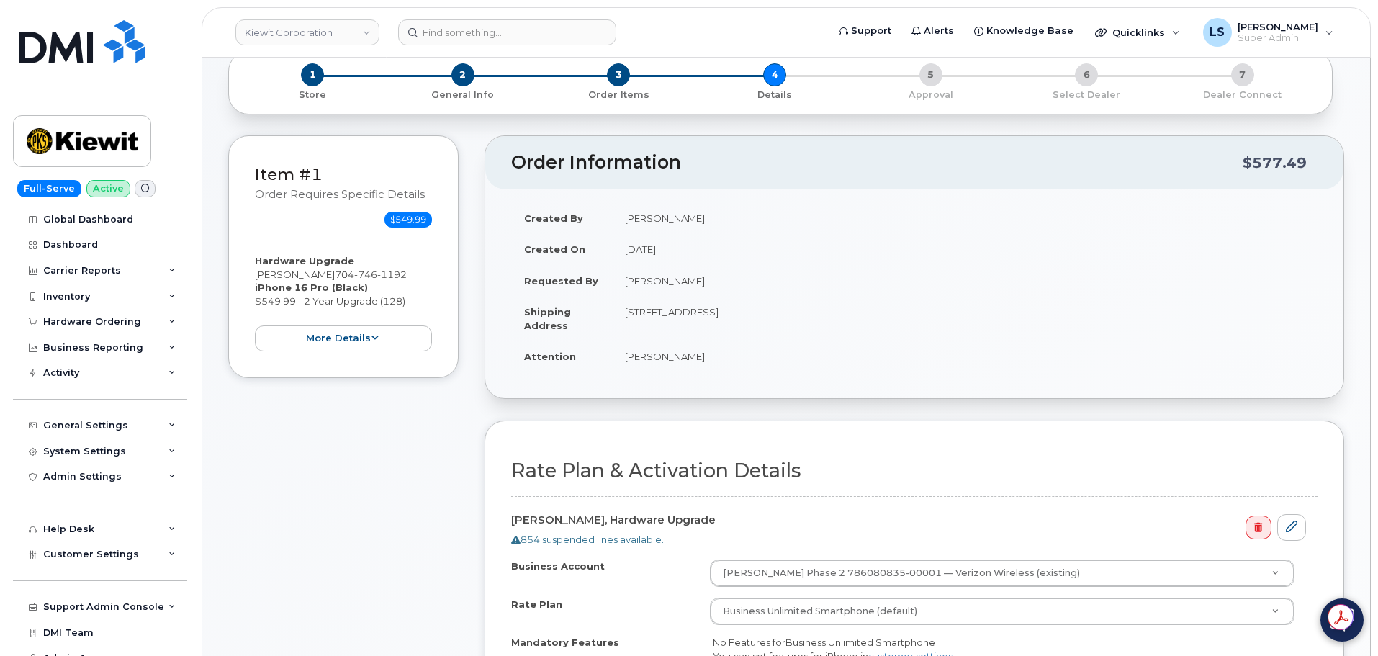
scroll to position [72, 0]
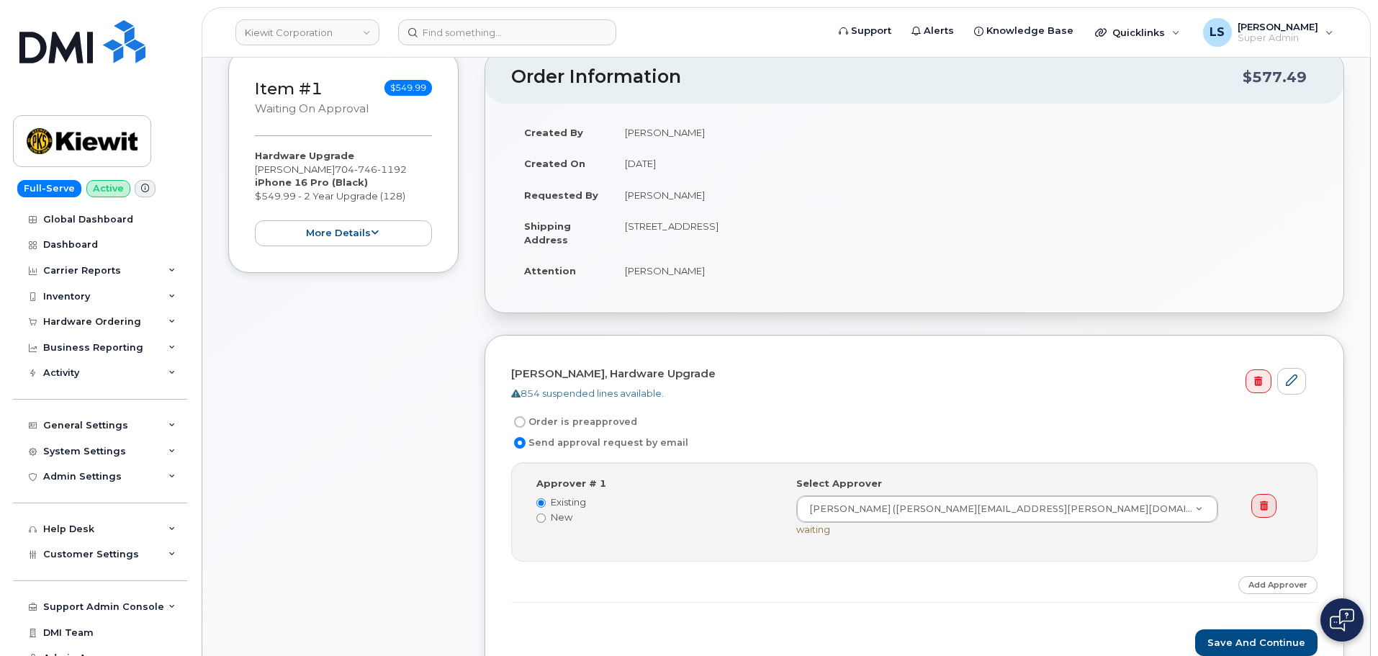
scroll to position [360, 0]
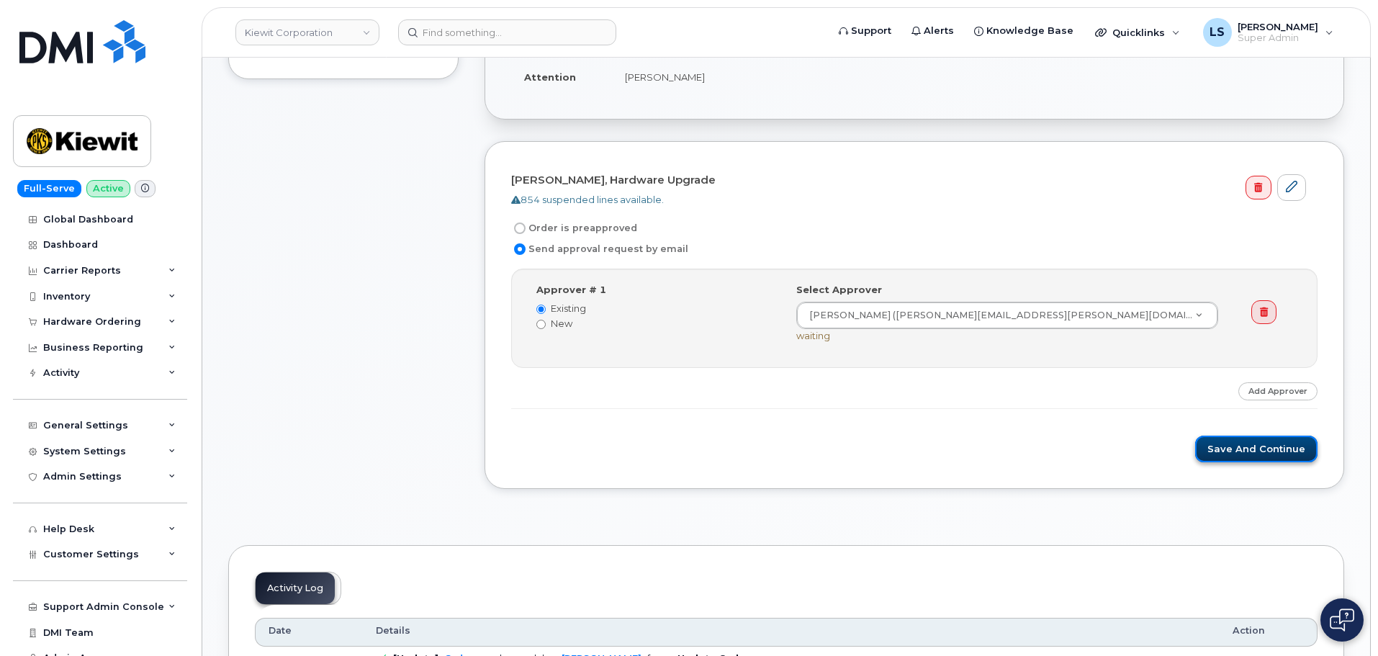
click at [1228, 449] on button "Save and Continue" at bounding box center [1257, 449] width 122 height 27
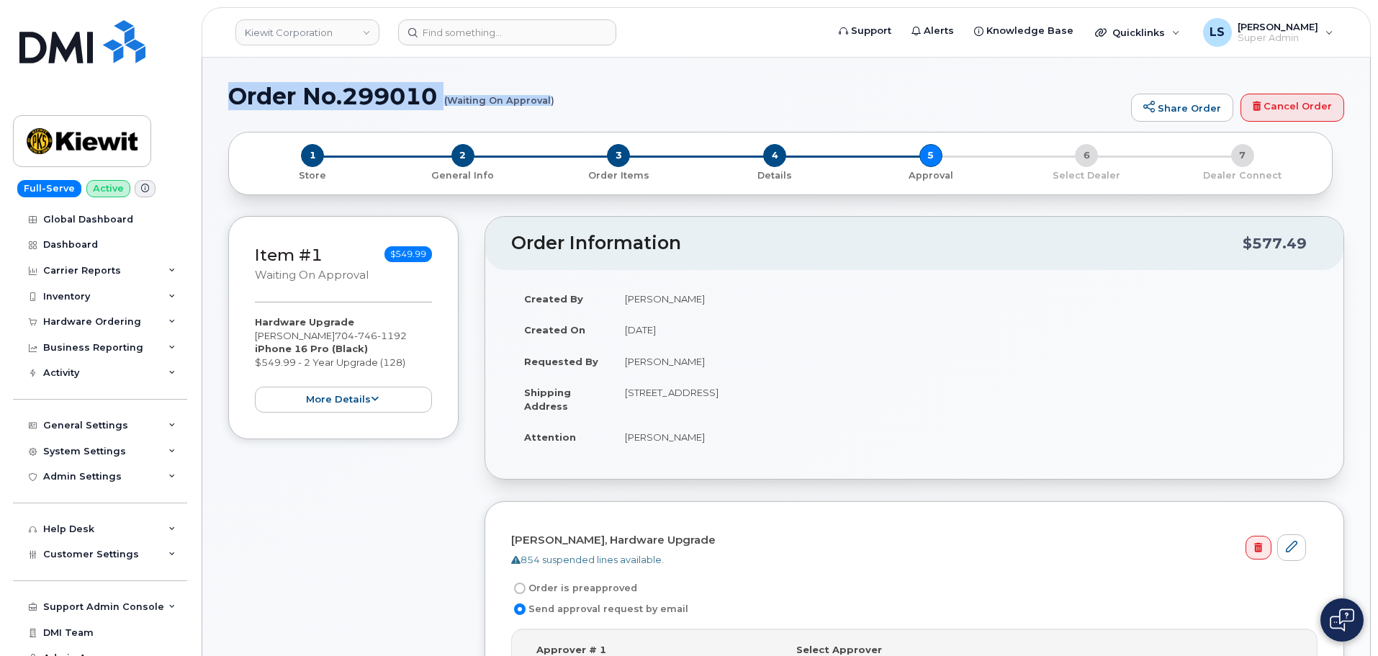
drag, startPoint x: 224, startPoint y: 96, endPoint x: 550, endPoint y: 99, distance: 325.6
copy h1 "Order No.299010 (Waiting On Approval"
click at [559, 97] on h1 "Order No.299010 (Waiting On Approval)" at bounding box center [676, 96] width 896 height 25
click at [558, 97] on h1 "Order No.299010 (Waiting On Approval)" at bounding box center [676, 96] width 896 height 25
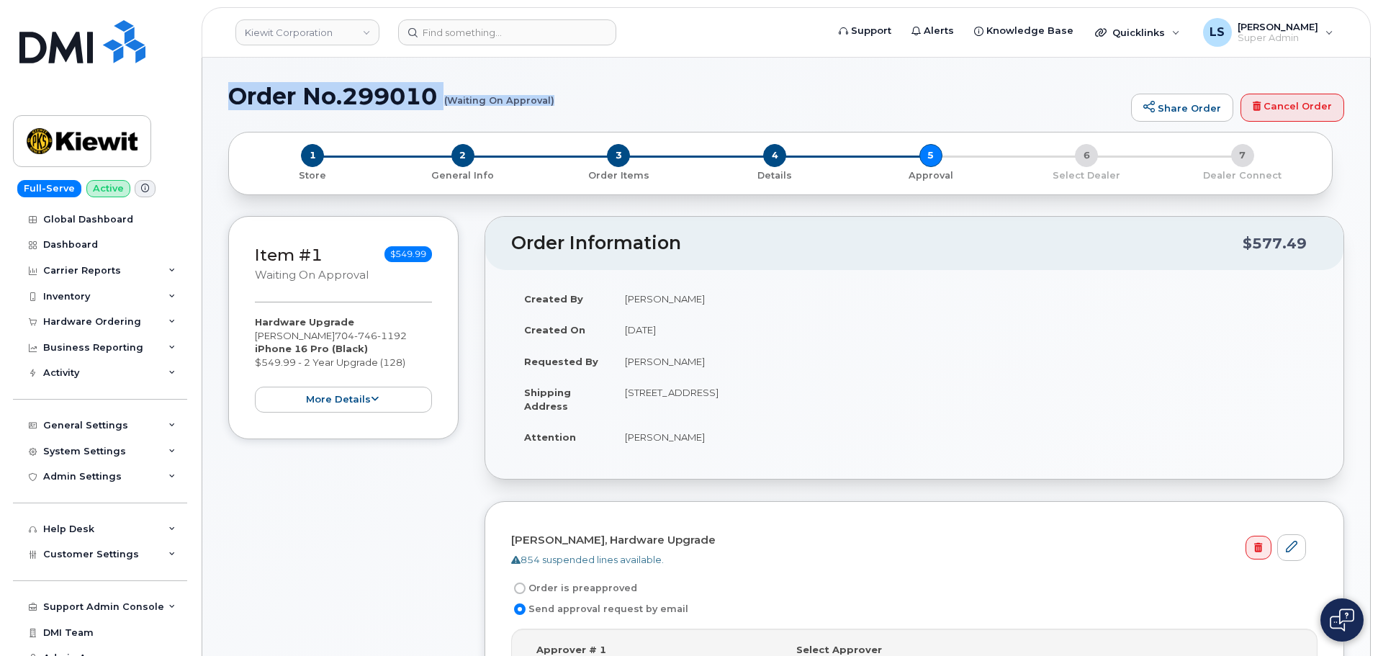
drag, startPoint x: 233, startPoint y: 102, endPoint x: 552, endPoint y: 102, distance: 319.8
click at [552, 102] on h1 "Order No.299010 (Waiting On Approval)" at bounding box center [676, 96] width 896 height 25
copy h1 "Order No.299010 (Waiting On Approval)"
click at [883, 418] on td "[STREET_ADDRESS]" at bounding box center [965, 399] width 706 height 45
